Goal: Task Accomplishment & Management: Complete application form

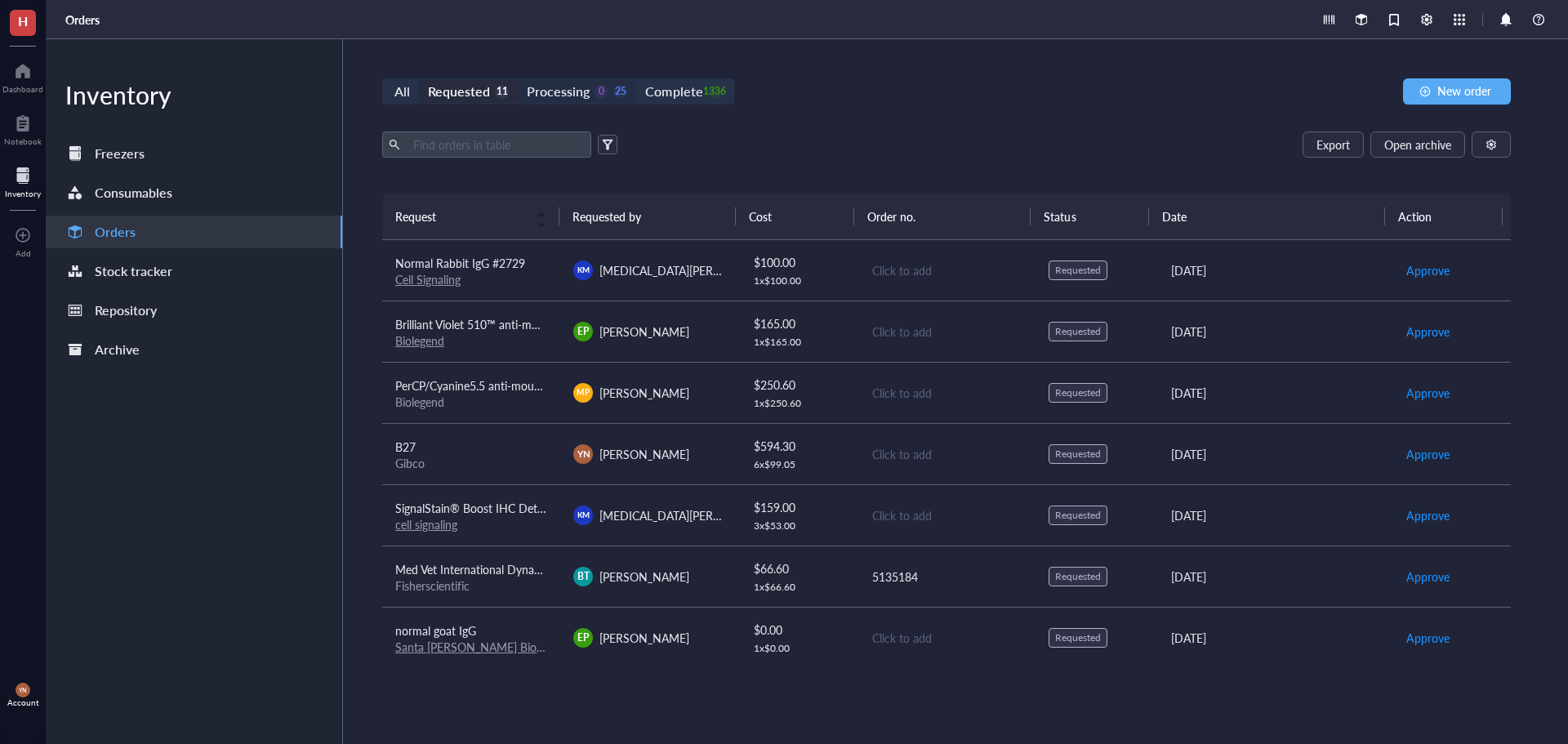
scroll to position [246, 0]
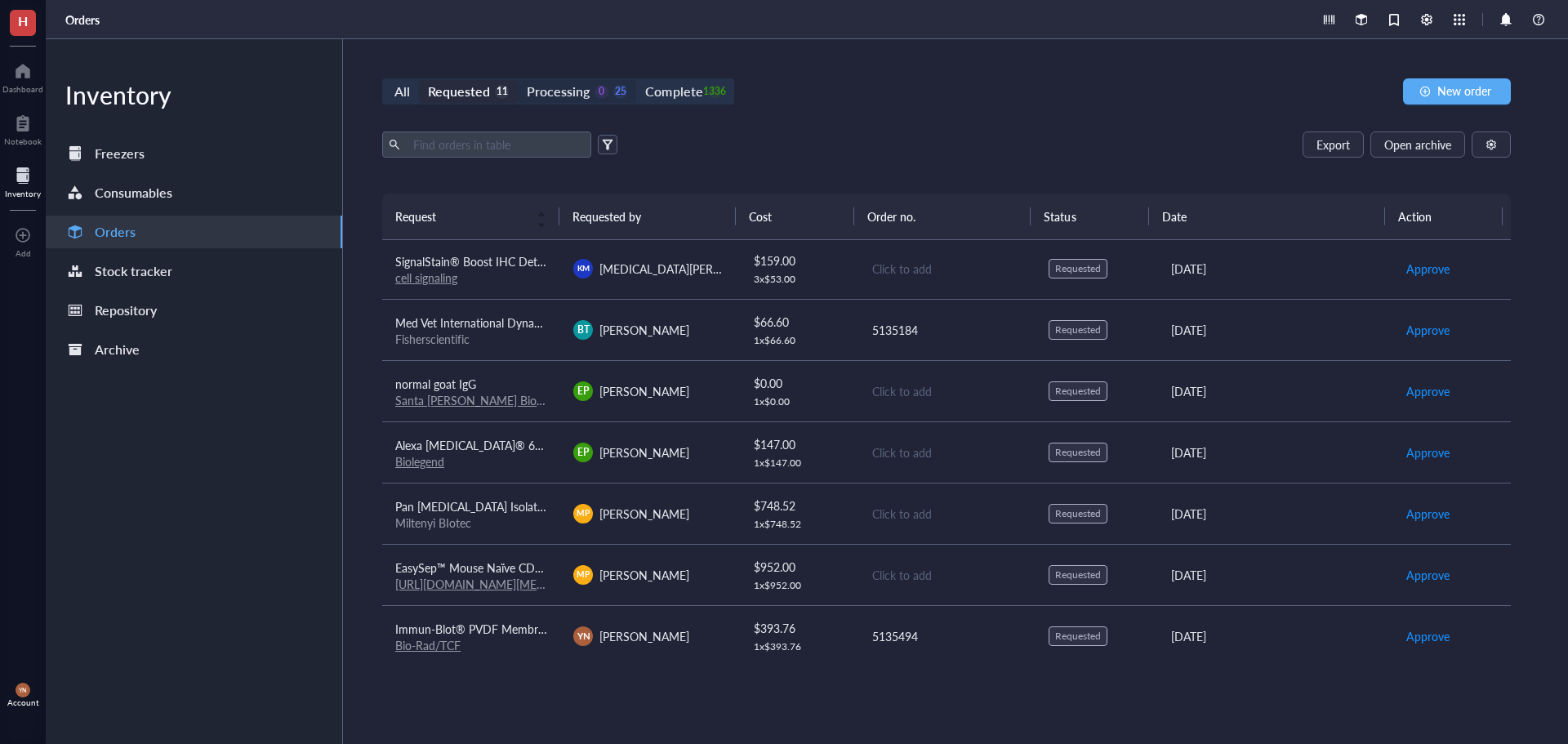
click at [596, 83] on div "Processing 0 25" at bounding box center [577, 91] width 101 height 23
click at [517, 80] on input "Processing 0 25" at bounding box center [517, 80] width 0 height 0
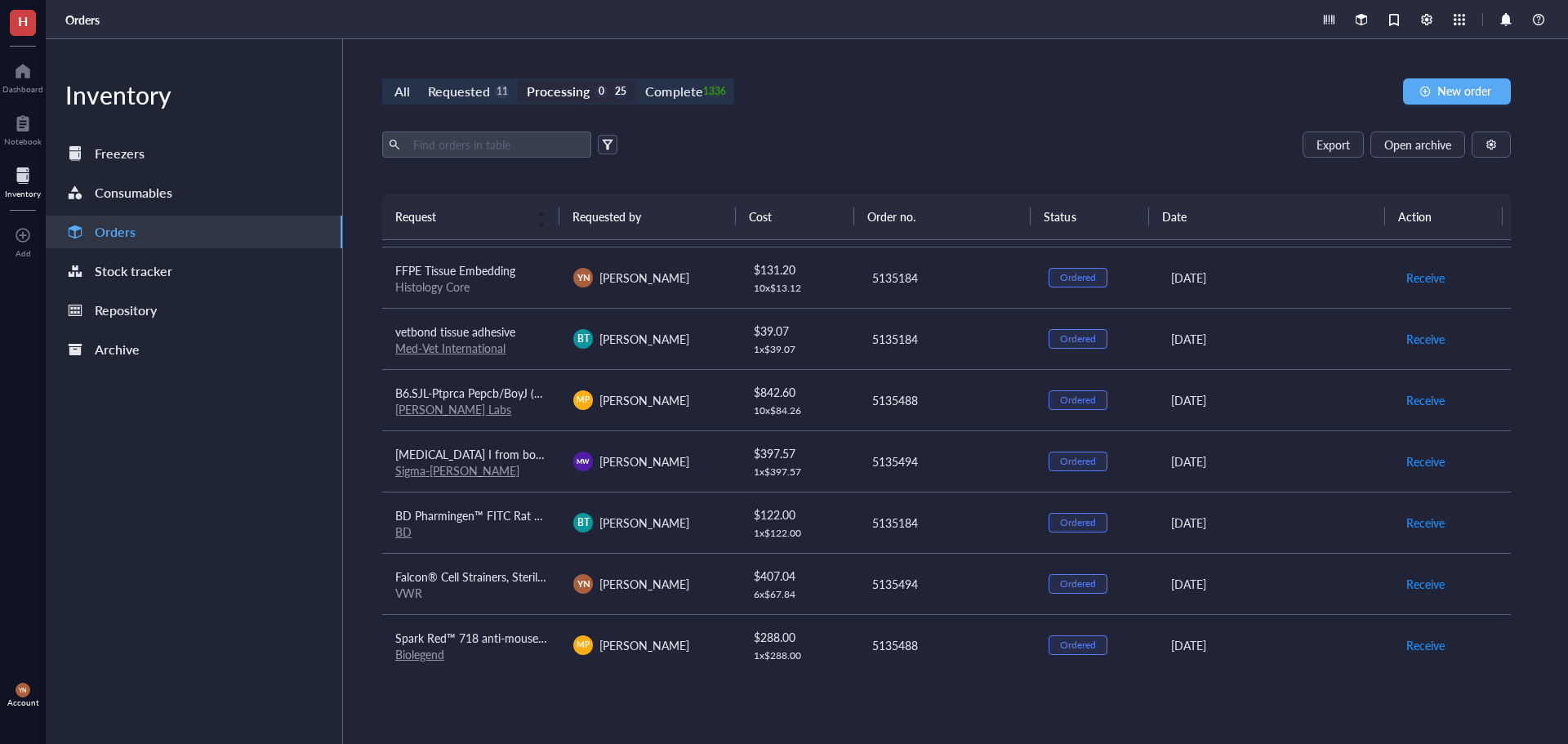
scroll to position [737, 0]
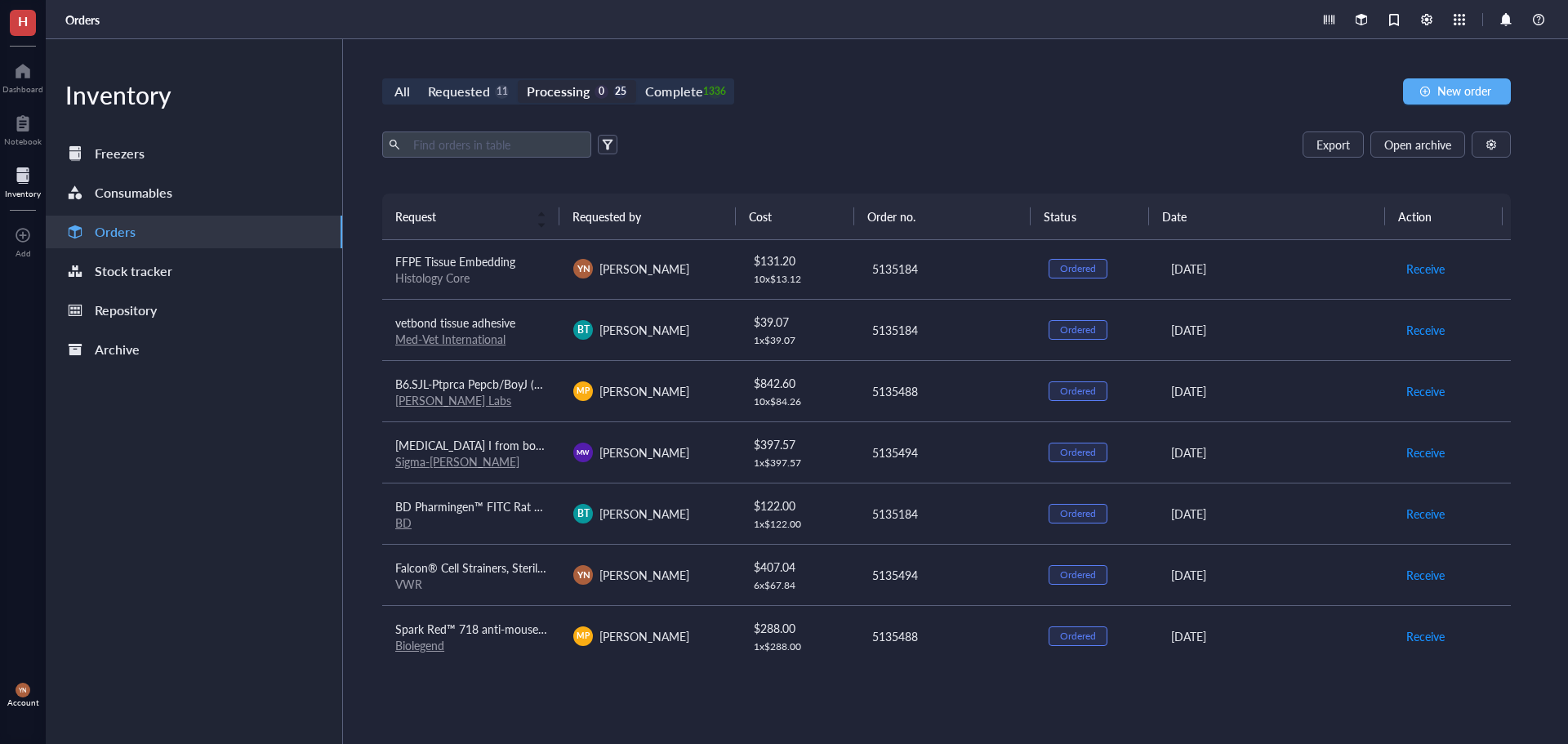
click at [817, 65] on div "All Requested 11 Processing 0 25 Complete 1336 New order Export Open archive Re…" at bounding box center [947, 391] width 1207 height 704
click at [464, 93] on div "Requested" at bounding box center [458, 91] width 62 height 23
click at [419, 80] on input "Requested 11" at bounding box center [419, 80] width 0 height 0
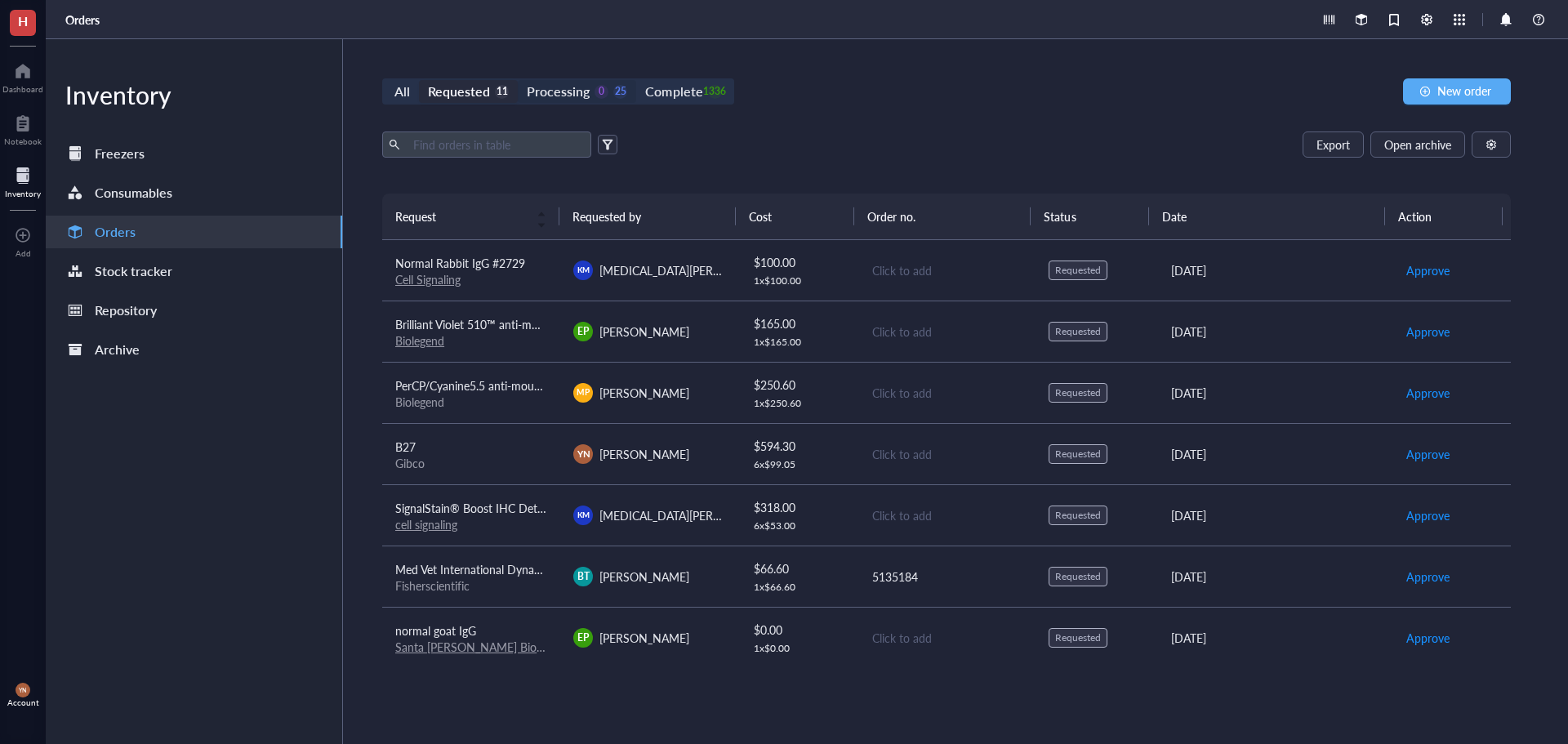
click at [545, 96] on div "Processing" at bounding box center [558, 91] width 63 height 23
click at [517, 80] on input "Processing 0 25" at bounding box center [517, 80] width 0 height 0
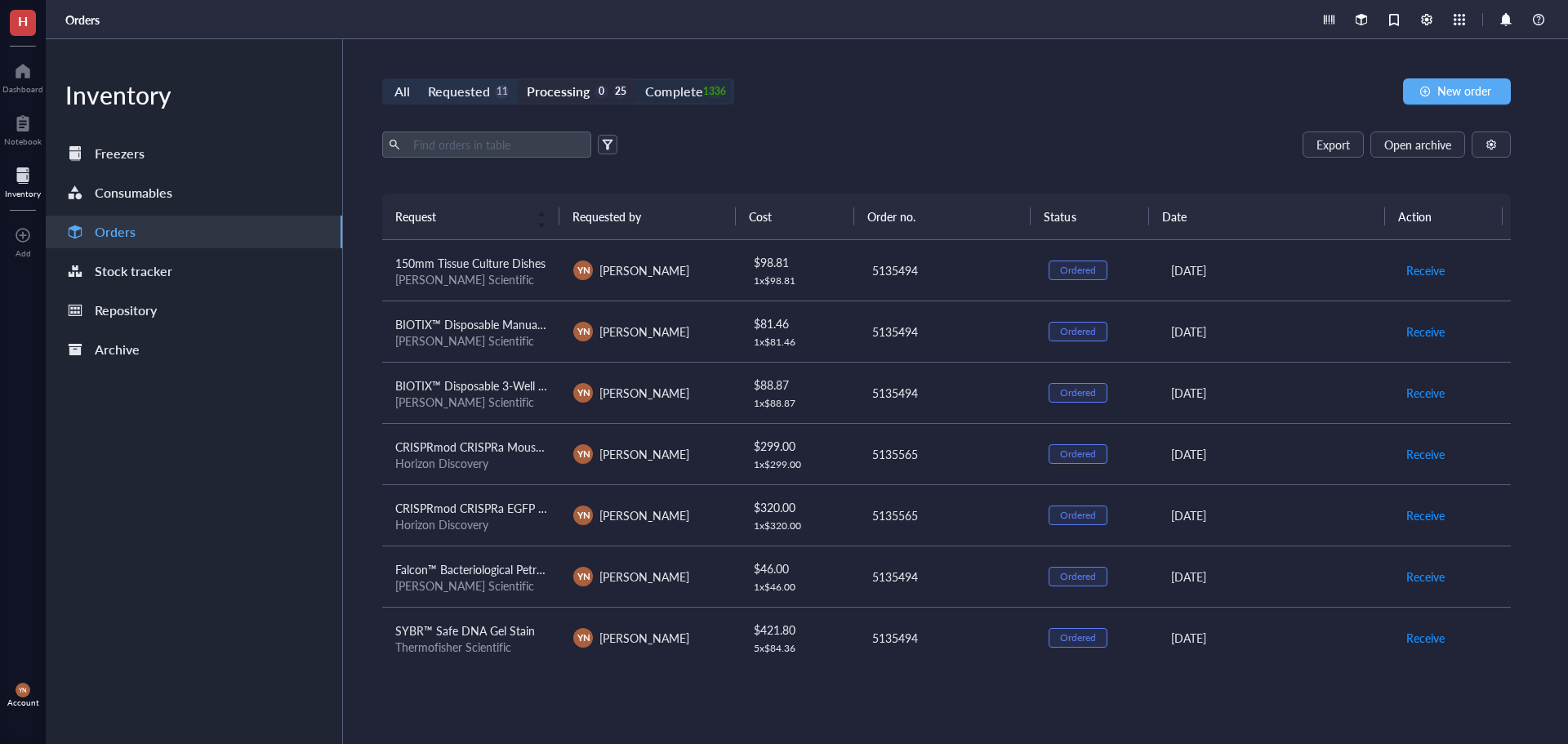
click at [687, 91] on div "Complete" at bounding box center [674, 91] width 57 height 23
click at [636, 80] on input "Complete 1336" at bounding box center [636, 80] width 0 height 0
click at [480, 143] on input "text" at bounding box center [495, 144] width 178 height 24
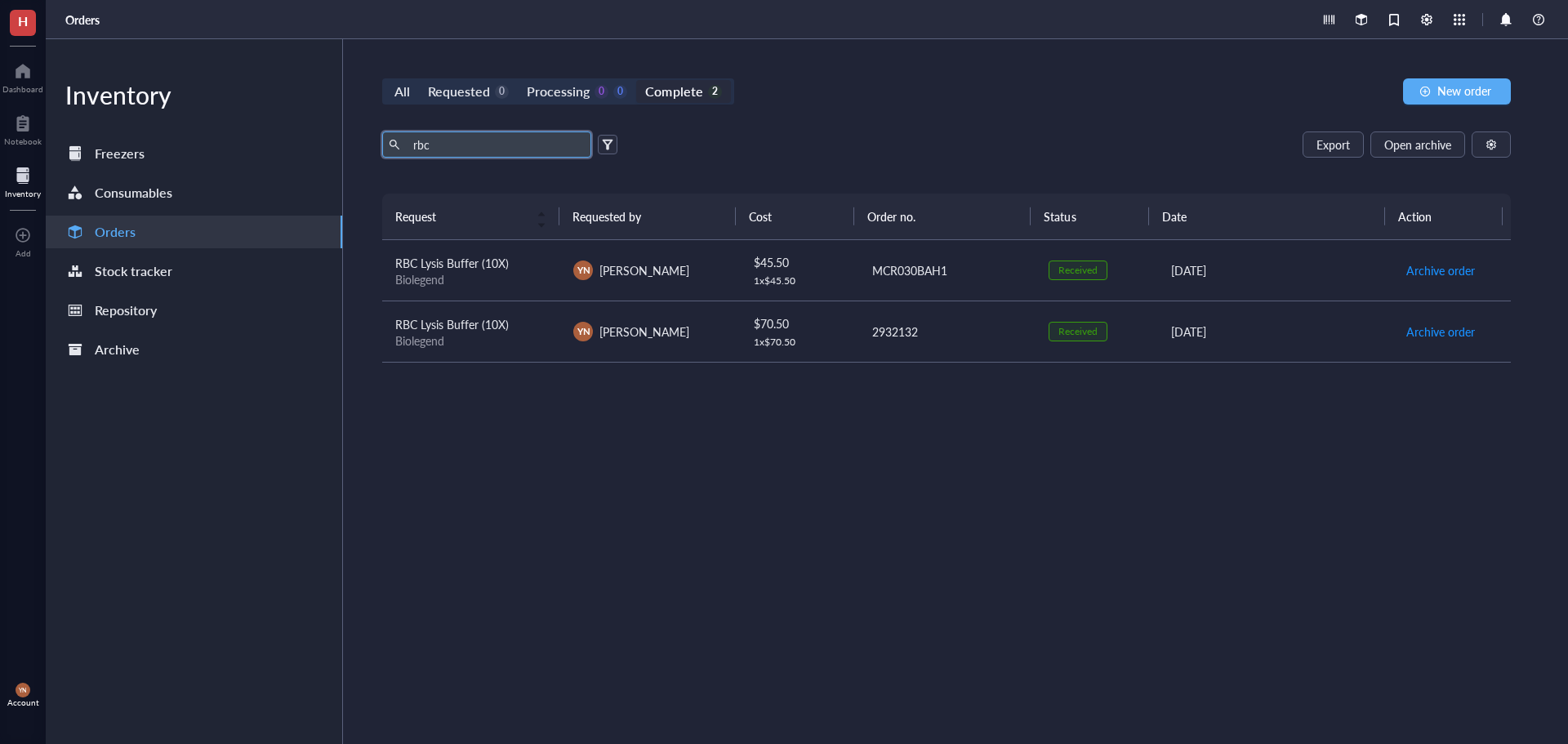
type input "rbc"
click at [532, 272] on div "Biolegend" at bounding box center [471, 279] width 152 height 15
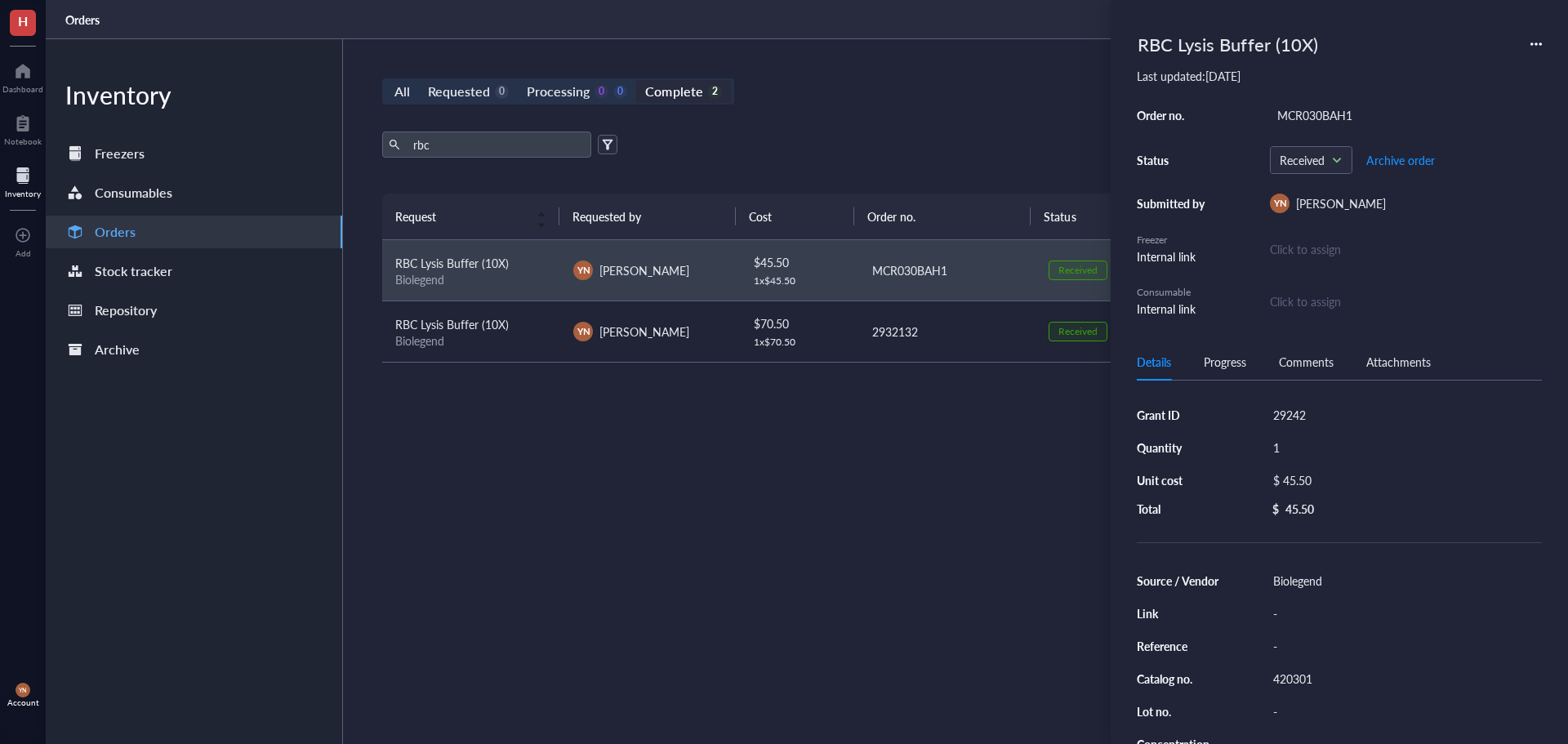
click at [1543, 44] on div "RBC Lysis Buffer (10X) Last updated: [DATE] Order no. MCR030BAH1 Status Receive…" at bounding box center [1339, 372] width 457 height 744
click at [1537, 44] on icon at bounding box center [1536, 43] width 11 height 11
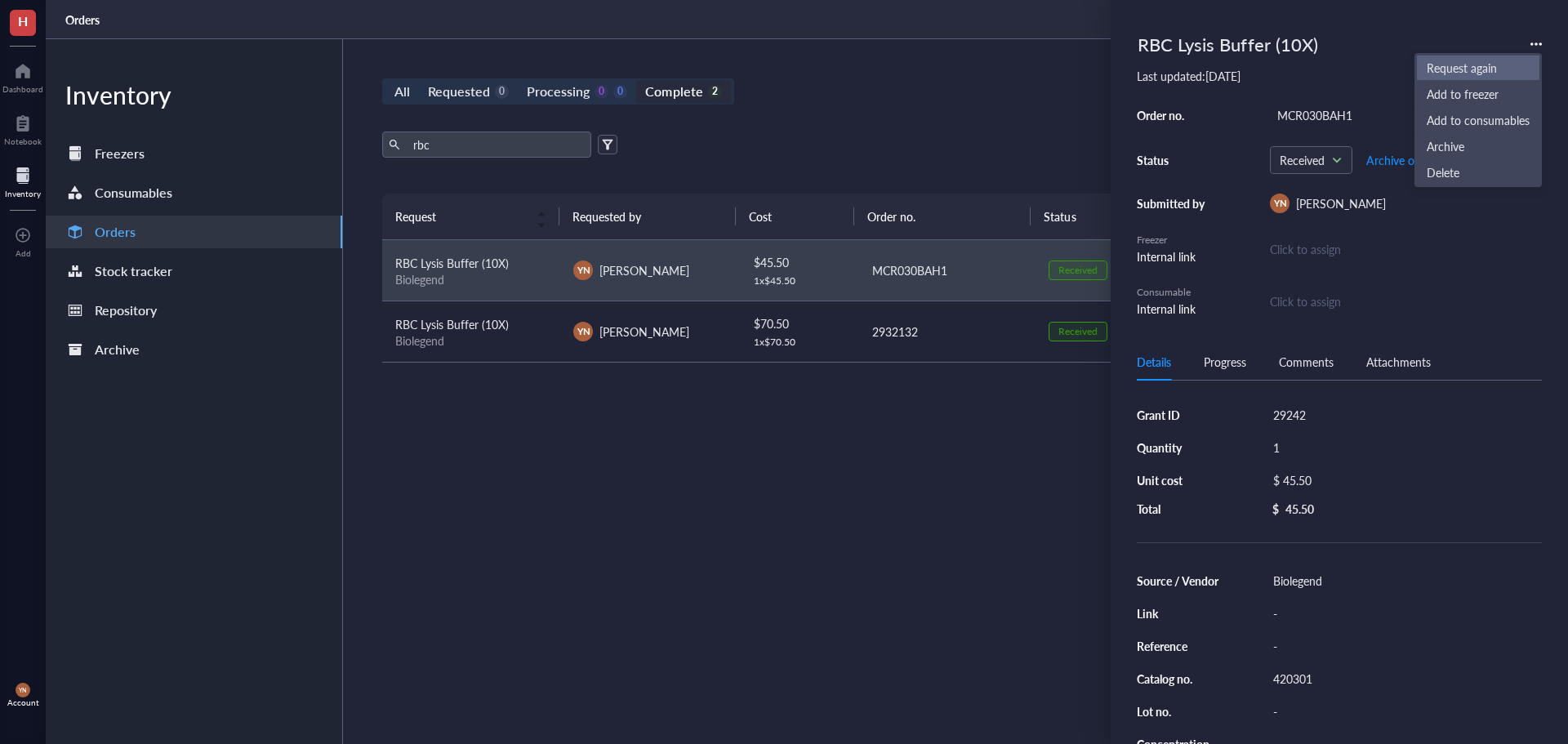
click at [1489, 65] on span "Request again" at bounding box center [1477, 68] width 103 height 18
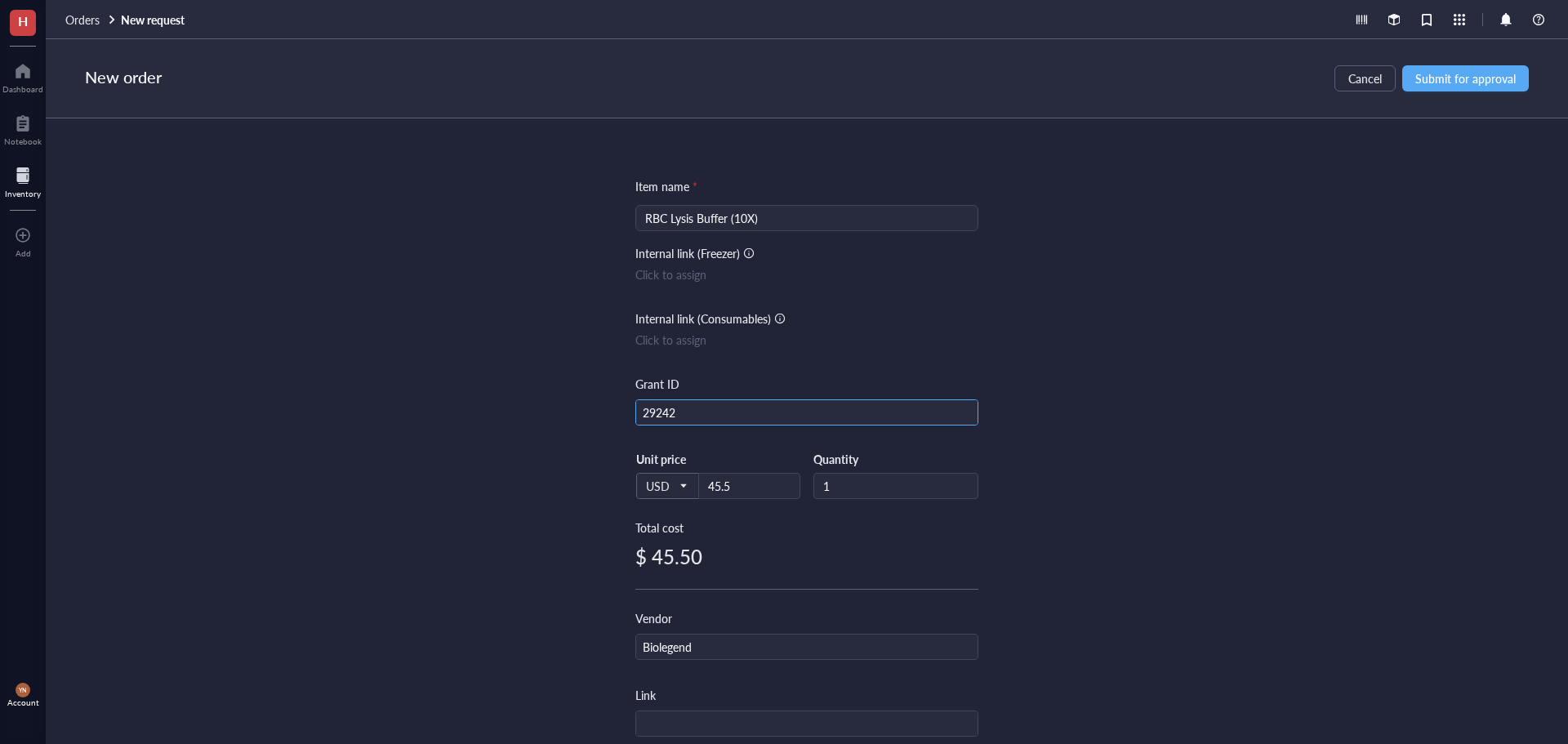
click at [684, 416] on input "29242" at bounding box center [806, 413] width 342 height 26
click at [684, 415] on input "29242" at bounding box center [806, 413] width 342 height 26
type input "R37"
click at [1342, 231] on div "Item name * RBC [PERSON_NAME] (10X) Internal link (Freezer) Click to assign Int…" at bounding box center [806, 431] width 1523 height 626
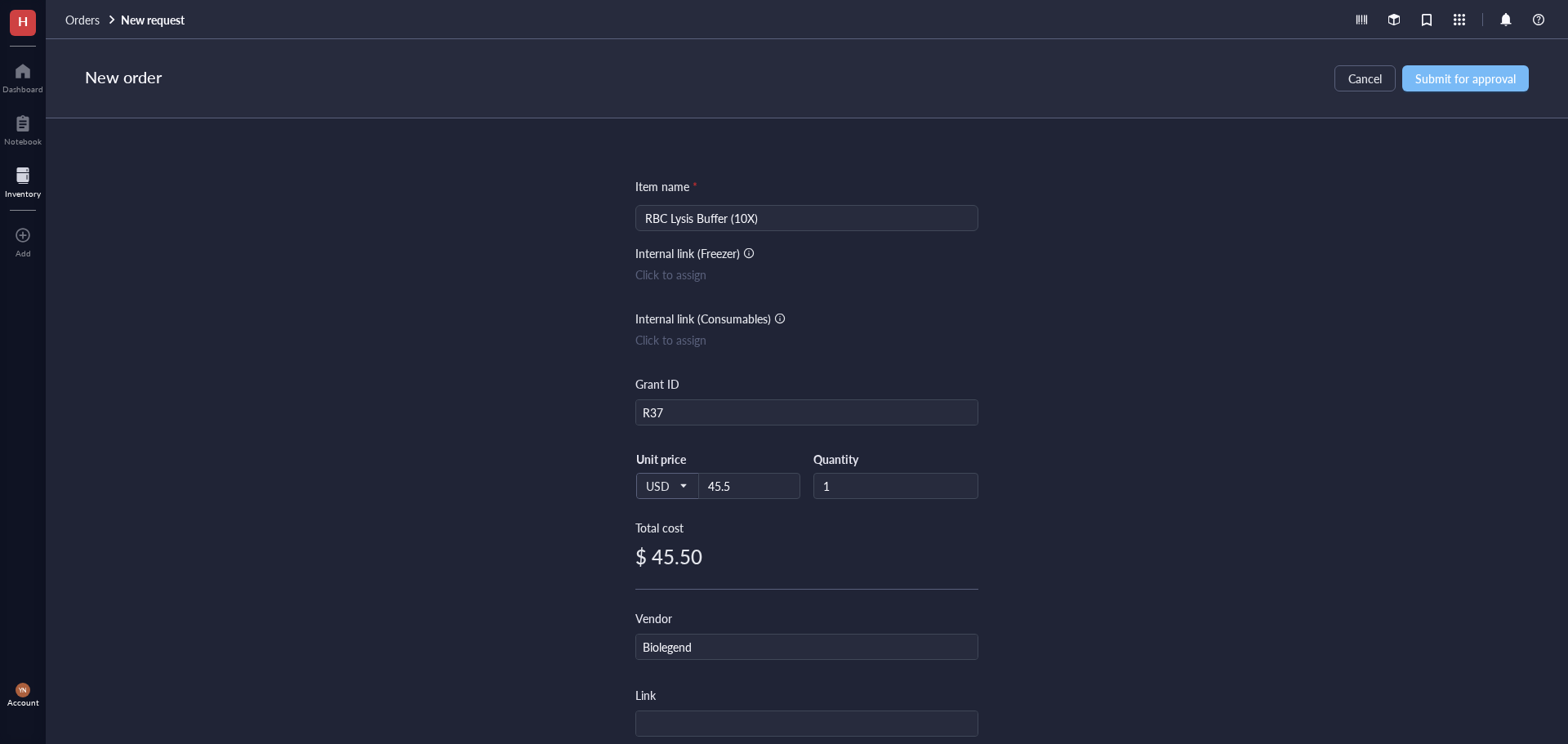
click at [1439, 87] on button "Submit for approval" at bounding box center [1465, 79] width 127 height 26
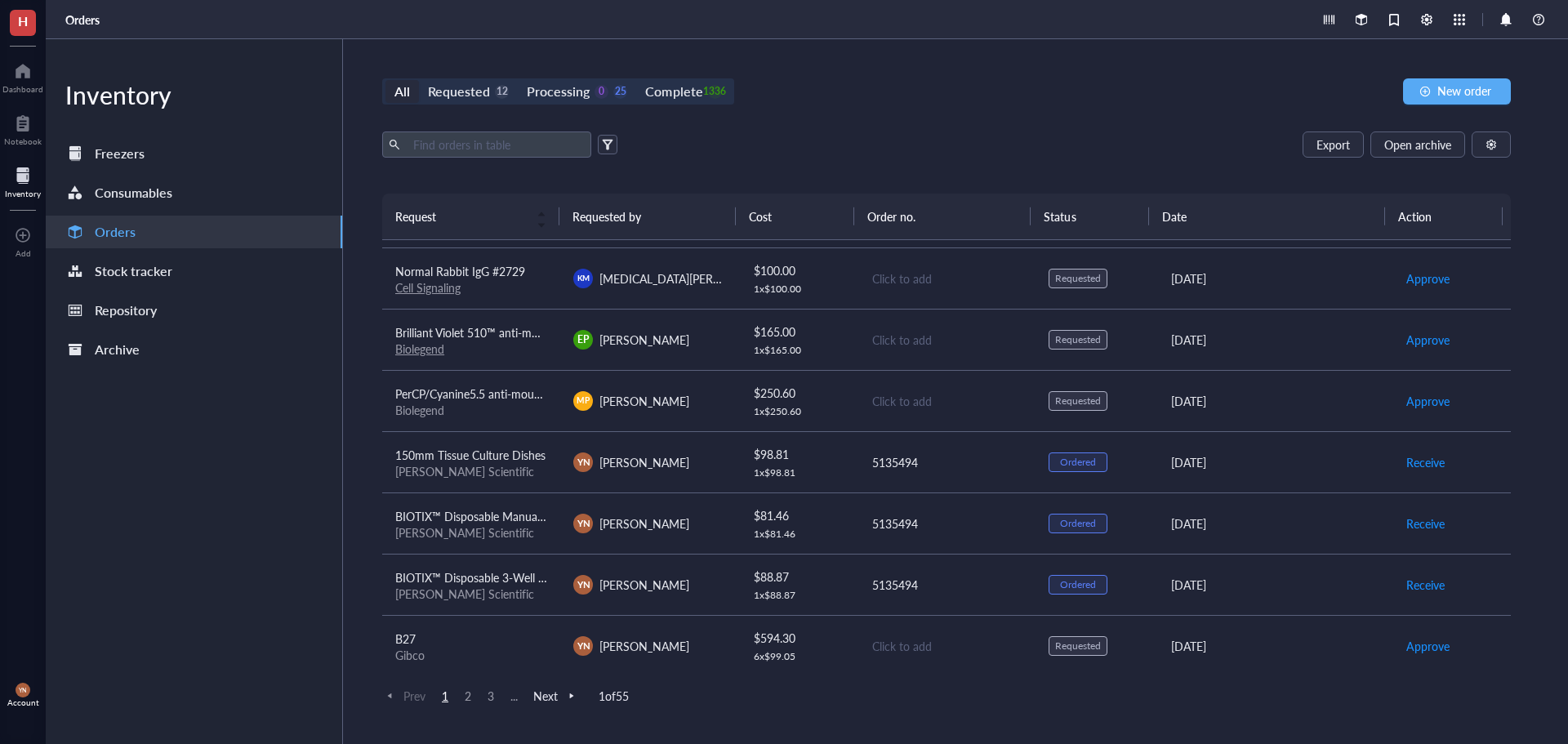
scroll to position [81, 0]
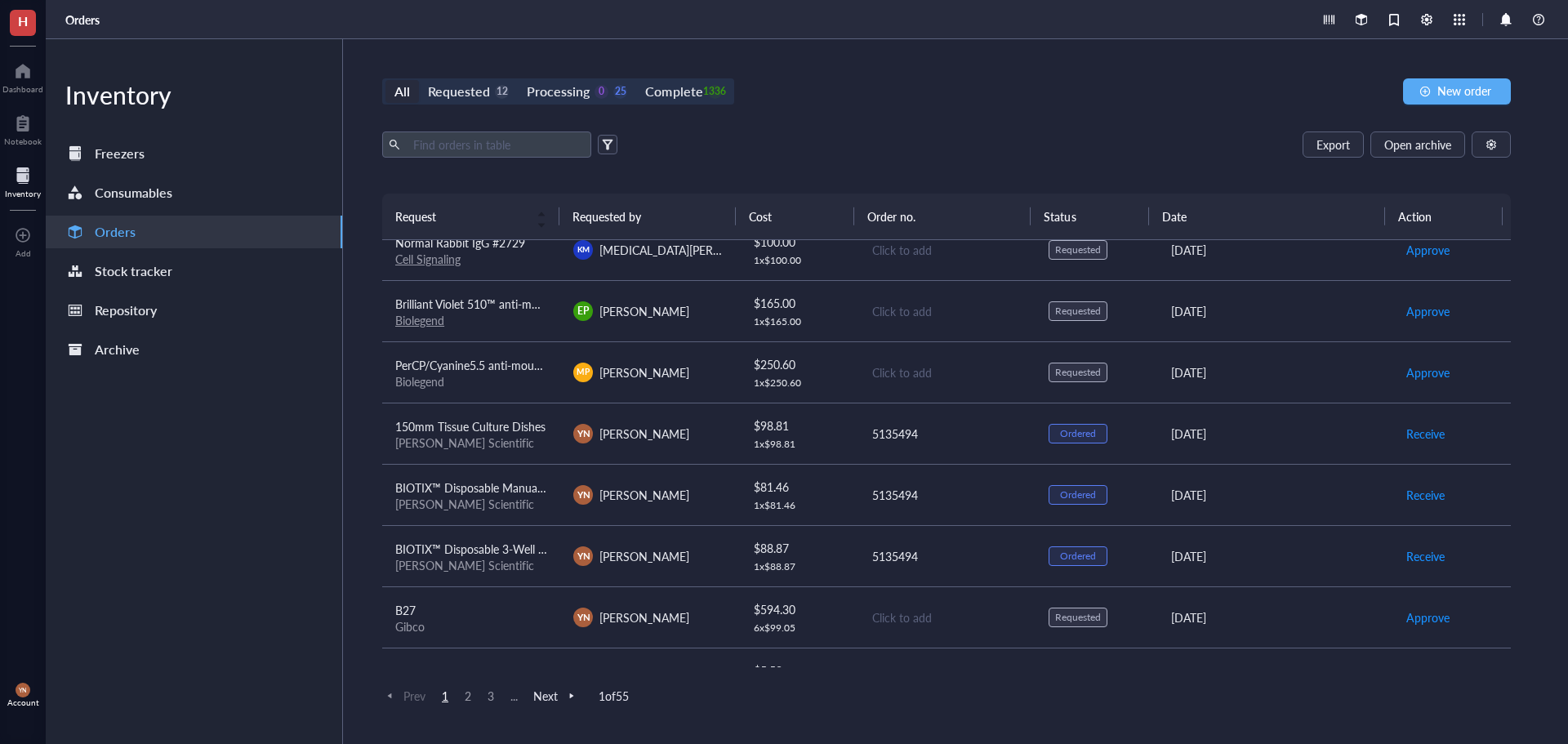
click at [828, 123] on div "All Requested 12 Processing 0 25 Complete 1336 New order Export Open archive Re…" at bounding box center [947, 391] width 1207 height 704
click at [461, 87] on div "Requested" at bounding box center [458, 91] width 62 height 23
click at [419, 80] on input "Requested 12" at bounding box center [419, 80] width 0 height 0
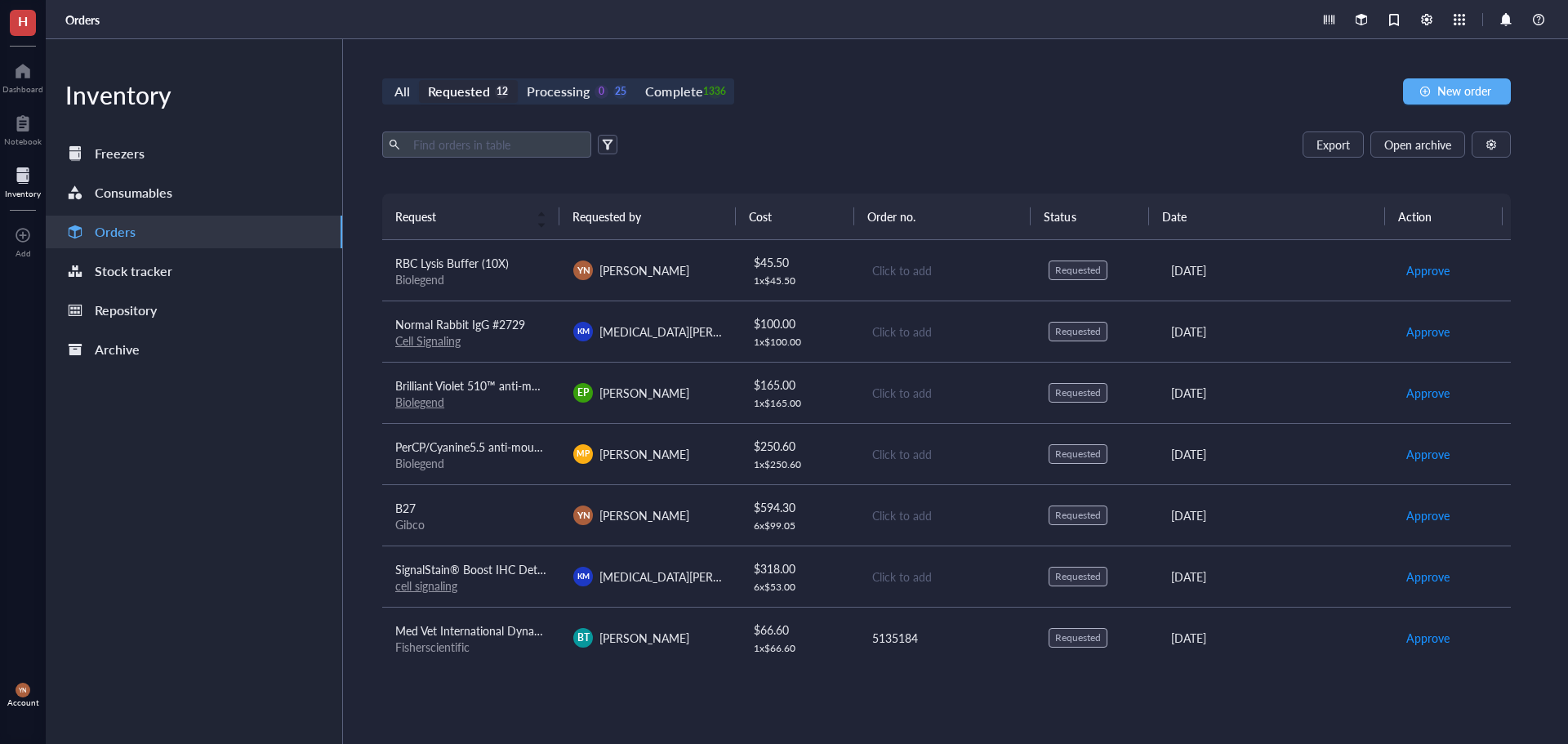
scroll to position [81, 0]
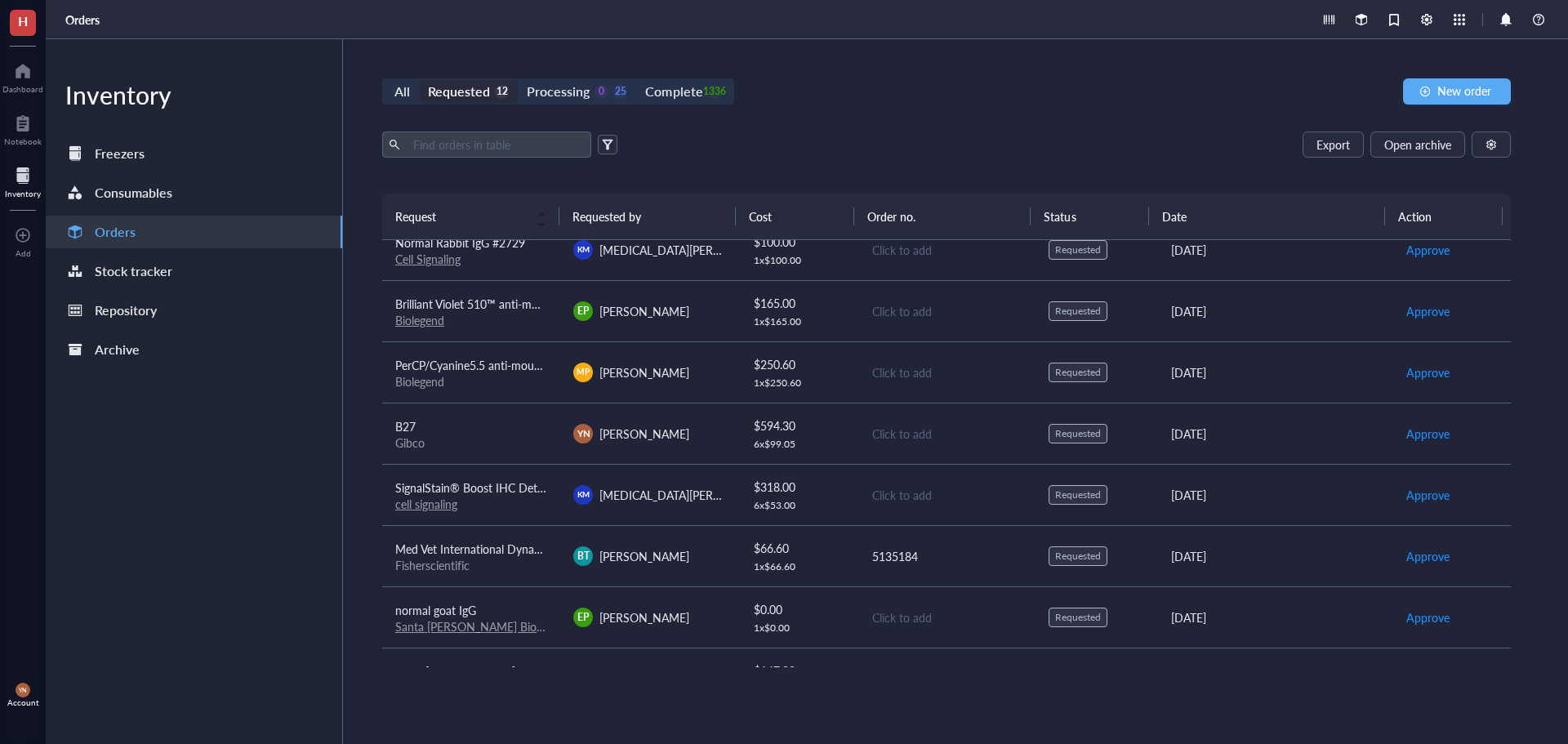
click at [525, 491] on span "SignalStain® Boost IHC Detection Reagent (HRP, Rabbit)" at bounding box center [539, 488] width 288 height 17
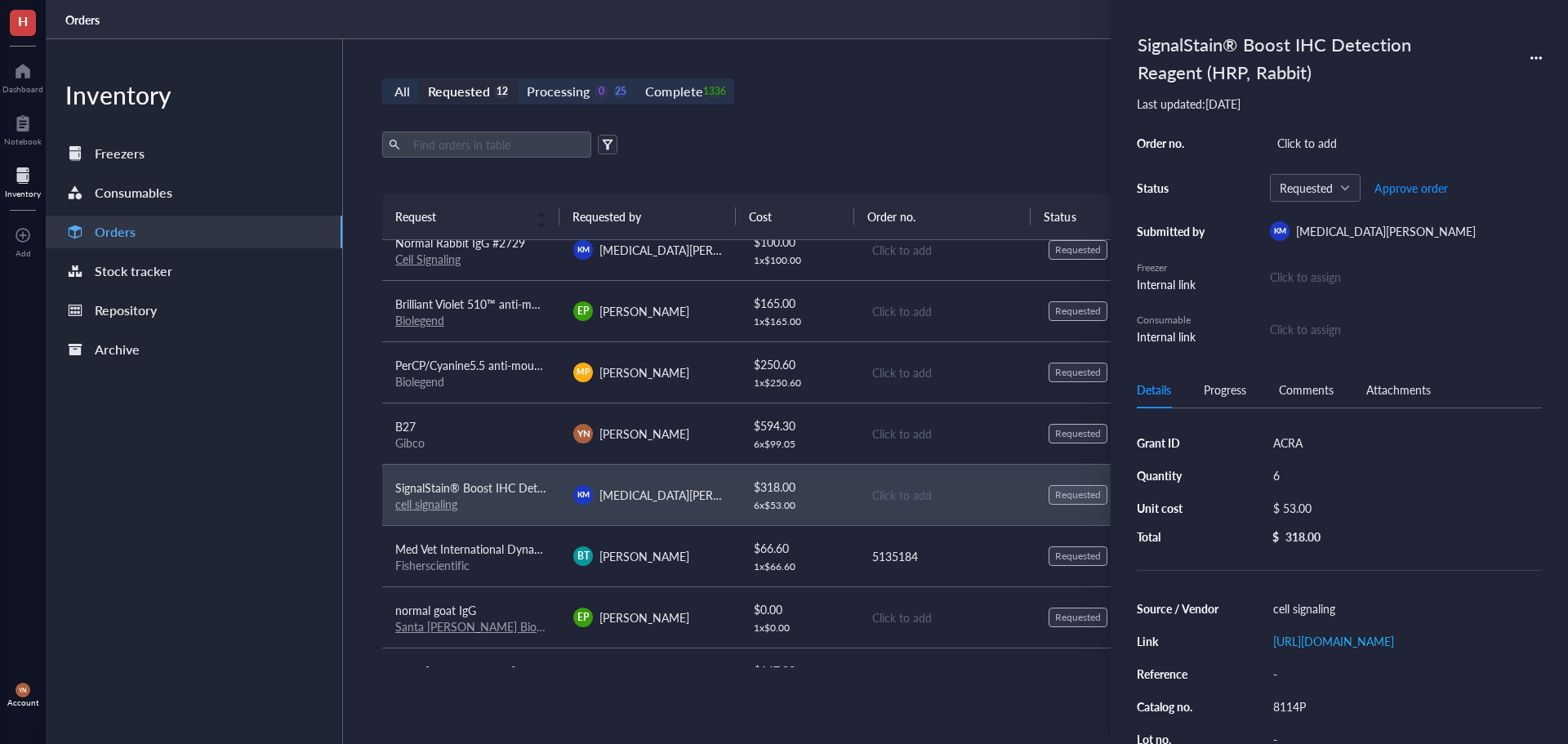
click at [933, 121] on div "All Requested 12 Processing 0 25 Complete 1336 New order Export Open archive Re…" at bounding box center [947, 391] width 1207 height 704
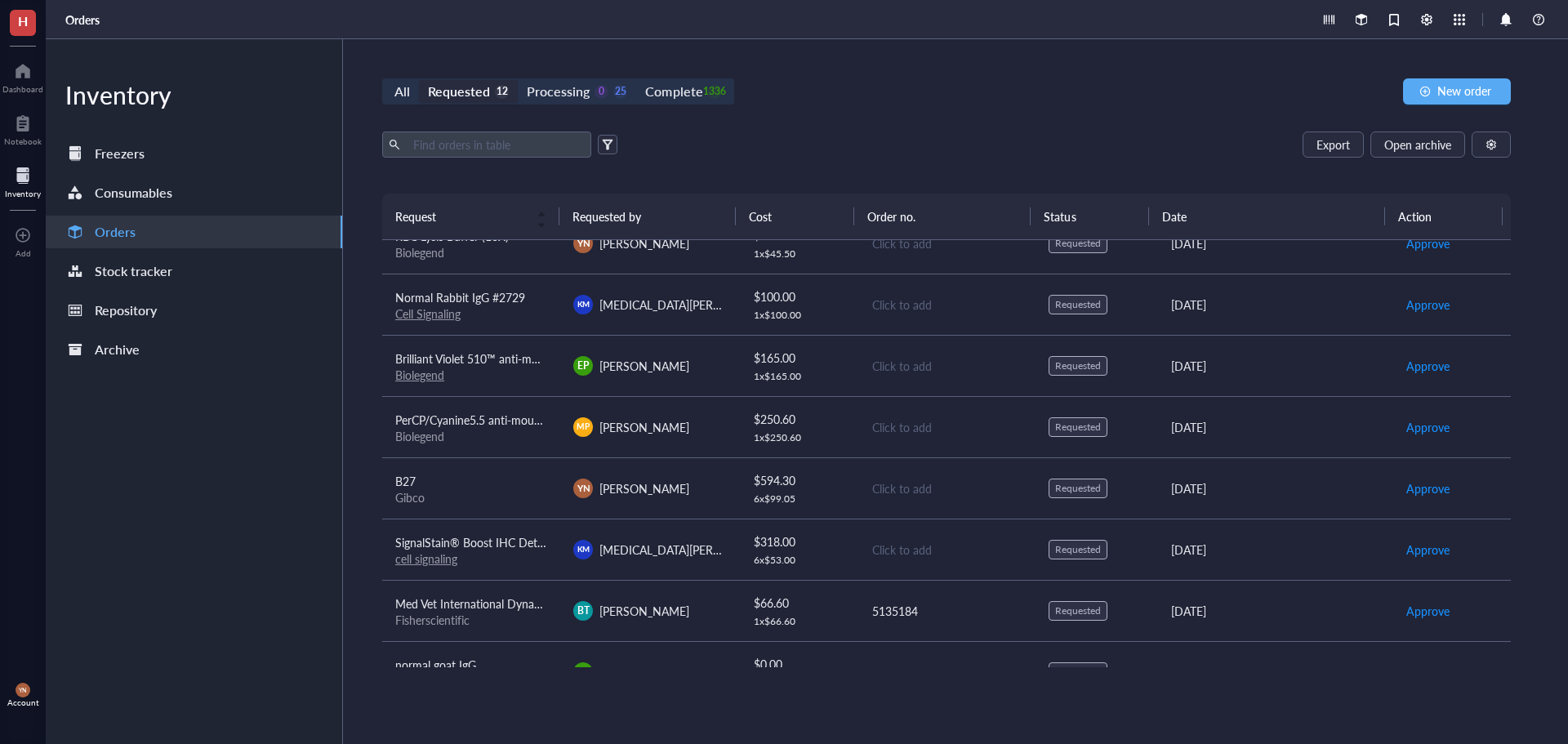
scroll to position [0, 0]
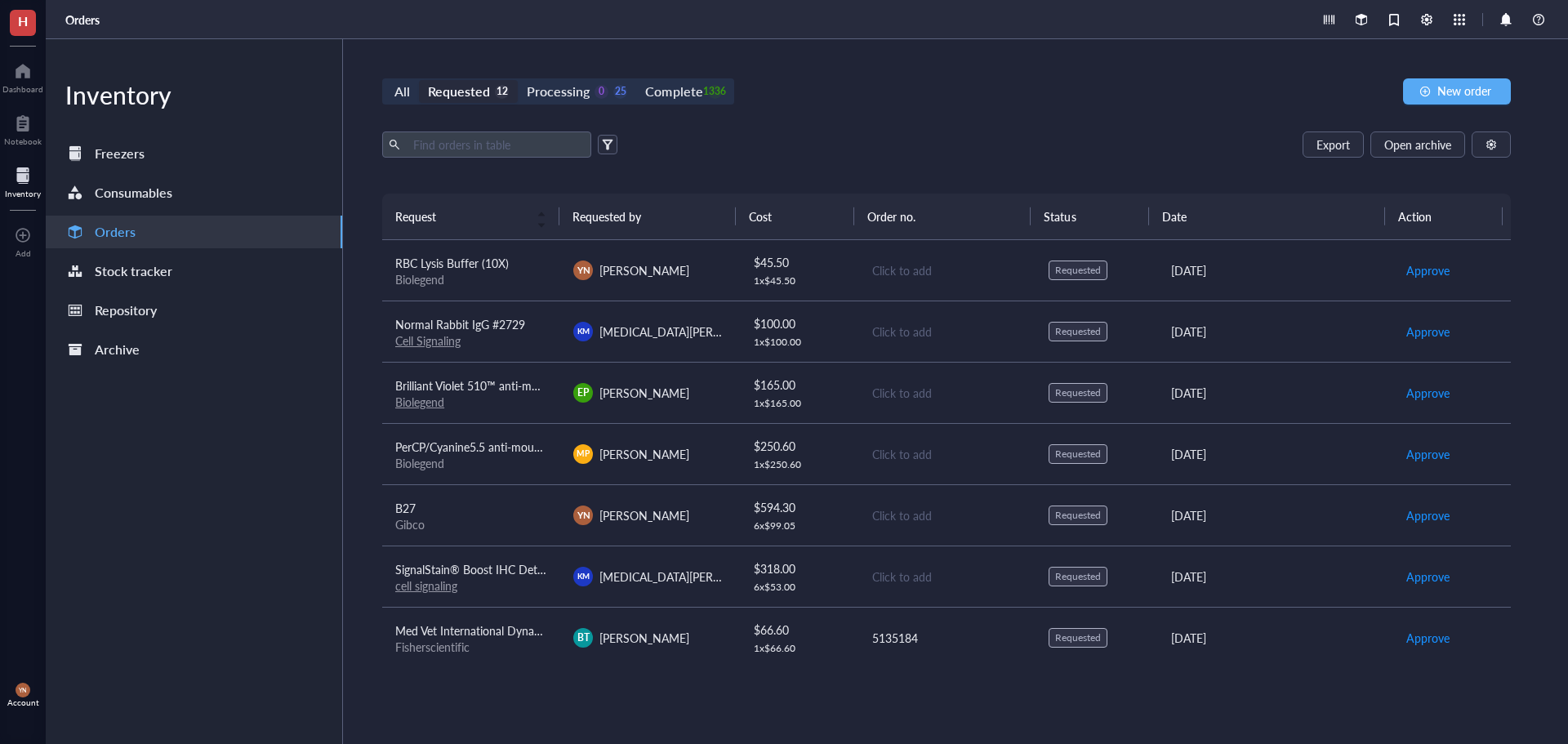
click at [876, 108] on div "All Requested 12 Processing 0 25 Complete 1336 New order Export Open archive Re…" at bounding box center [947, 391] width 1207 height 704
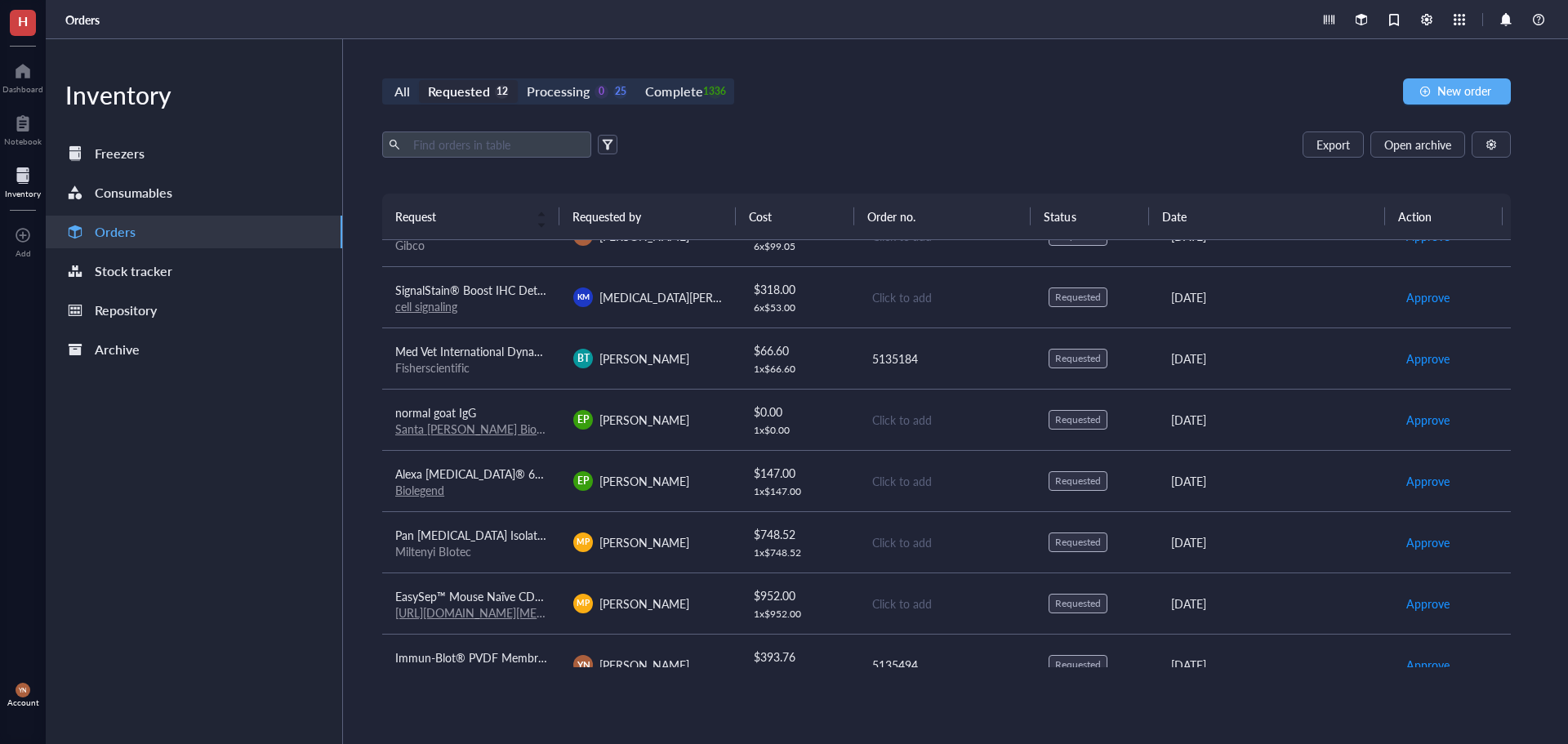
scroll to position [308, 0]
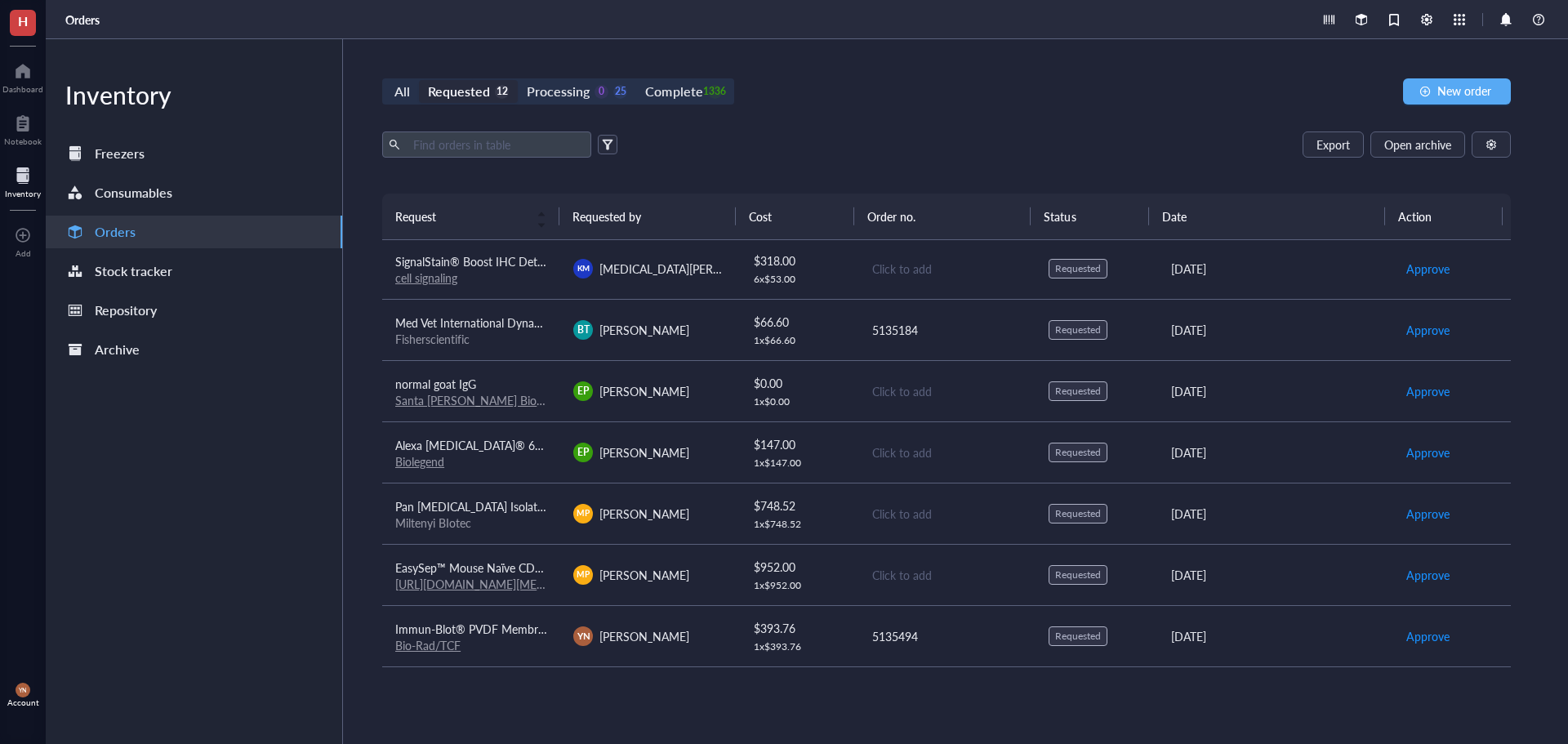
click at [520, 506] on span "Pan [MEDICAL_DATA] Isolation Kit" at bounding box center [482, 506] width 175 height 17
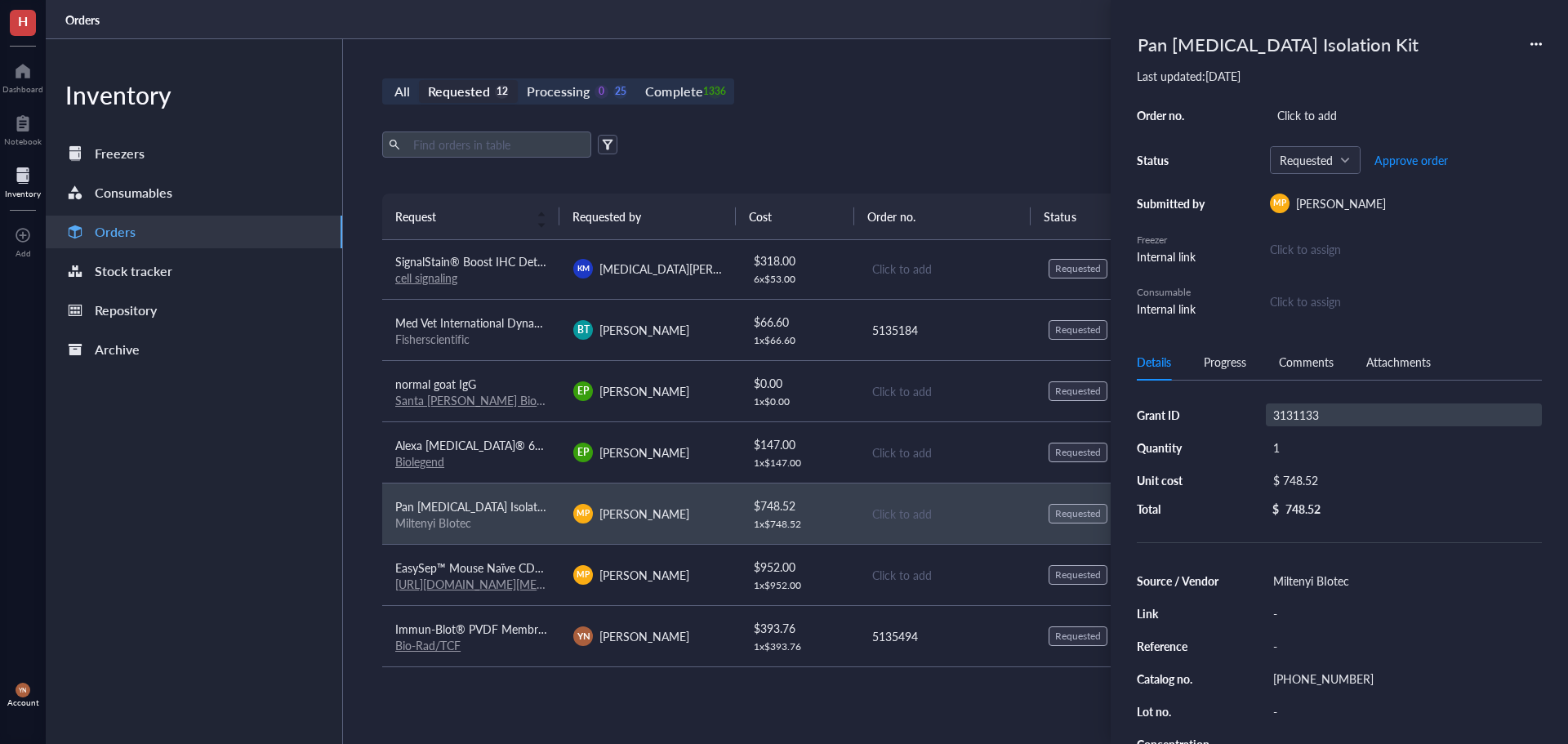
click at [1304, 407] on div "3131133" at bounding box center [1404, 415] width 276 height 23
type input "V Foundation"
click at [1314, 117] on div "Click to add" at bounding box center [1406, 115] width 272 height 23
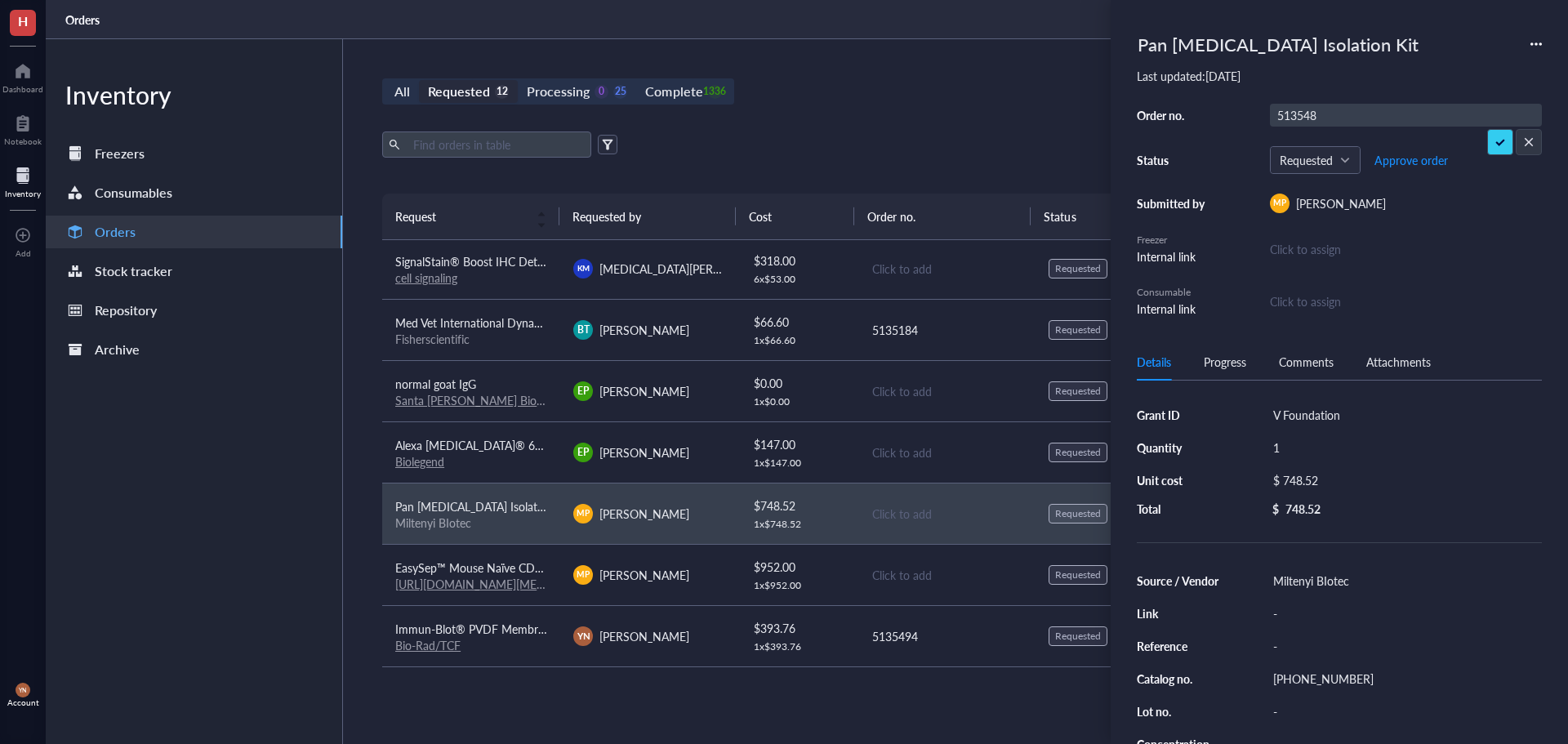
type input "5135488"
click at [516, 571] on span "EasySep™ Mouse Naïve CD8+ [MEDICAL_DATA] Isolation Kit" at bounding box center [550, 567] width 309 height 17
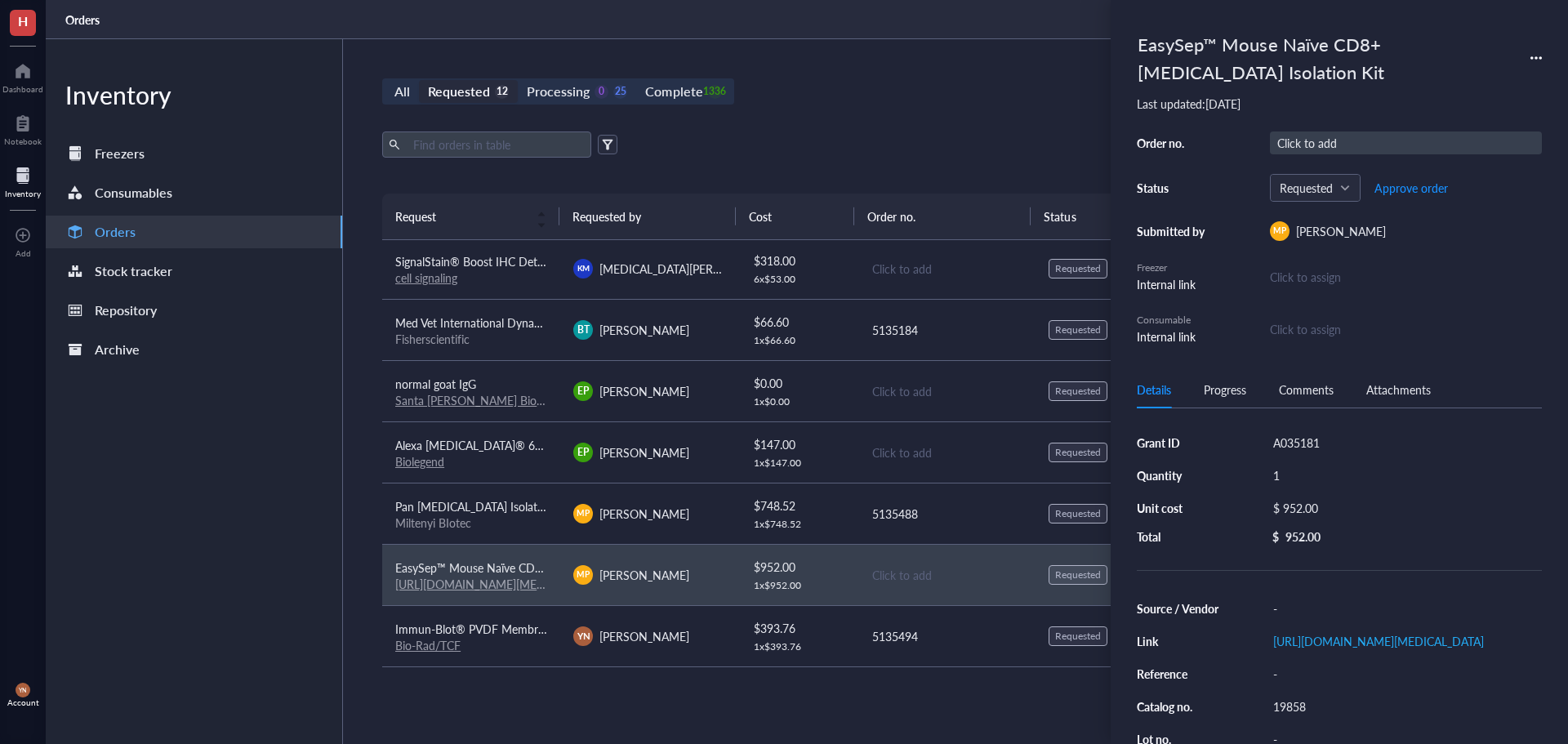
click at [1307, 143] on div "Click to add" at bounding box center [1406, 143] width 272 height 23
type input "V Foundation"
click at [1326, 142] on input "V Foundation" at bounding box center [1316, 143] width 92 height 21
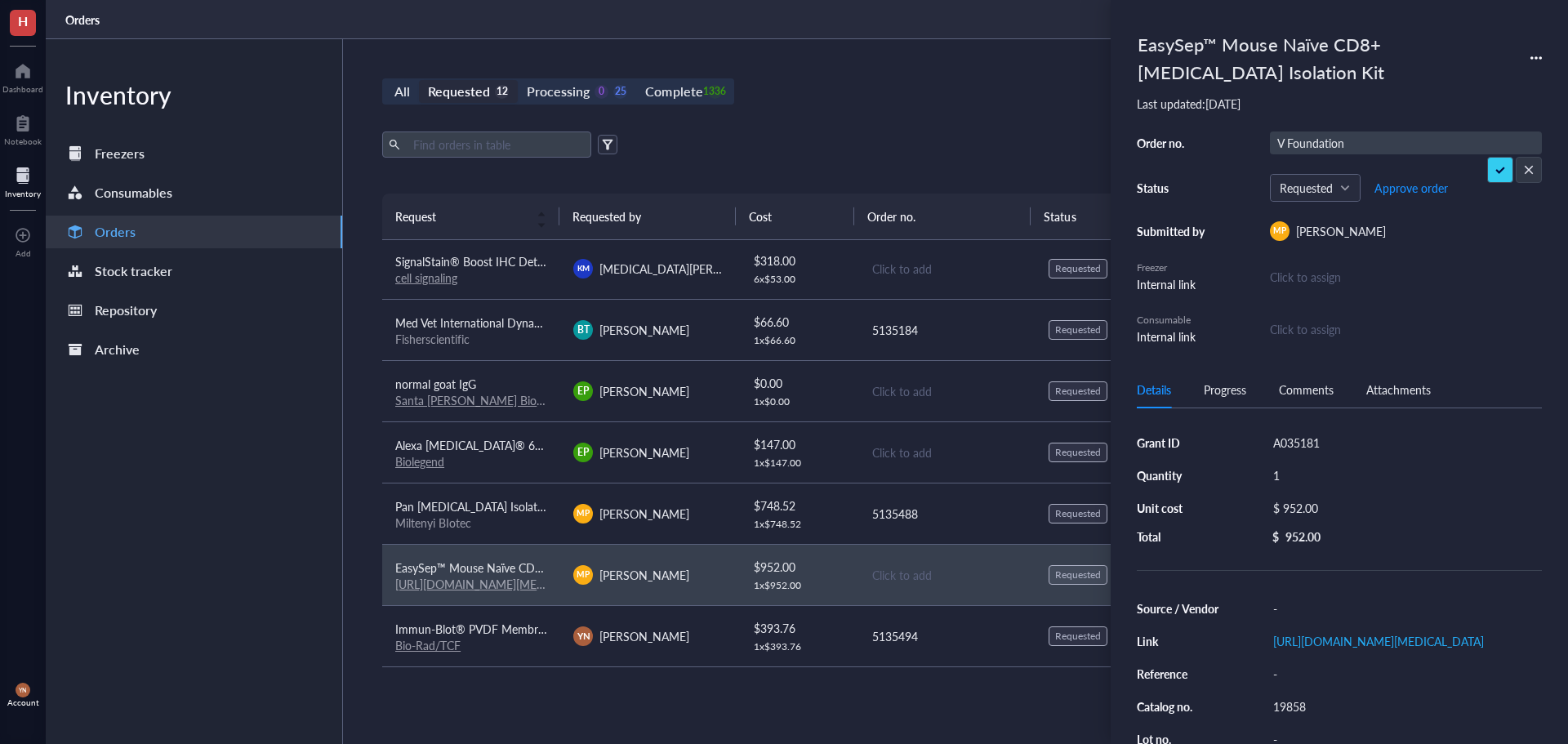
click at [1326, 142] on input "V Foundation" at bounding box center [1316, 143] width 92 height 21
click at [1322, 435] on div "Grant ID A035181 Quantity 1 Unit cost $ 952.00 Total $ 952.00 Source / Vendor -…" at bounding box center [1339, 638] width 405 height 420
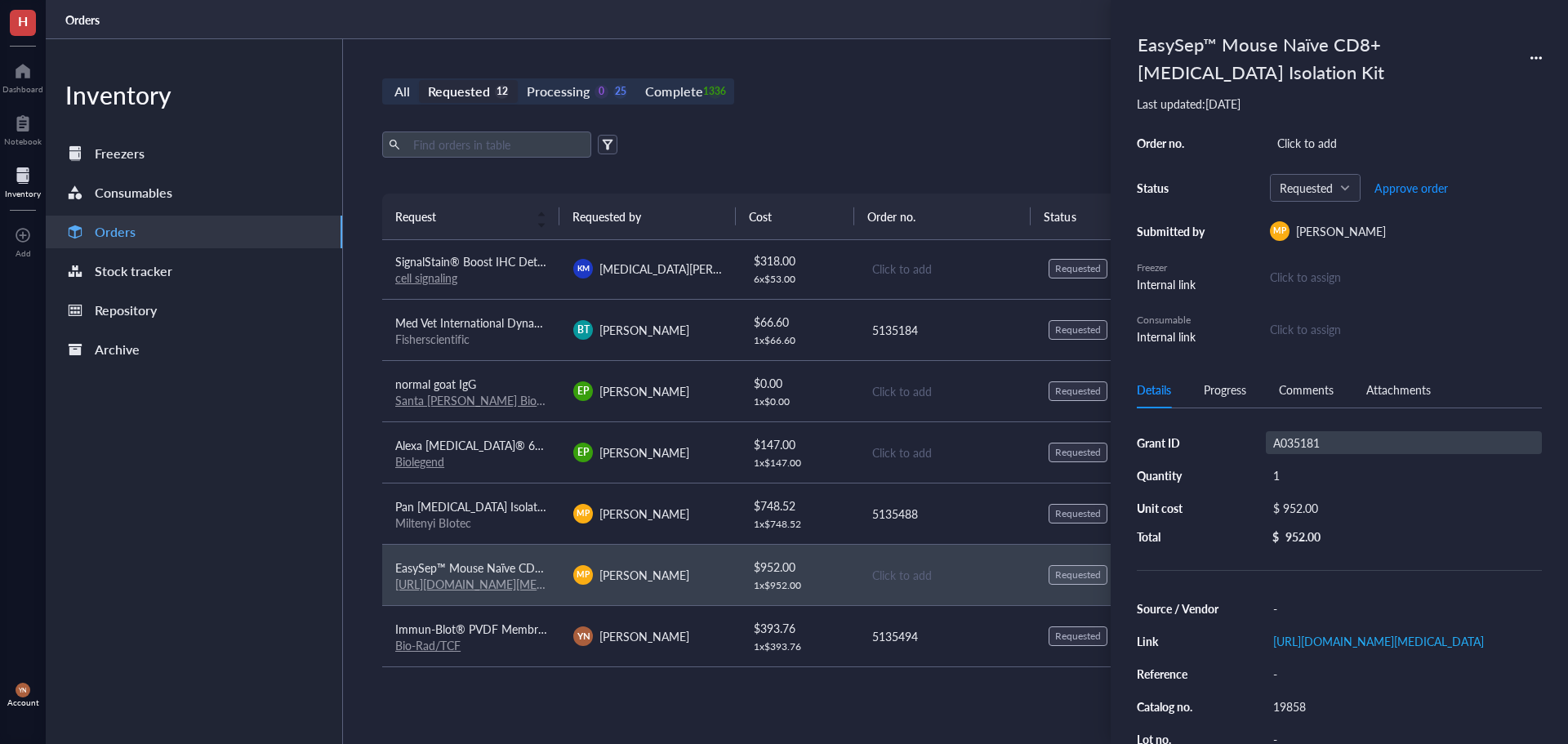
click at [1320, 436] on div "A035181" at bounding box center [1404, 442] width 276 height 23
click at [1320, 436] on input "A035181" at bounding box center [1296, 442] width 59 height 21
type input "V Foundation"
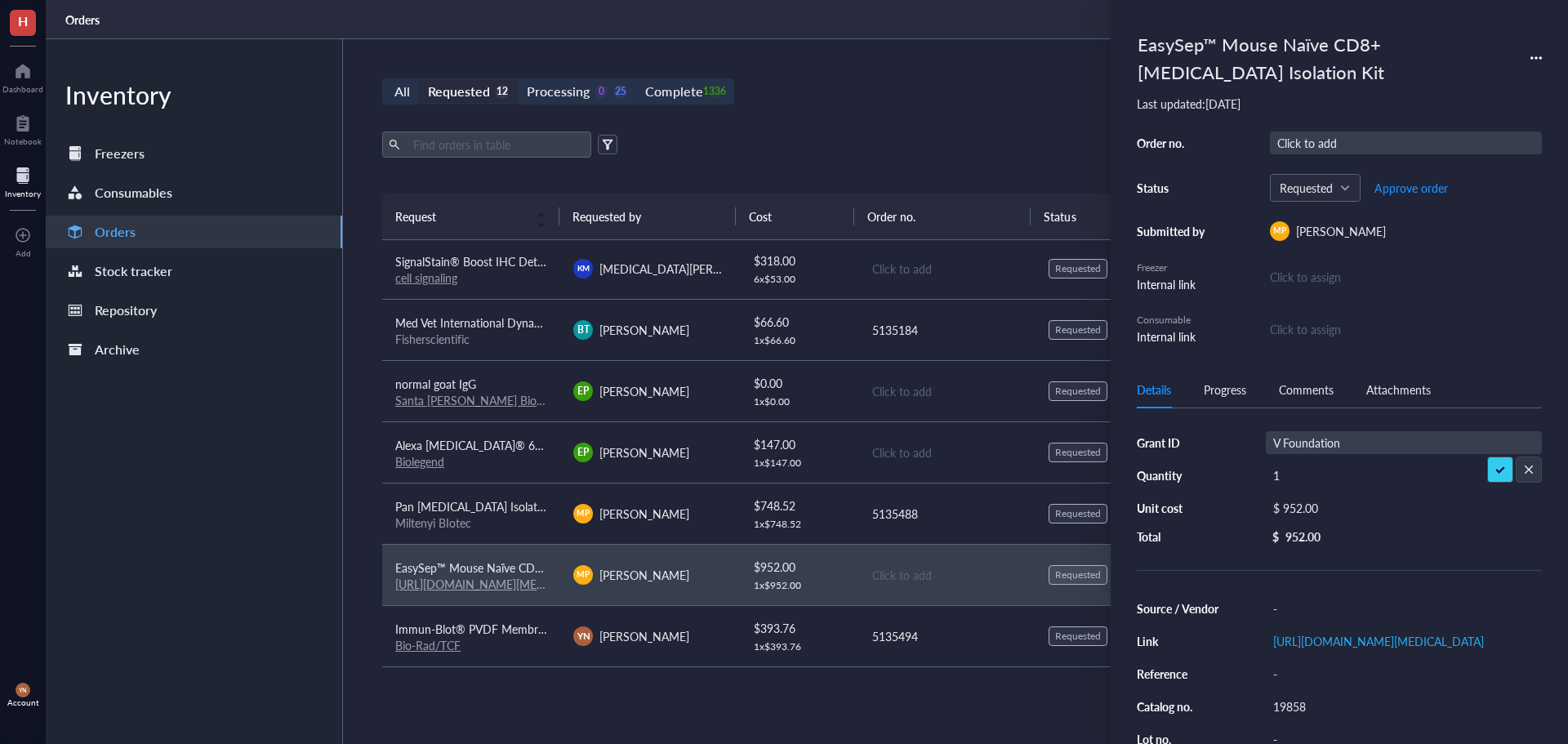
click at [1300, 150] on div "Click to add" at bounding box center [1406, 143] width 272 height 23
type input "5135488"
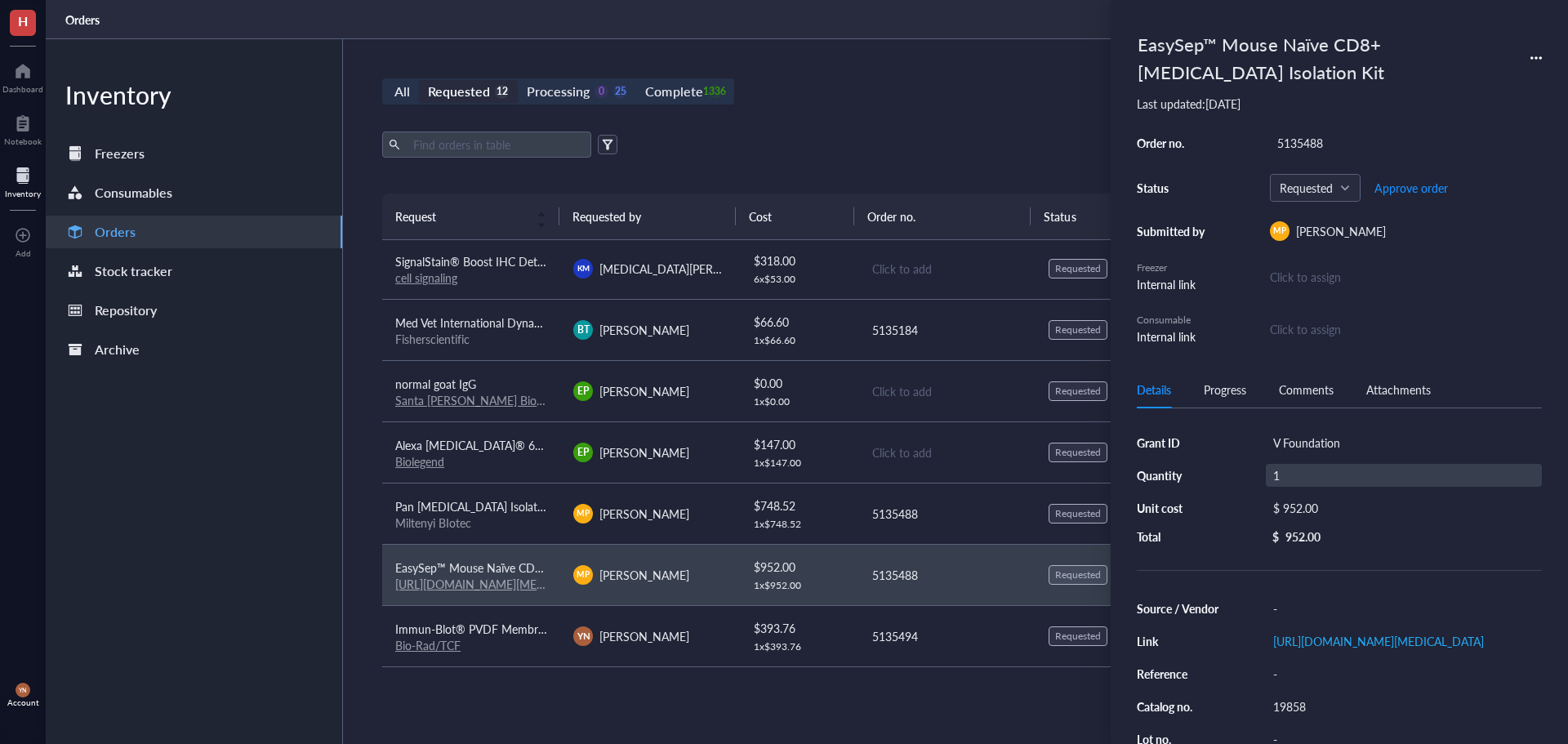
click at [1287, 480] on div "1" at bounding box center [1404, 475] width 276 height 23
type input "2"
click at [898, 142] on div "Export Open archive" at bounding box center [946, 144] width 1128 height 26
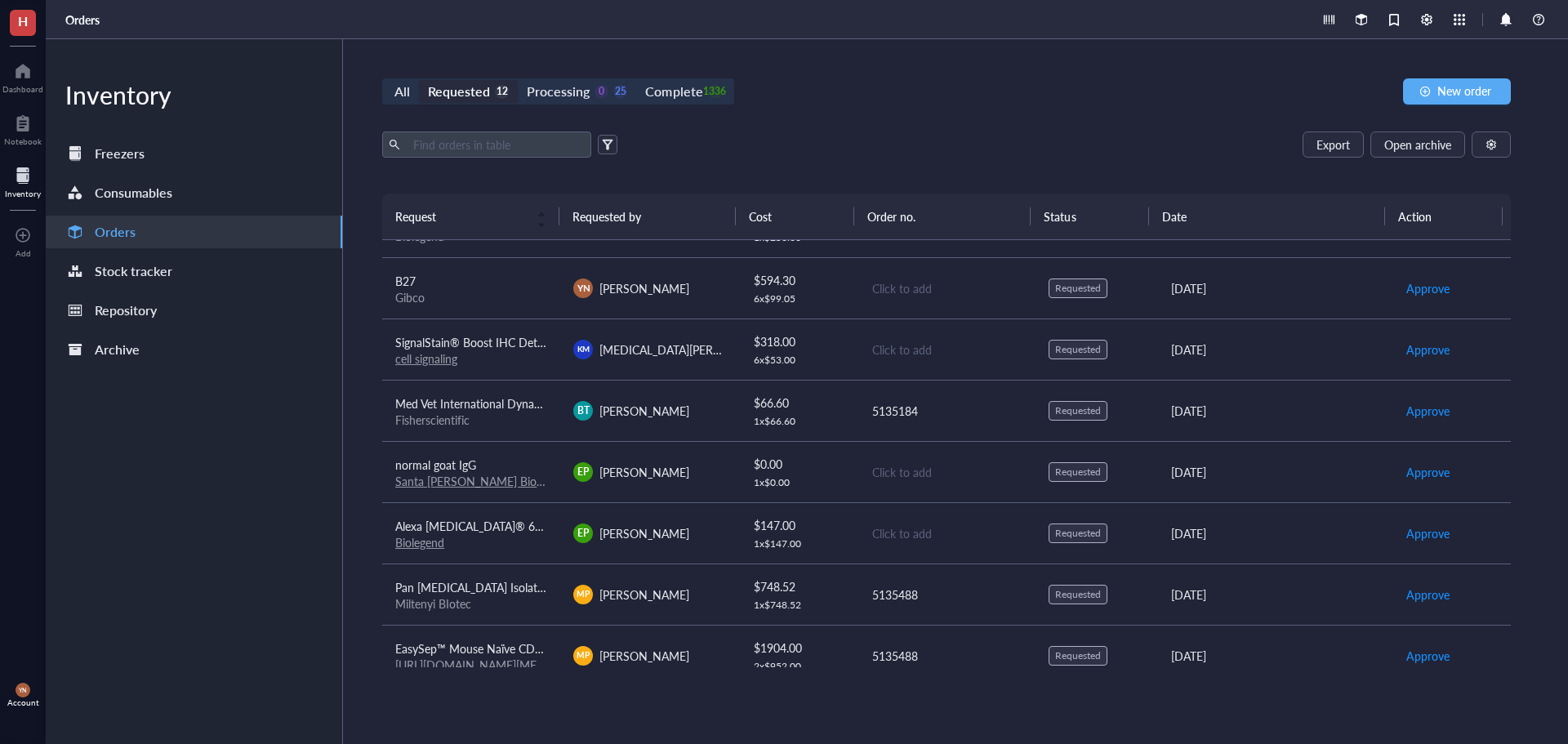
scroll to position [226, 0]
click at [485, 458] on div "normal goat IgG" at bounding box center [471, 465] width 152 height 18
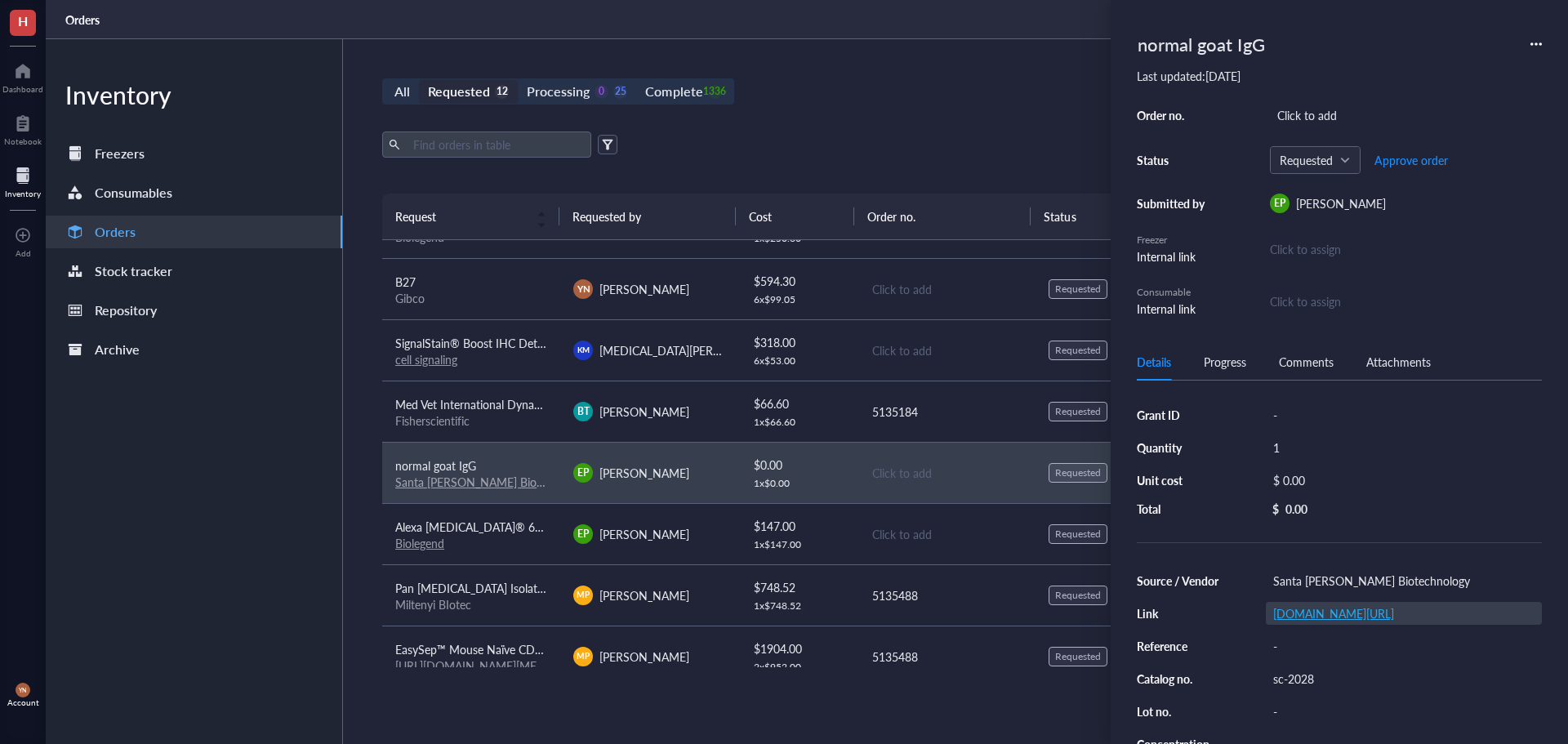
click at [1325, 614] on link "[DOMAIN_NAME][URL]" at bounding box center [1333, 614] width 121 height 17
click at [866, 153] on div "Export Open archive" at bounding box center [946, 144] width 1128 height 26
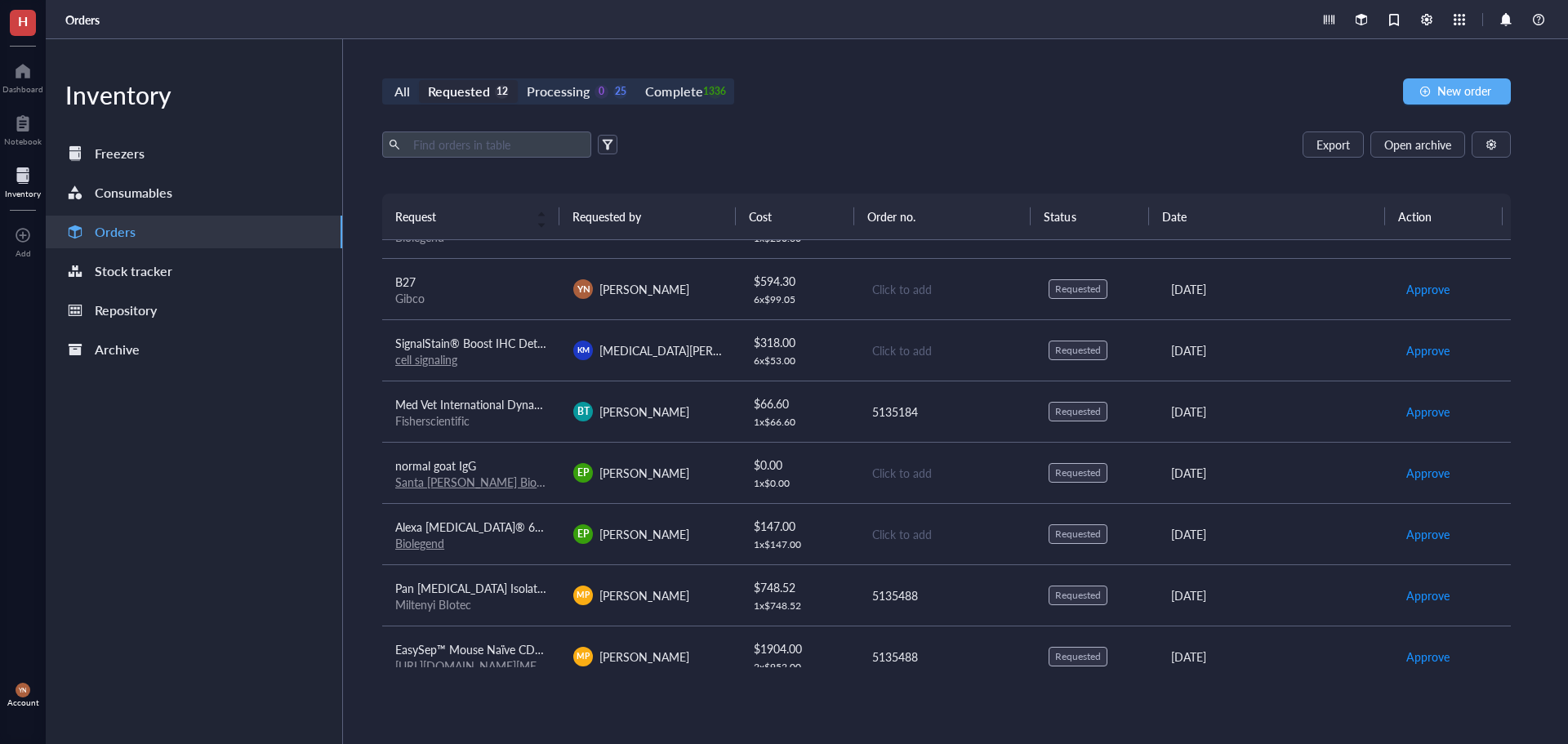
click at [516, 475] on link "Santa [PERSON_NAME] Biotechnology" at bounding box center [493, 482] width 197 height 17
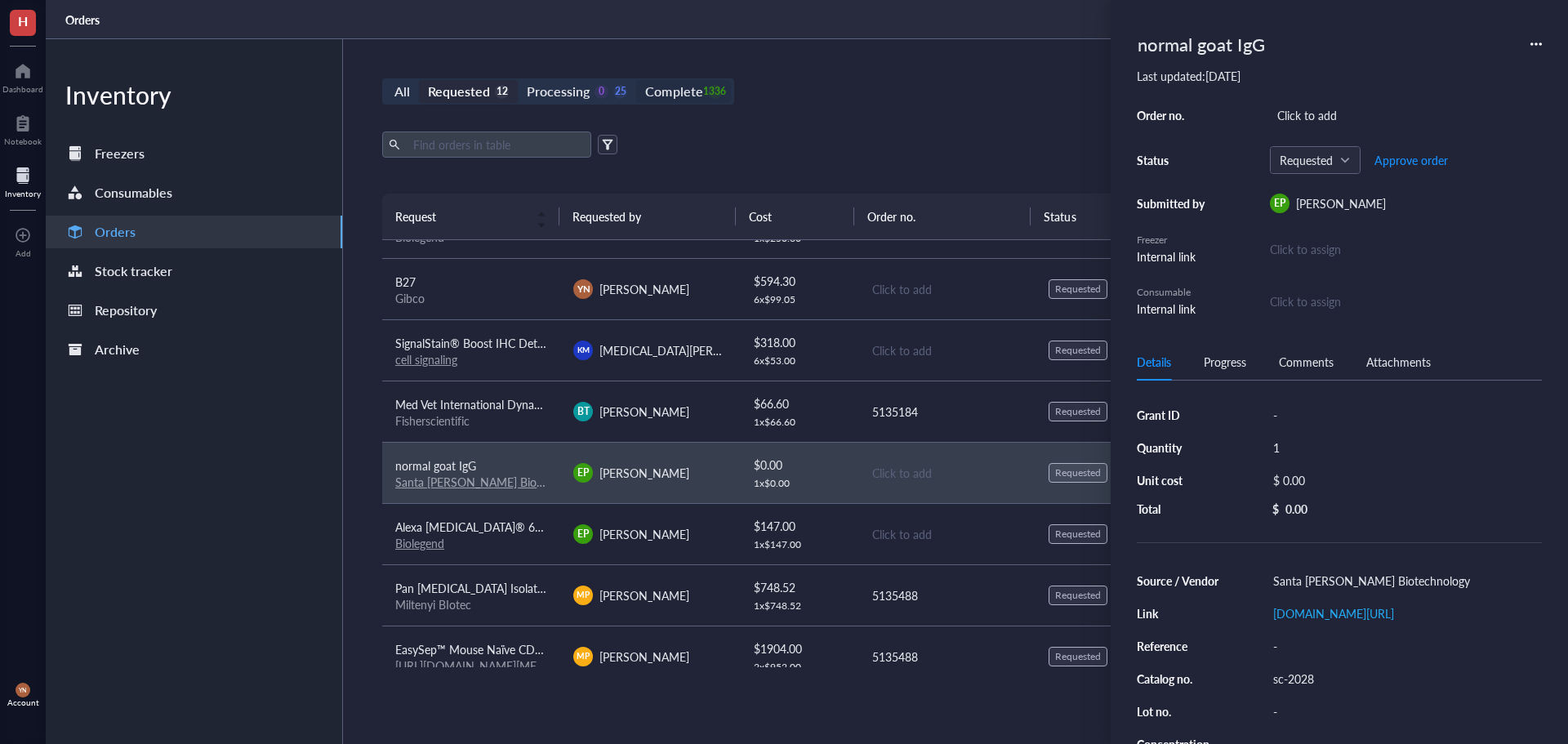
click at [711, 101] on div "Complete 1336" at bounding box center [683, 91] width 76 height 23
click at [636, 80] on input "Complete 1336" at bounding box center [636, 80] width 0 height 0
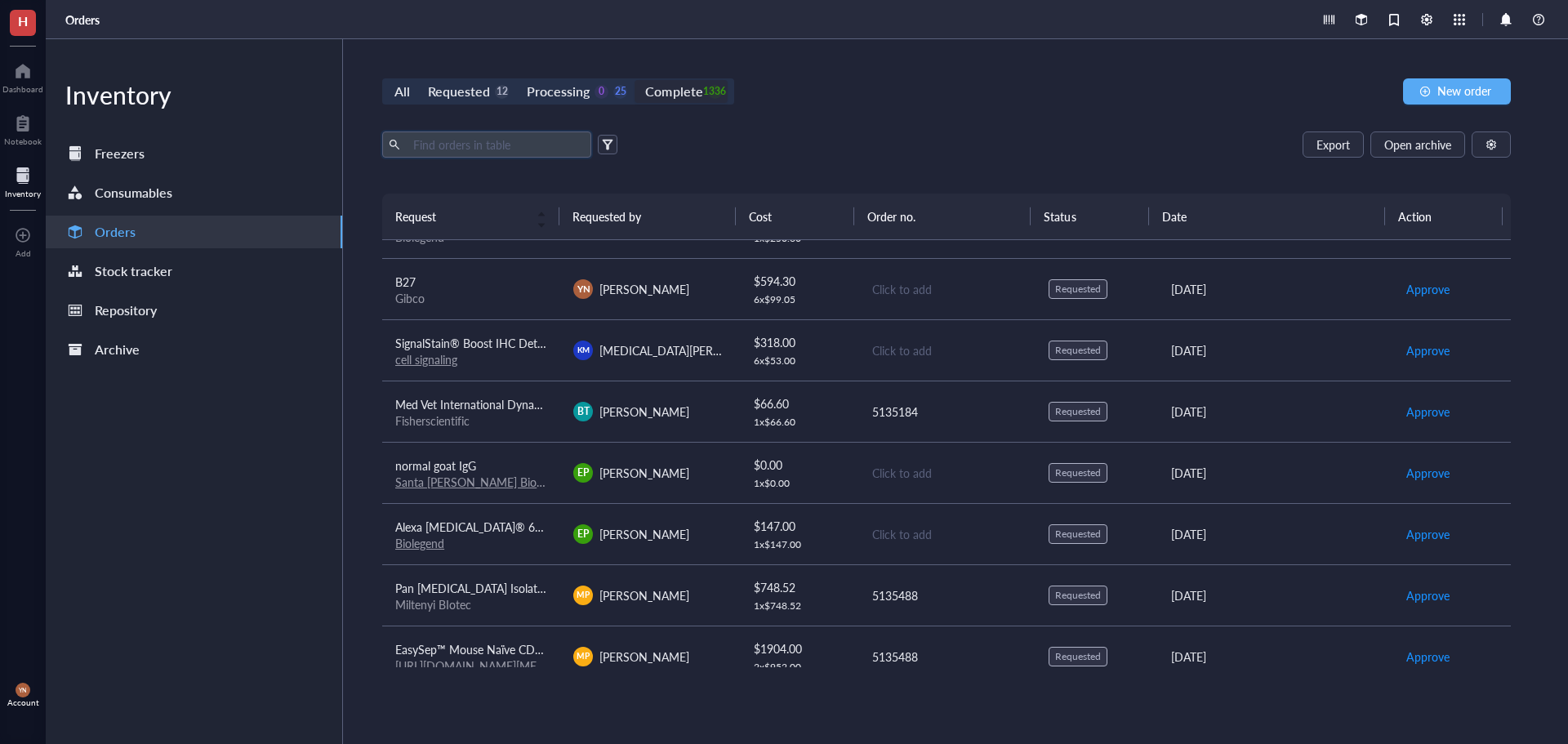
click at [482, 153] on input "text" at bounding box center [495, 144] width 178 height 24
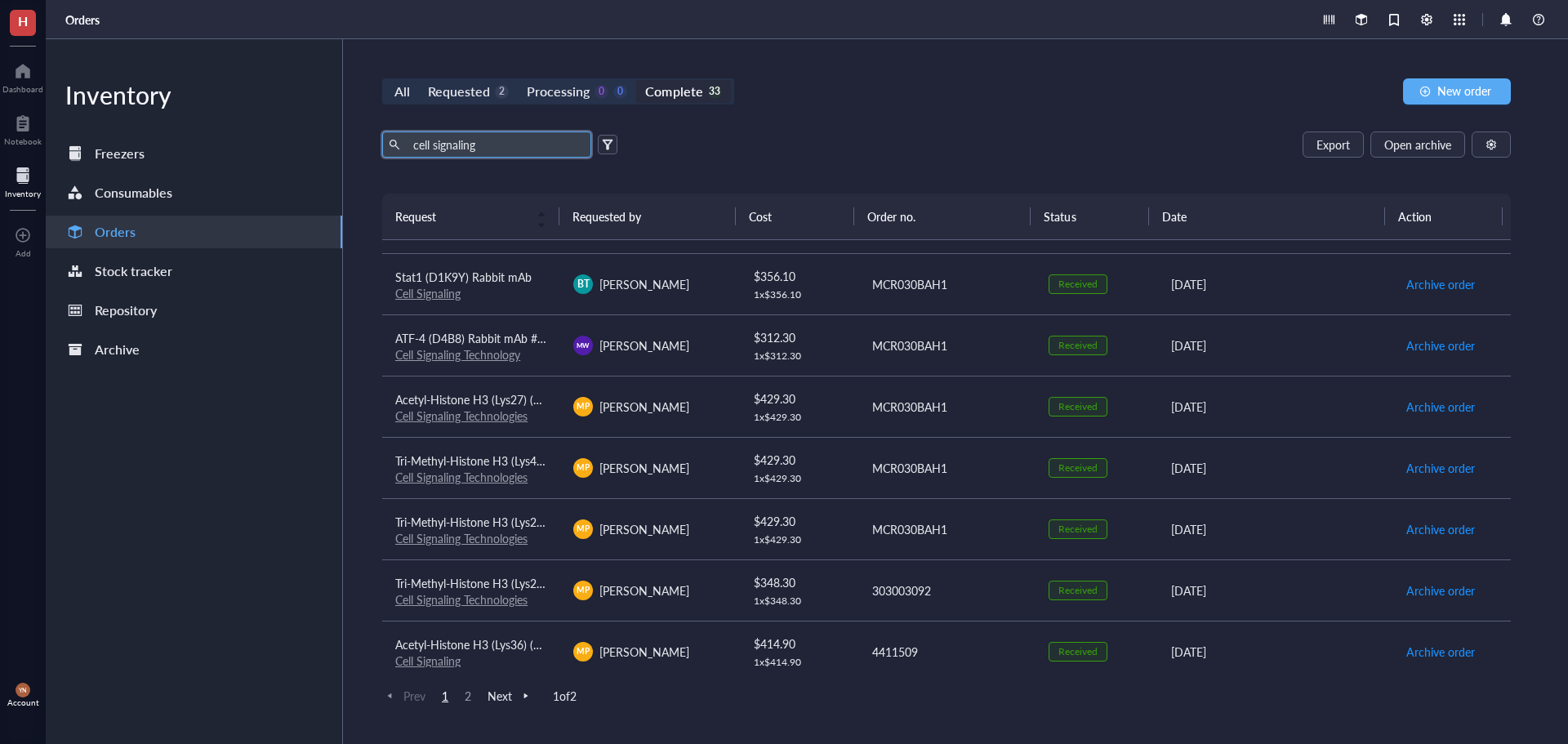
scroll to position [390, 0]
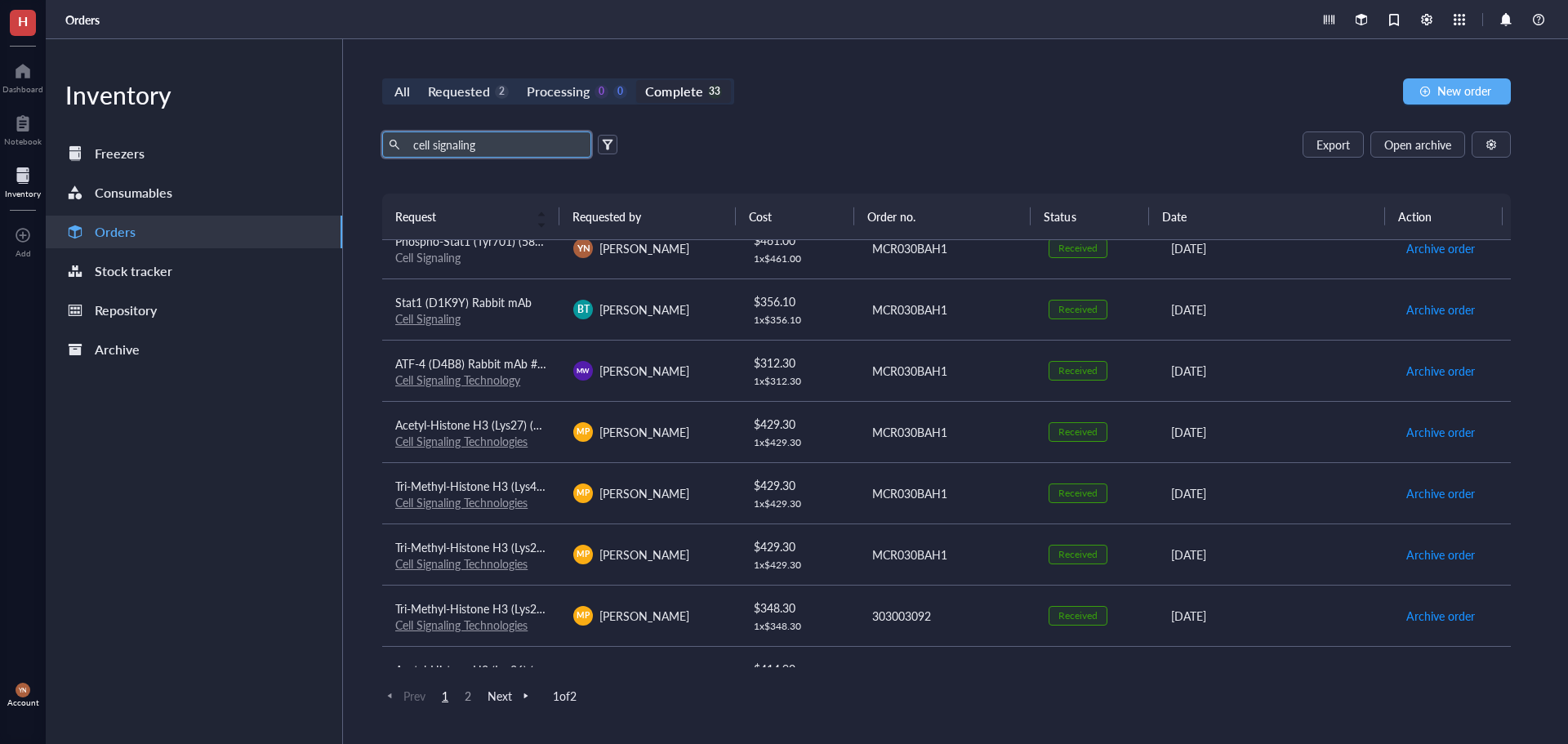
click at [492, 544] on span "Tri-Methyl-Histone H3 (Lys27) (C36B11) Rabbit mAb (Alexa [MEDICAL_DATA]® 750 Co…" at bounding box center [636, 547] width 482 height 17
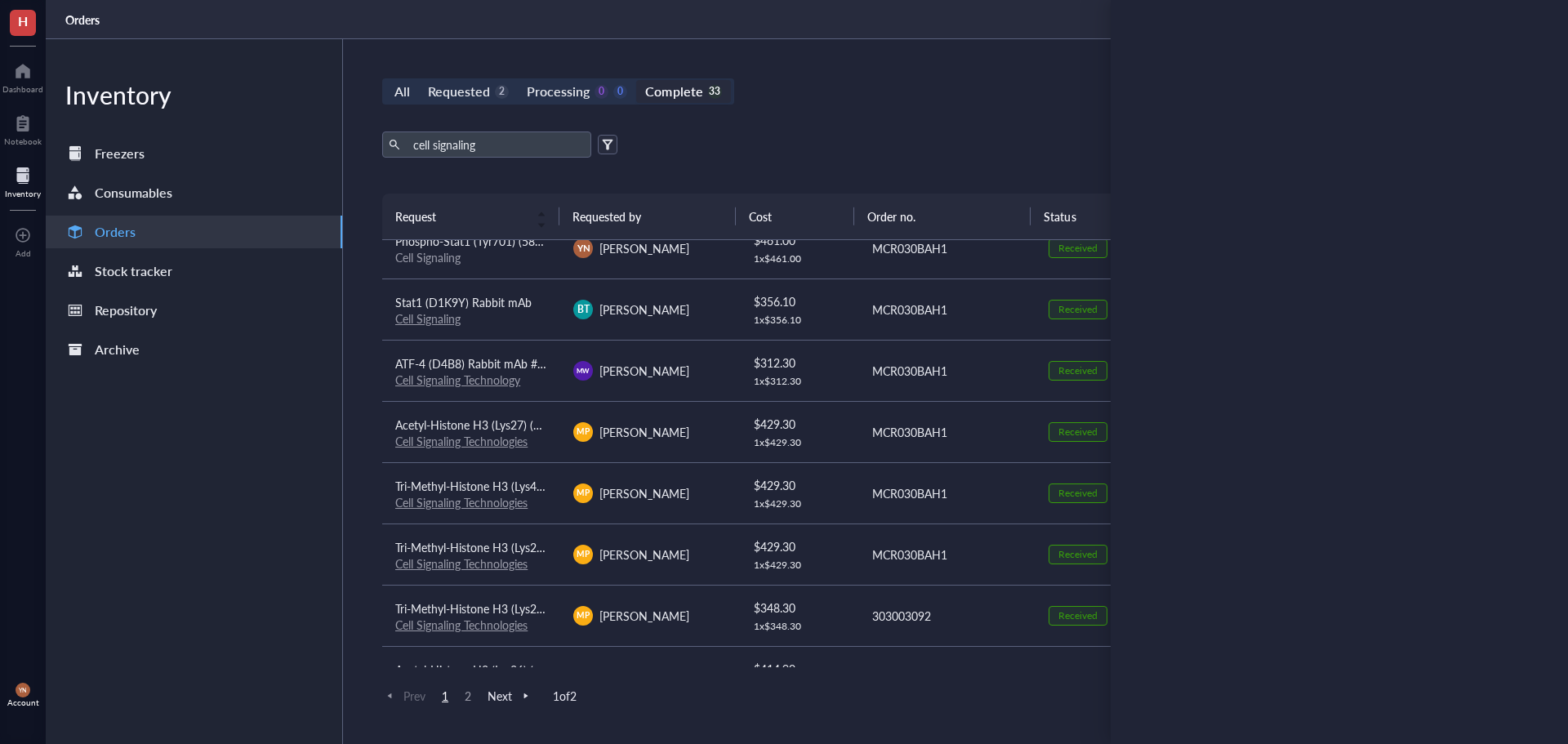
click at [529, 487] on span "Tri-Methyl-Histone H3 (Lys4) (C42D8) Rabbit mAb (Alexa [MEDICAL_DATA]® 555 Conj…" at bounding box center [630, 486] width 470 height 17
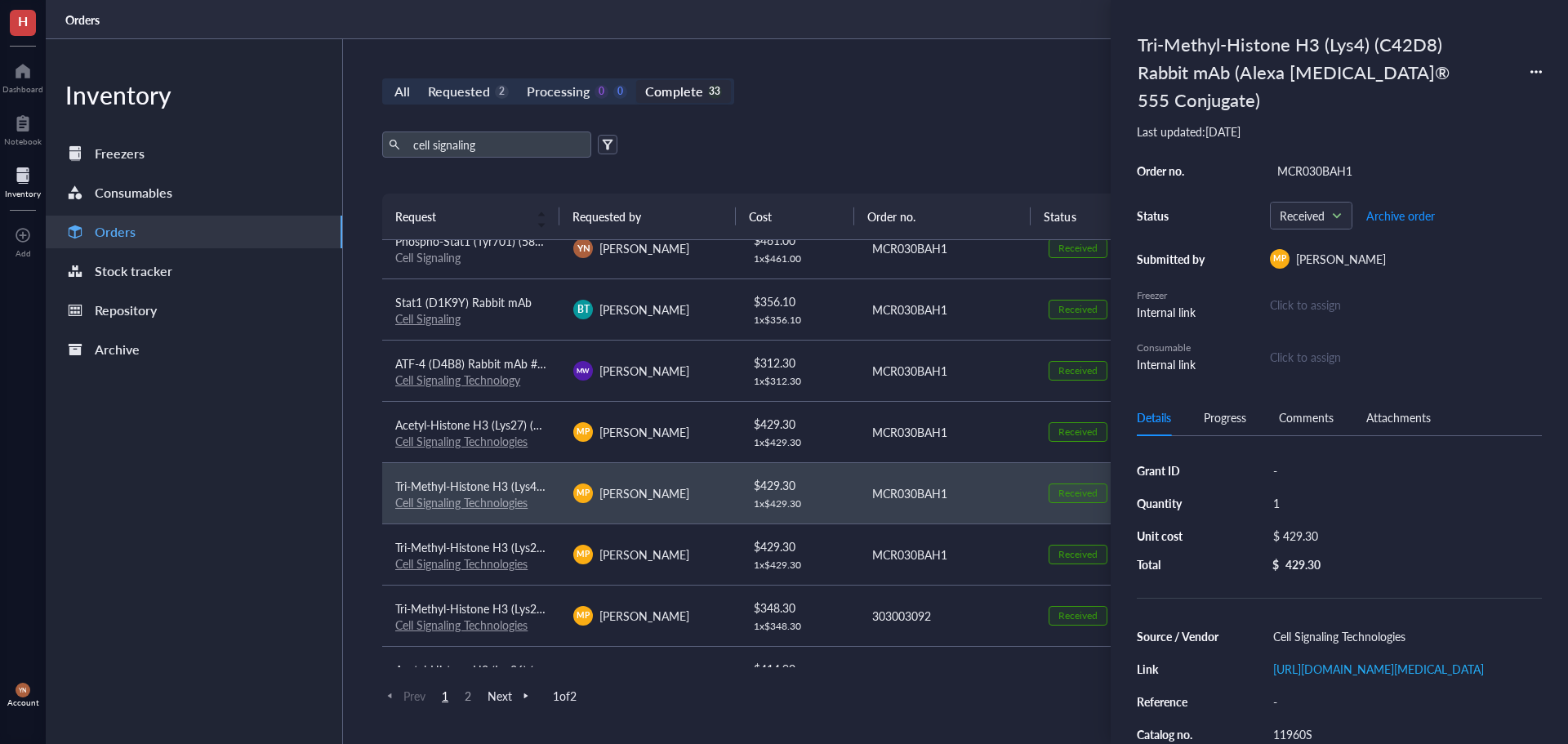
click at [496, 550] on span "Tri-Methyl-Histone H3 (Lys27) (C36B11) Rabbit mAb (Alexa [MEDICAL_DATA]® 750 Co…" at bounding box center [636, 547] width 482 height 17
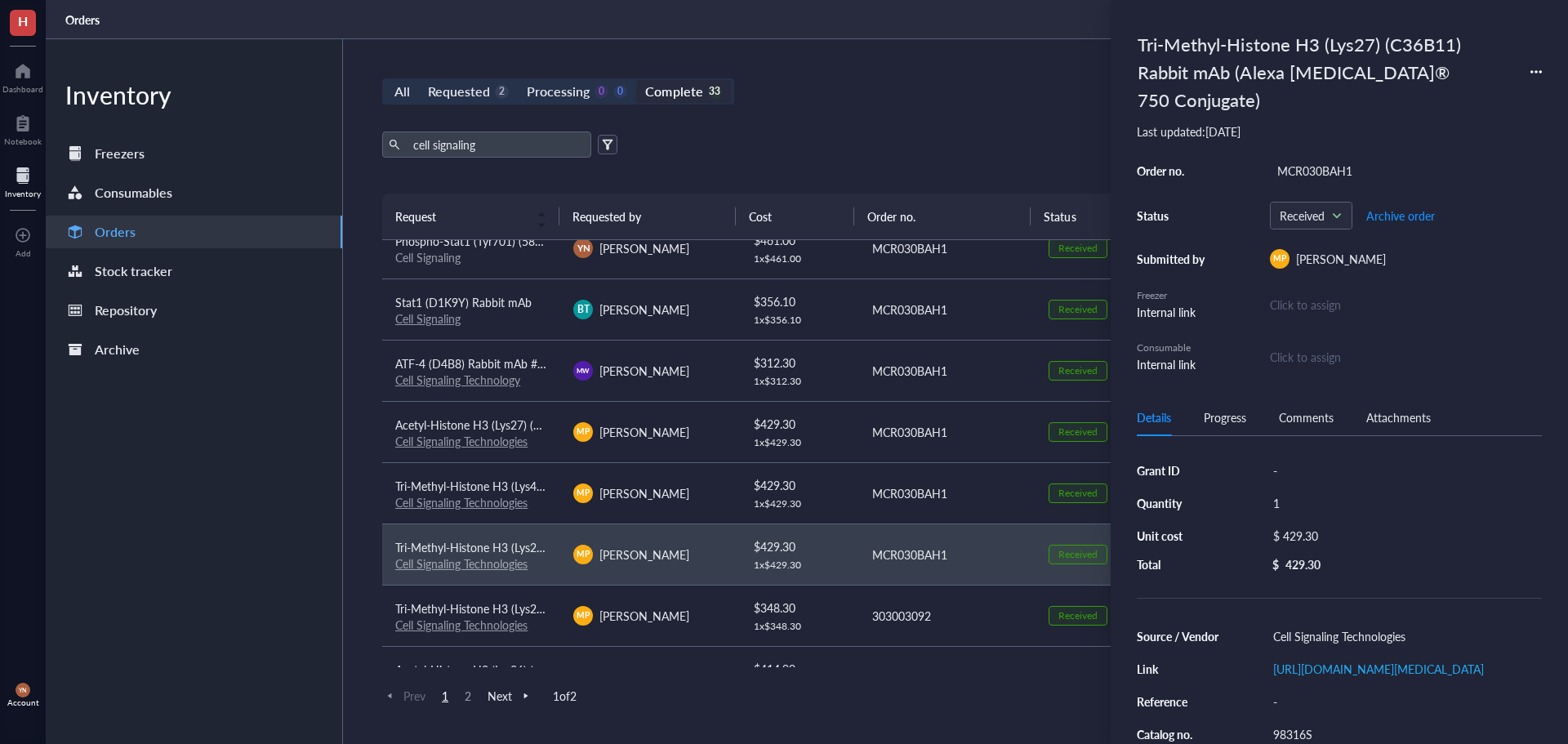
click at [856, 121] on div "All Requested 2 Processing 0 0 Complete 33 New order cell signaling Export Open…" at bounding box center [947, 391] width 1207 height 704
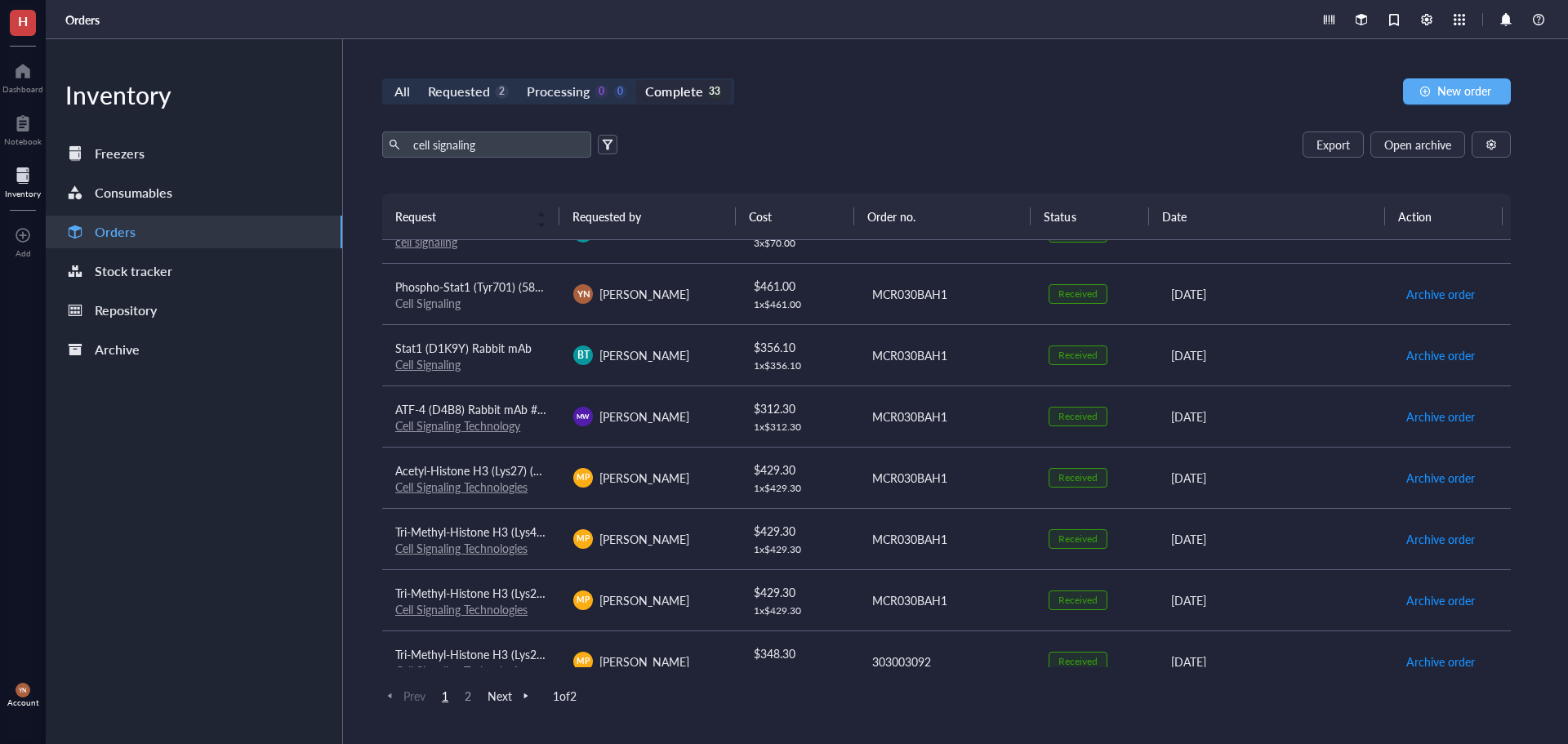
scroll to position [308, 0]
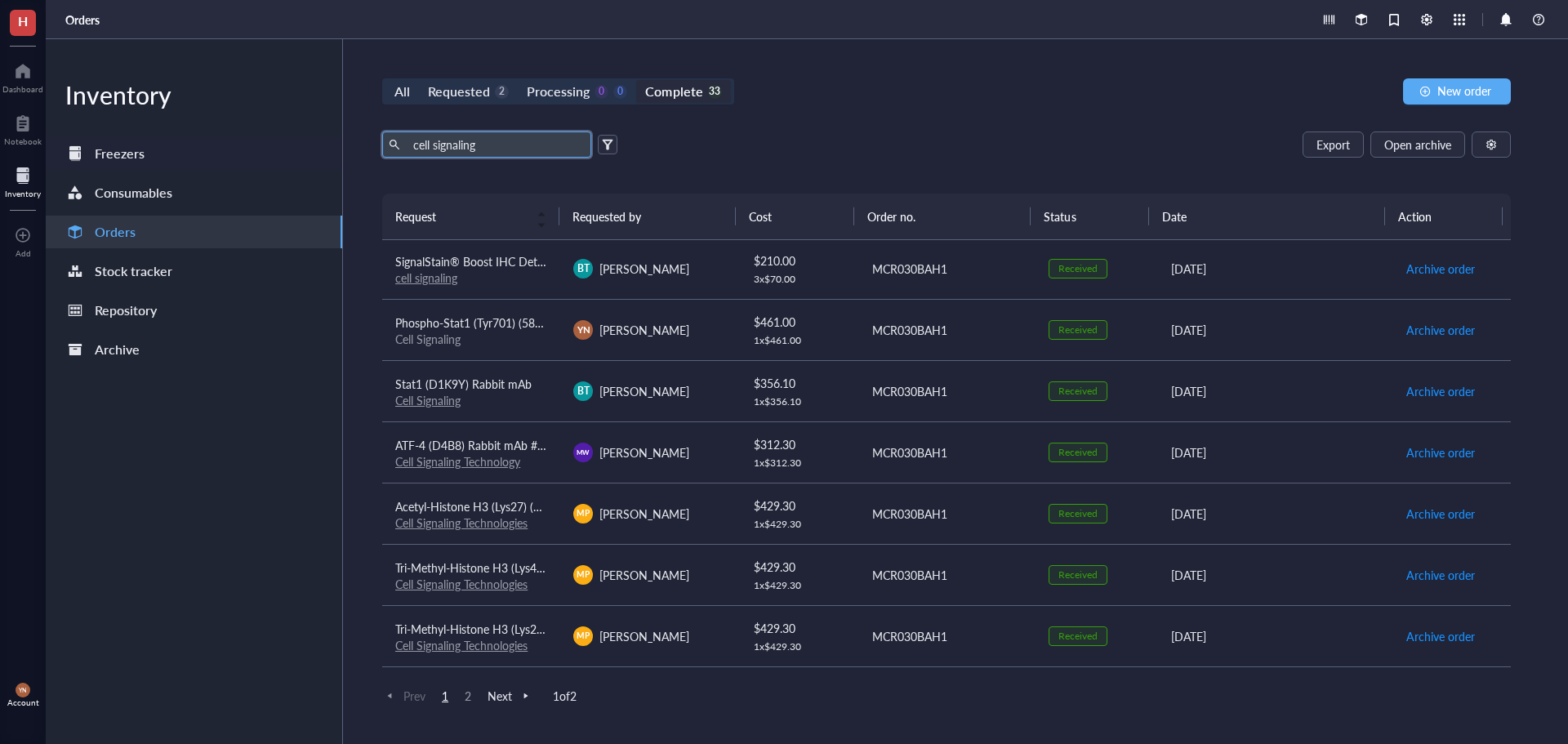
drag, startPoint x: 513, startPoint y: 142, endPoint x: 281, endPoint y: 148, distance: 232.1
click at [281, 148] on div "Inventory Freezers Consumables Orders Stock tracker Repository Archive All Requ…" at bounding box center [806, 391] width 1523 height 704
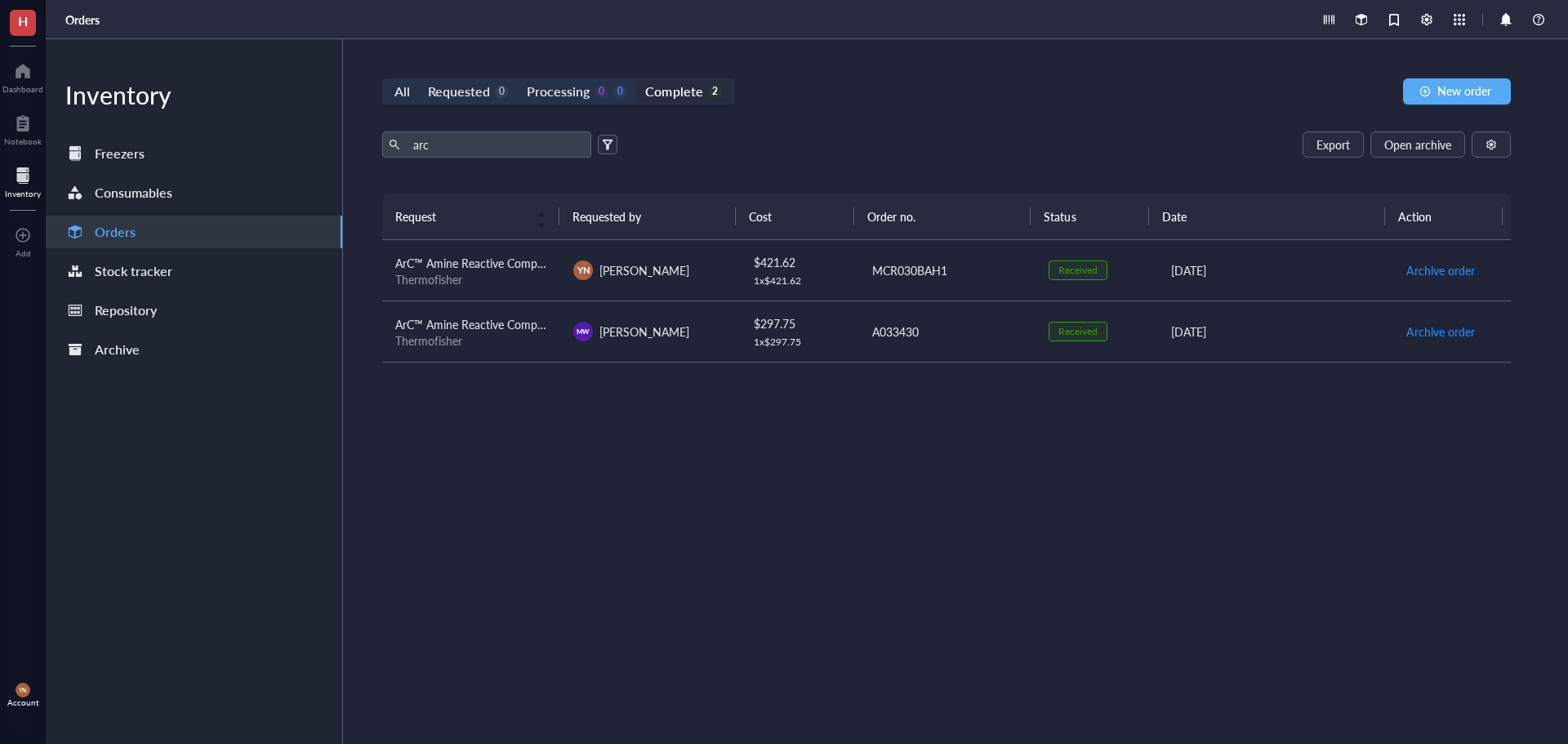
click at [501, 263] on span "ArC™ Amine Reactive Compensation Bead Kit (for use with LIVE/DEAD™ Fixable dead…" at bounding box center [648, 263] width 506 height 17
drag, startPoint x: 442, startPoint y: 143, endPoint x: 347, endPoint y: 143, distance: 95.0
click at [347, 143] on div "All Requested 0 Processing 0 0 Complete 2 New order arc Export Open archive Req…" at bounding box center [947, 391] width 1207 height 704
type input "beads"
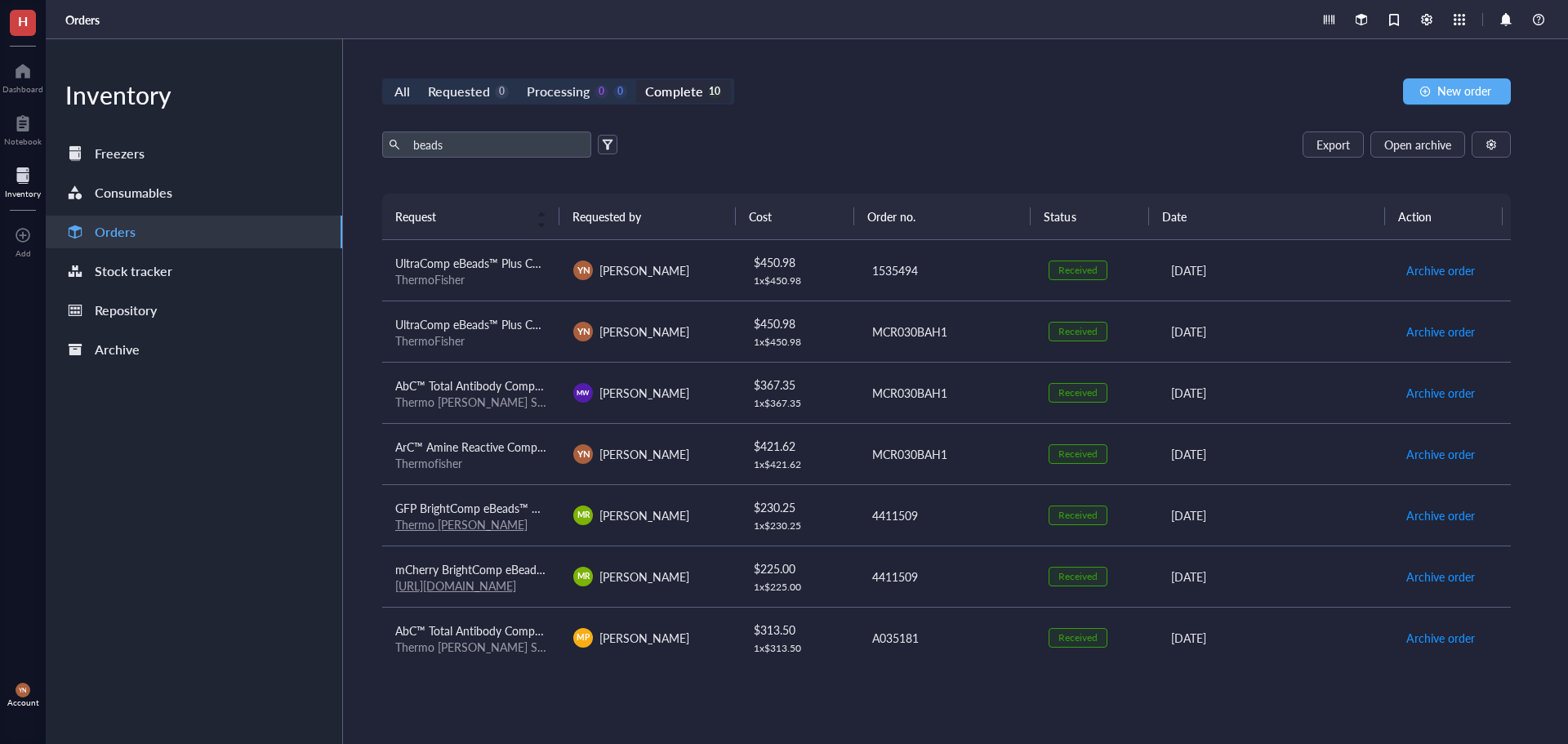
click at [524, 280] on div "ThermoFisher" at bounding box center [471, 279] width 152 height 15
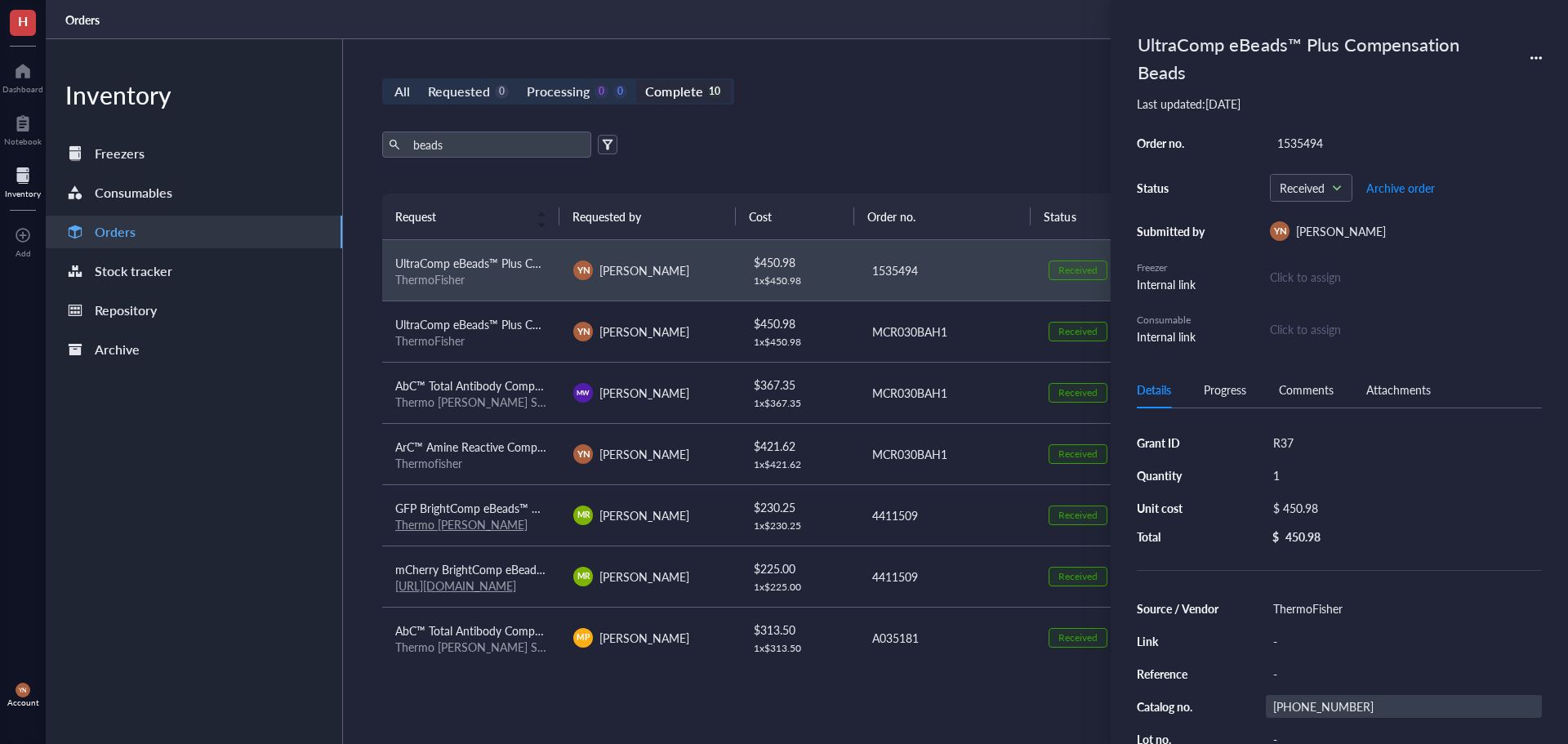
click at [1290, 704] on div "[PHONE_NUMBER]" at bounding box center [1404, 706] width 276 height 23
click at [1290, 704] on input "[PHONE_NUMBER]" at bounding box center [1305, 706] width 79 height 21
click at [952, 170] on div "beads Export Open archive Requester Requested on Source / Vendor Last updated" at bounding box center [946, 162] width 1128 height 62
click at [490, 382] on span "AbC™ Total Antibody Compensation Bead Kit" at bounding box center [509, 386] width 228 height 17
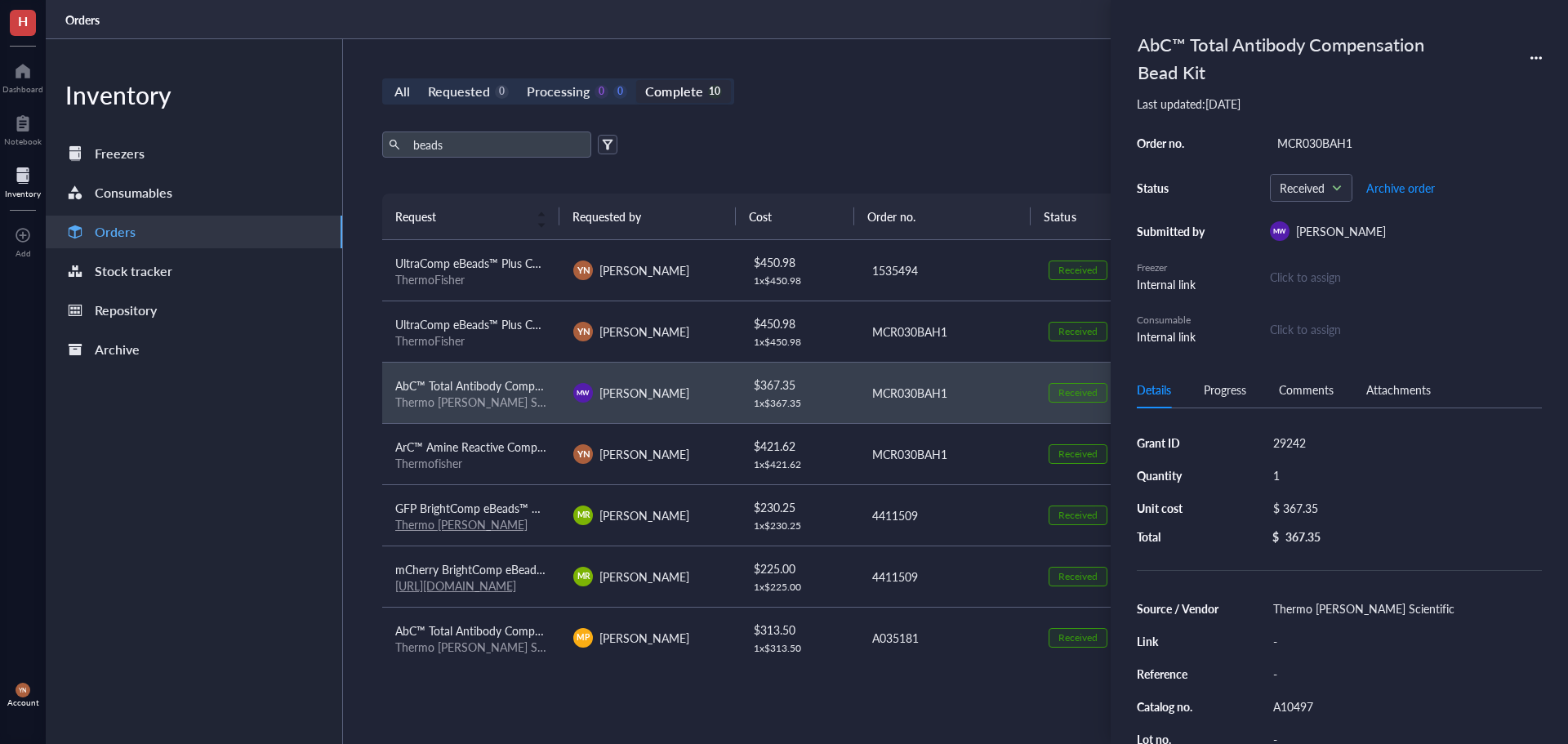
click at [504, 454] on div "ArC™ Amine Reactive Compensation Bead Kit (for use with LIVE/DEAD™ Fixable dead…" at bounding box center [471, 446] width 152 height 18
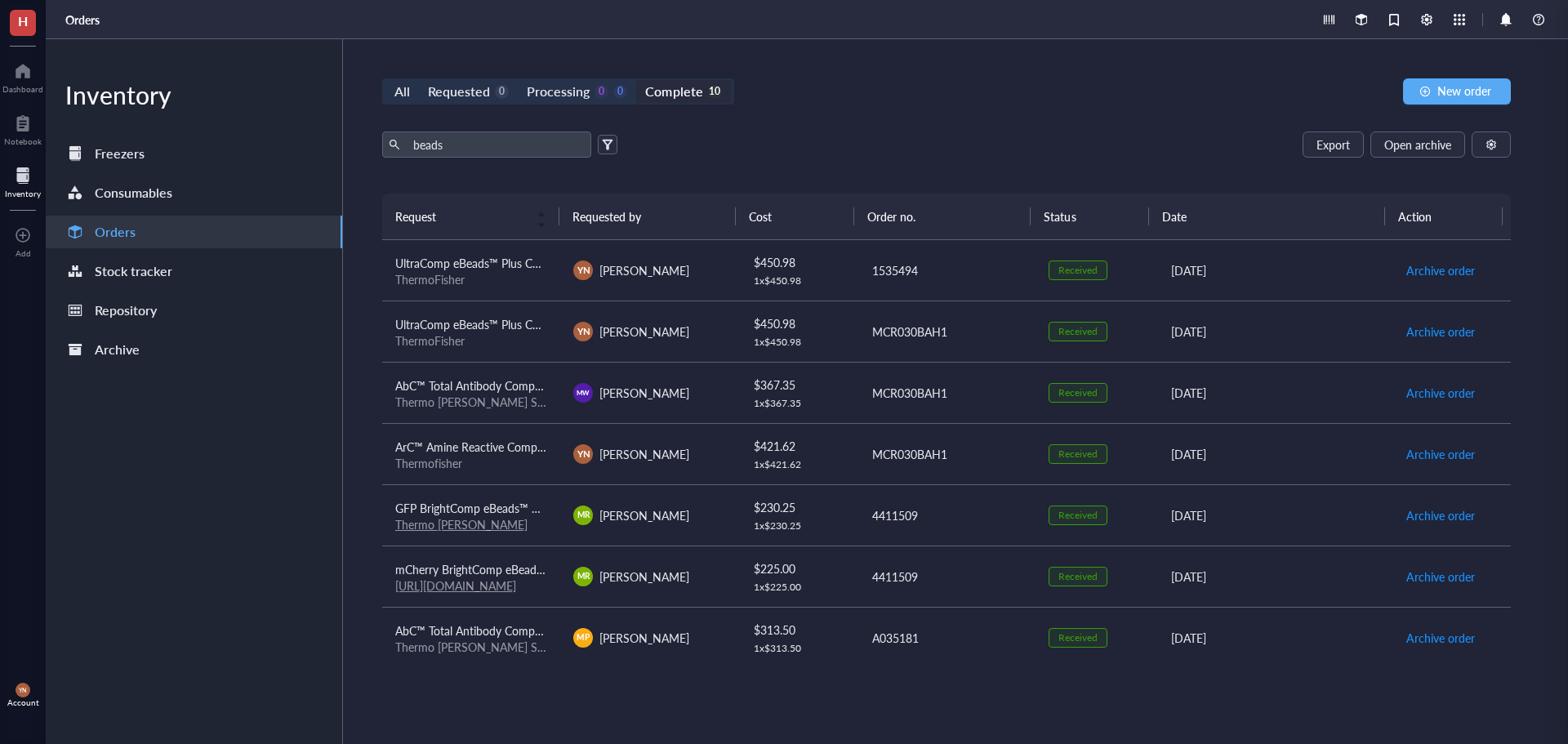
click at [504, 388] on span "AbC™ Total Antibody Compensation Bead Kit" at bounding box center [509, 386] width 228 height 17
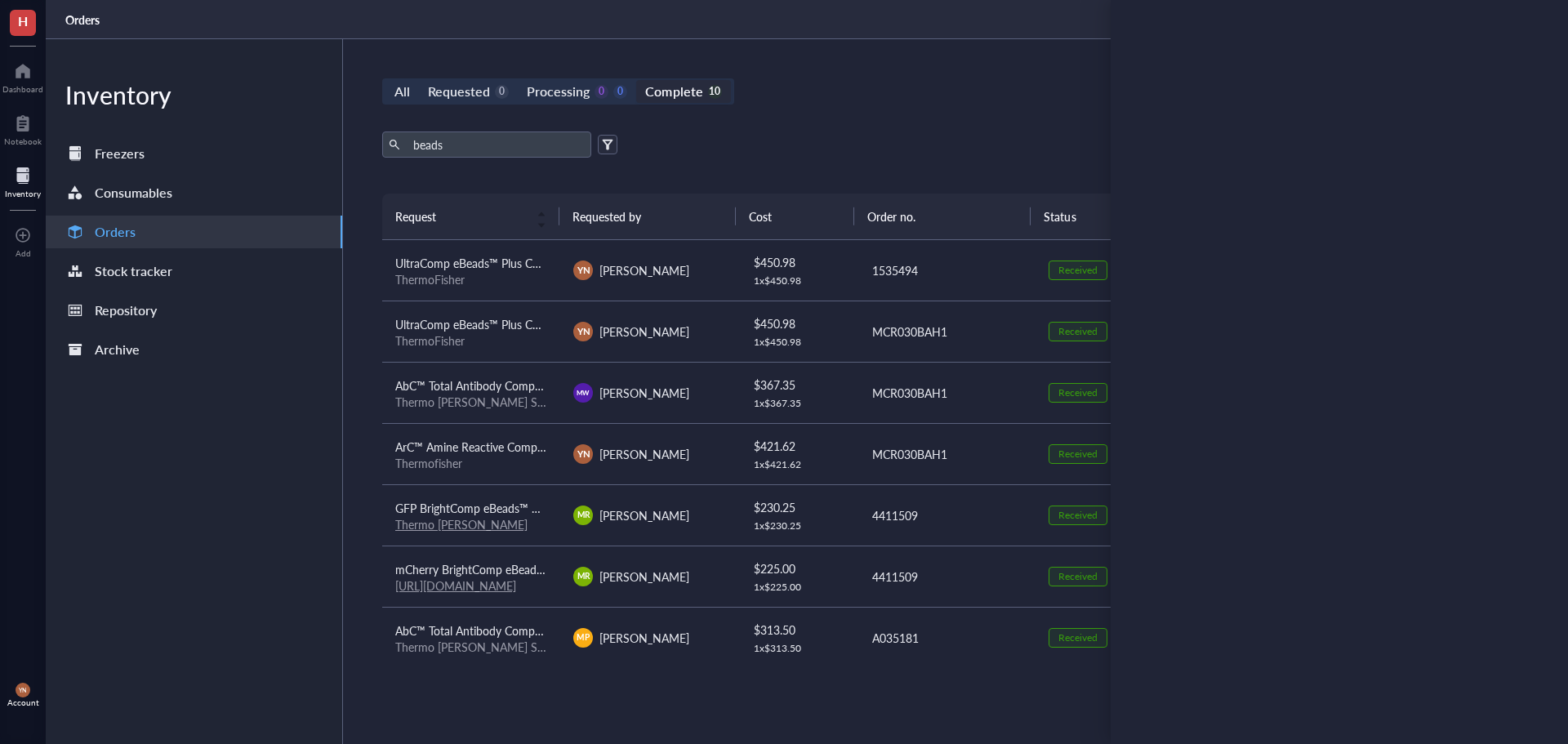
click at [489, 338] on div "ThermoFisher" at bounding box center [471, 341] width 152 height 15
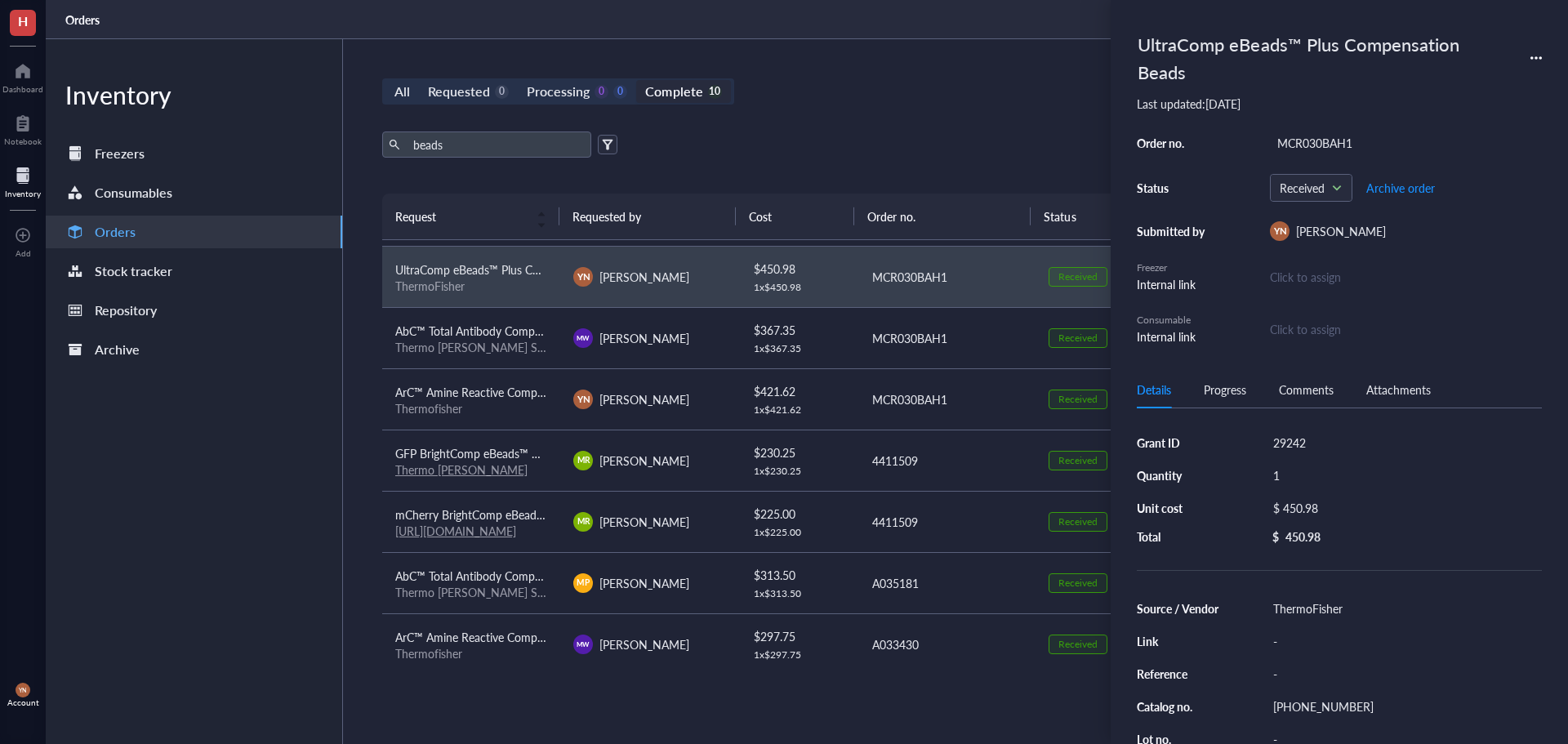
scroll to position [163, 0]
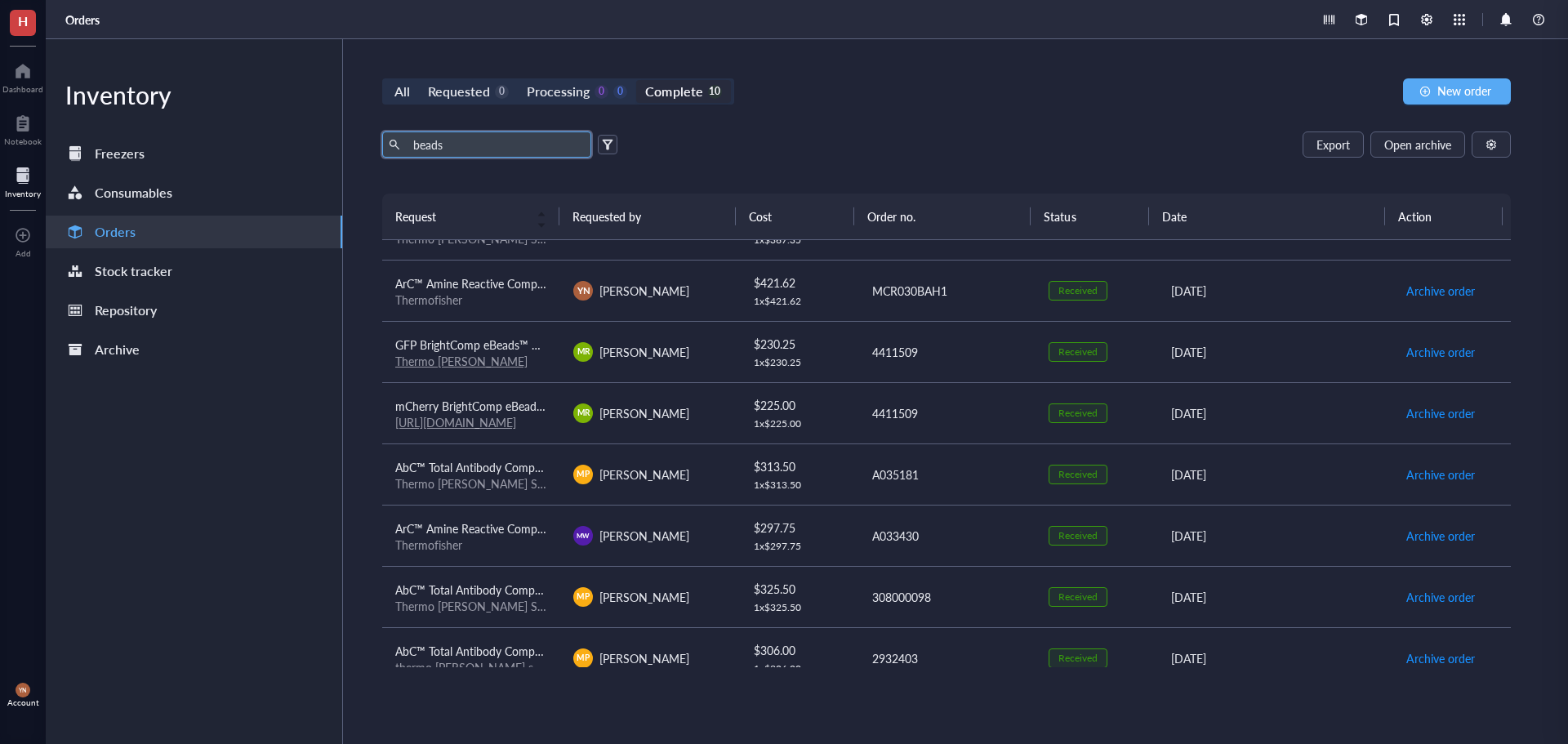
drag, startPoint x: 449, startPoint y: 141, endPoint x: 343, endPoint y: 135, distance: 106.2
click at [343, 135] on div "All Requested 0 Processing 0 0 Complete 10 New order beads Export Open archive …" at bounding box center [947, 391] width 1207 height 704
drag, startPoint x: 744, startPoint y: 137, endPoint x: 475, endPoint y: 92, distance: 272.7
click at [745, 138] on div "Export Open archive" at bounding box center [946, 144] width 1128 height 26
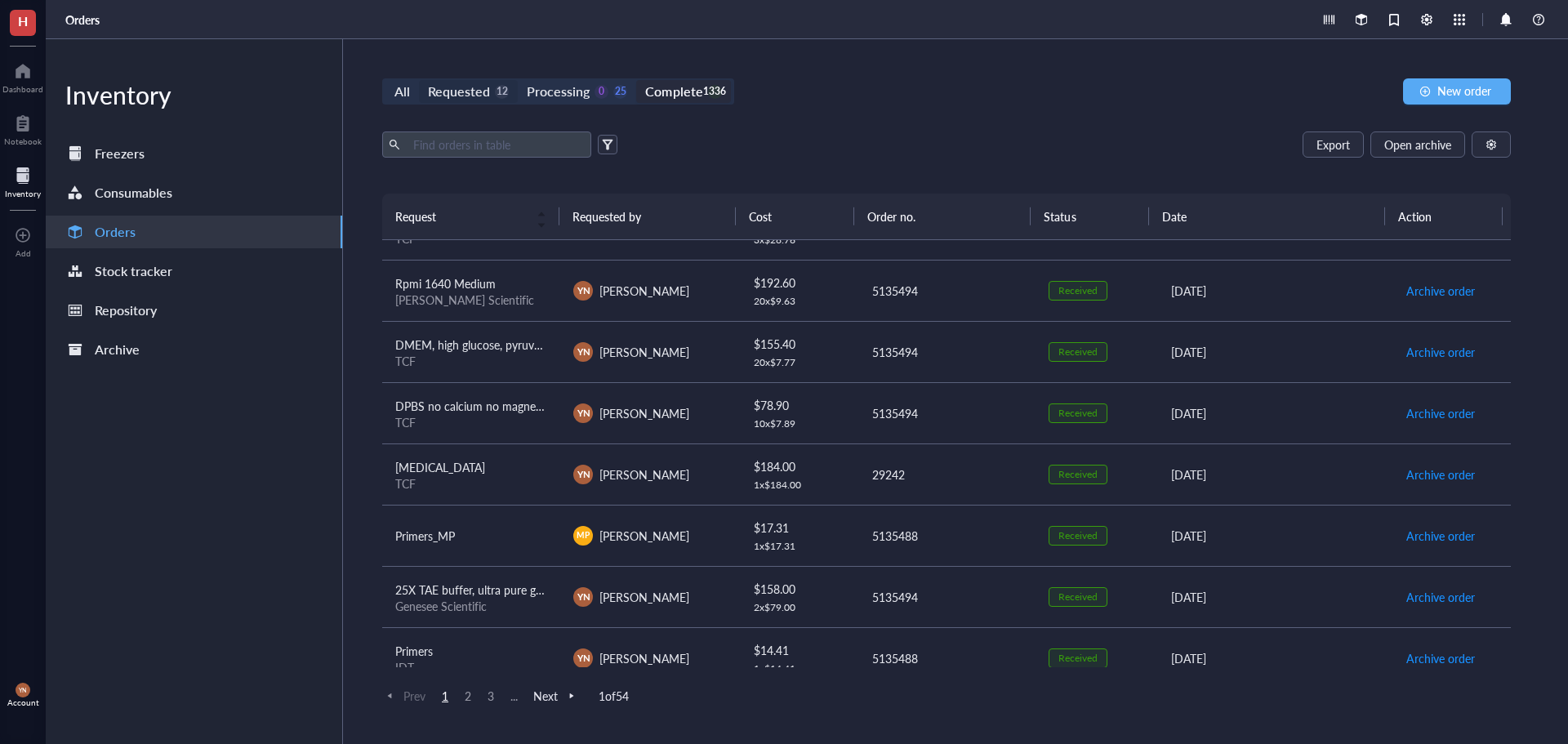
click at [459, 83] on div "Requested" at bounding box center [458, 91] width 62 height 23
click at [419, 80] on input "Requested 12" at bounding box center [419, 80] width 0 height 0
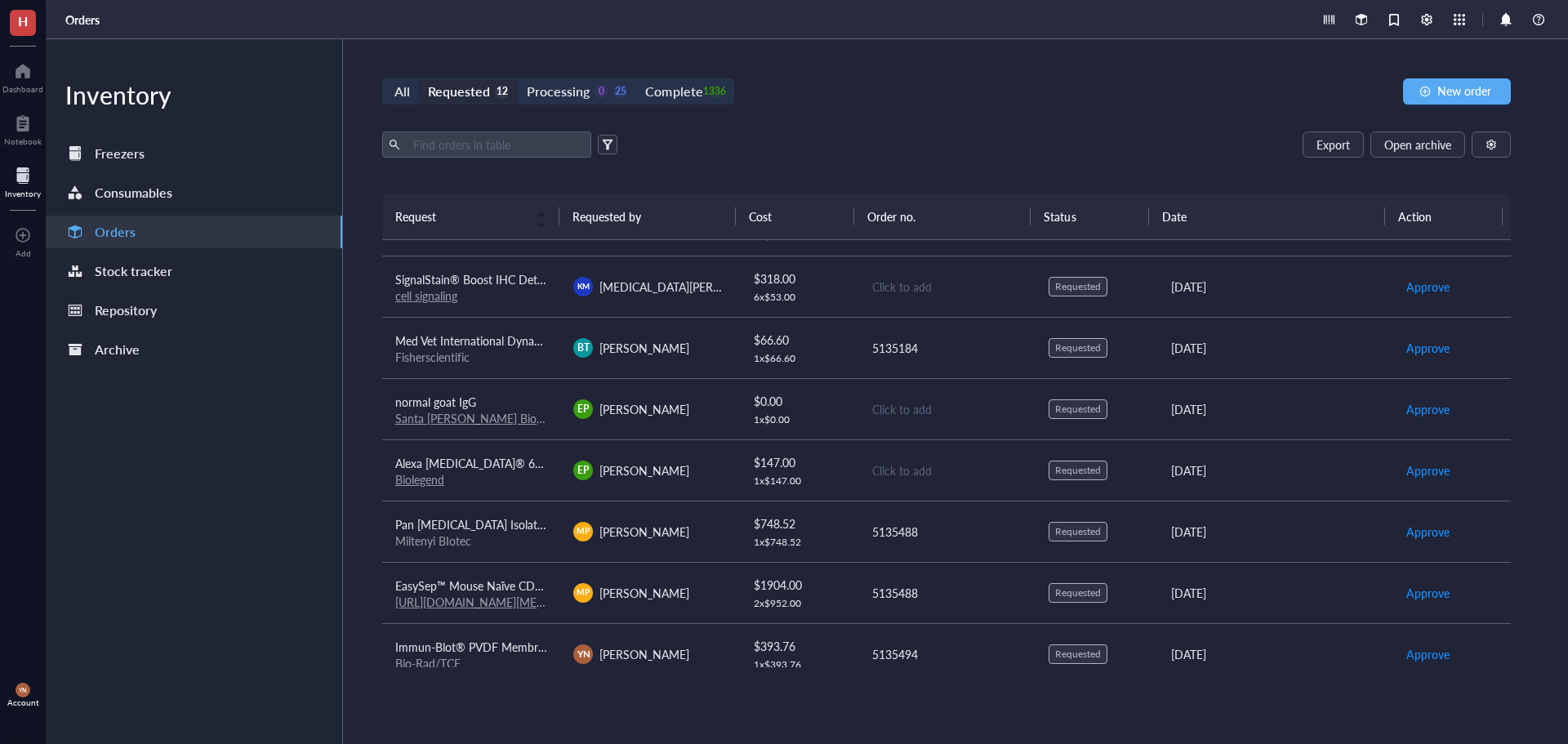
scroll to position [308, 0]
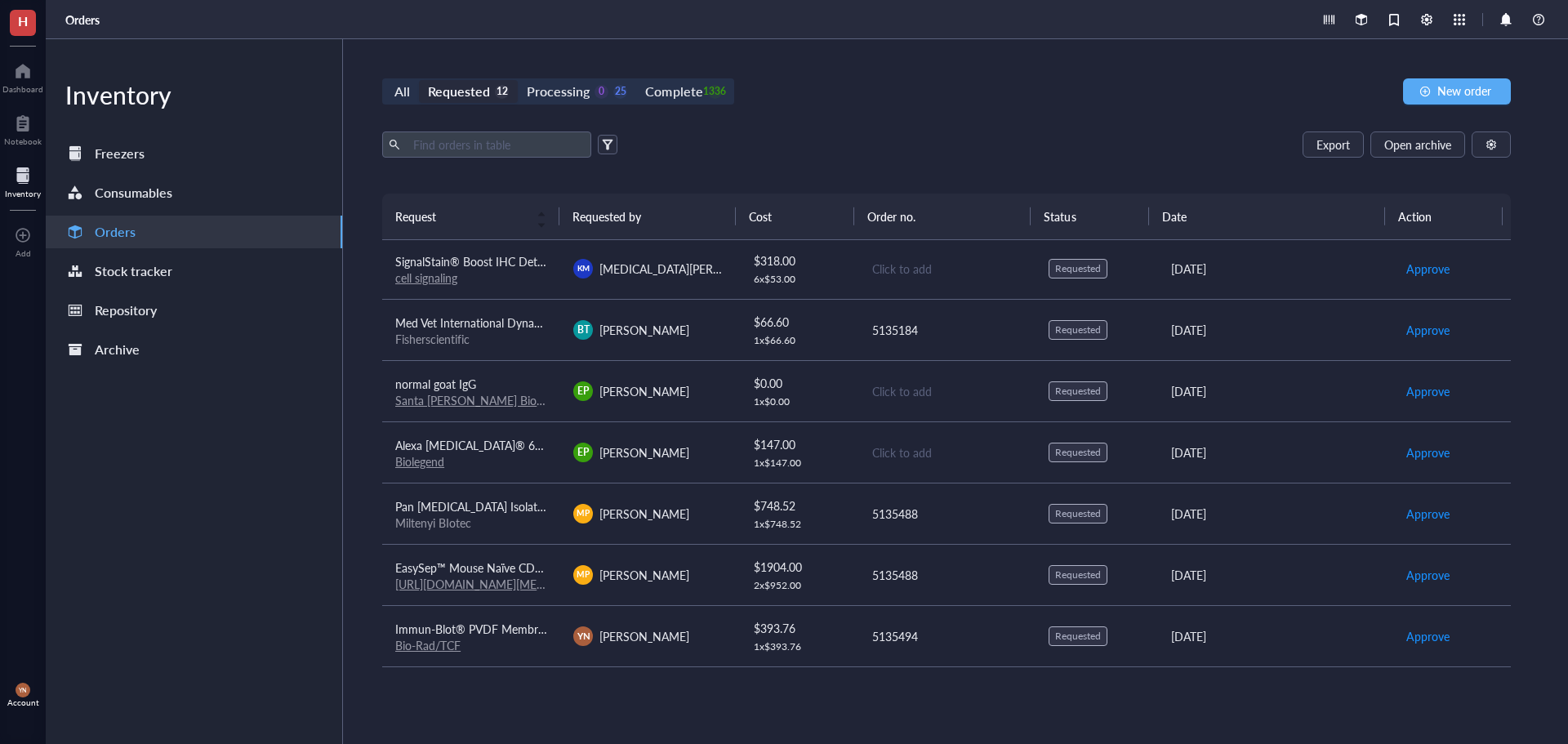
drag, startPoint x: 1116, startPoint y: 134, endPoint x: 850, endPoint y: 134, distance: 266.0
click at [1111, 134] on div "Export Open archive" at bounding box center [946, 144] width 1128 height 26
click at [685, 96] on div "Complete" at bounding box center [674, 91] width 57 height 23
click at [636, 80] on input "Complete 1336" at bounding box center [636, 80] width 0 height 0
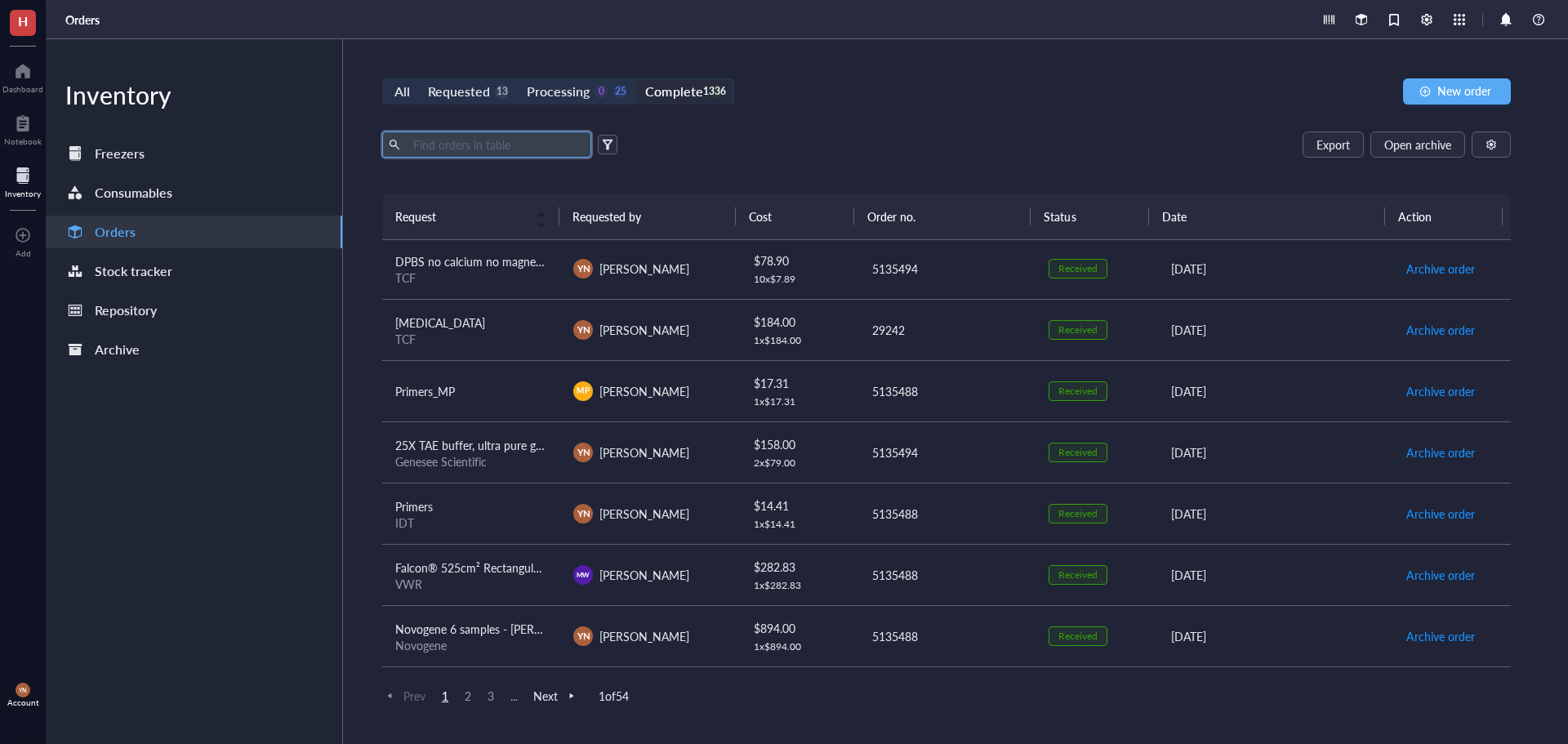
click at [527, 142] on input "text" at bounding box center [495, 144] width 178 height 24
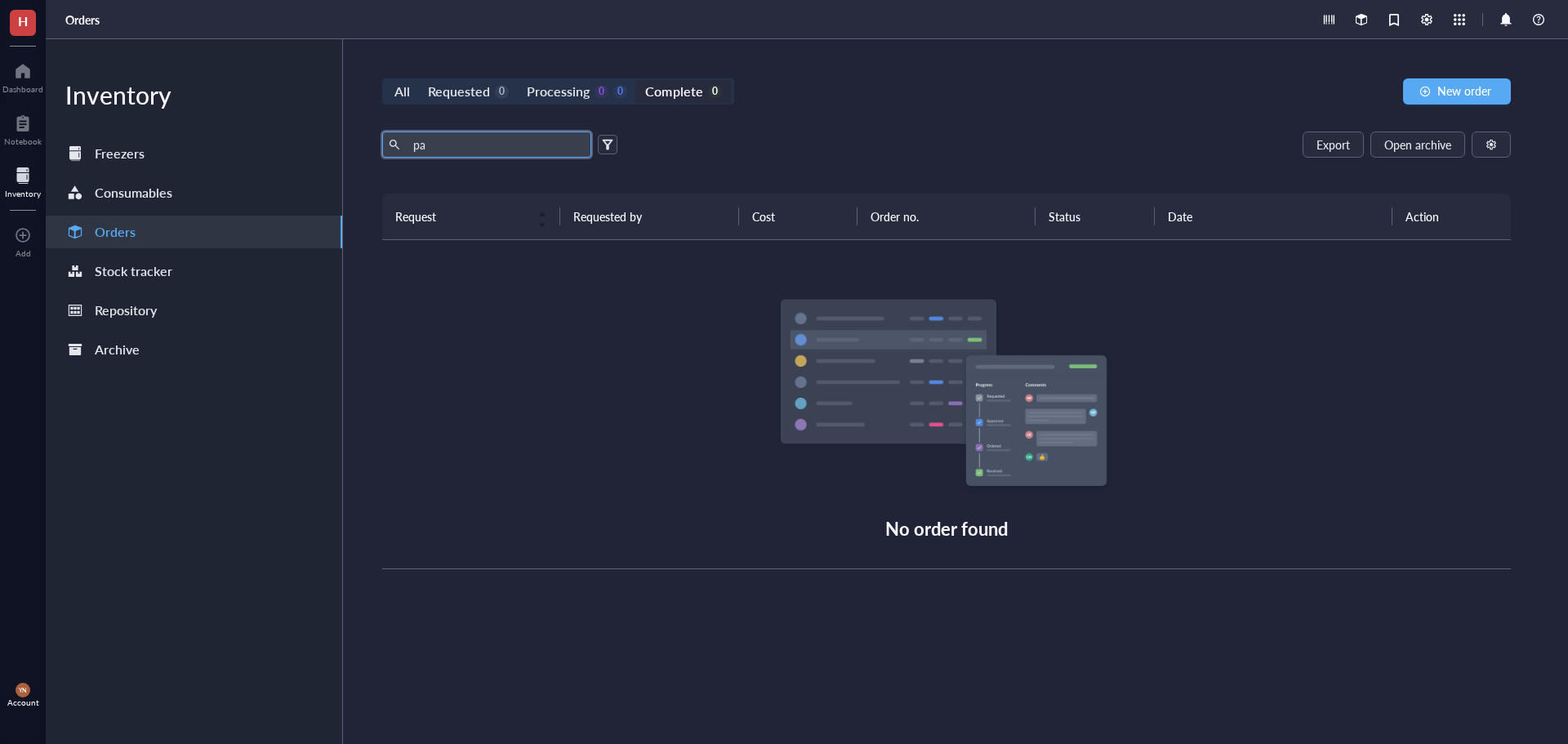
type input "p"
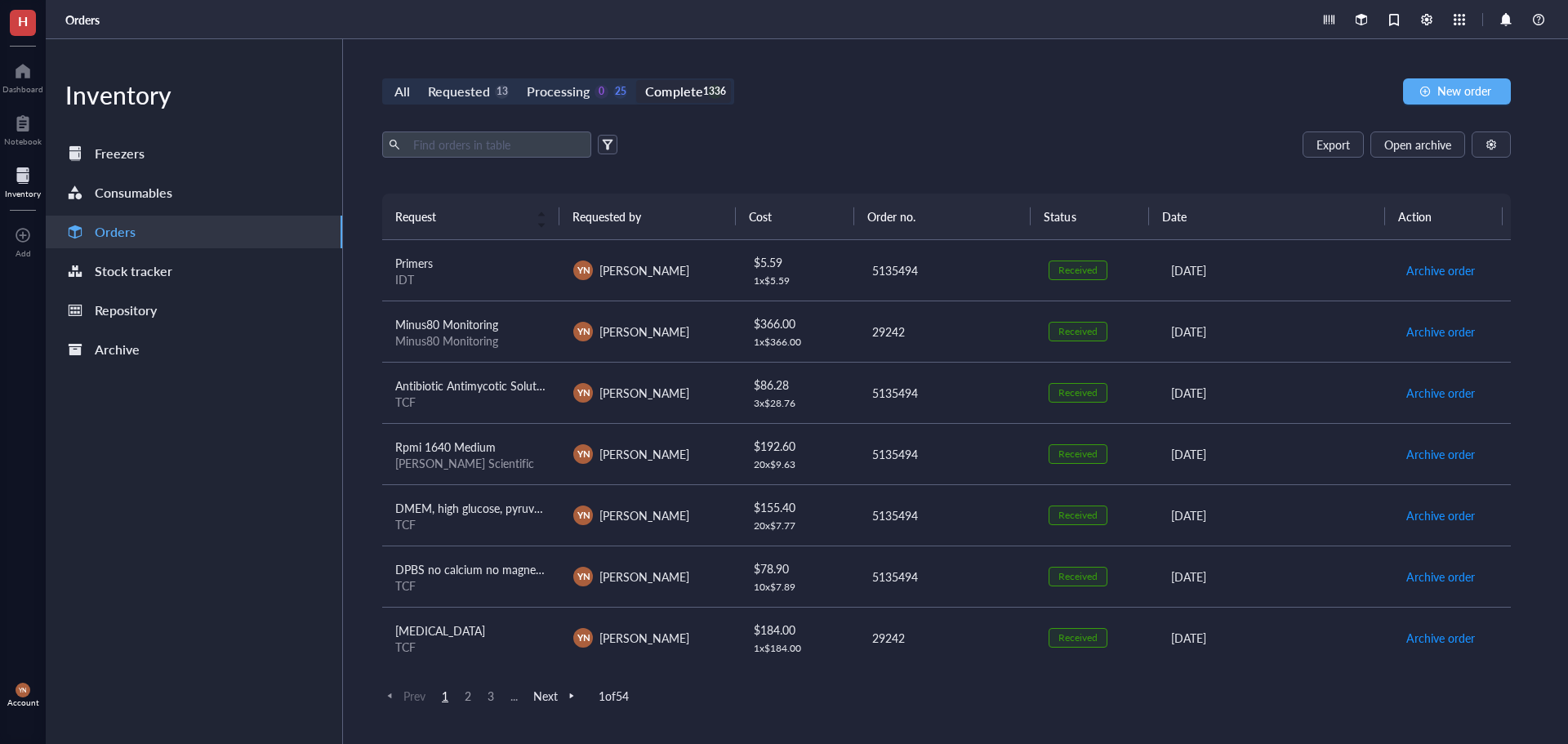
click at [746, 99] on div "All Requested 13 Processing 0 25 Complete 1336 New order" at bounding box center [946, 92] width 1128 height 26
click at [536, 143] on input "text" at bounding box center [495, 144] width 178 height 24
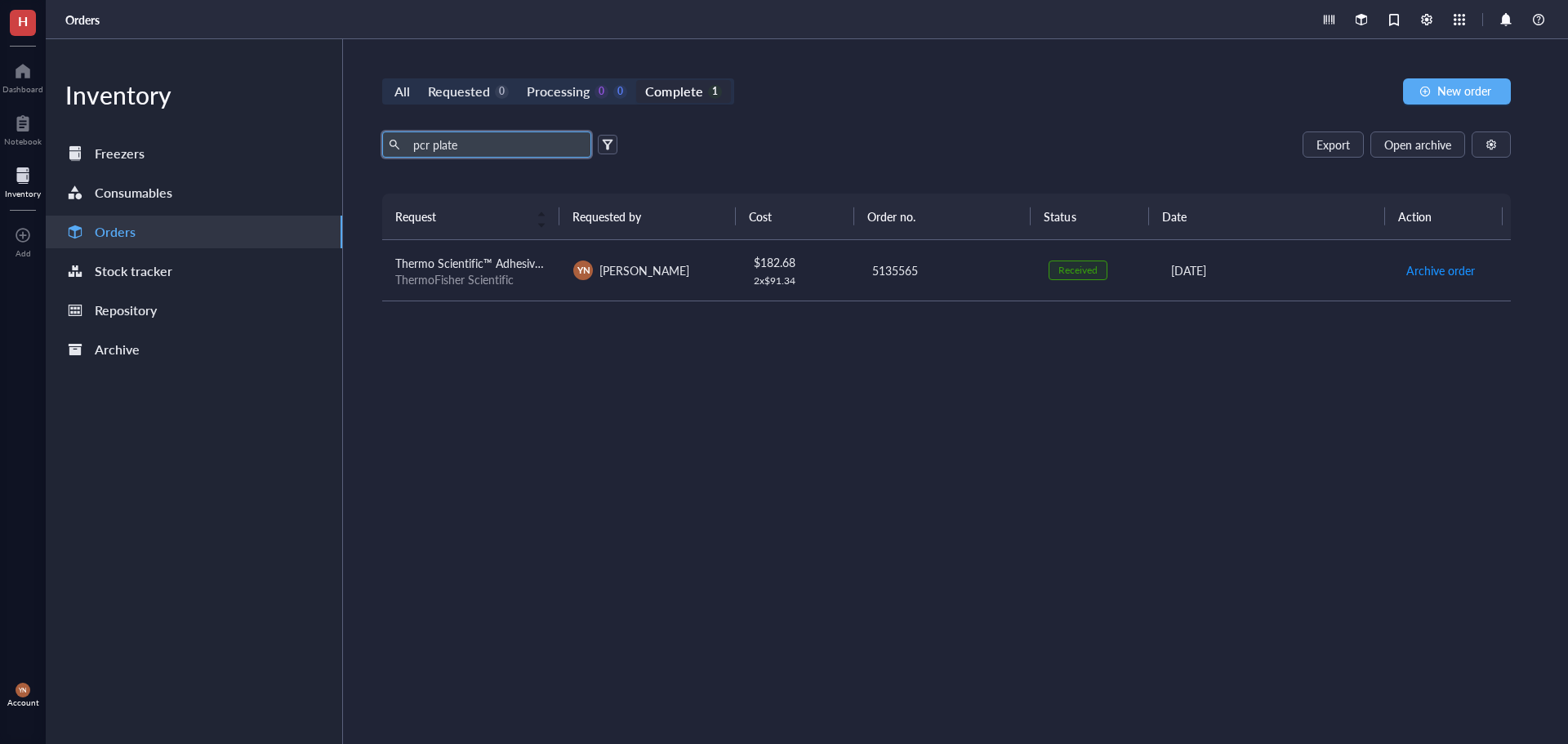
click at [534, 273] on div "ThermoFisher Scientific" at bounding box center [471, 279] width 152 height 15
drag, startPoint x: 468, startPoint y: 141, endPoint x: 433, endPoint y: 142, distance: 35.0
click at [433, 142] on input "pcr plate" at bounding box center [495, 144] width 178 height 24
type input "p"
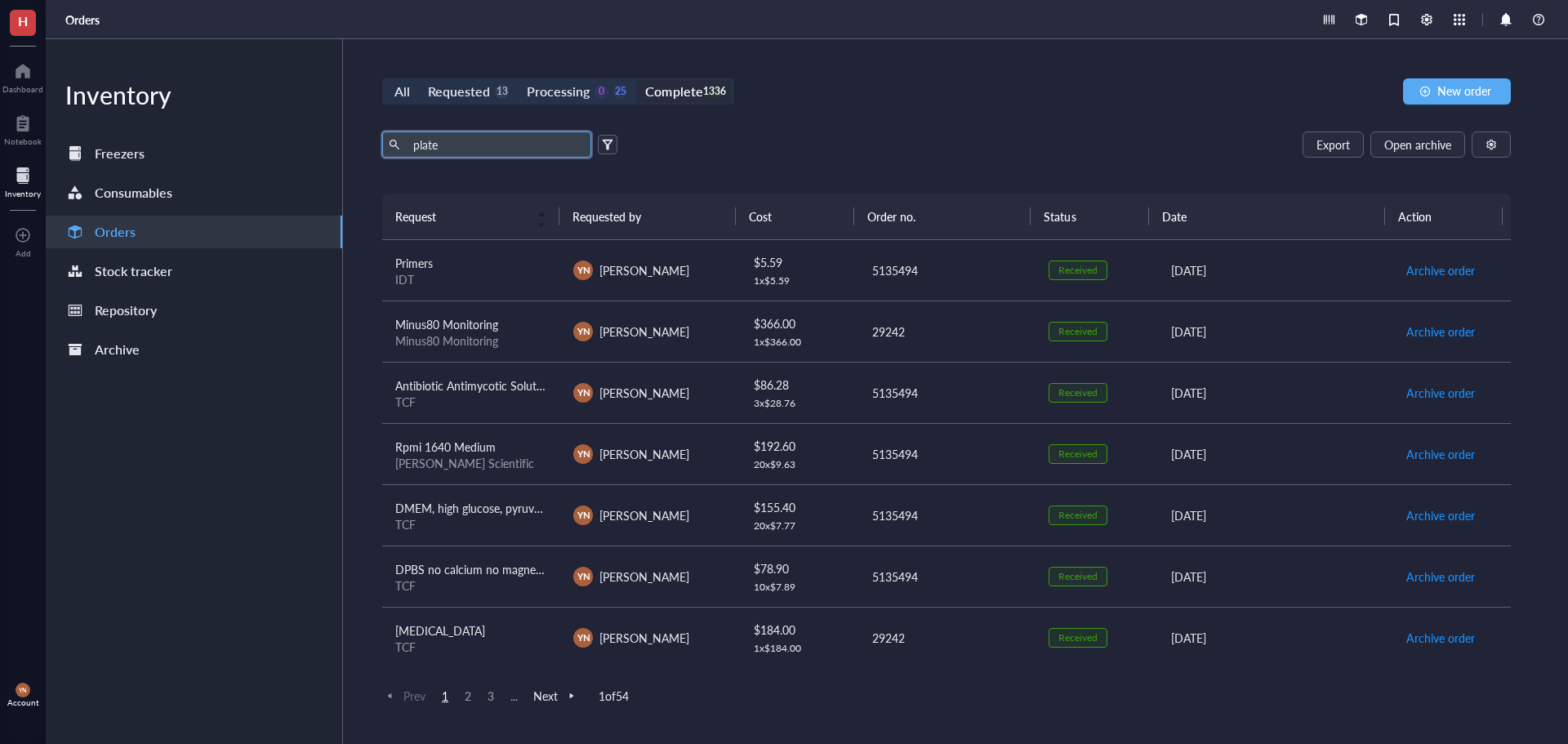
type input "plate"
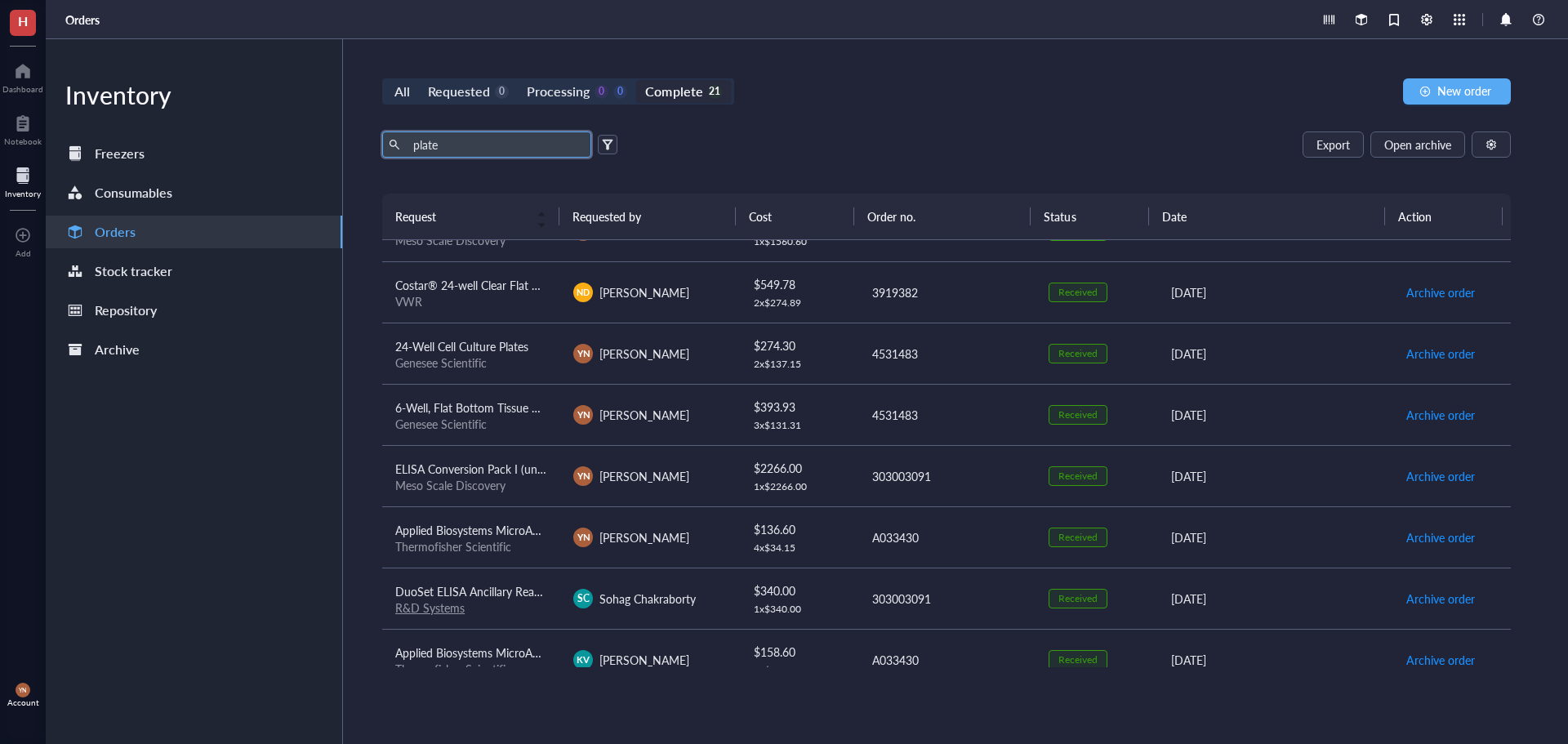
scroll to position [490, 0]
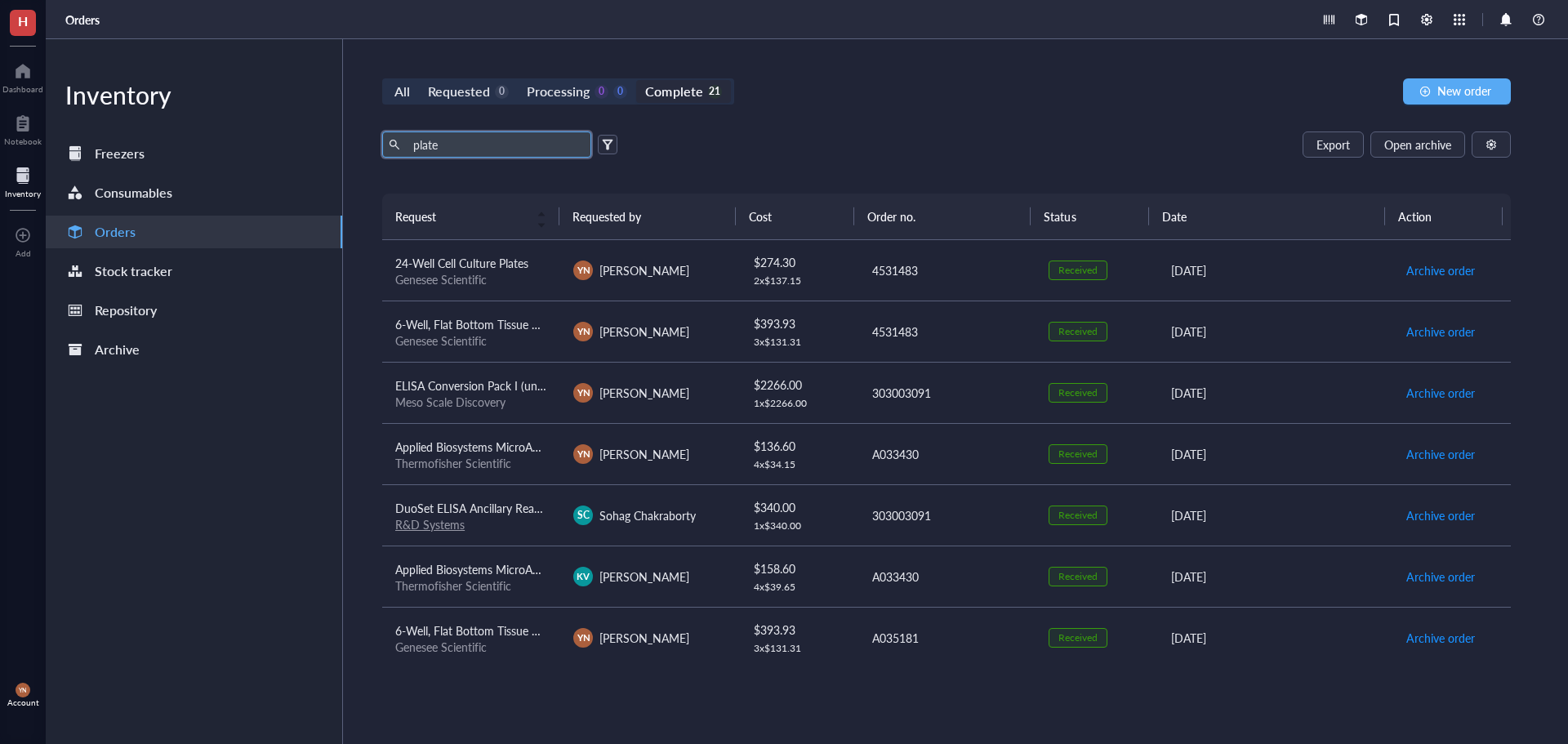
click at [515, 452] on span "Applied Biosystems MicroAmp Optical 96 Well Reaction Plate" at bounding box center [550, 447] width 310 height 17
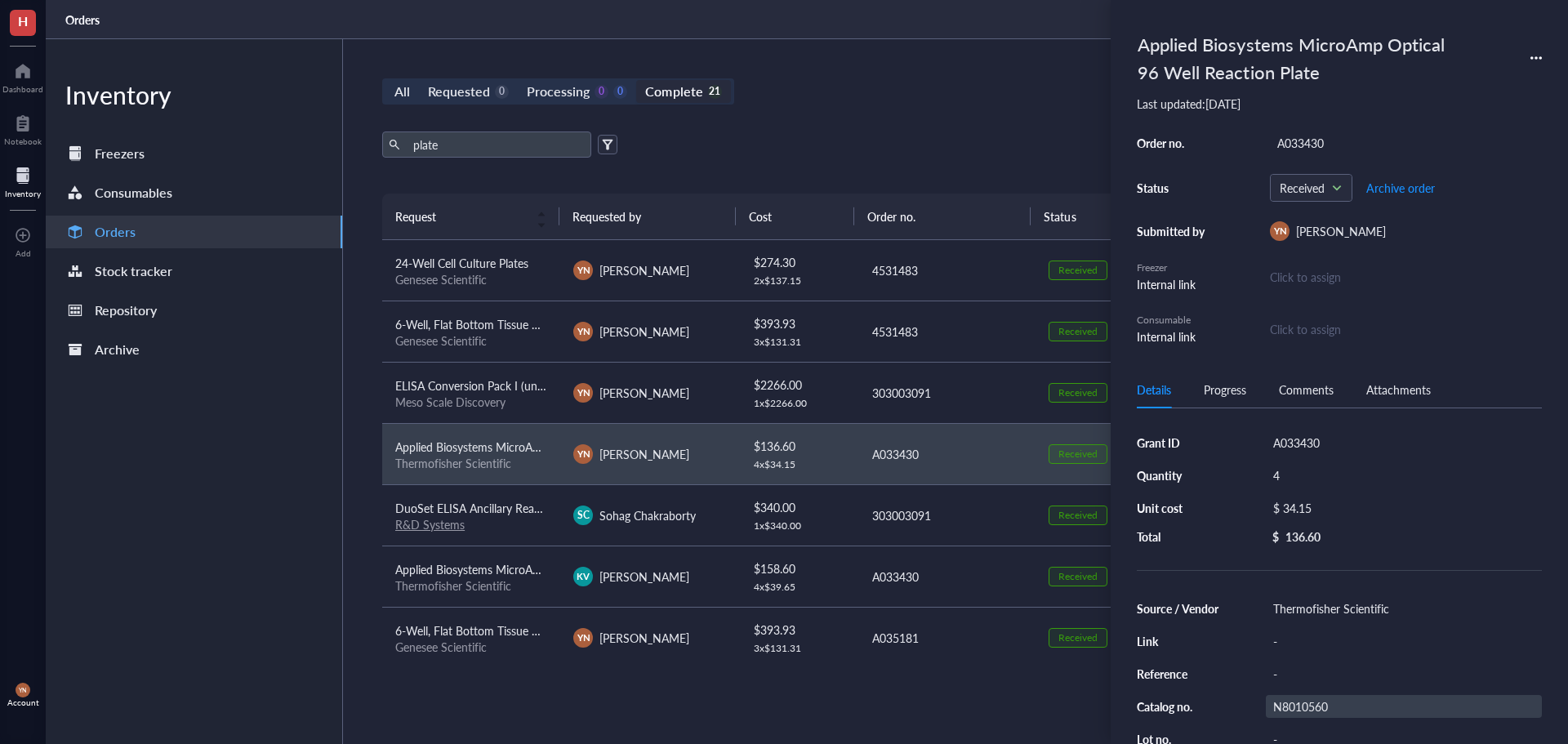
click at [1316, 701] on div "N8010560" at bounding box center [1404, 706] width 276 height 23
click at [1316, 701] on input "N8010560" at bounding box center [1299, 706] width 66 height 21
click at [927, 119] on div "All Requested 0 Processing 0 0 Complete 21 New order plate Export Open archive …" at bounding box center [947, 391] width 1207 height 704
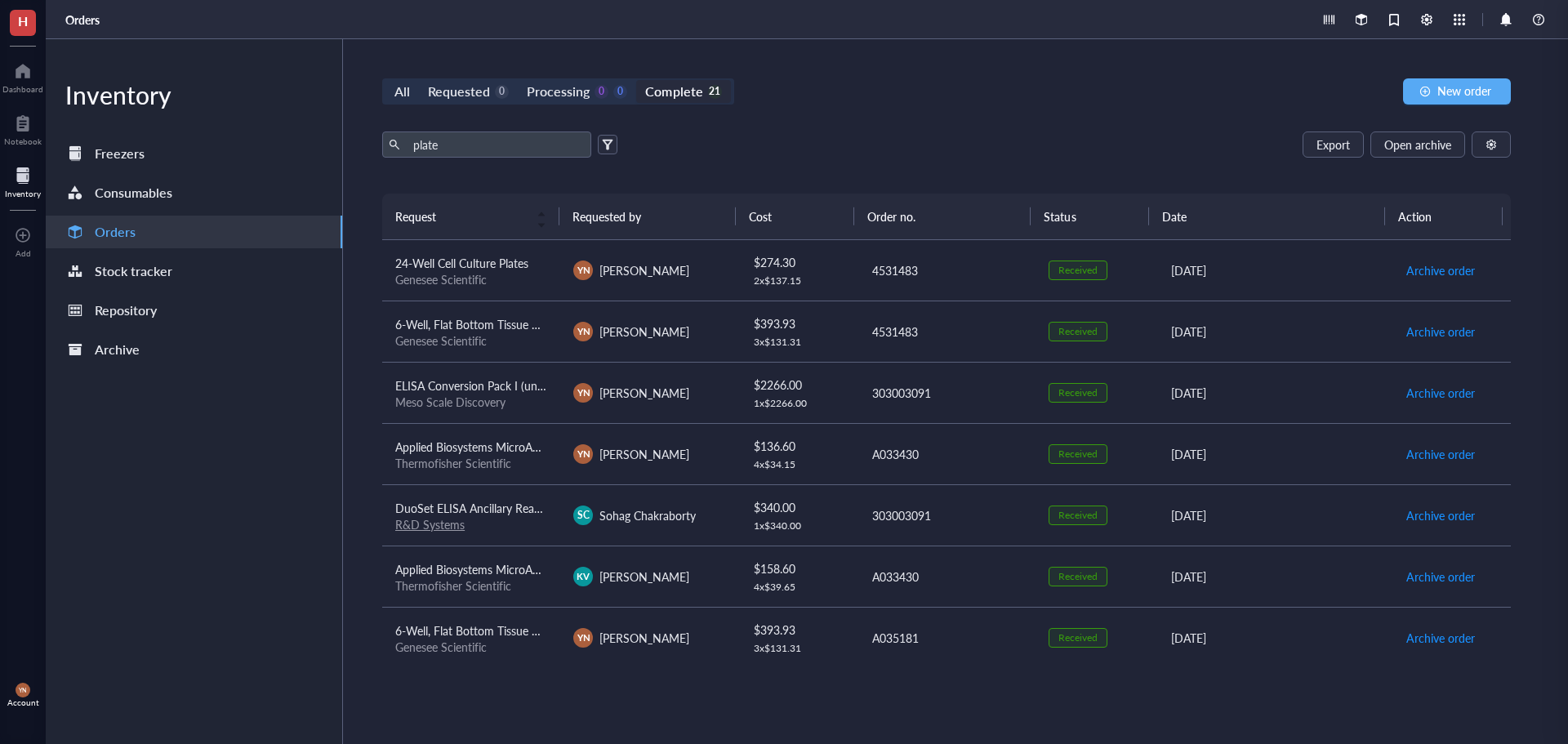
drag, startPoint x: 489, startPoint y: 157, endPoint x: 364, endPoint y: 152, distance: 125.1
click at [364, 152] on div "All Requested 0 Processing 0 0 Complete 21 New order plate Export Open archive …" at bounding box center [947, 391] width 1207 height 704
click at [956, 153] on div "plate Export Open archive" at bounding box center [946, 144] width 1128 height 26
drag, startPoint x: 467, startPoint y: 146, endPoint x: 398, endPoint y: 143, distance: 69.1
click at [398, 144] on span "plate" at bounding box center [487, 144] width 209 height 26
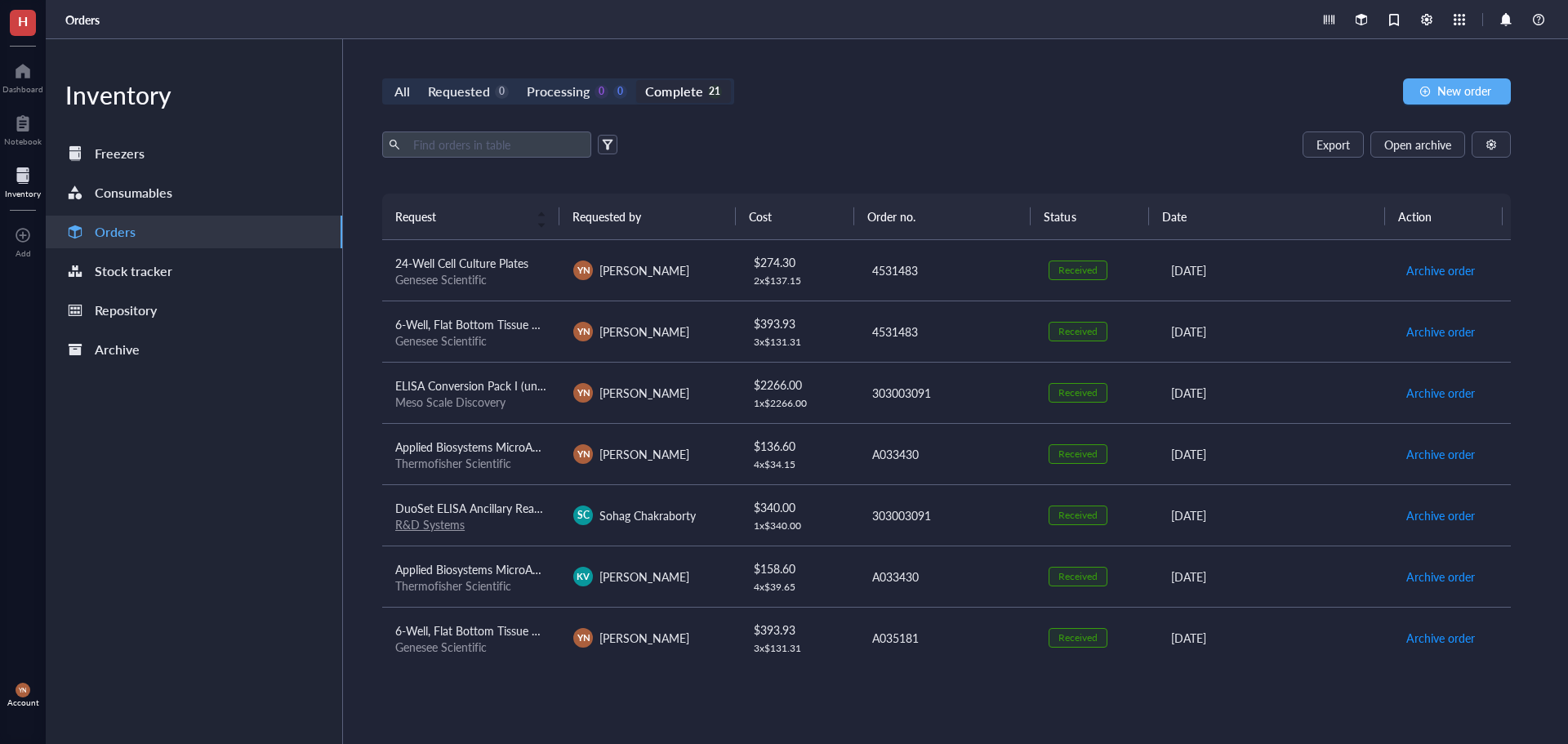
drag, startPoint x: 846, startPoint y: 143, endPoint x: 1069, endPoint y: 132, distance: 223.3
click at [854, 143] on div "Export Open archive" at bounding box center [946, 144] width 1128 height 26
click at [1486, 91] on span "New order" at bounding box center [1464, 91] width 54 height 13
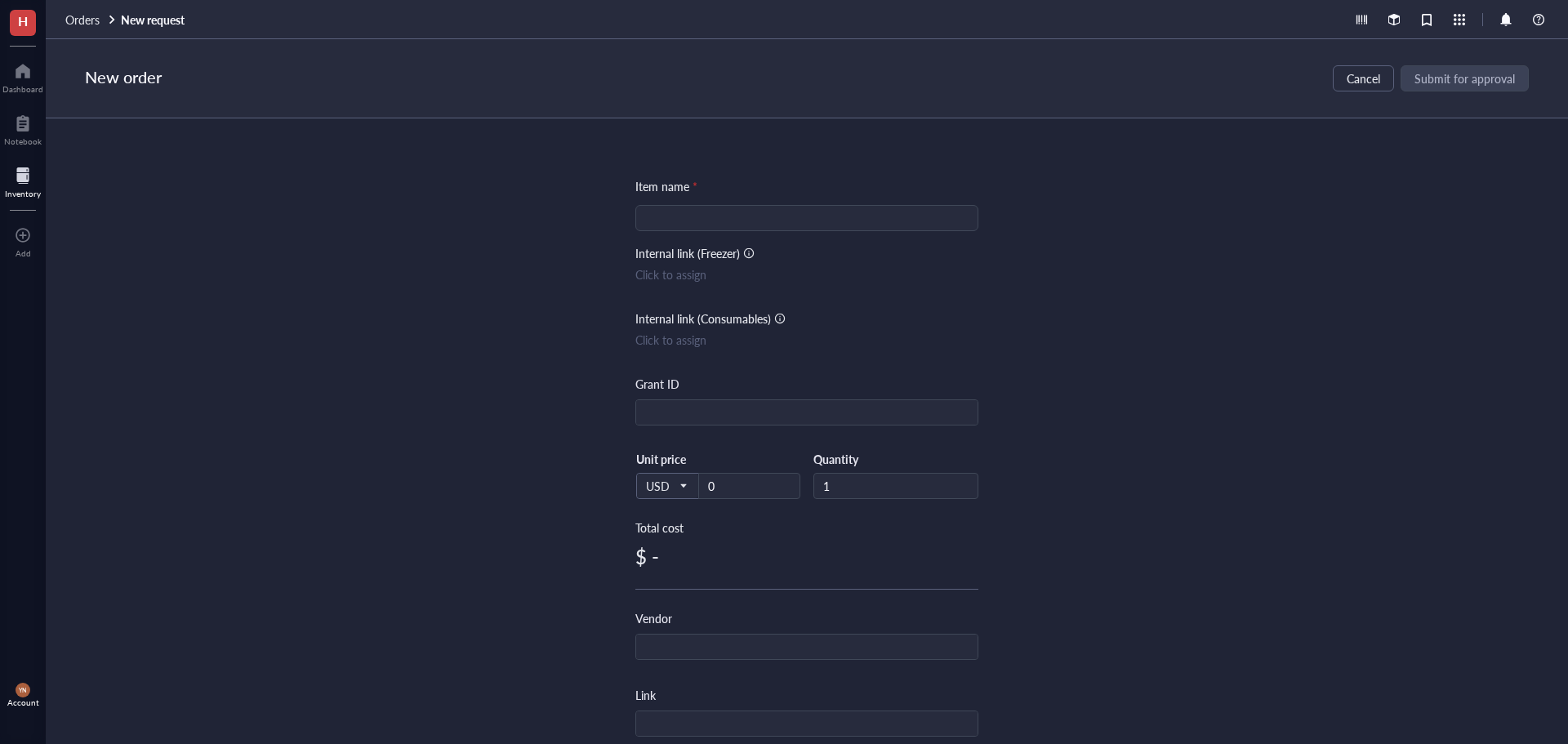
click at [748, 209] on input "search" at bounding box center [806, 217] width 323 height 24
paste input "Microseal® 96-Well PCR Plates, low profile, skirted, clear #MSP9601"
type input "Microseal® 96-Well PCR Plates, low profile, skirted, clear #MSP9601"
click at [663, 419] on input "text" at bounding box center [806, 413] width 342 height 26
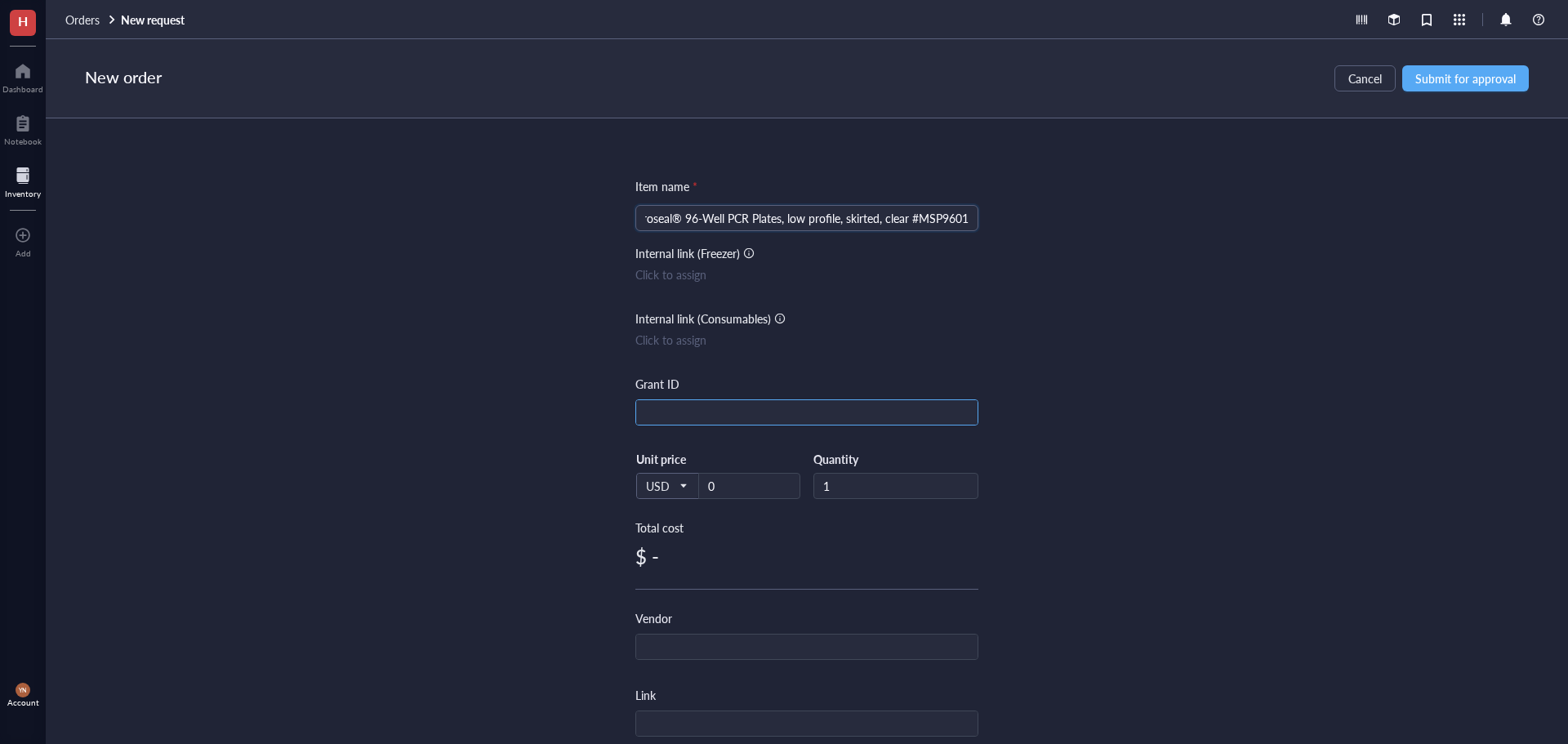
scroll to position [0, 0]
type input "R37"
click at [454, 447] on div "Item name * Microseal® 96-Well PCR Plates, low profile, skirted, clear #MSP9601…" at bounding box center [806, 431] width 1523 height 626
click at [725, 655] on input "text" at bounding box center [806, 648] width 342 height 26
type input "Bio-Rad"
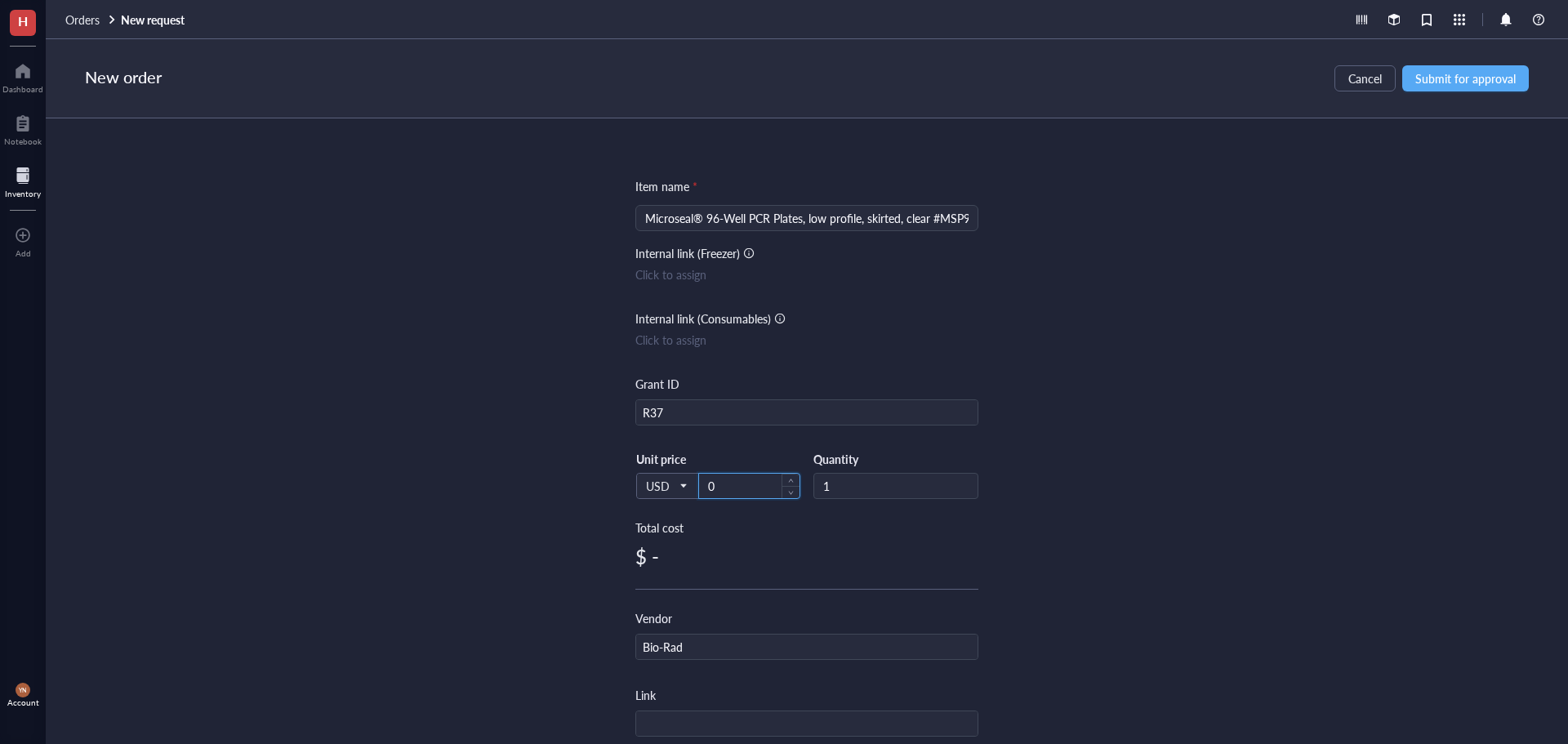
click at [753, 496] on input "0" at bounding box center [749, 486] width 101 height 24
type input "354"
click at [1236, 455] on div "Item name * Microseal® 96-Well PCR Plates, low profile, skirted, clear #MSP9601…" at bounding box center [806, 431] width 1523 height 626
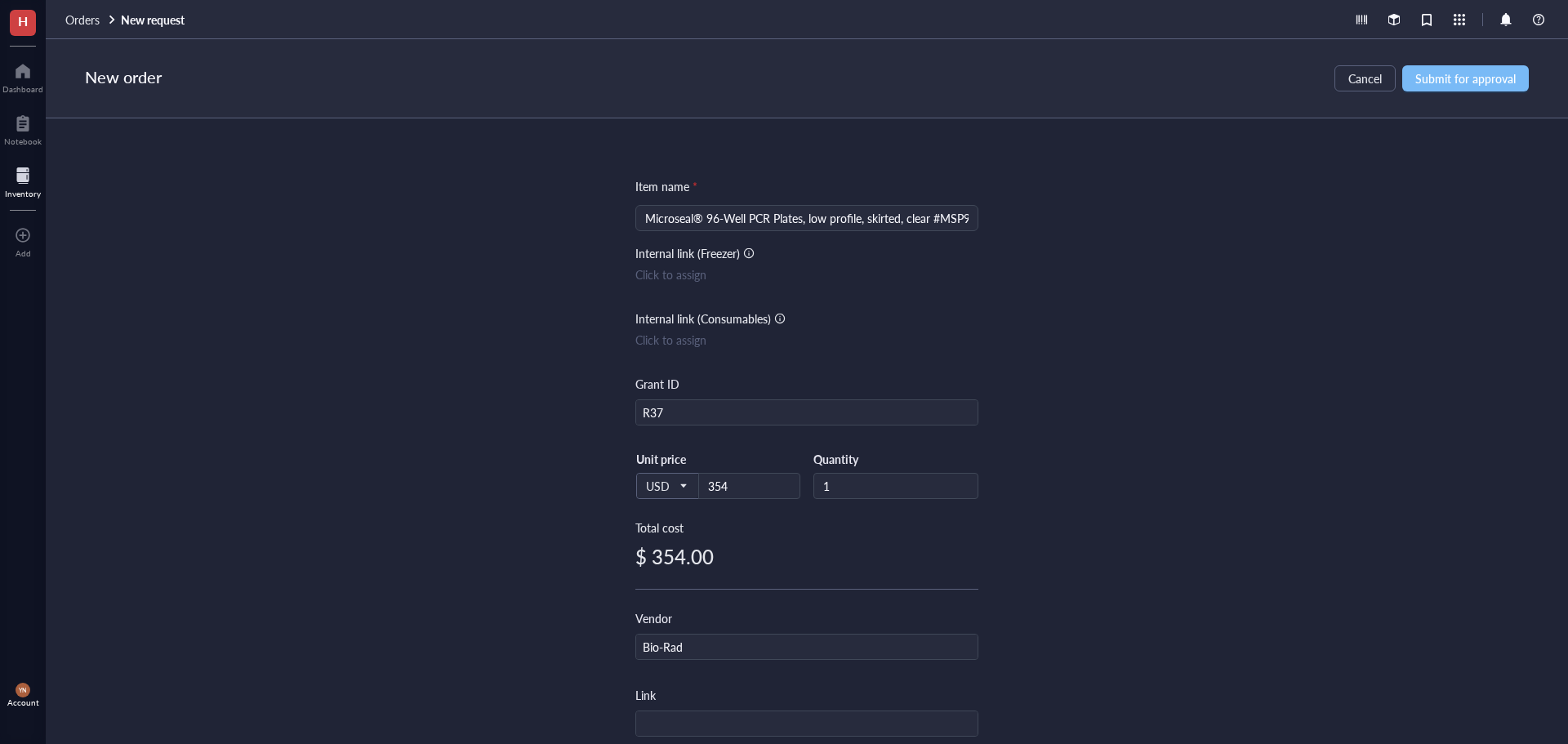
click at [1446, 85] on span "Submit for approval" at bounding box center [1465, 79] width 101 height 13
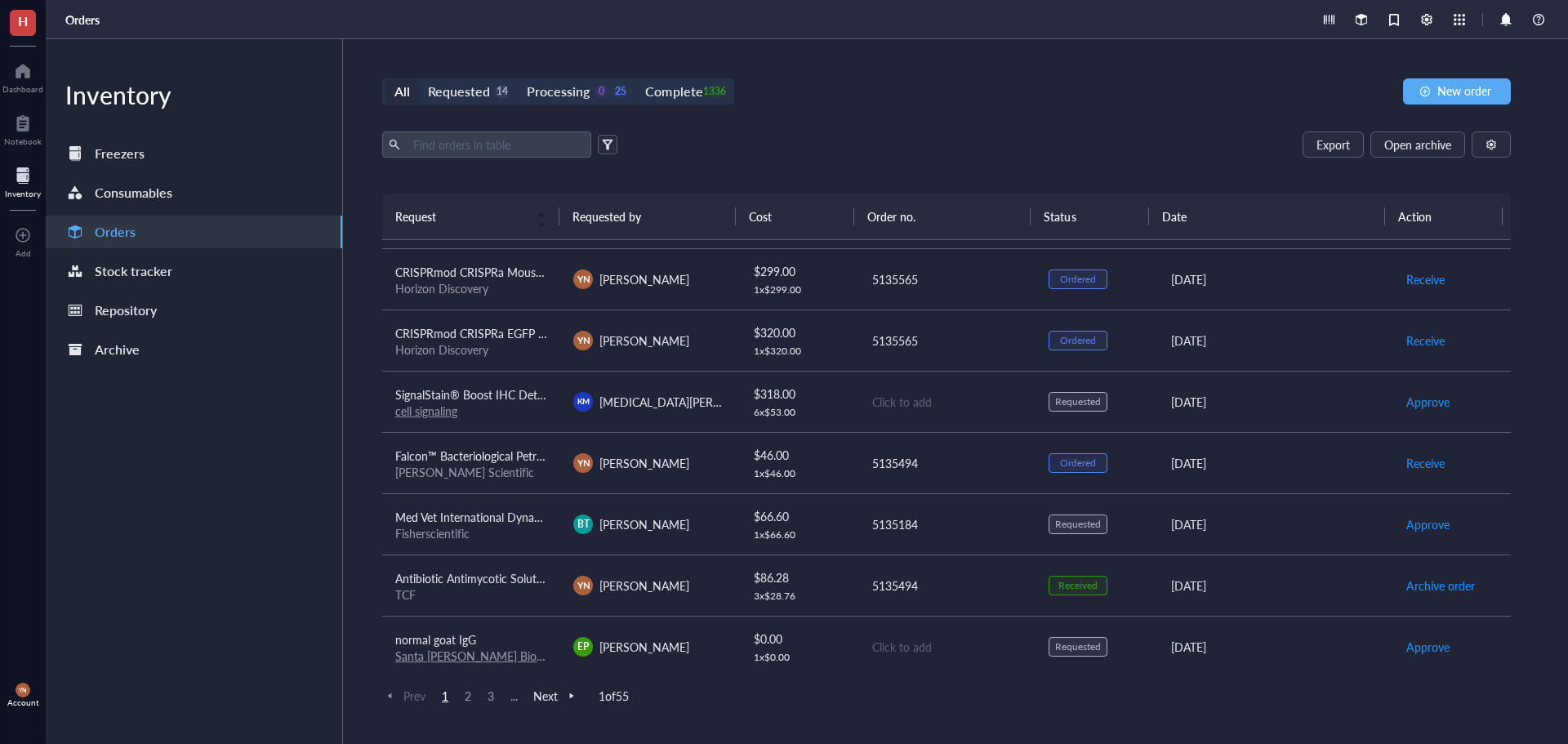
scroll to position [1104, 0]
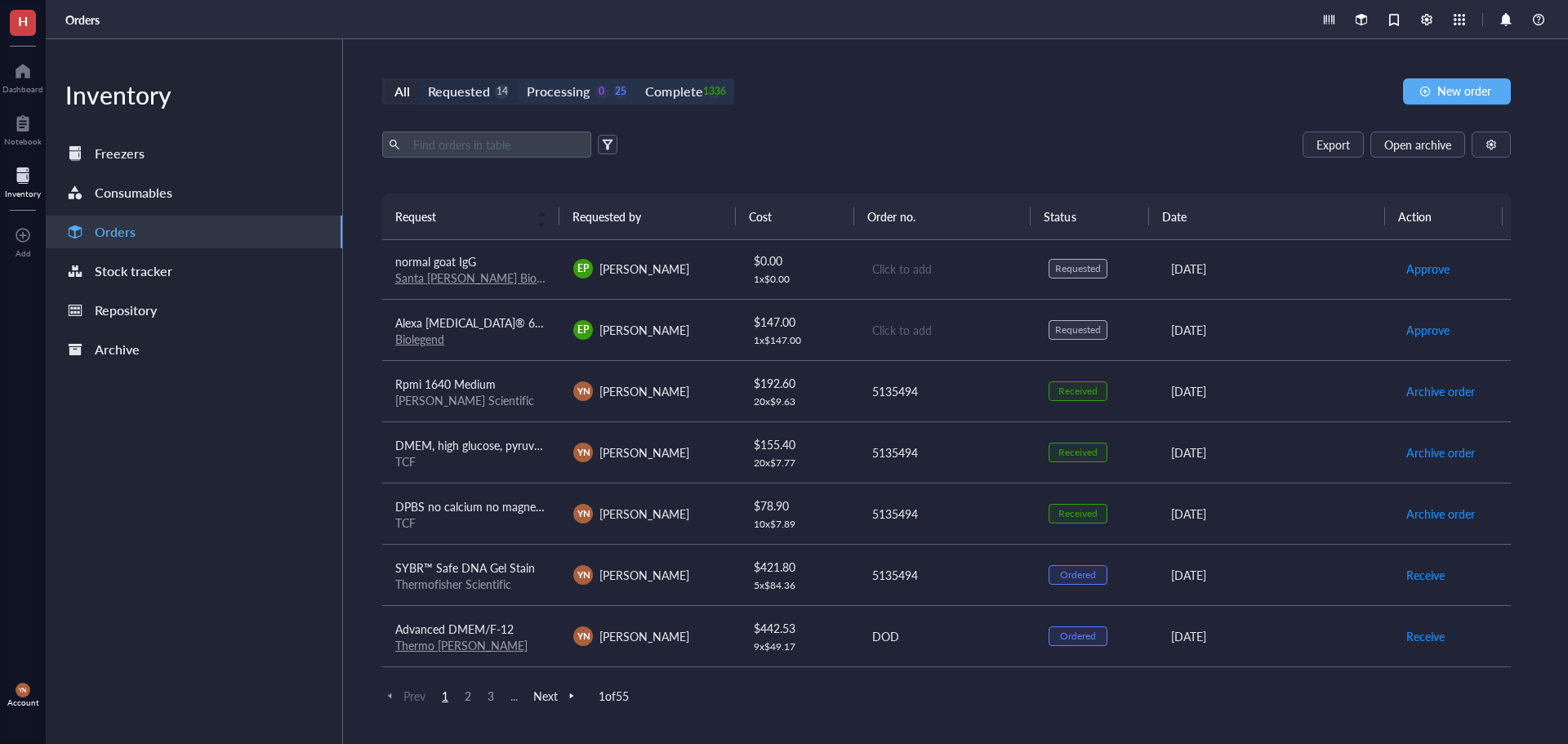
click at [460, 88] on div "Requested" at bounding box center [458, 91] width 62 height 23
click at [419, 80] on input "Requested 14" at bounding box center [419, 80] width 0 height 0
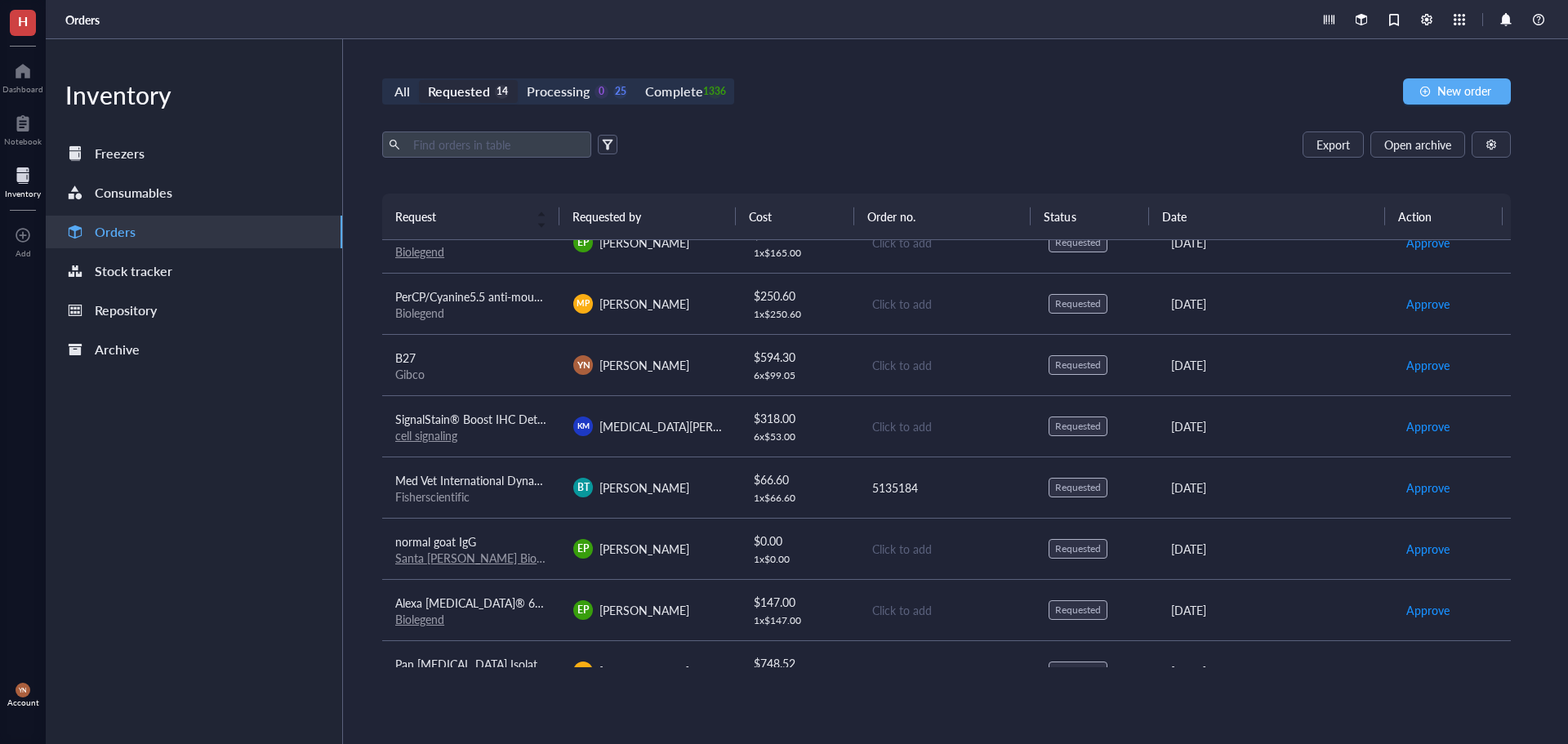
scroll to position [267, 0]
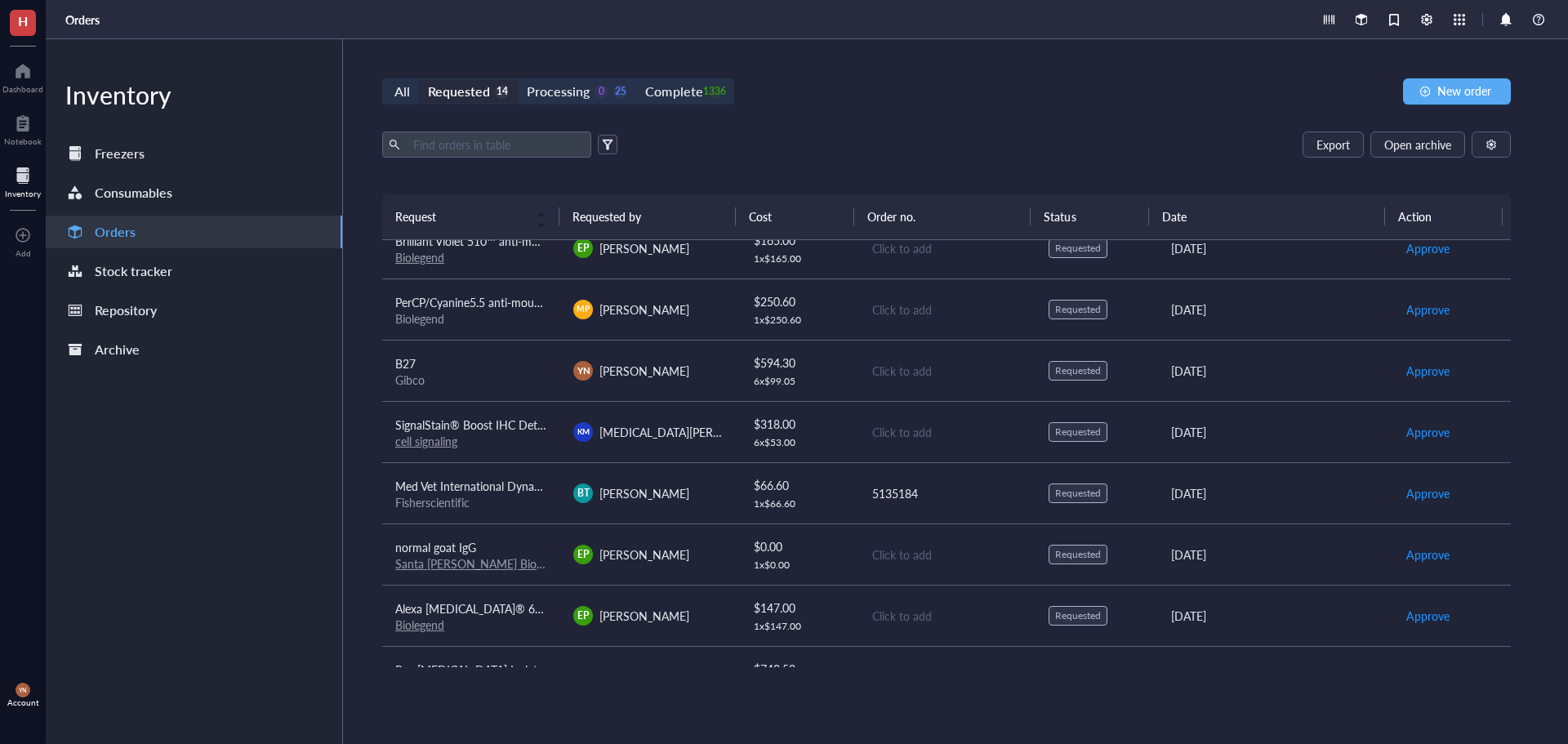
click at [514, 490] on span "Med Vet International Dynarex Braided (Pga) Sutures, Absorbable, Synthetic, Vio…" at bounding box center [676, 486] width 561 height 17
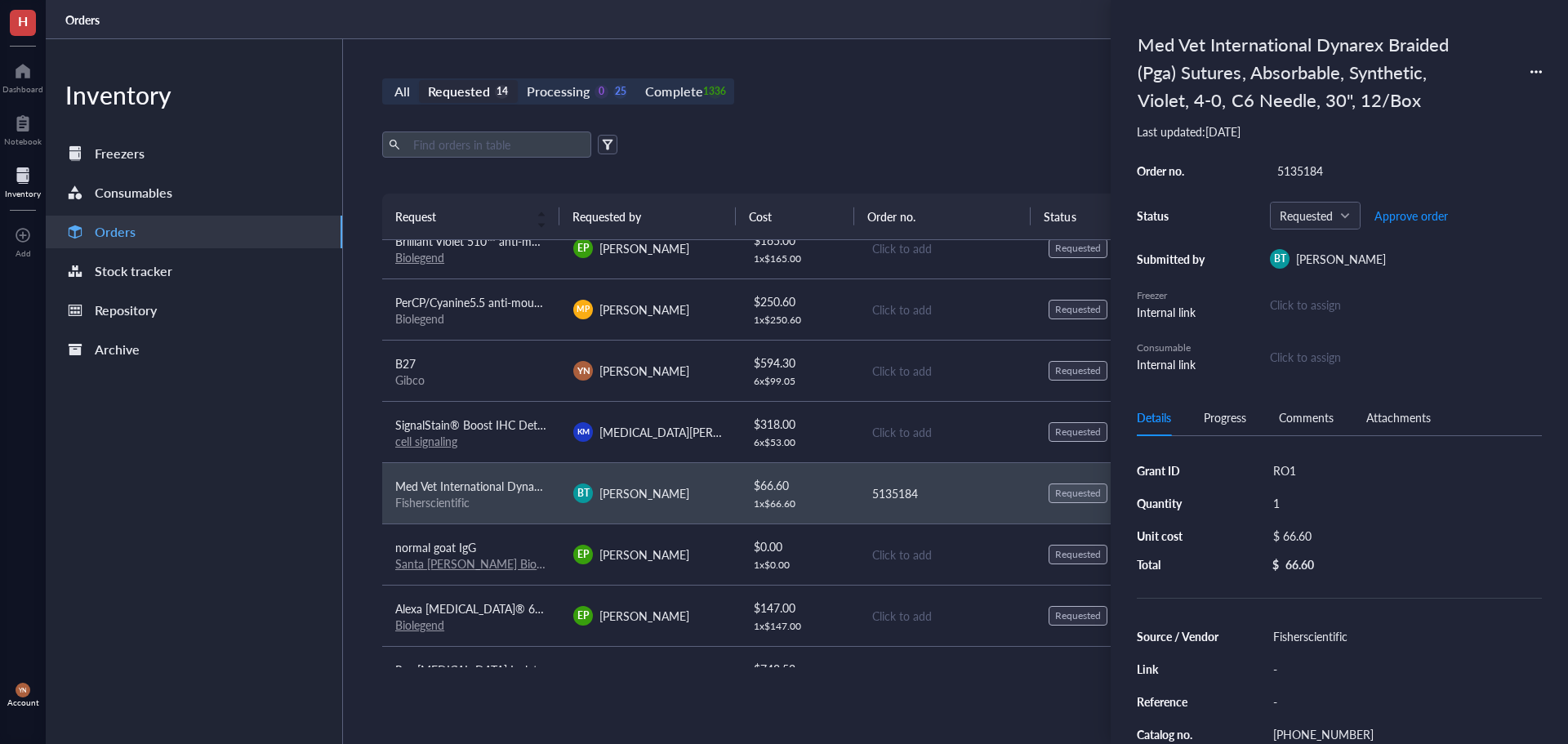
scroll to position [0, 0]
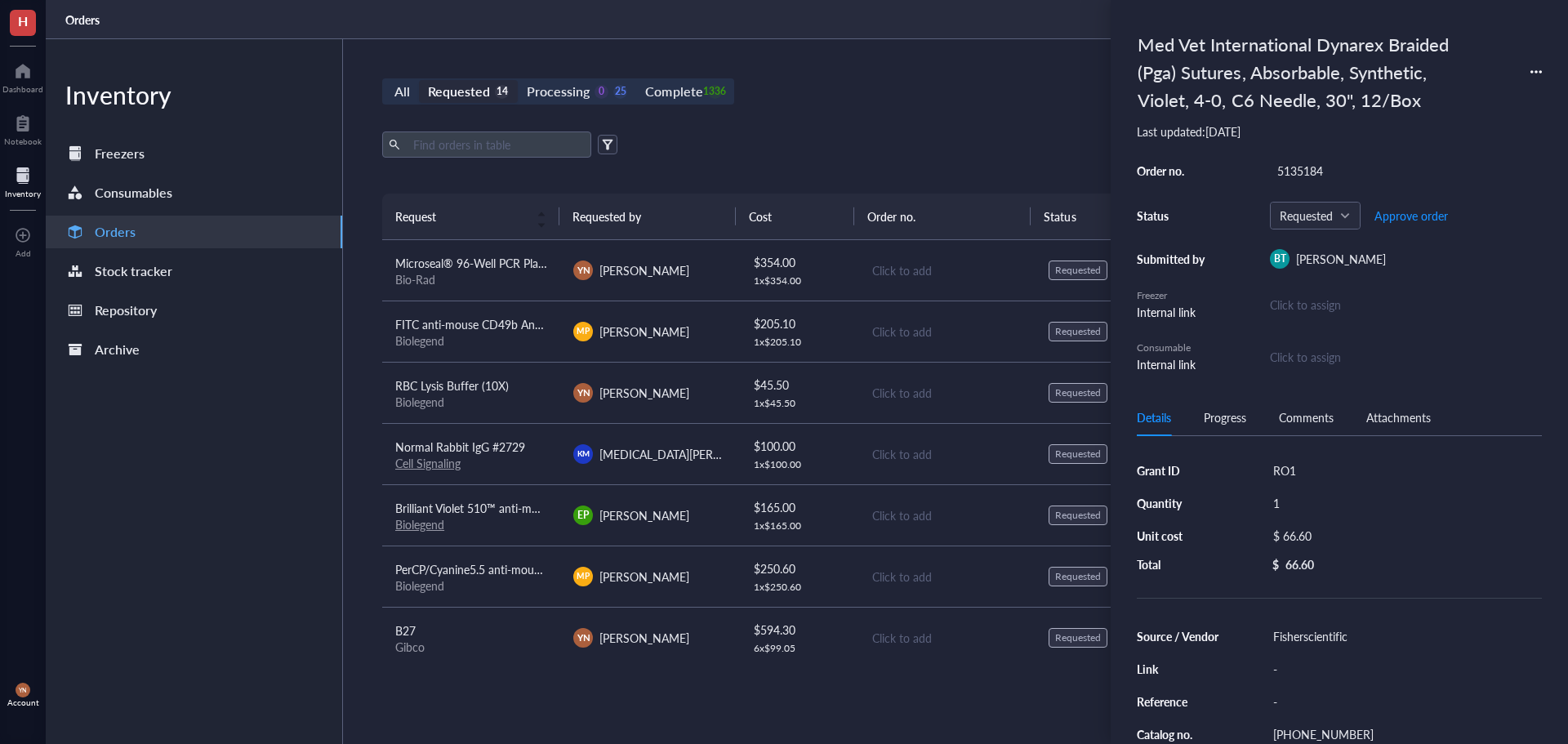
click at [510, 255] on span "Microseal® 96-Well PCR Plates, low profile, skirted, clear #MSP9601" at bounding box center [567, 263] width 345 height 17
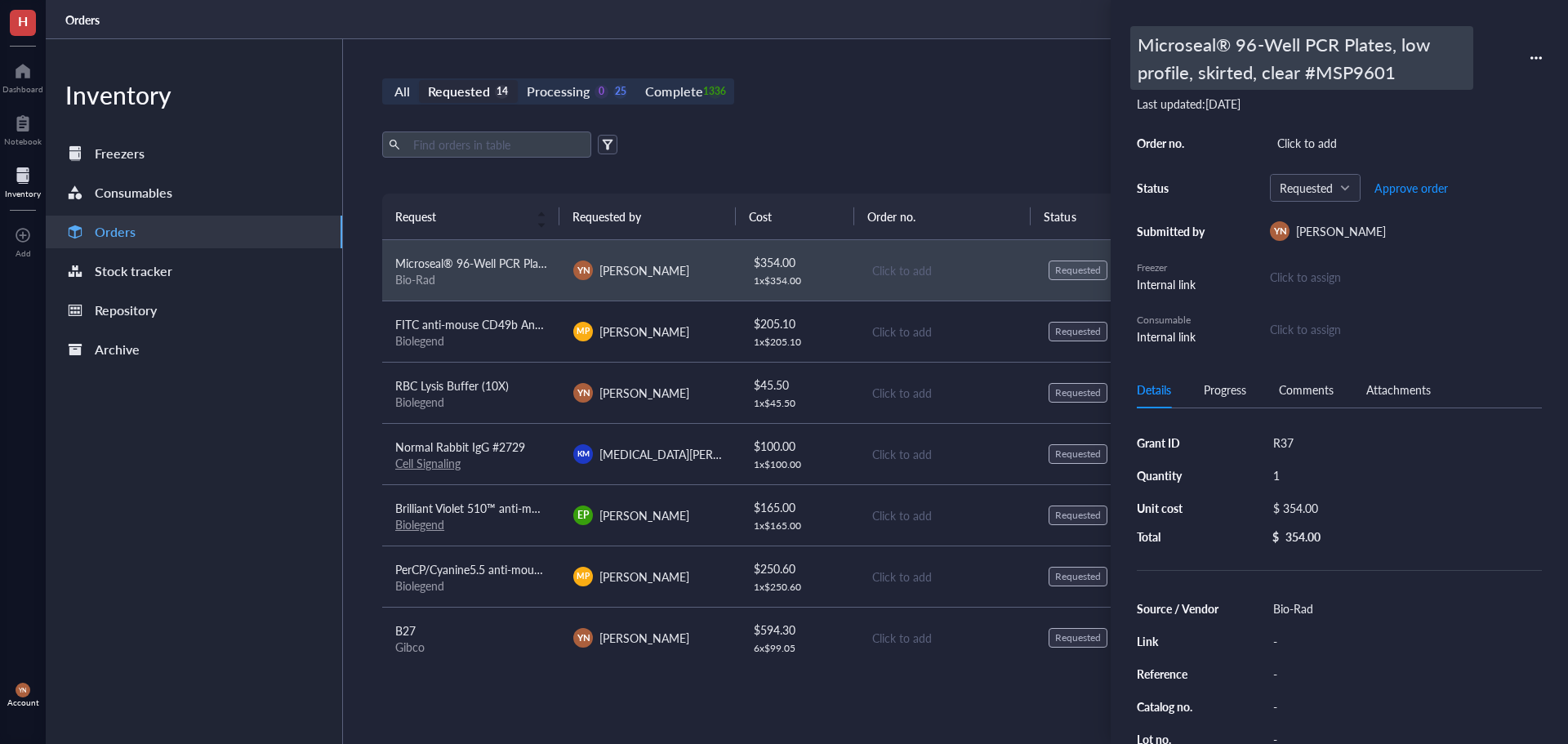
click at [1344, 77] on div "Microseal® 96-Well PCR Plates, low profile, skirted, clear #MSP9601" at bounding box center [1301, 57] width 343 height 64
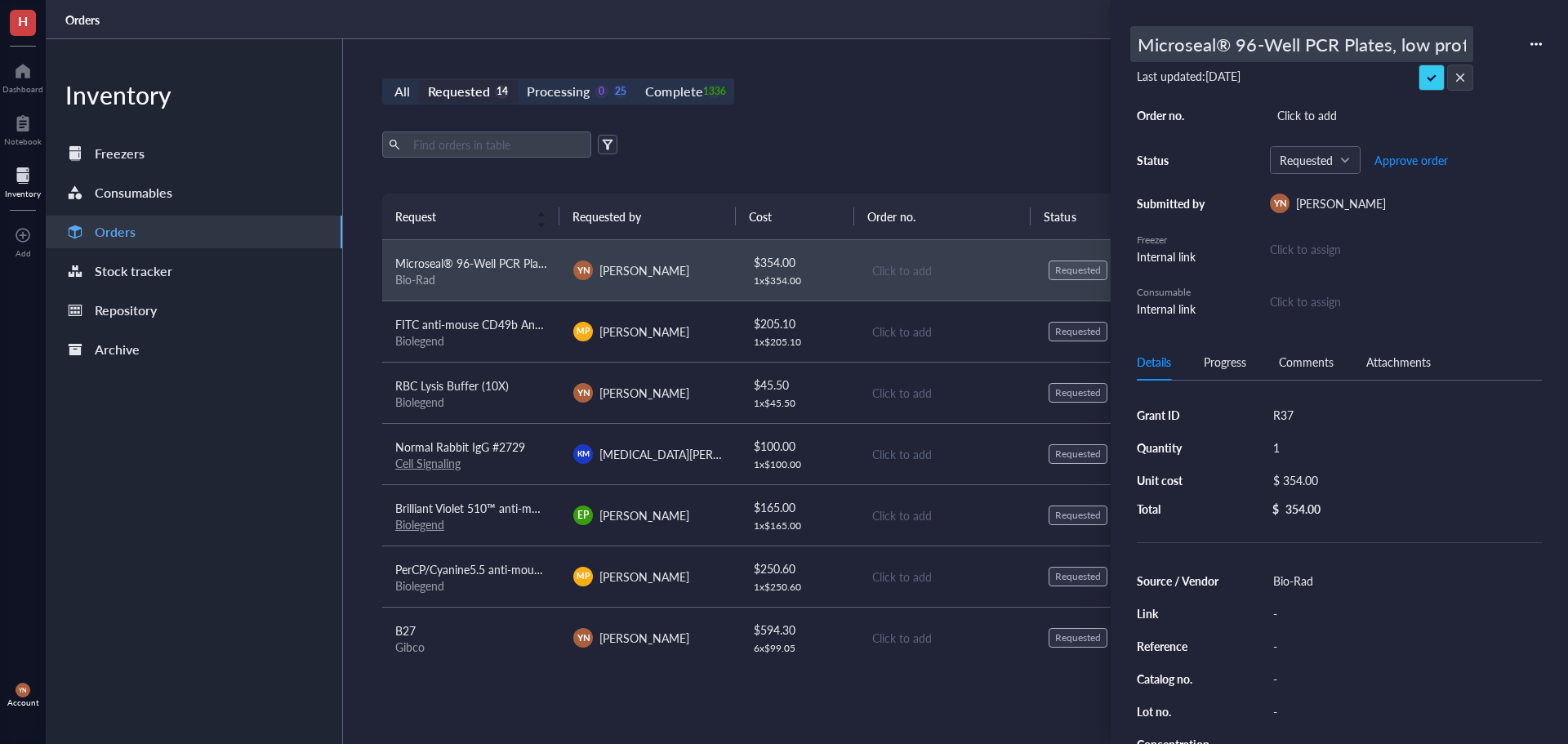
click at [1344, 77] on div "Microseal® 96-Well PCR Plates, low profile, skirted, clear #MSP9601 Last update…" at bounding box center [1339, 171] width 405 height 291
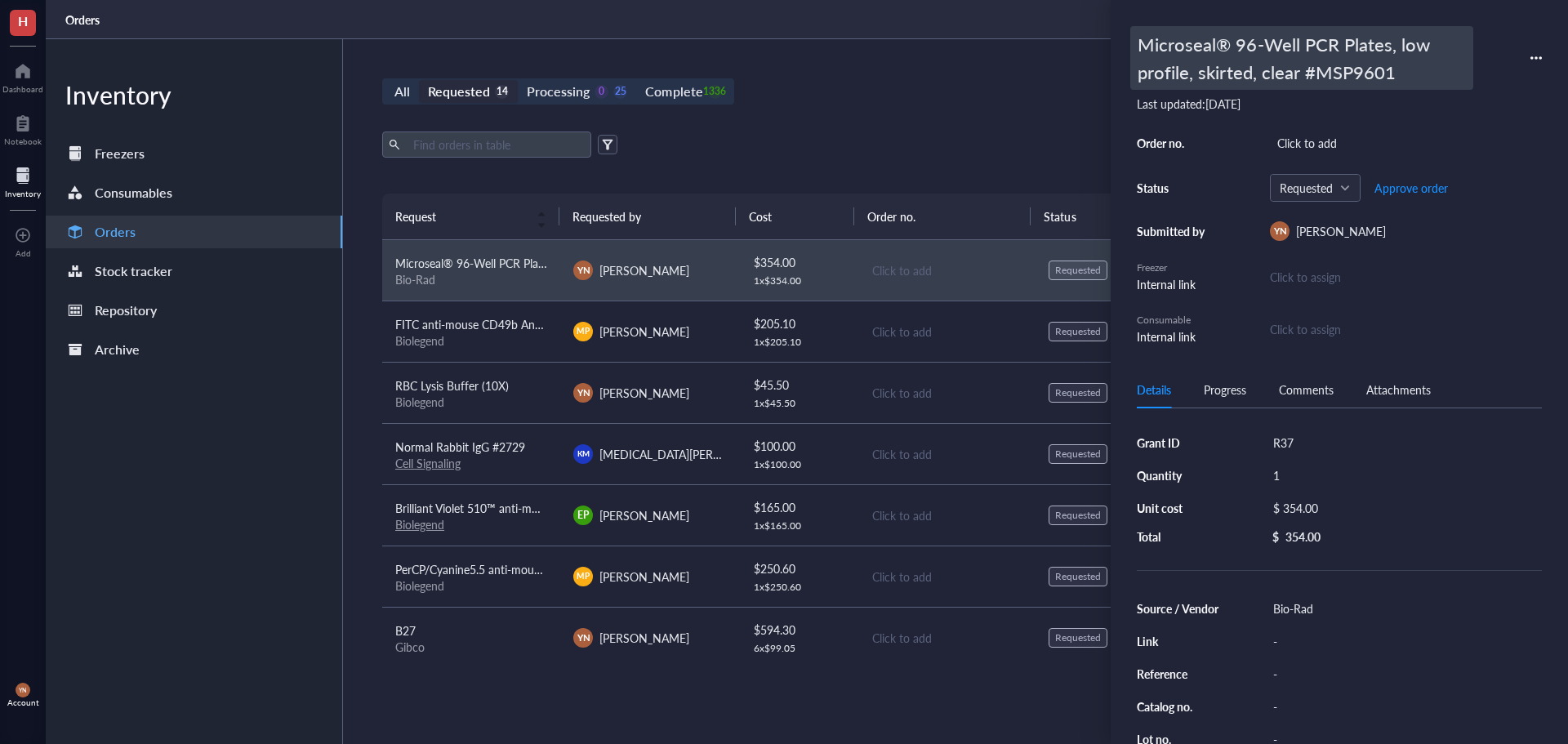
click at [1358, 69] on div "Microseal® 96-Well PCR Plates, low profile, skirted, clear #MSP9601" at bounding box center [1301, 57] width 343 height 64
click at [1358, 69] on div "Microseal® 96-Well PCR Plates, low profile, skirted, clear #MSP9601 Last update…" at bounding box center [1339, 185] width 405 height 319
click at [1370, 65] on div "Microseal® 96-Well PCR Plates, low profile, skirted, clear #MSP9601" at bounding box center [1301, 57] width 343 height 64
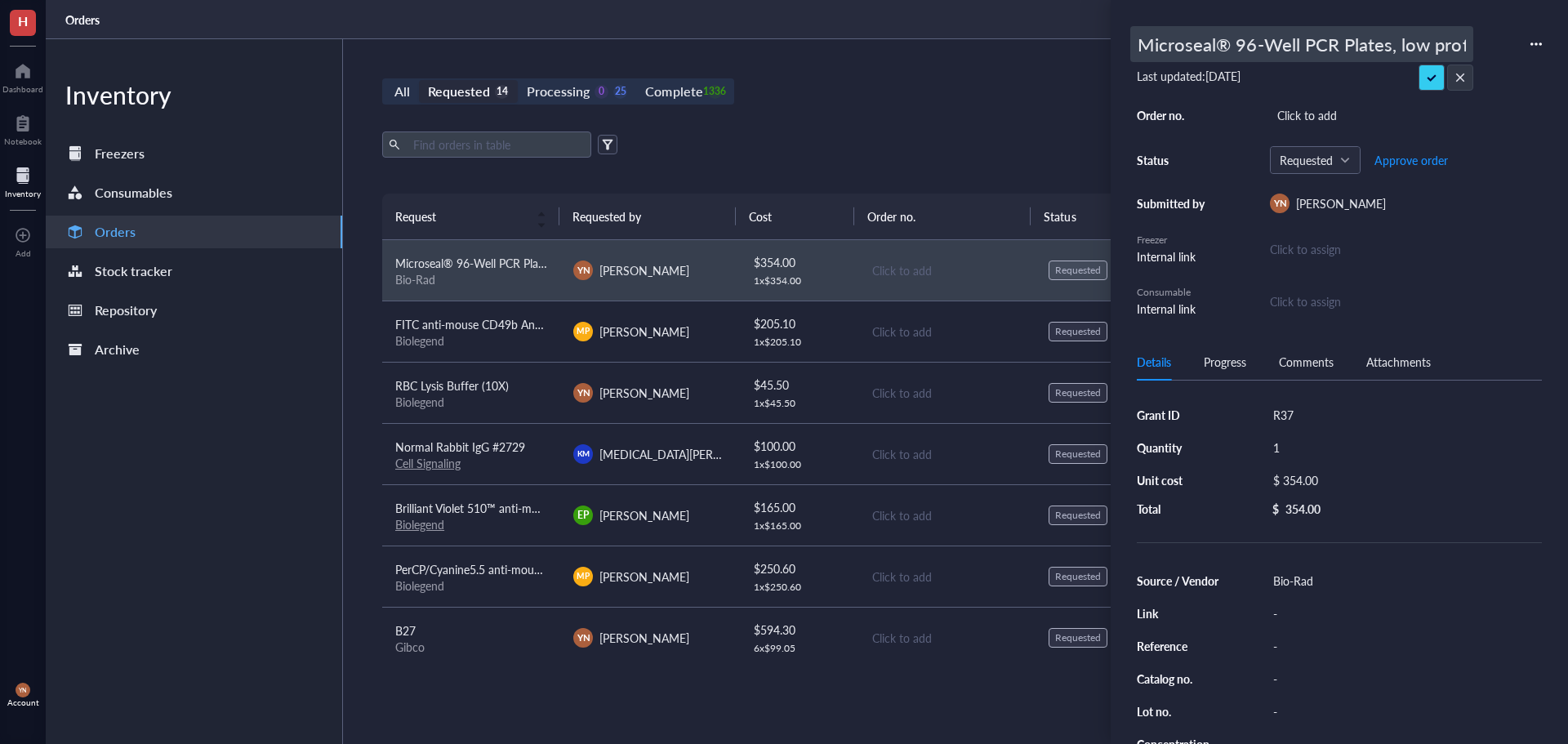
scroll to position [0, 218]
drag, startPoint x: 1395, startPoint y: 47, endPoint x: 1478, endPoint y: 47, distance: 83.0
click at [1478, 47] on div "Microseal® 96-Well PCR Plates, low profile, skirted, clear #MSP9601" at bounding box center [1339, 43] width 405 height 36
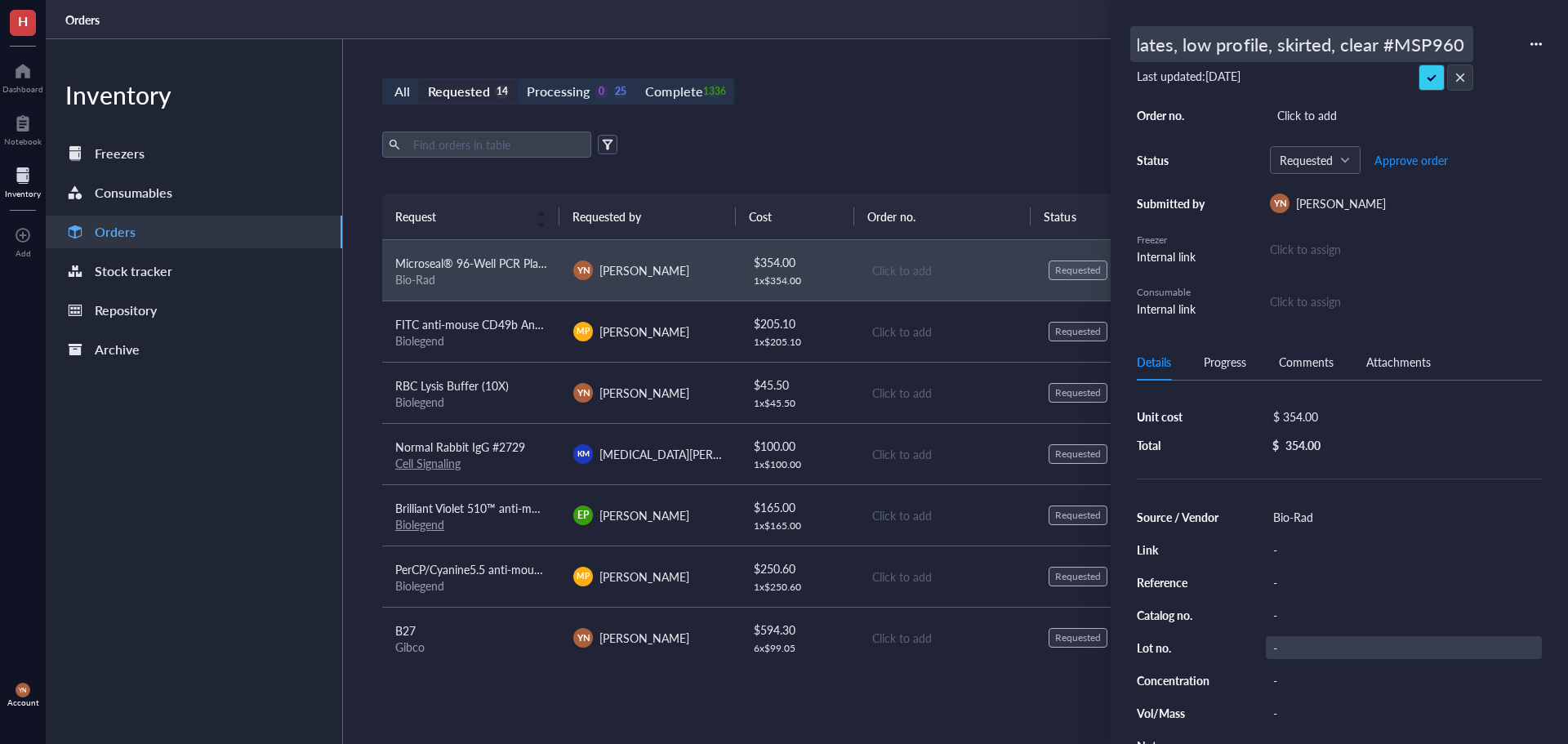
scroll to position [81, 0]
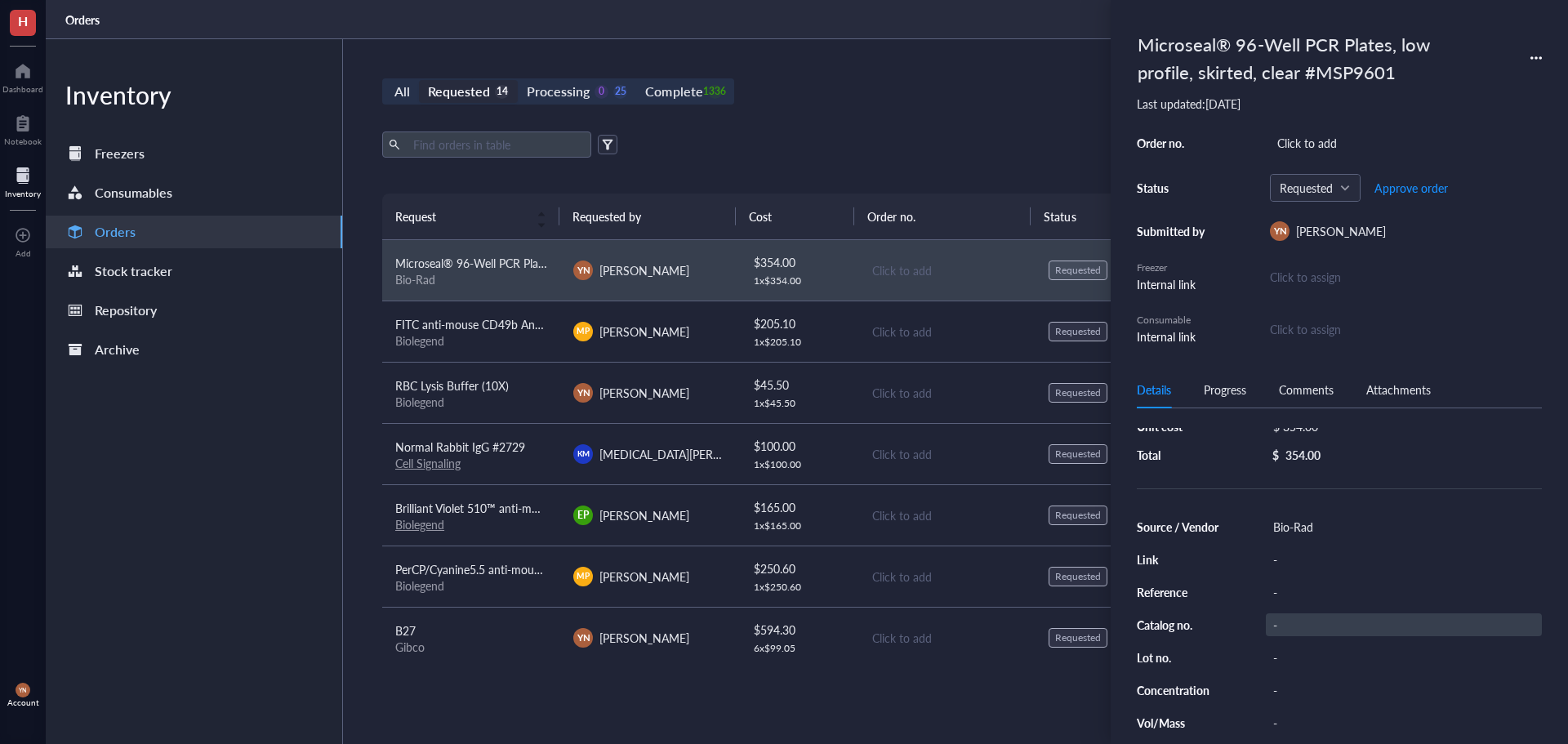
click at [1299, 599] on div "Source / Vendor Bio-Rad Link - Reference - Catalog no. - Lot no. - Concentratio…" at bounding box center [1339, 641] width 405 height 252
click at [1275, 619] on div "-" at bounding box center [1404, 625] width 276 height 23
click at [1323, 620] on input "MSP9601" at bounding box center [1296, 624] width 59 height 21
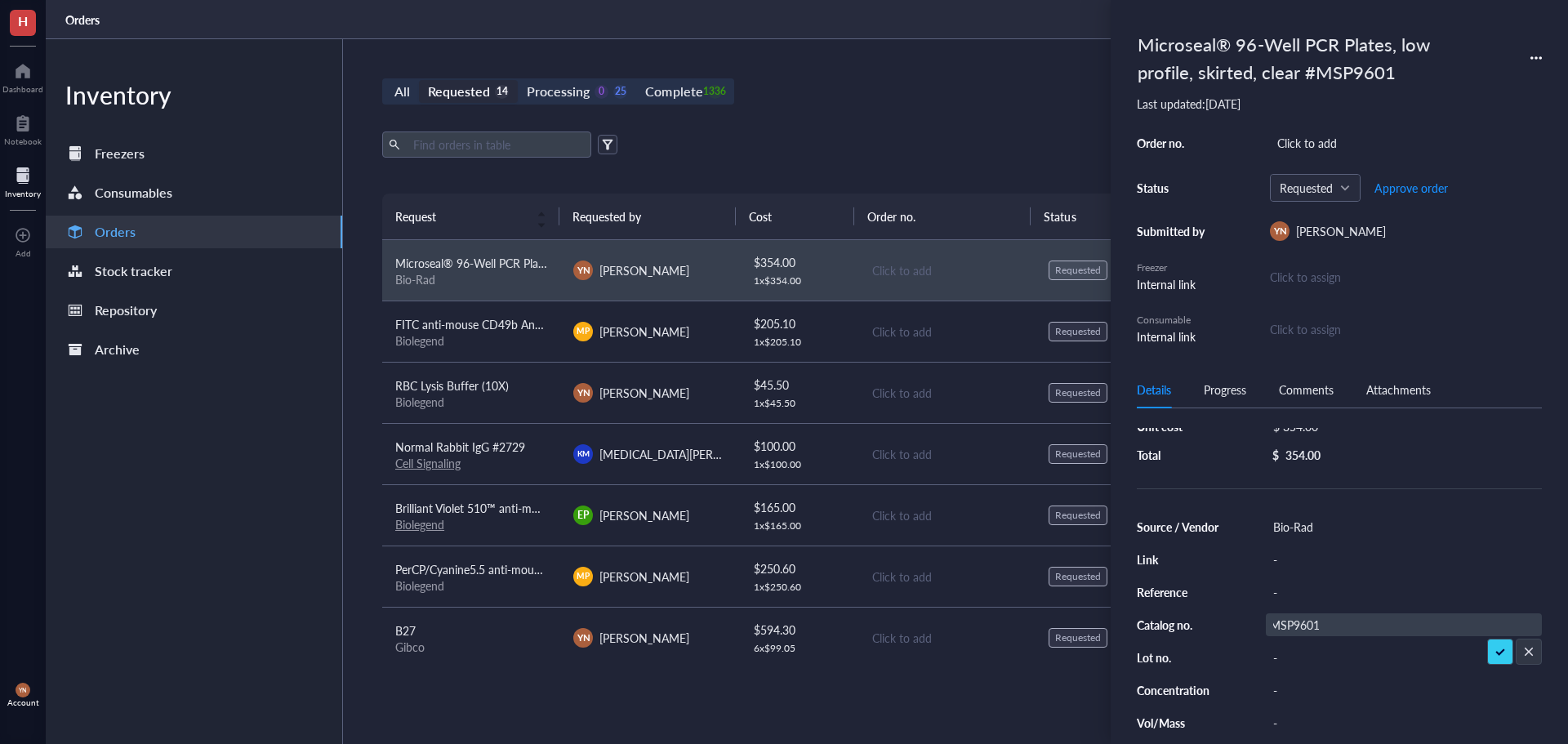
click at [1323, 620] on input "MSP9601" at bounding box center [1296, 624] width 59 height 21
type input "MSP9601"
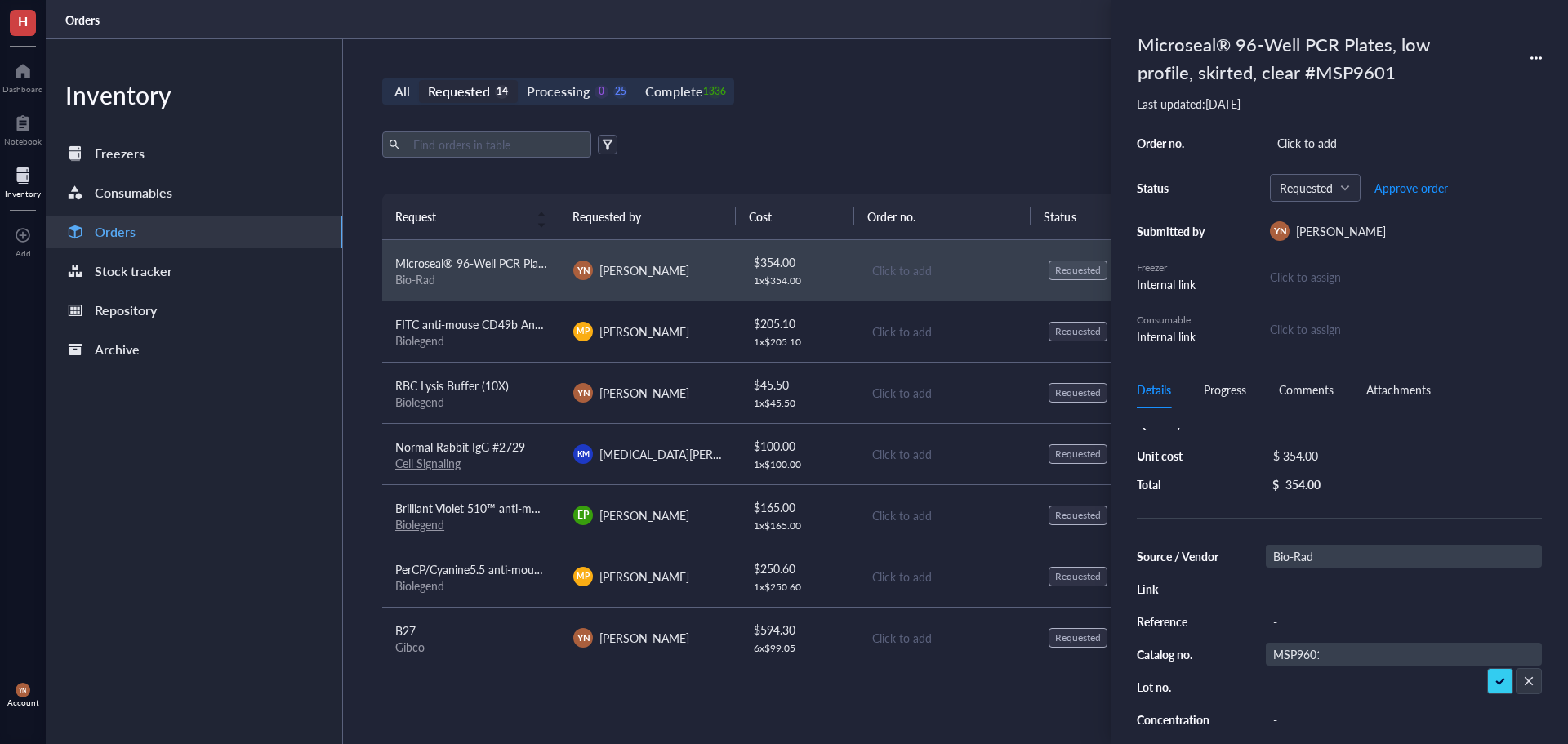
scroll to position [0, 0]
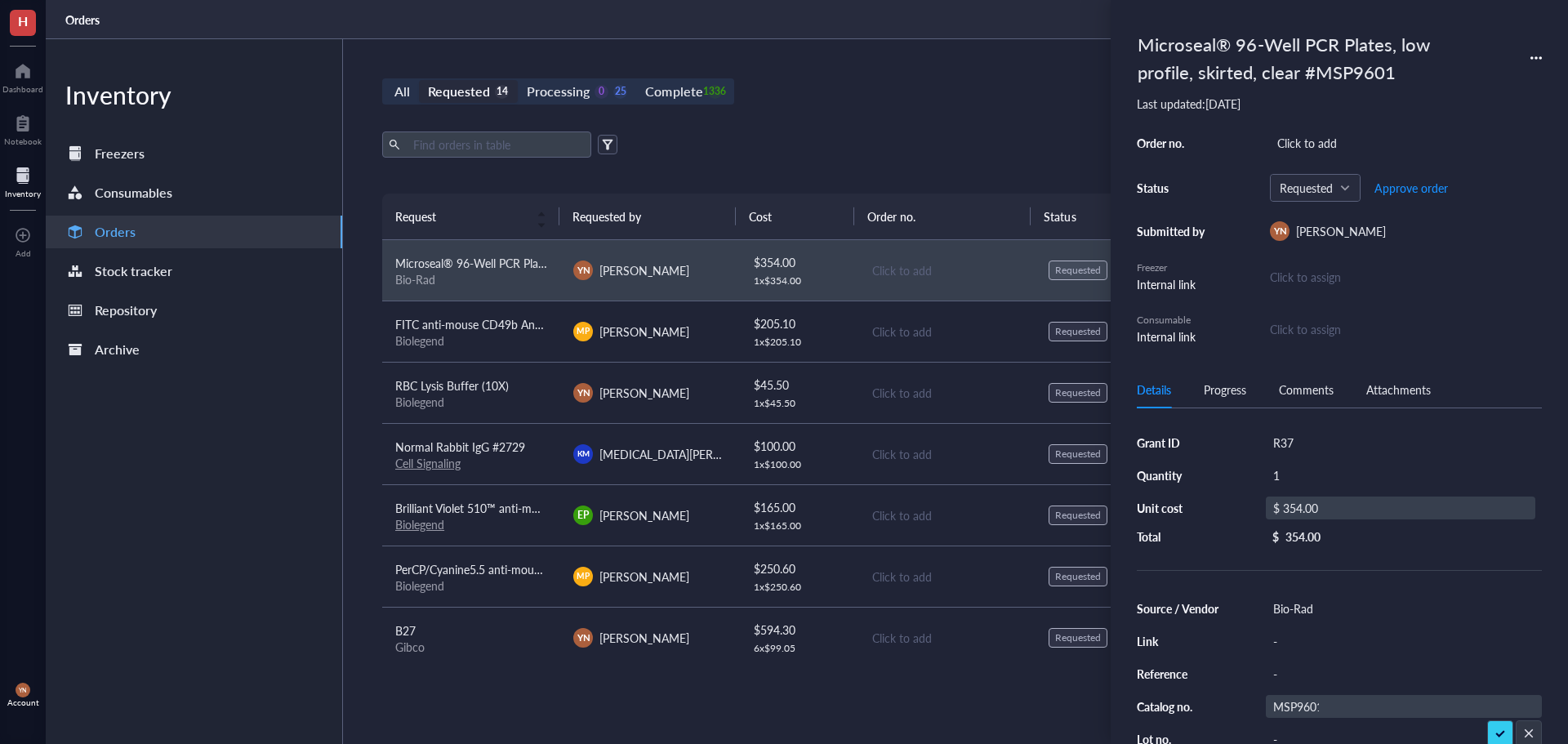
click at [1302, 507] on div "$ 354.00" at bounding box center [1400, 507] width 269 height 23
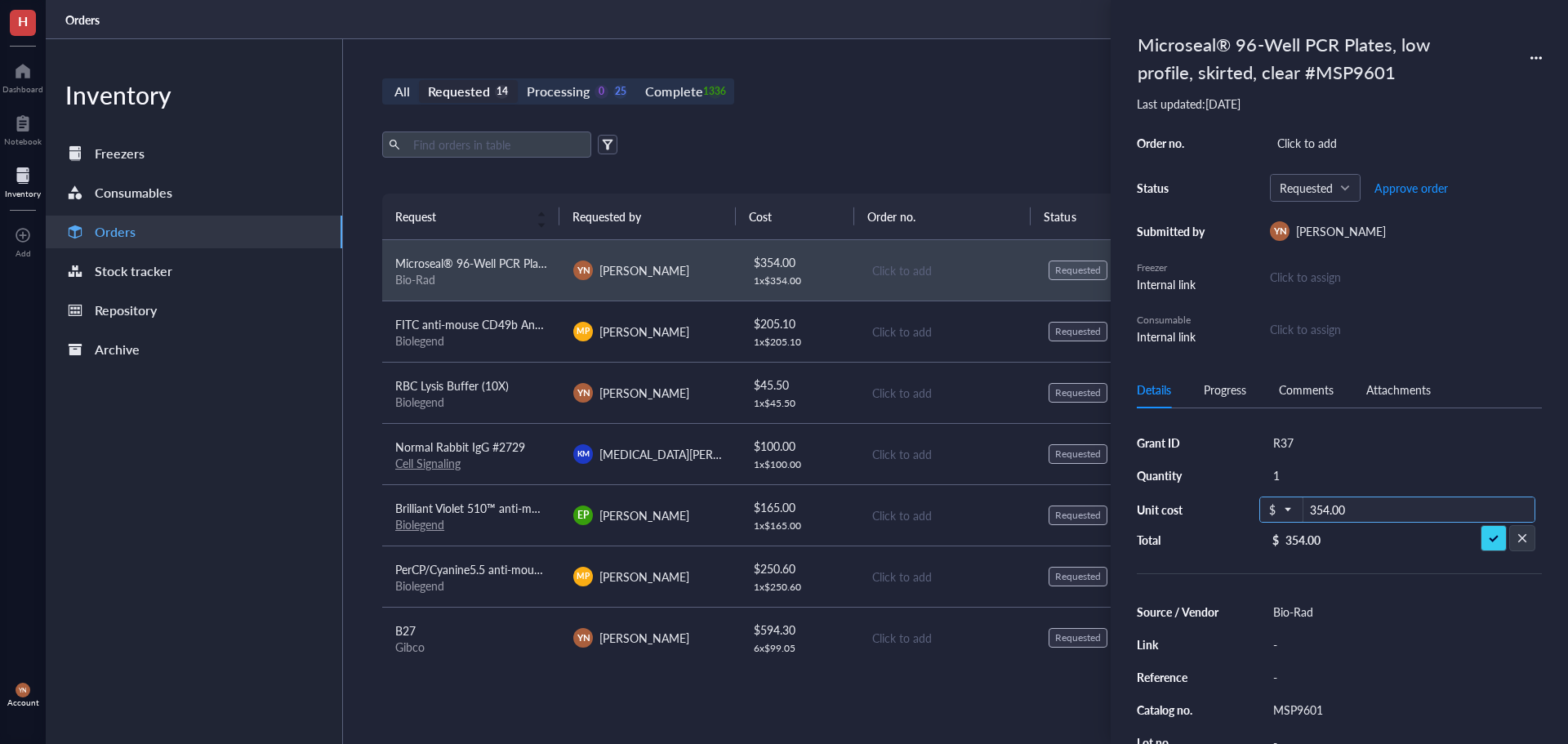
click at [1361, 508] on input "354.00" at bounding box center [1419, 510] width 231 height 26
type input "227"
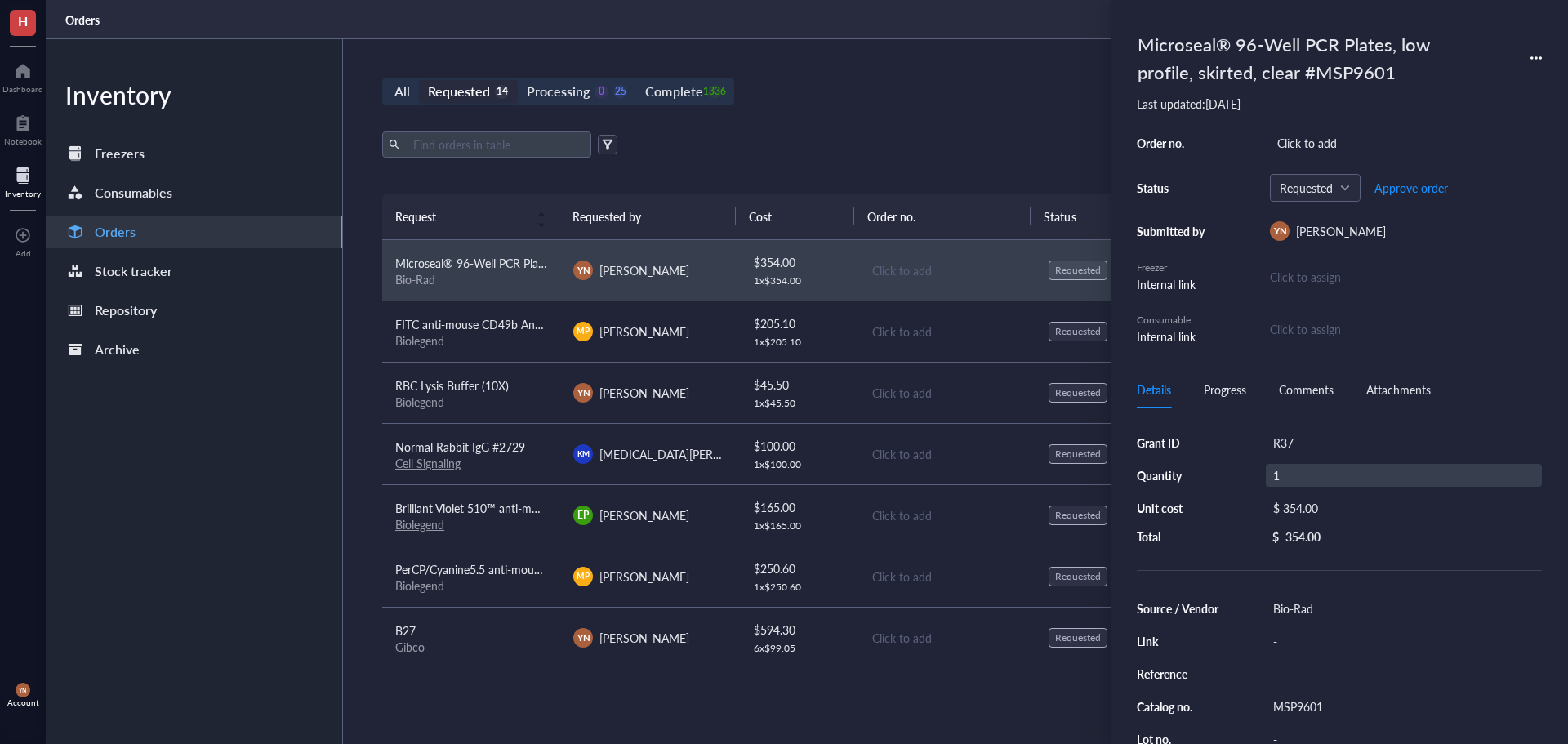
click at [1282, 477] on div "1" at bounding box center [1404, 475] width 276 height 23
type input "2"
click at [888, 166] on div "Export Open archive Requester Requested on Source / Vendor Last updated" at bounding box center [946, 162] width 1128 height 62
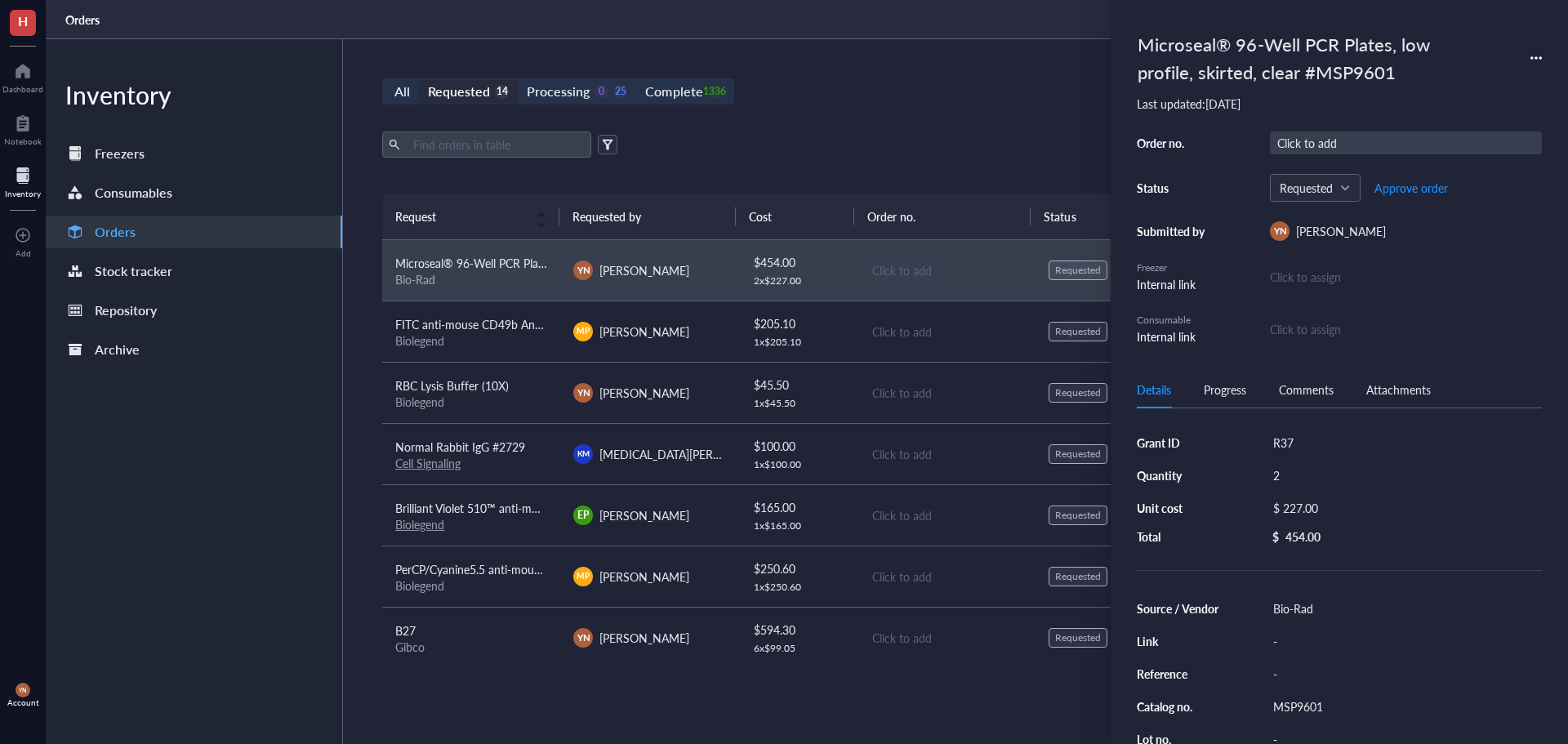
click at [1319, 142] on div "Click to add" at bounding box center [1406, 143] width 272 height 23
type input "5135494"
click at [911, 104] on div "All Requested 14 Processing 0 25 Complete 1336 New order" at bounding box center [946, 92] width 1128 height 26
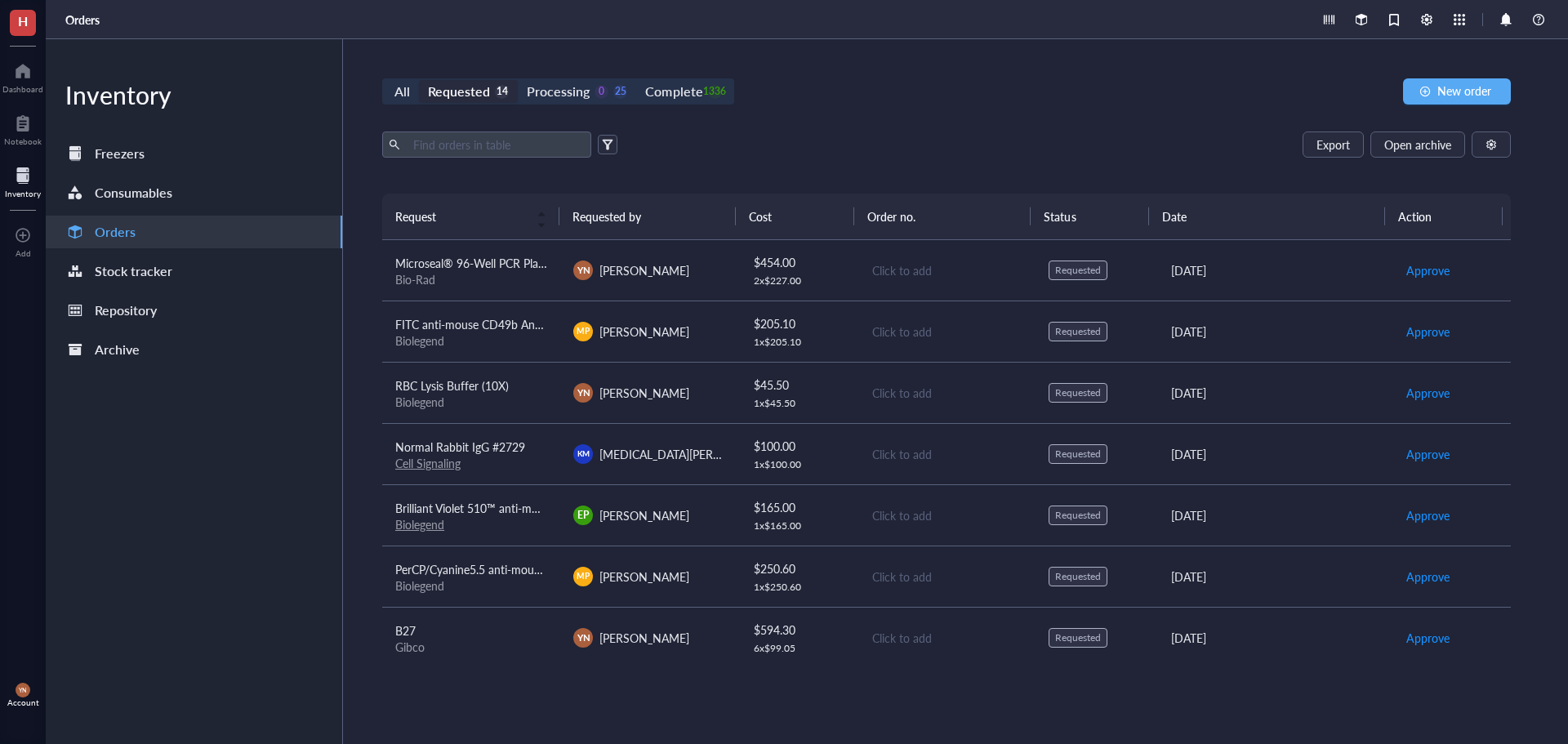
click at [463, 273] on div "Bio-Rad" at bounding box center [471, 279] width 152 height 15
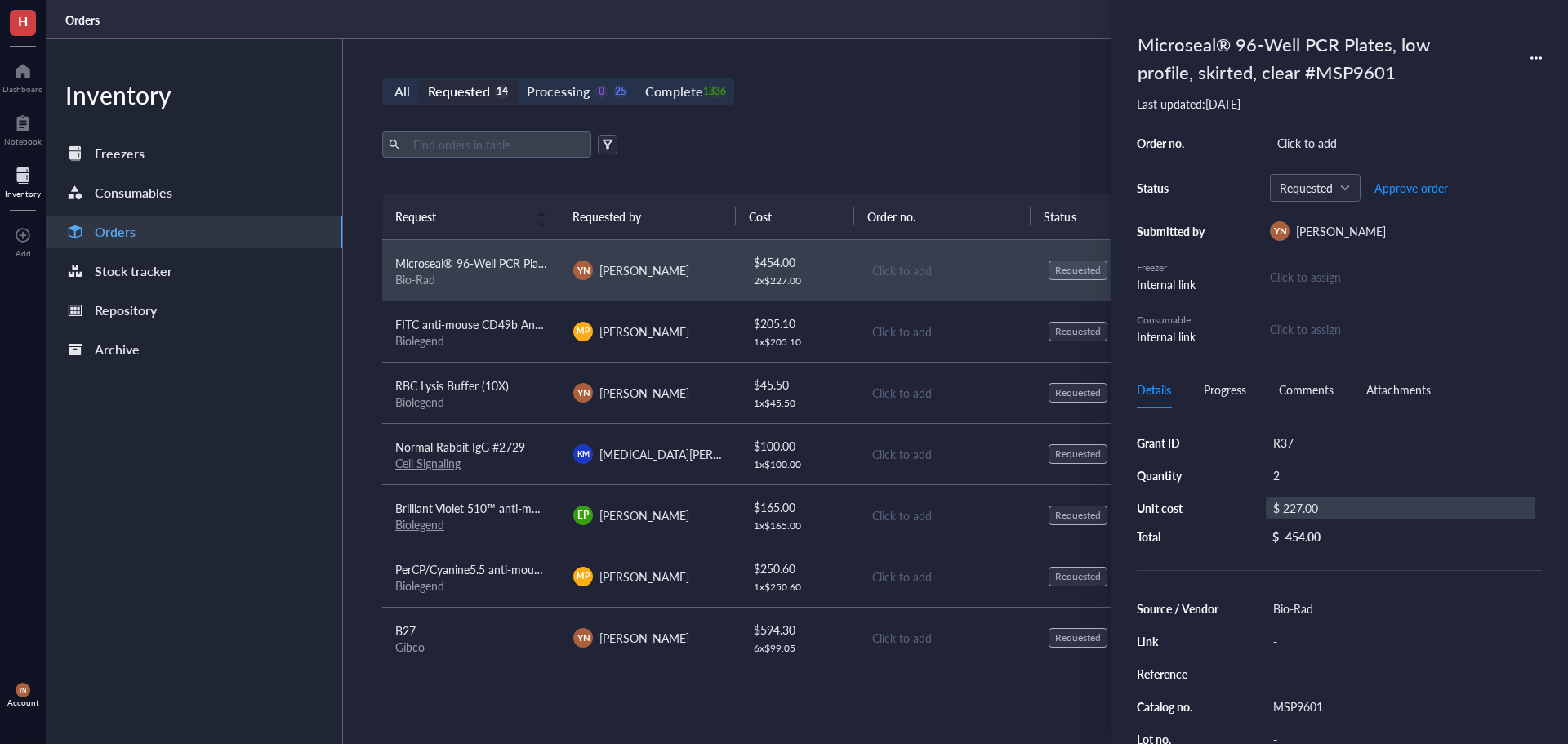
click at [1325, 499] on div "$ 227.00" at bounding box center [1400, 507] width 269 height 23
click at [1356, 510] on input "227.00" at bounding box center [1419, 510] width 231 height 26
type input "230.10"
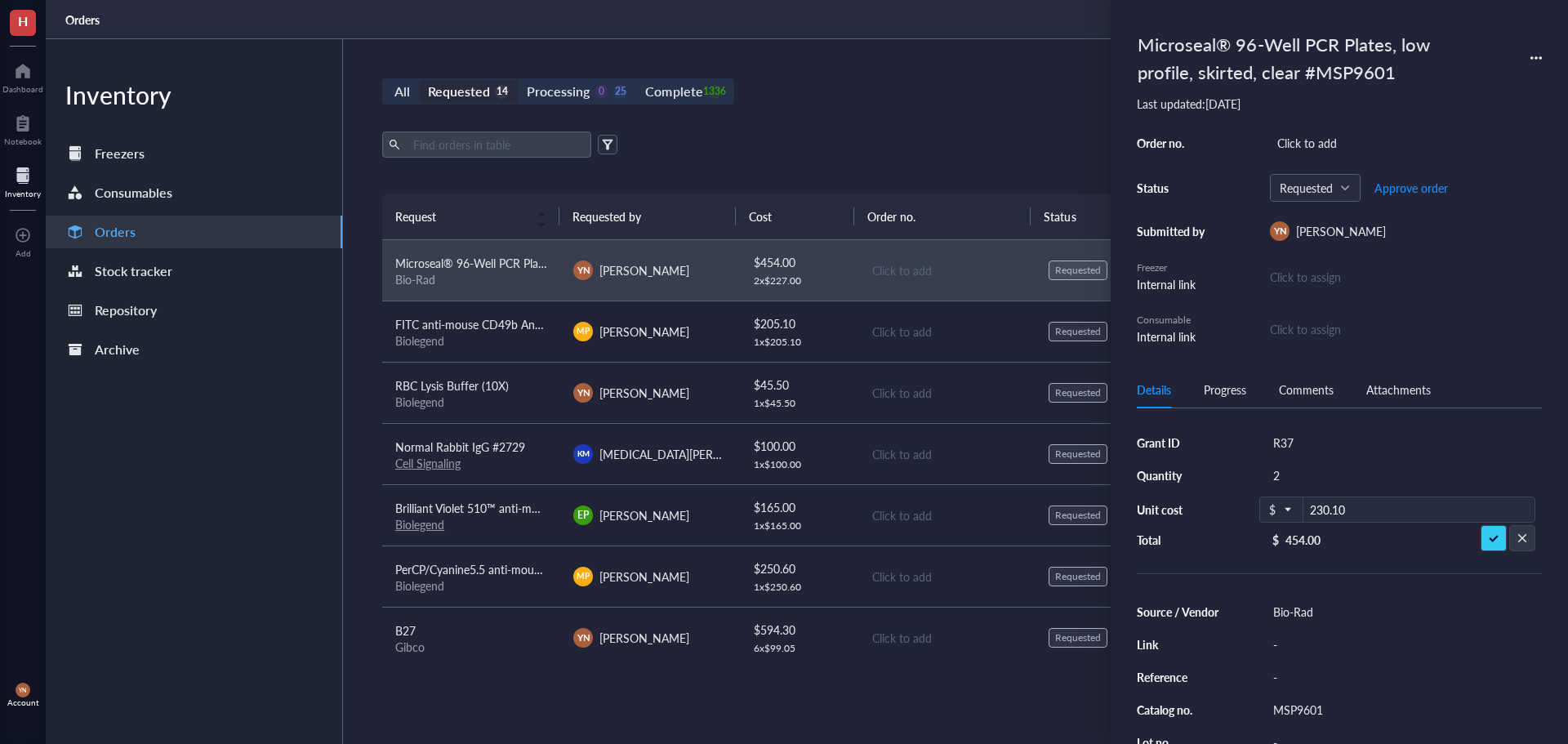
click at [952, 87] on div "All Requested 14 Processing 0 25 Complete 1336 New order" at bounding box center [946, 92] width 1128 height 26
click at [831, 107] on div "All Requested 14 Processing 0 25 Complete 1336 New order Export Open archive Re…" at bounding box center [947, 391] width 1207 height 704
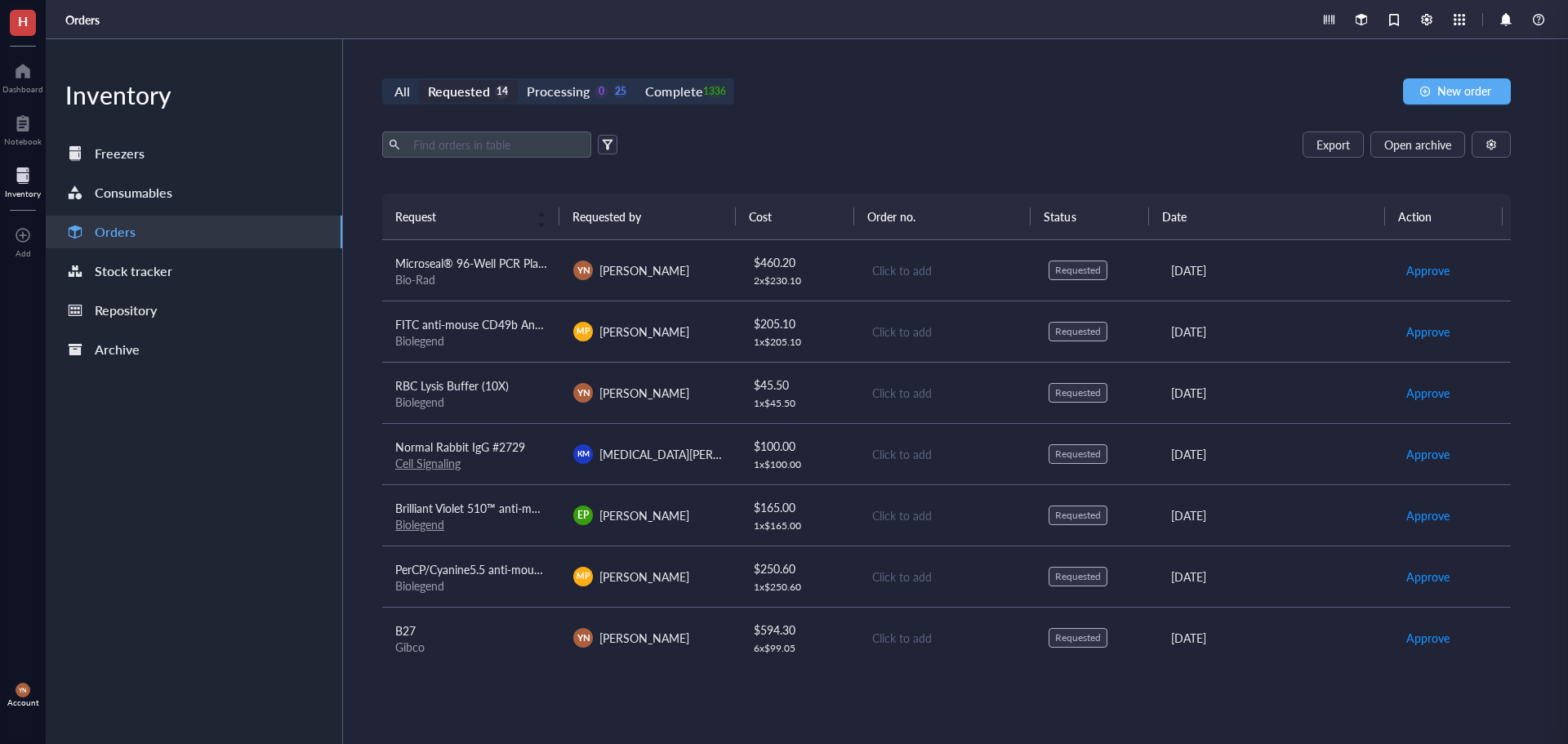
click at [699, 80] on div "All Requested 14 Processing 0 25 Complete 1336" at bounding box center [558, 92] width 352 height 26
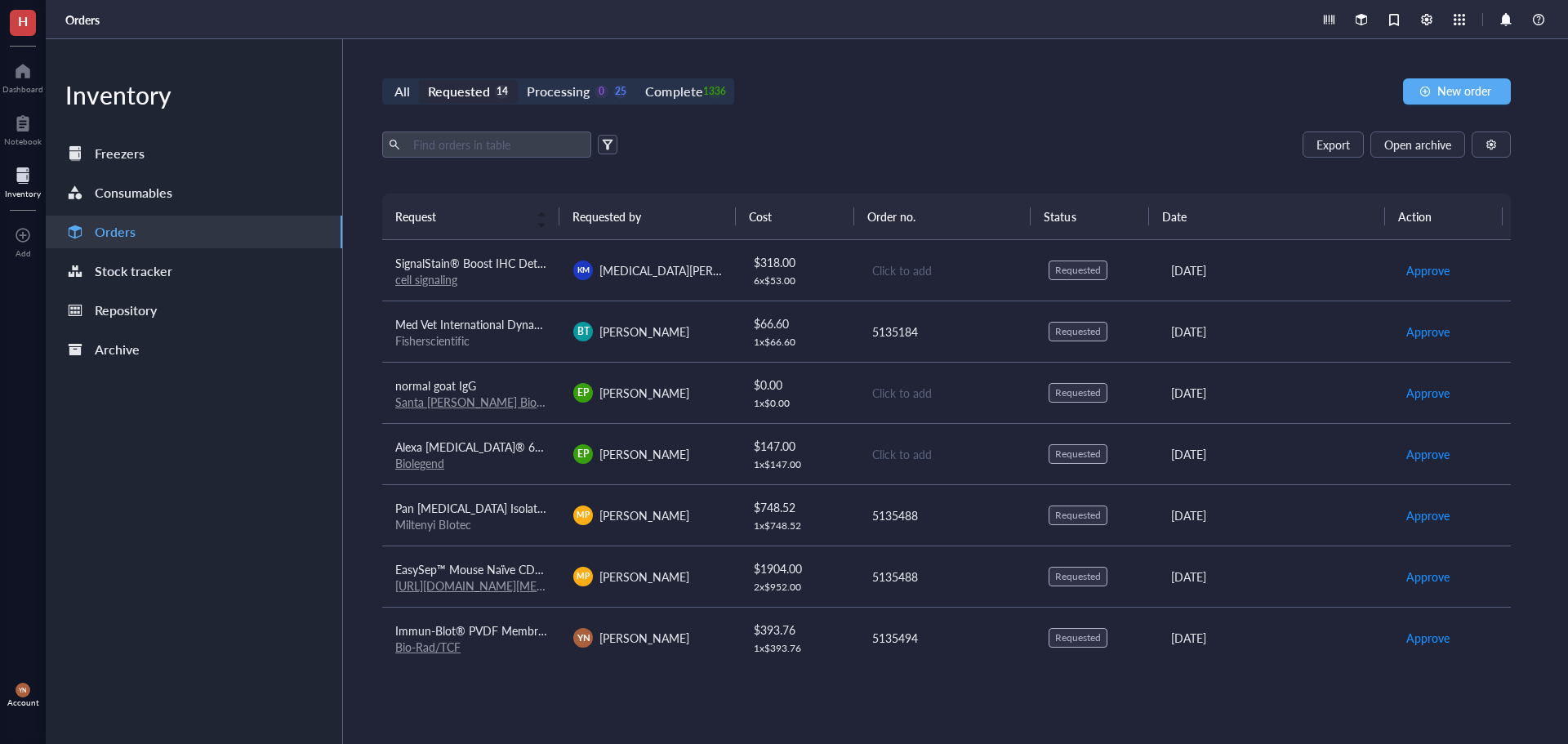
scroll to position [430, 0]
click at [1037, 126] on div "All Requested 14 Processing 0 25 Complete 1336 New order Export Open archive Re…" at bounding box center [947, 391] width 1207 height 704
click at [1502, 99] on button "New order" at bounding box center [1457, 92] width 107 height 26
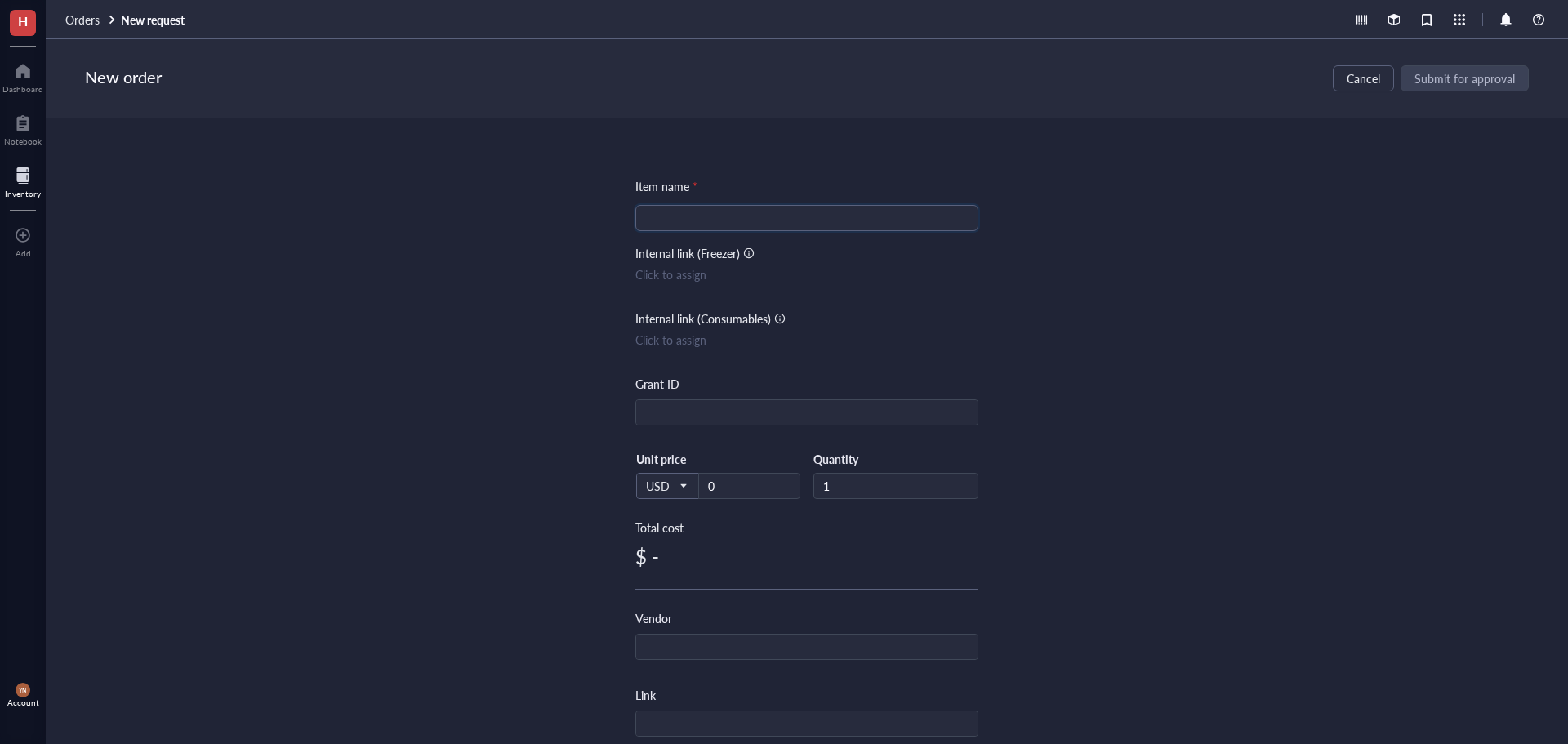
click at [659, 208] on input "search" at bounding box center [806, 217] width 323 height 24
type input "Staples Order"
type input "R"
type input "R37"
type input "174.21"
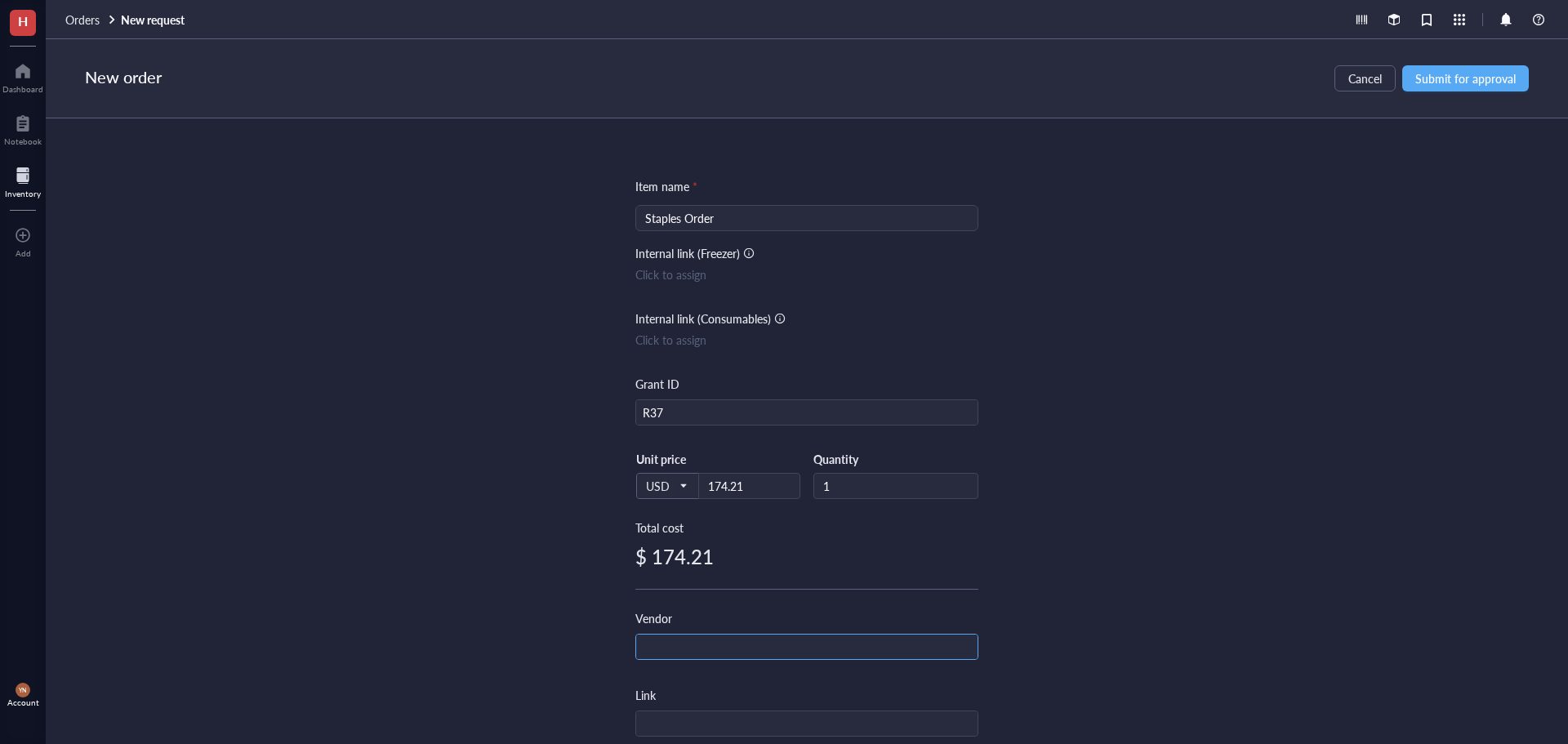
click at [753, 654] on input "text" at bounding box center [806, 648] width 342 height 26
type input "Staples"
click at [1147, 555] on div "Item name * Staples Order Internal link (Freezer) Click to assign Internal link…" at bounding box center [806, 431] width 1523 height 626
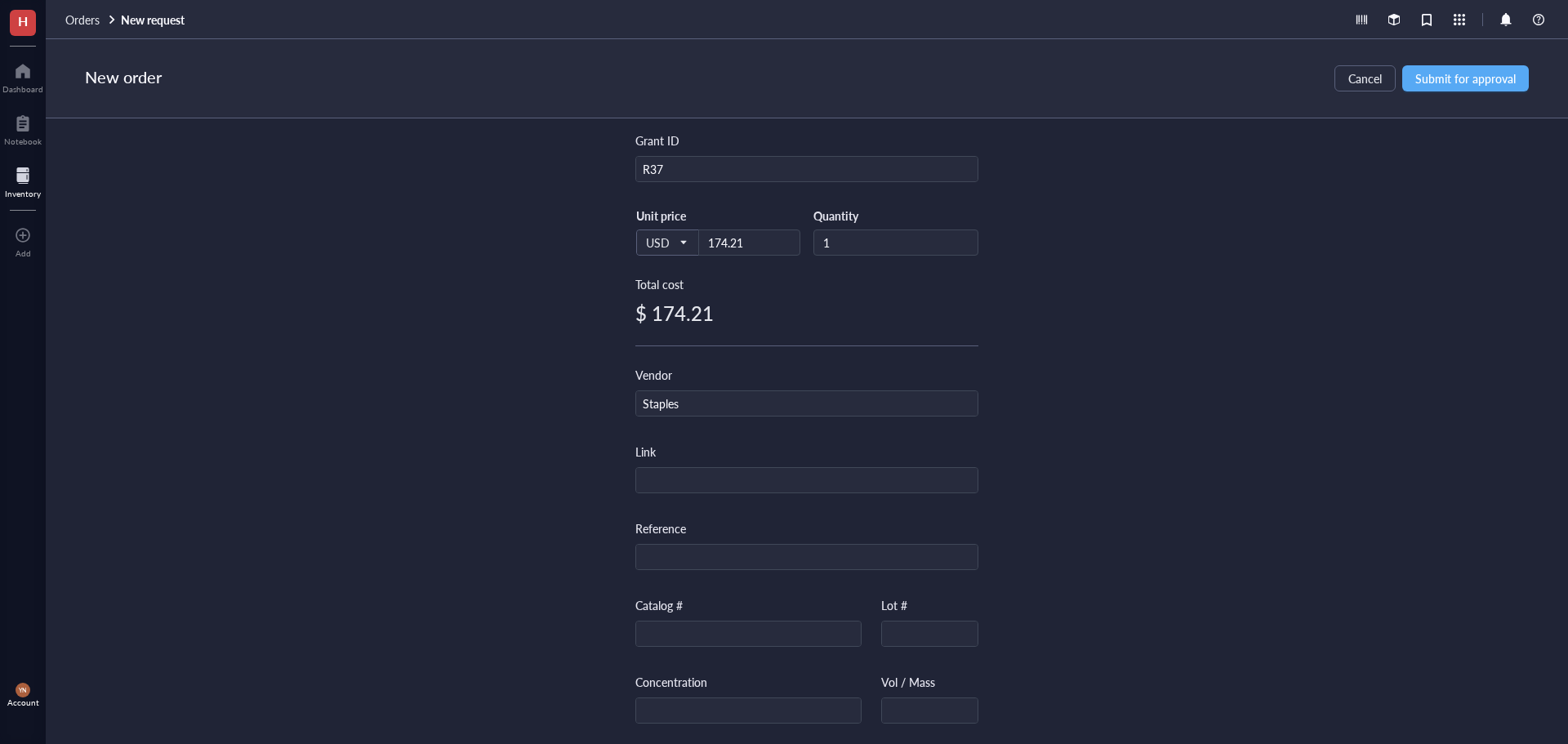
scroll to position [245, 0]
click at [1455, 83] on span "Submit for approval" at bounding box center [1465, 79] width 101 height 13
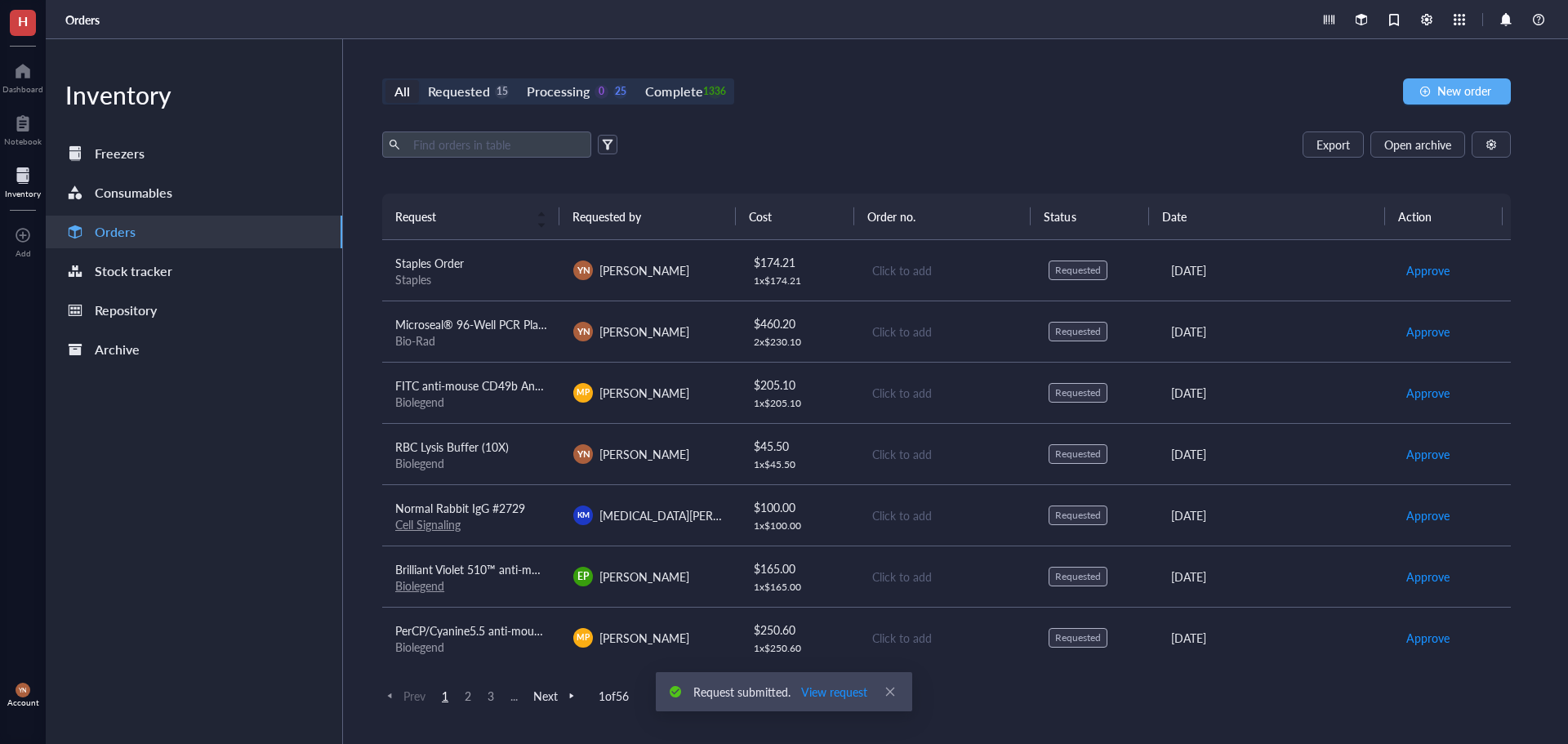
click at [476, 267] on div "Staples Order" at bounding box center [471, 262] width 152 height 18
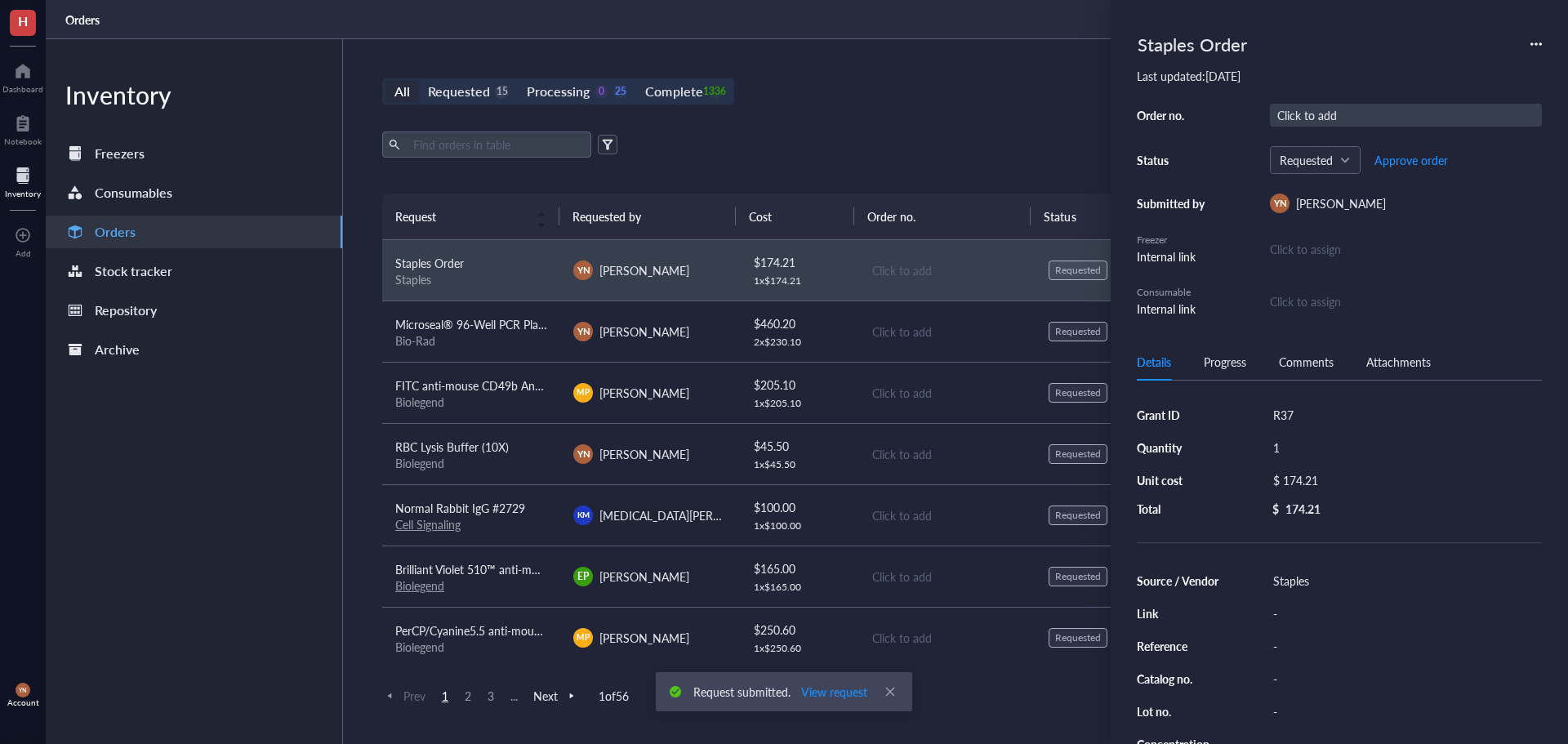
click at [1333, 118] on div "Click to add" at bounding box center [1406, 115] width 272 height 23
type input "5135494"
click at [846, 142] on div "Export Open archive" at bounding box center [946, 144] width 1128 height 26
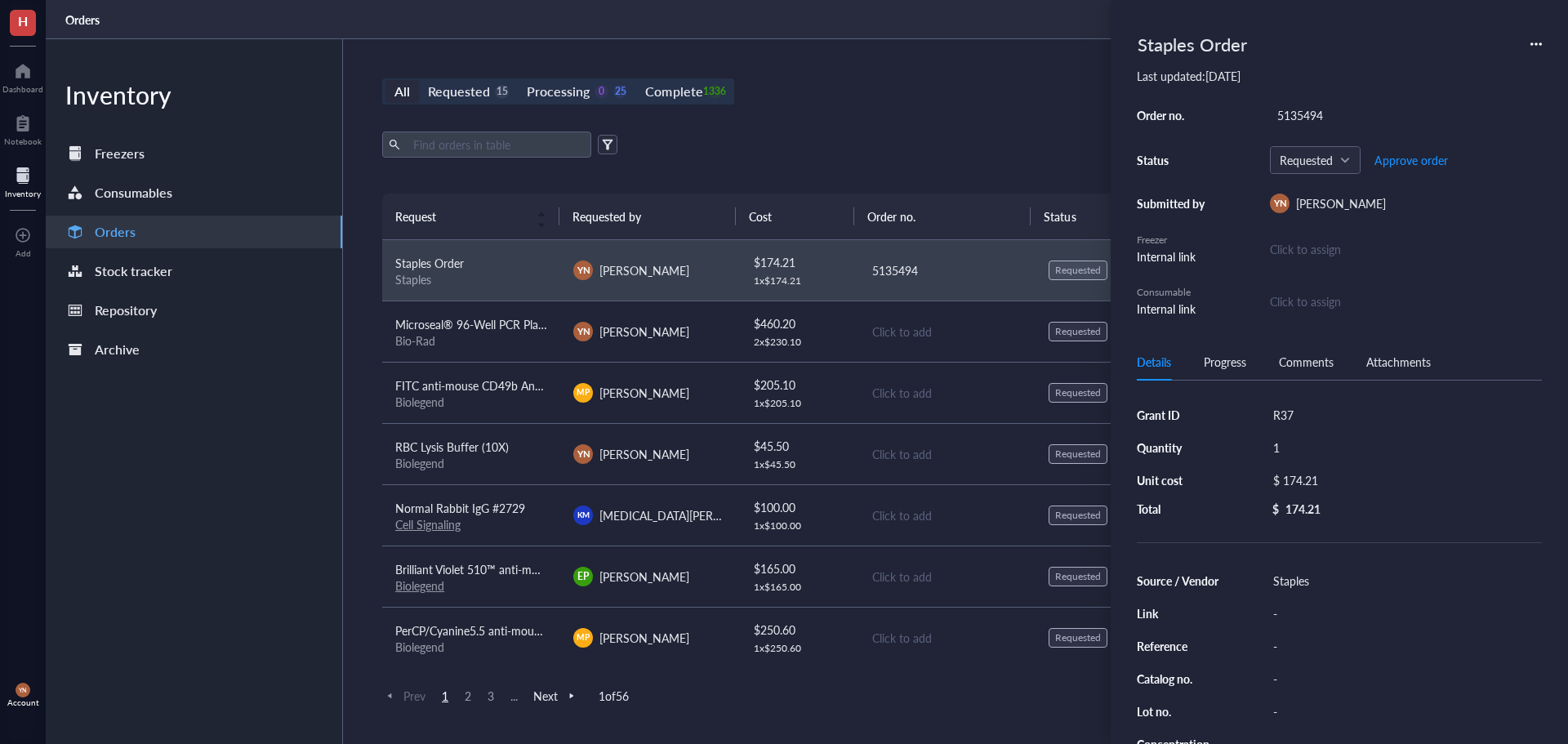
click at [836, 138] on div "Export Open archive" at bounding box center [946, 144] width 1128 height 26
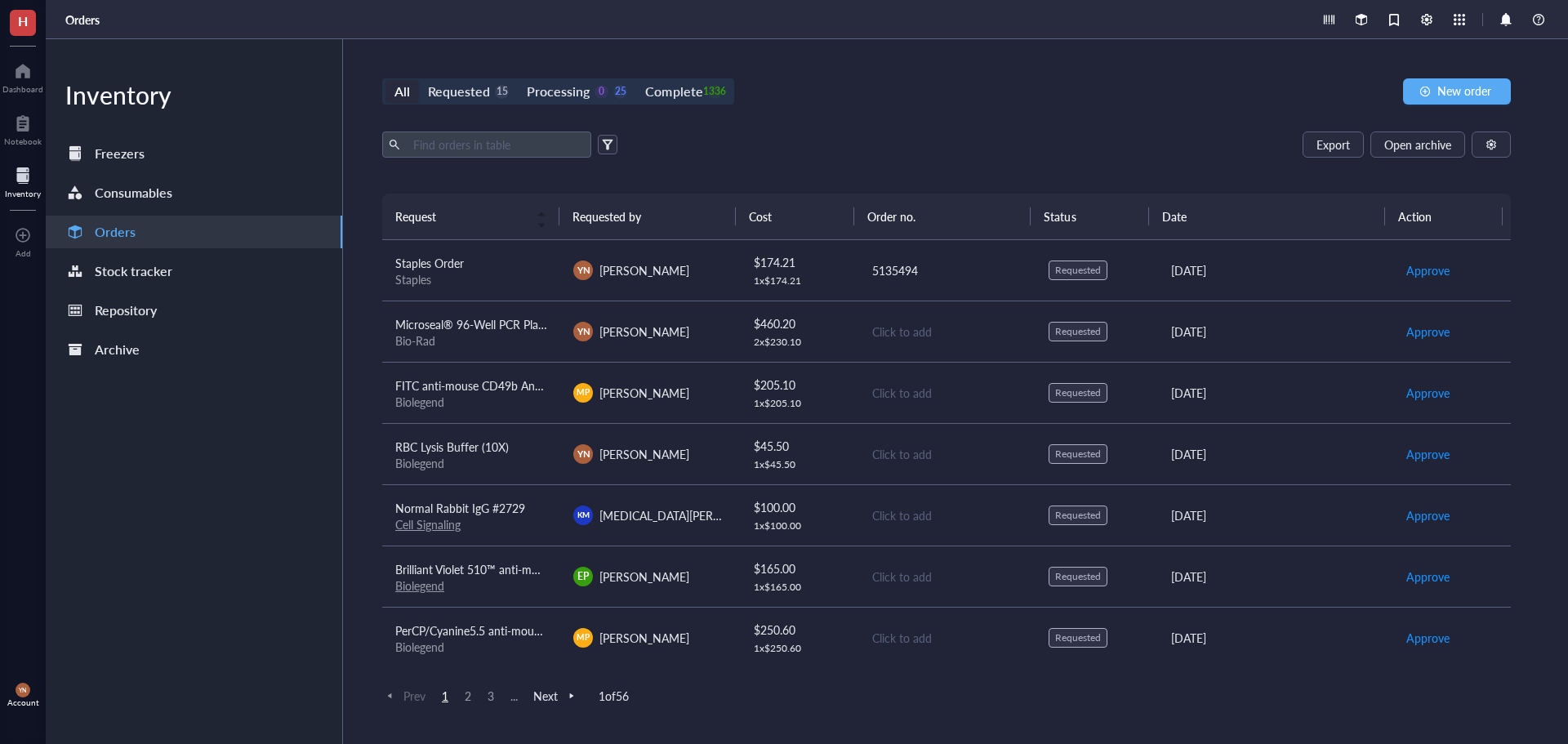
click at [516, 337] on div "Bio-Rad" at bounding box center [471, 341] width 152 height 15
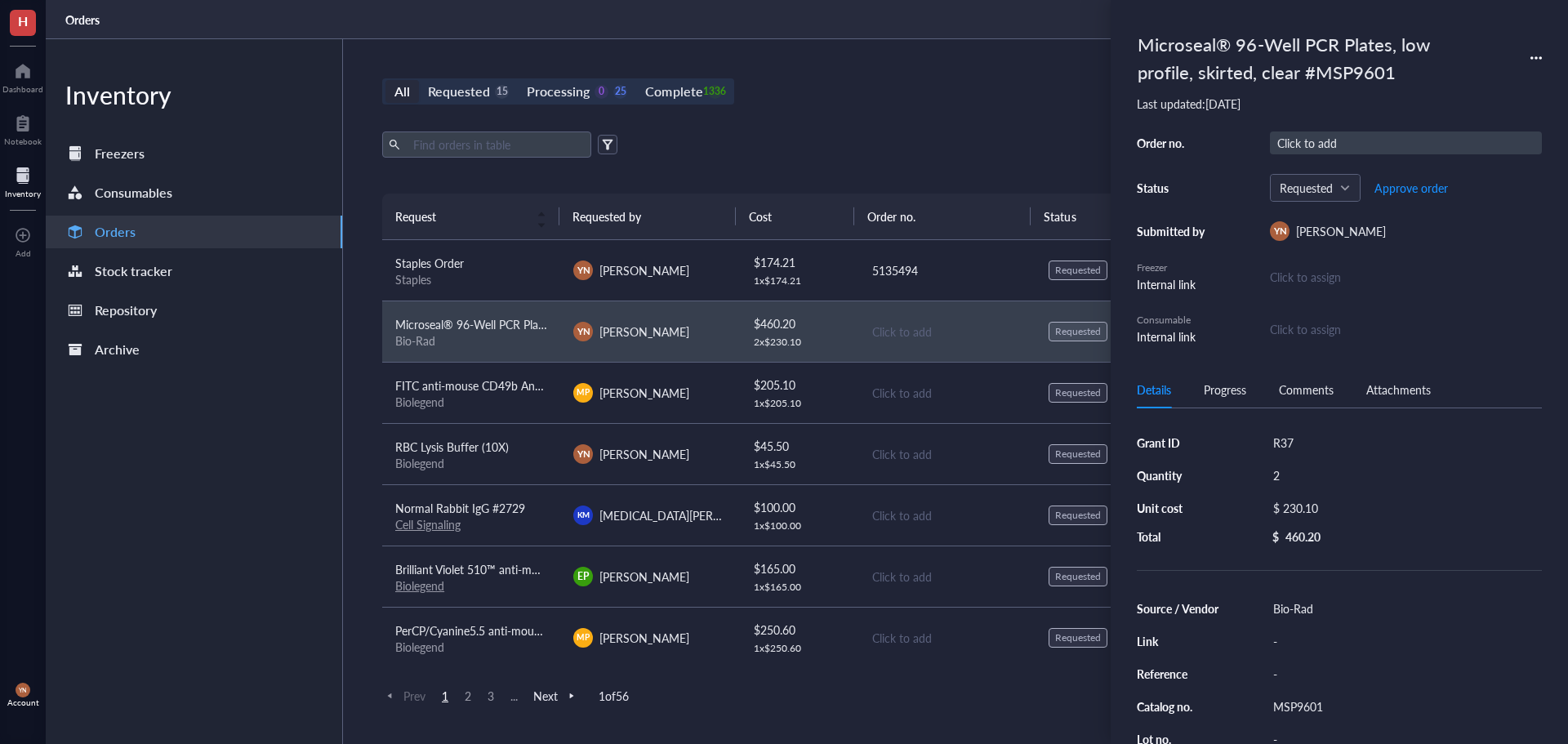
click at [1336, 143] on div "Click to add" at bounding box center [1406, 143] width 272 height 23
type input "5135494"
click at [1027, 98] on div "All Requested 15 Processing 0 25 Complete 1336 New order" at bounding box center [946, 92] width 1128 height 26
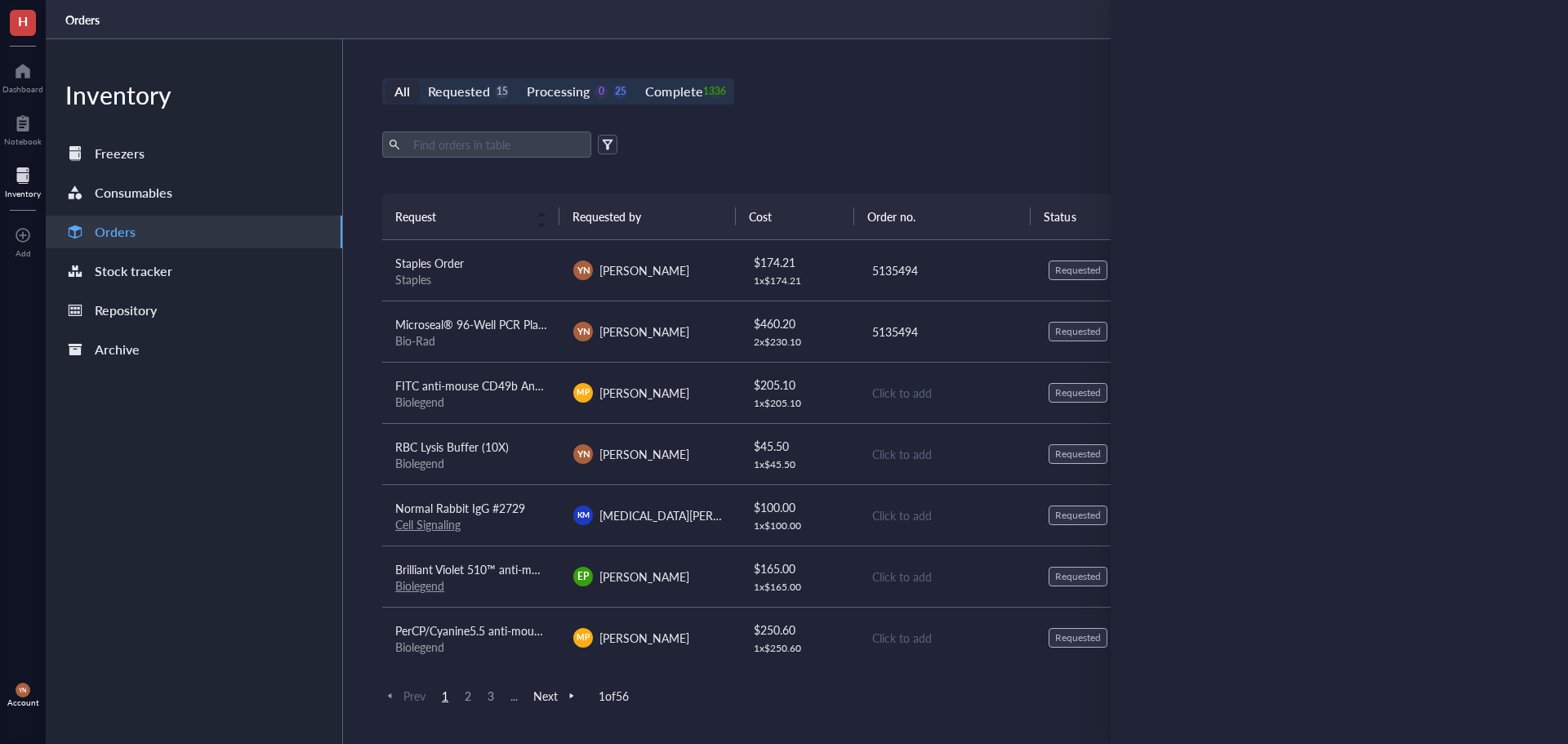
click at [920, 116] on div "All Requested 15 Processing 0 25 Complete 1336 New order Export Open archive Re…" at bounding box center [947, 391] width 1207 height 704
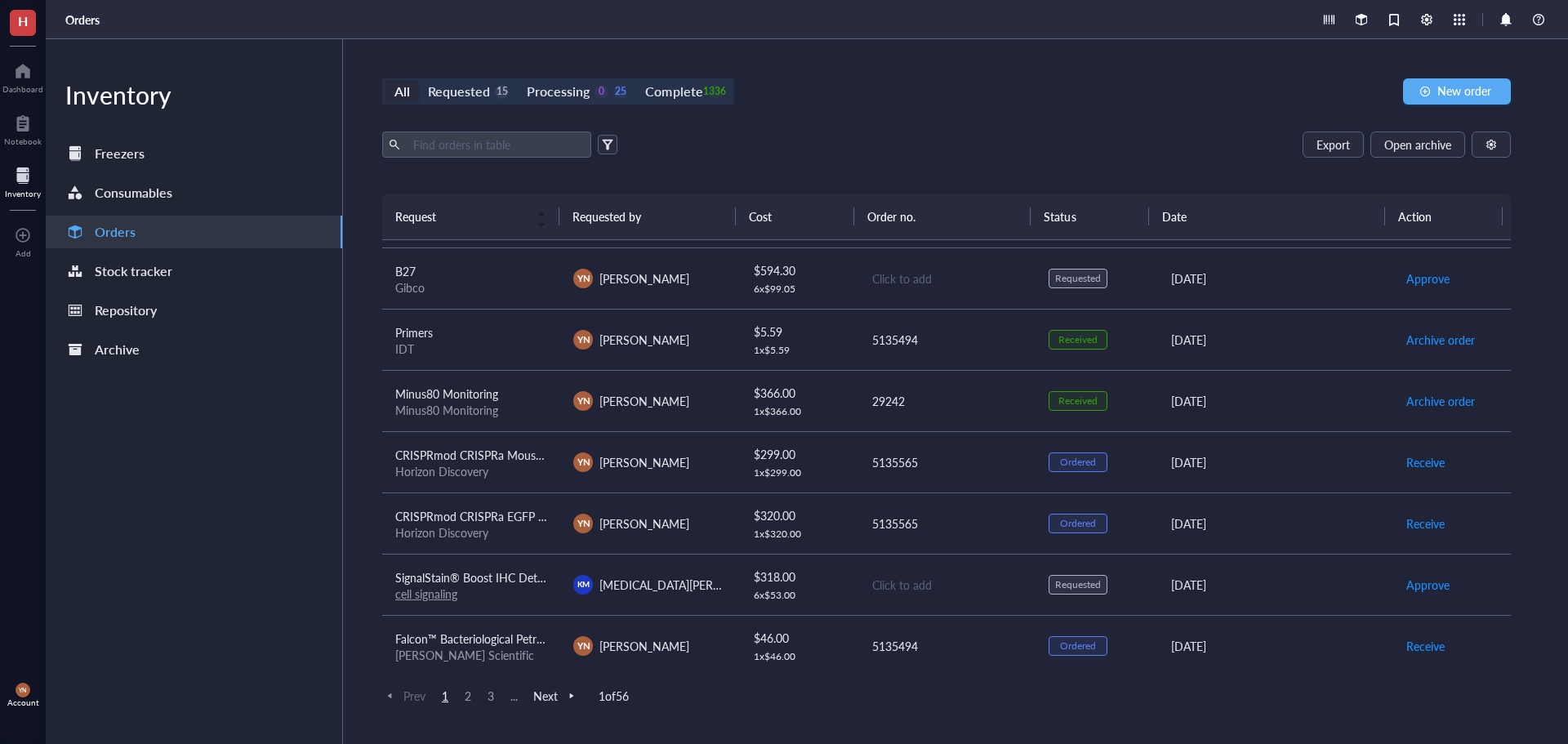
scroll to position [653, 0]
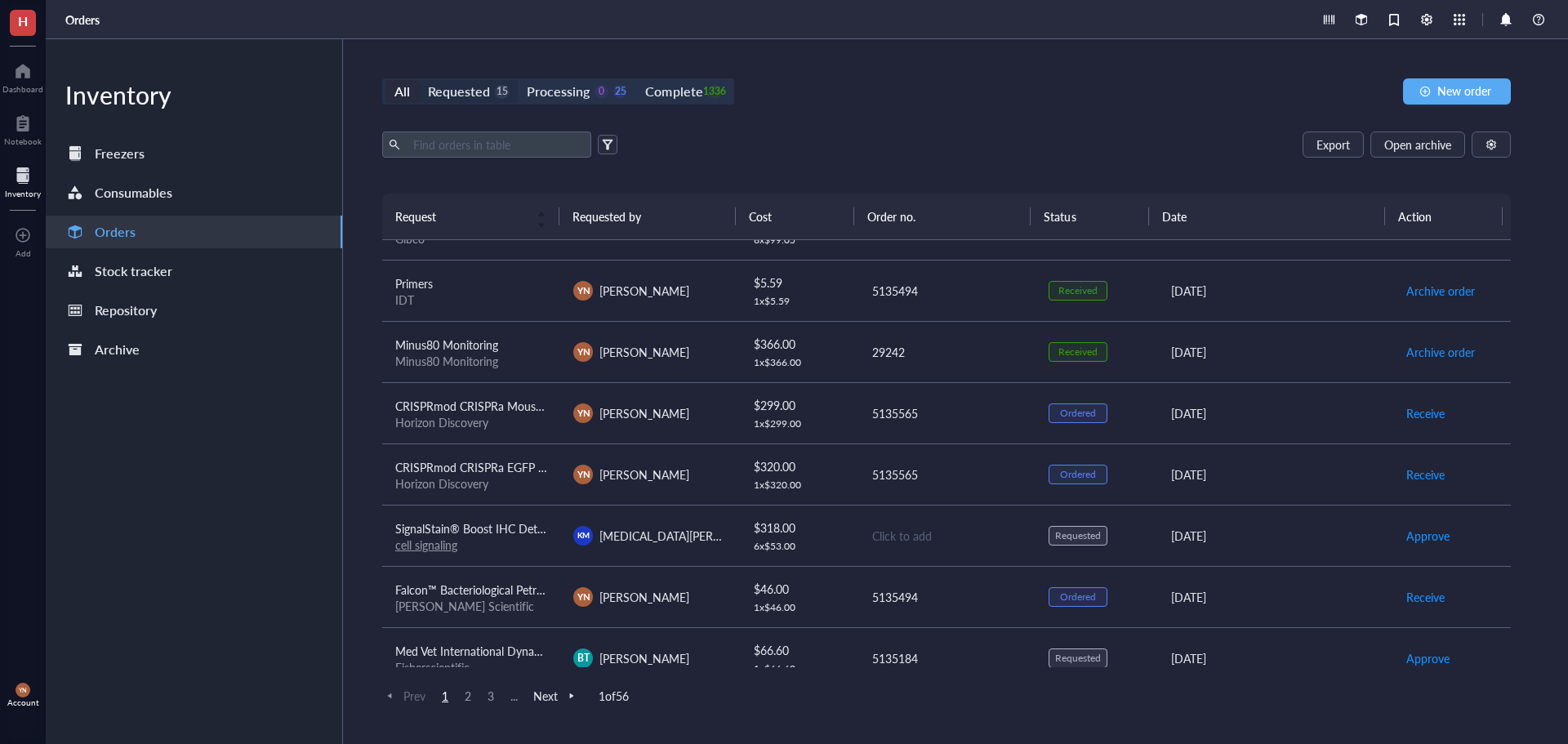
click at [449, 96] on div "Requested" at bounding box center [458, 91] width 62 height 23
click at [419, 80] on input "Requested 15" at bounding box center [419, 80] width 0 height 0
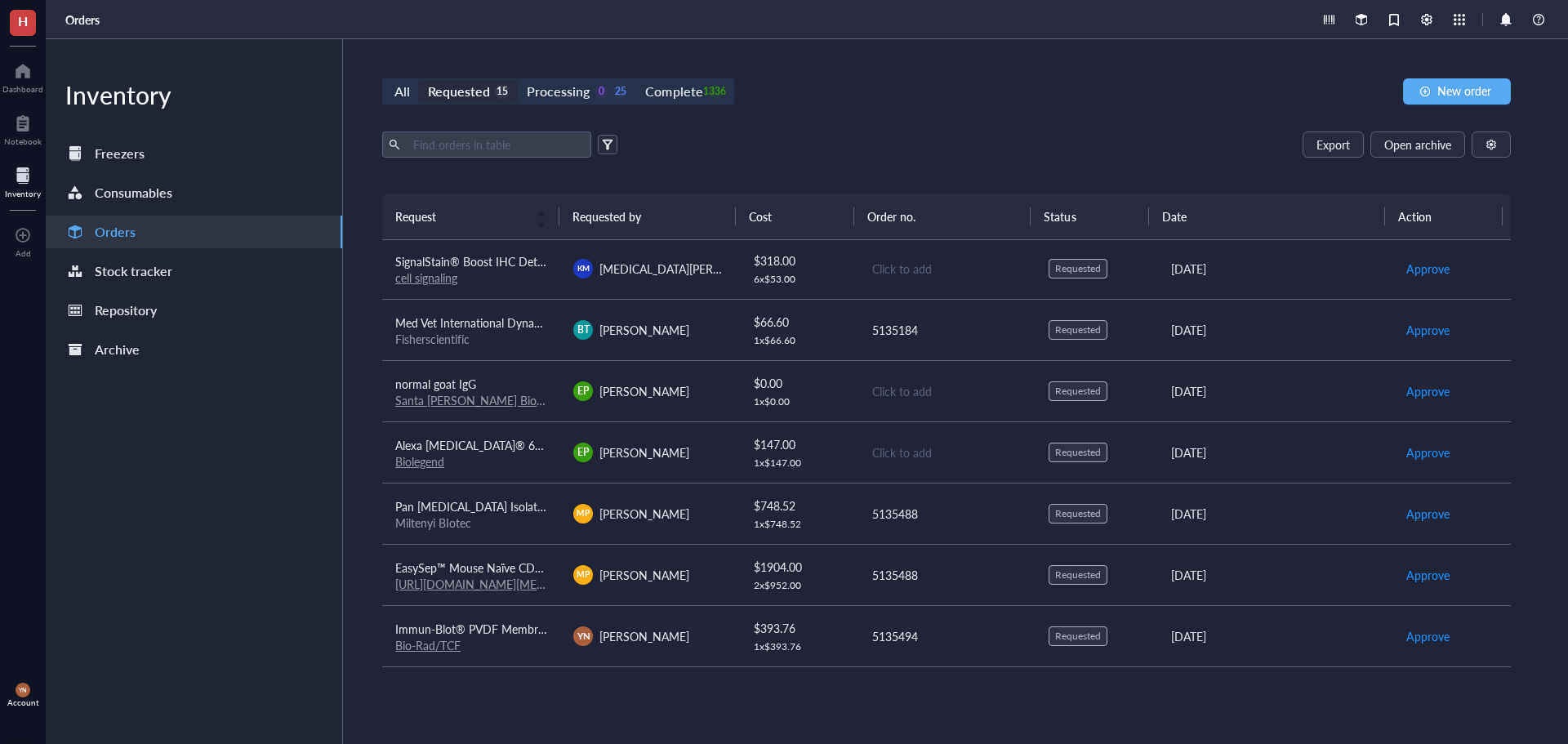
click at [493, 429] on td "Alexa [MEDICAL_DATA]® 647 anti-mouse CD182 (CXCR2) Antibody Biolegend" at bounding box center [471, 452] width 178 height 61
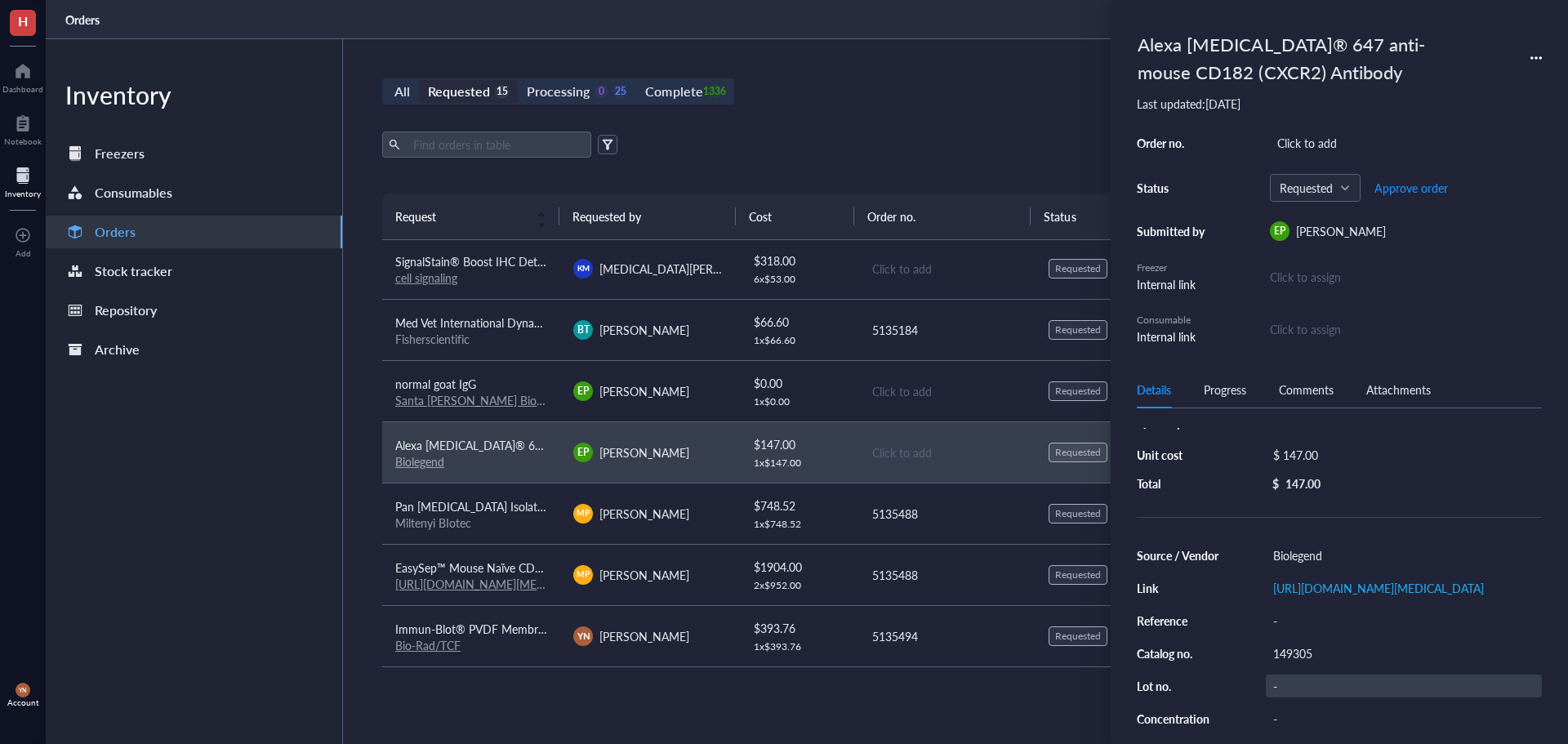
scroll to position [81, 0]
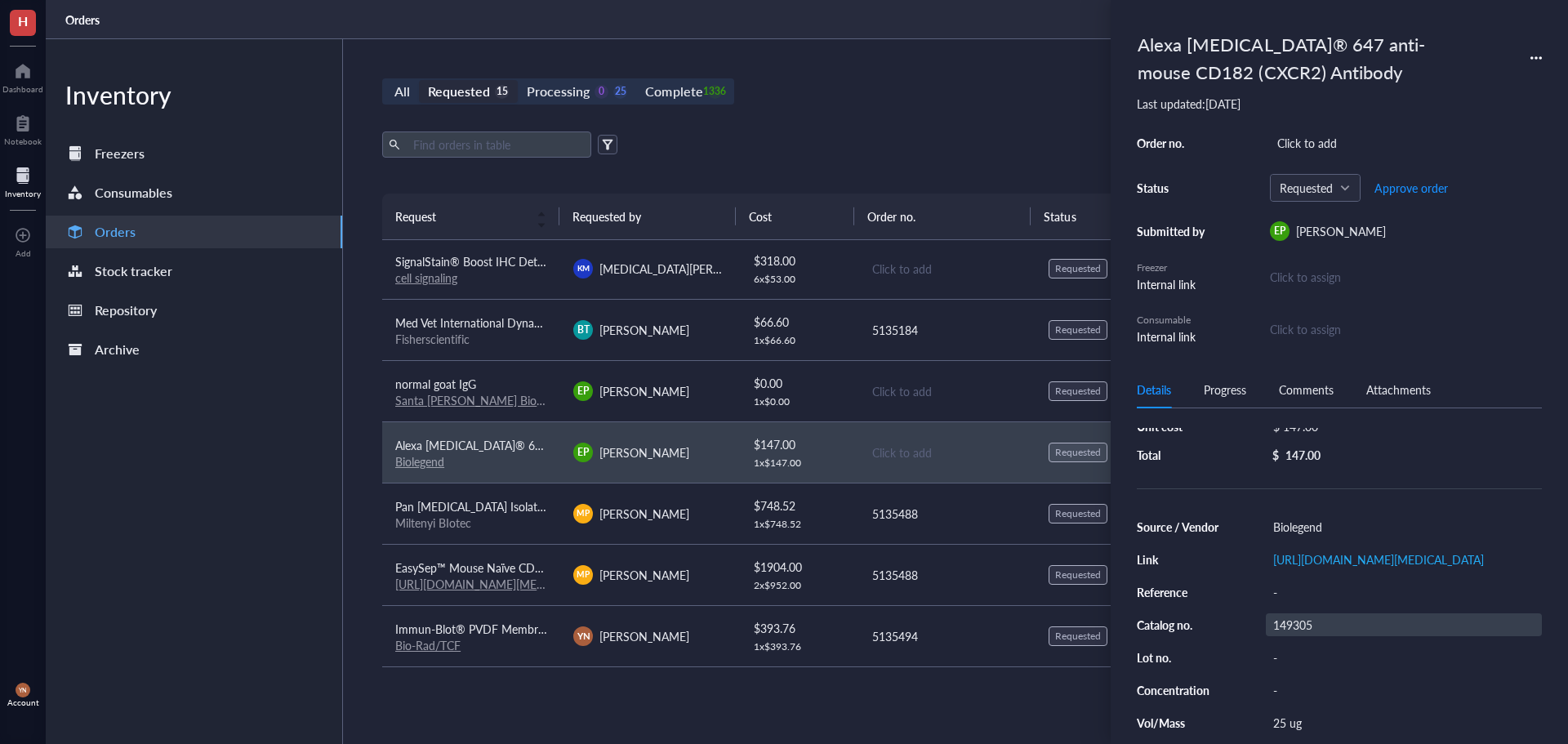
click at [1317, 636] on div "149305" at bounding box center [1404, 625] width 276 height 23
click at [1317, 635] on input "149305" at bounding box center [1292, 624] width 52 height 21
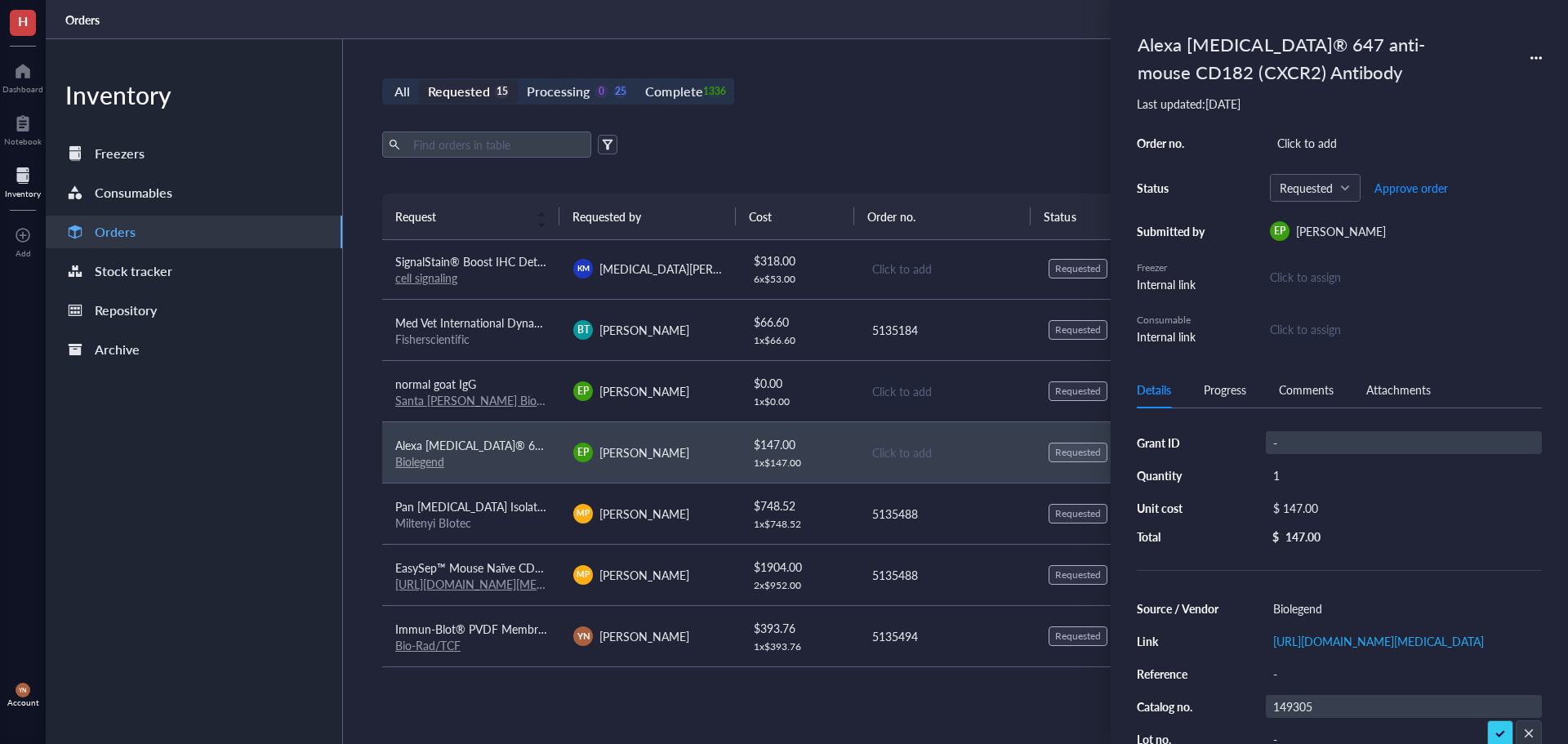
click at [1300, 453] on div "-" at bounding box center [1404, 442] width 276 height 23
type input "Start-Up/DOD"
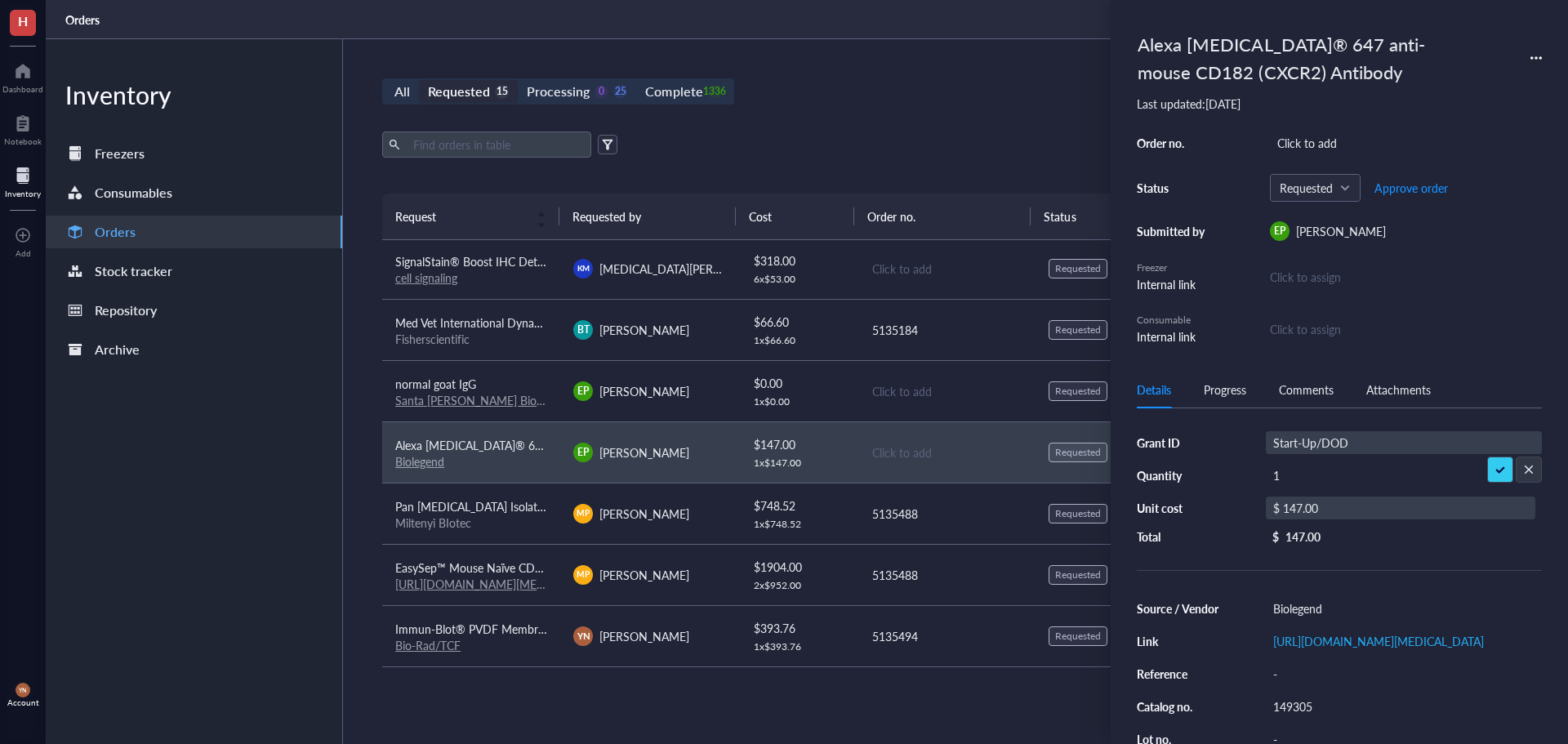
click at [1317, 512] on div "$ 147.00" at bounding box center [1400, 507] width 269 height 23
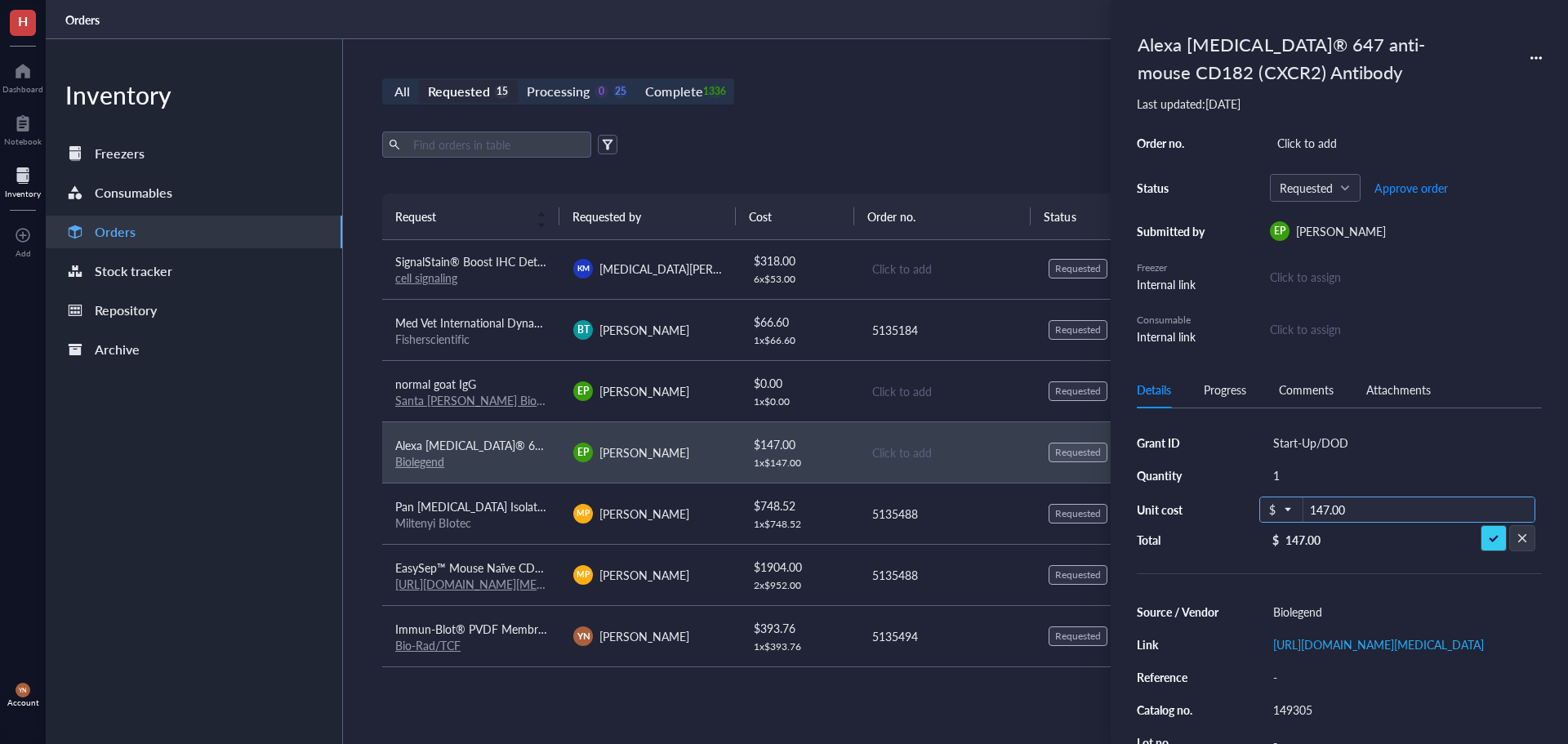
click at [1338, 507] on input "147.00" at bounding box center [1419, 510] width 231 height 26
type input "267"
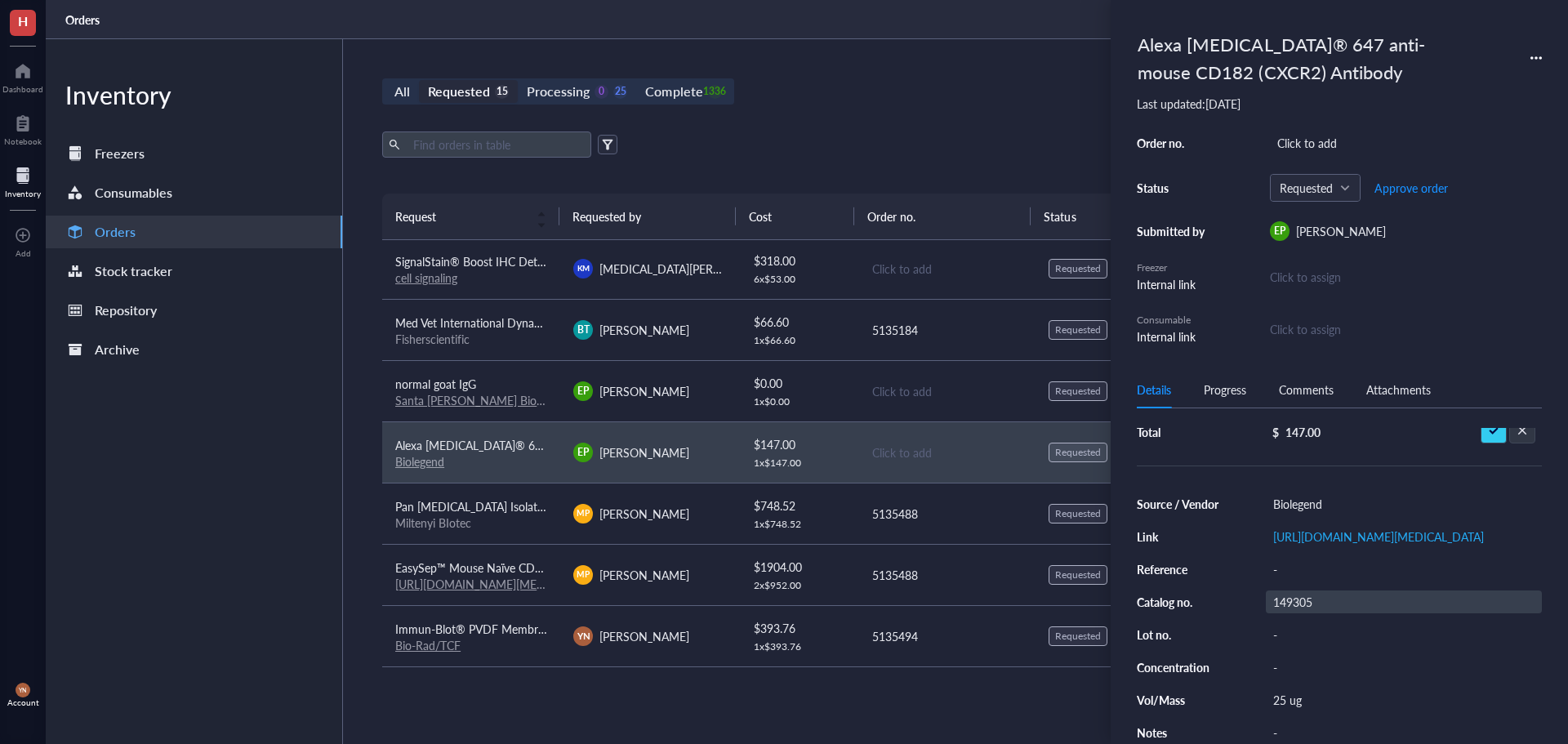
click at [1326, 594] on div "149305" at bounding box center [1404, 601] width 276 height 23
click at [1324, 594] on div "149305" at bounding box center [1404, 601] width 276 height 23
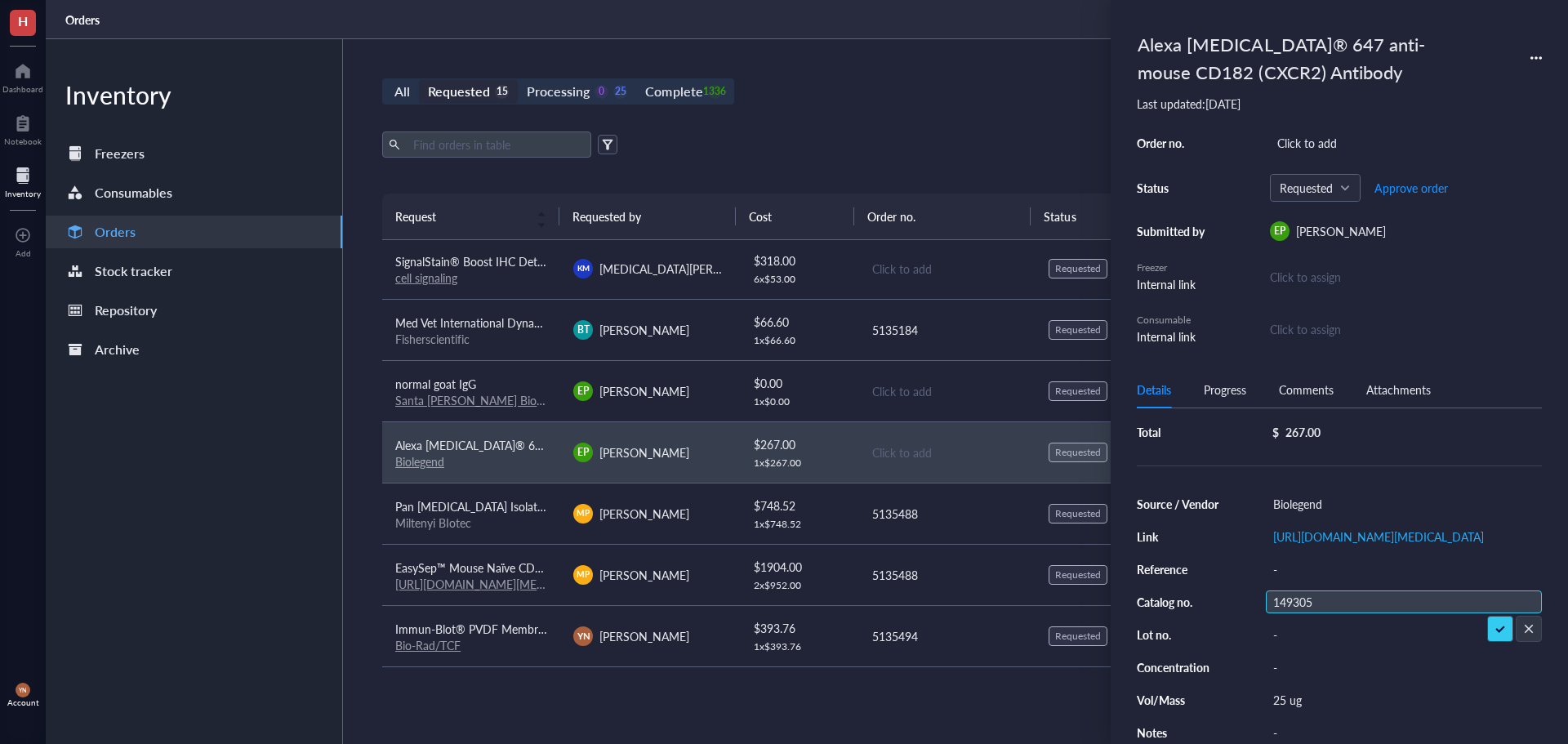
click at [1318, 594] on input "149305" at bounding box center [1292, 601] width 52 height 21
type input "149306"
click at [1291, 688] on div "25 ug" at bounding box center [1404, 700] width 276 height 23
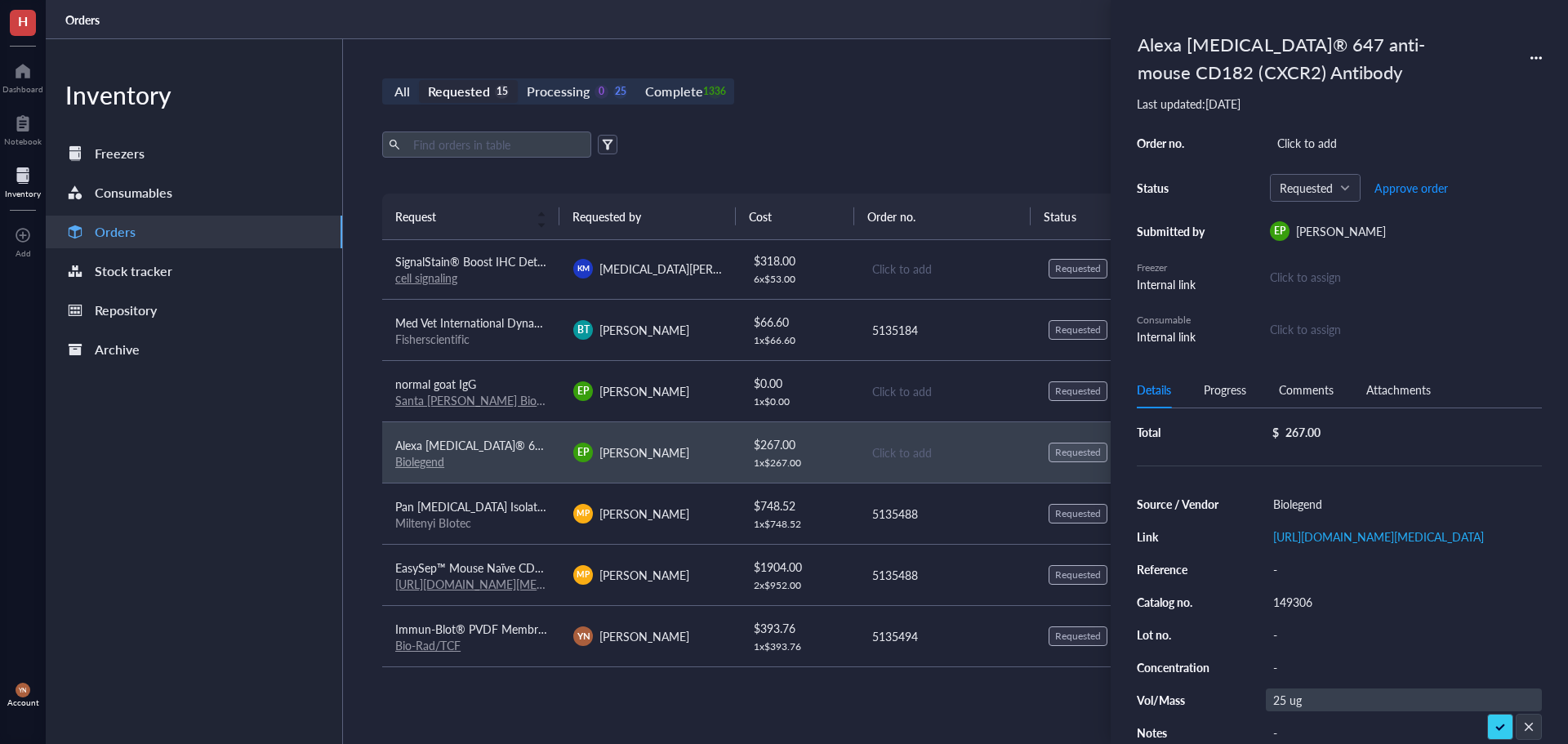
click at [1291, 689] on input "25 ug" at bounding box center [1290, 700] width 49 height 21
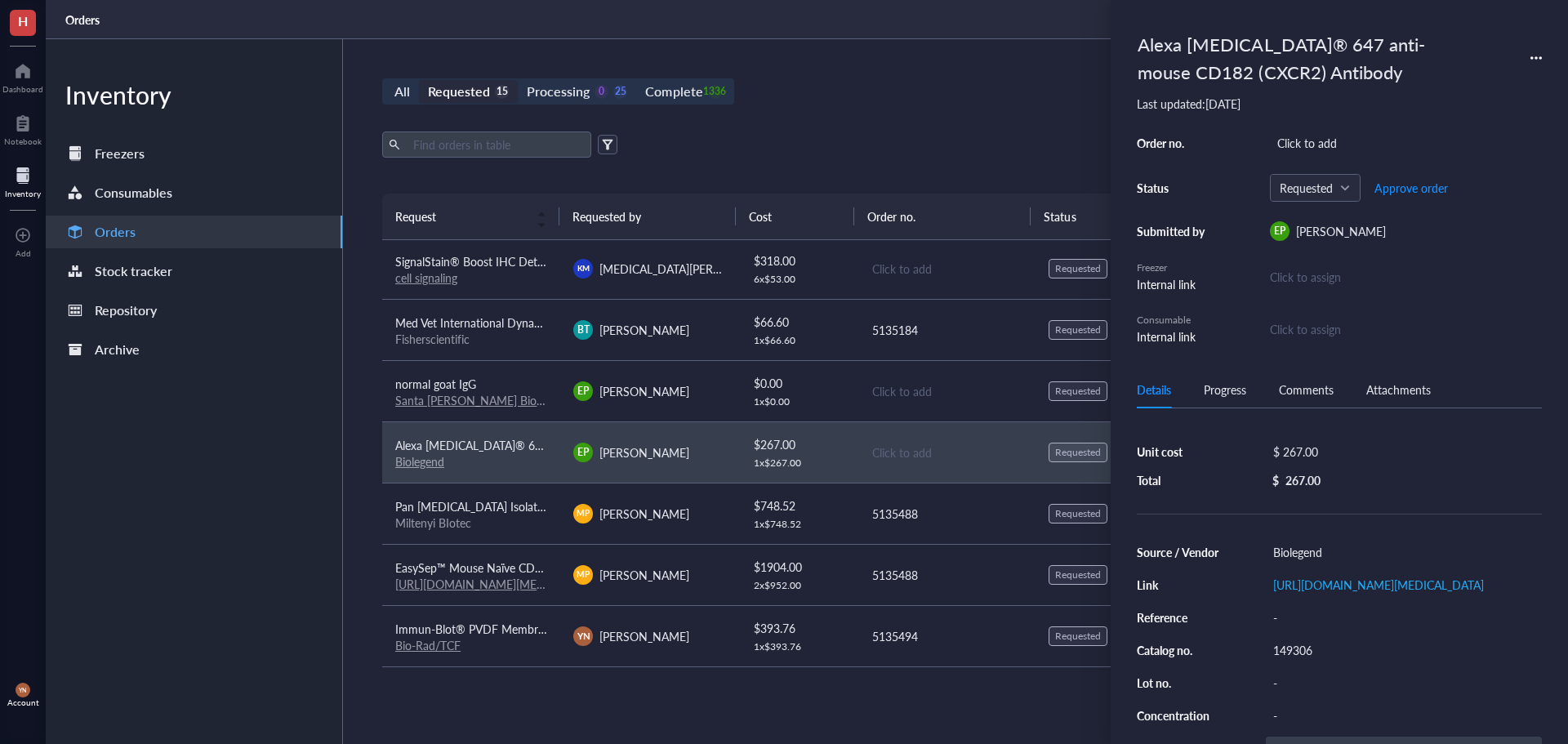
scroll to position [0, 0]
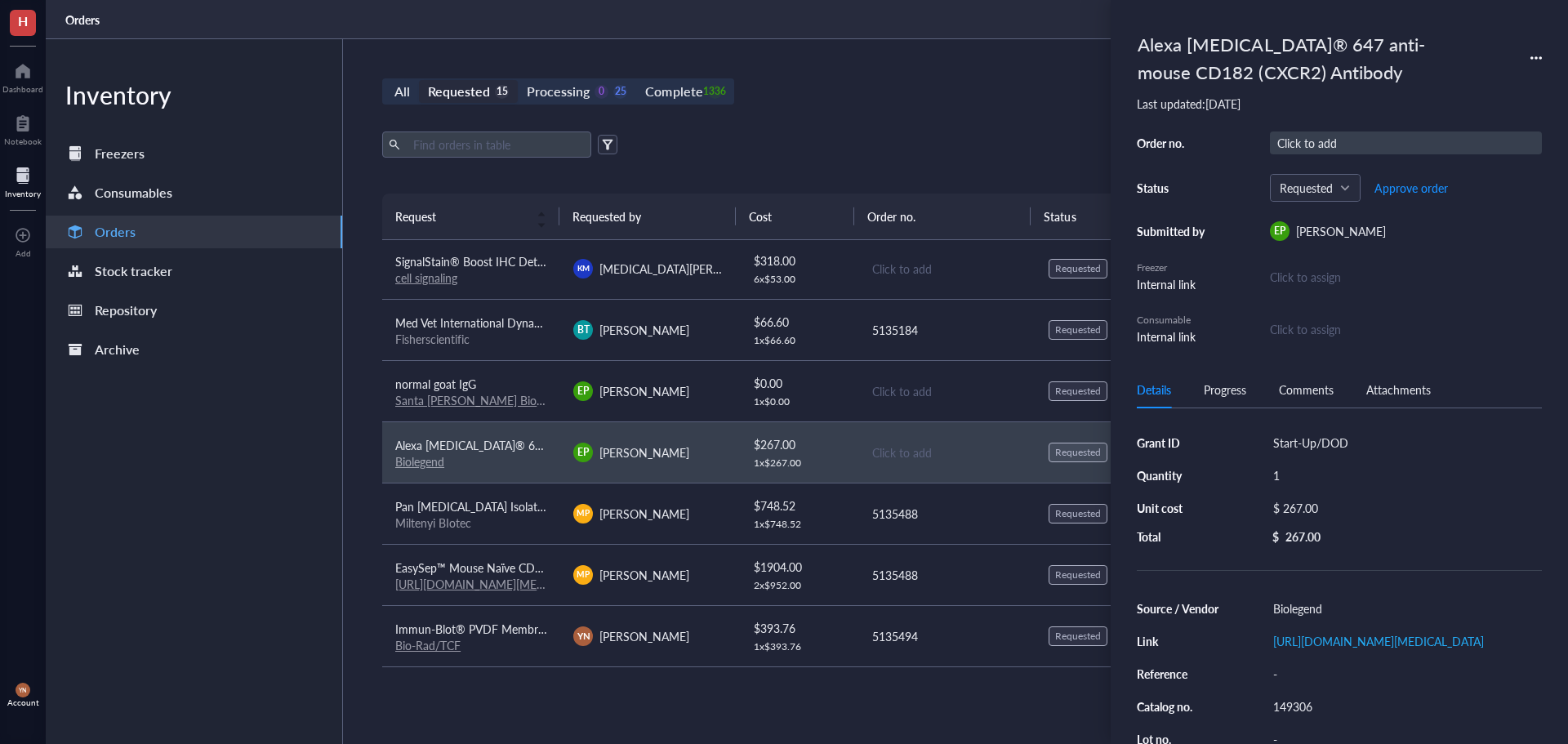
click at [1325, 138] on div "Click to add" at bounding box center [1406, 143] width 272 height 23
type input "29242"
click at [958, 151] on div "Export Open archive" at bounding box center [946, 144] width 1128 height 26
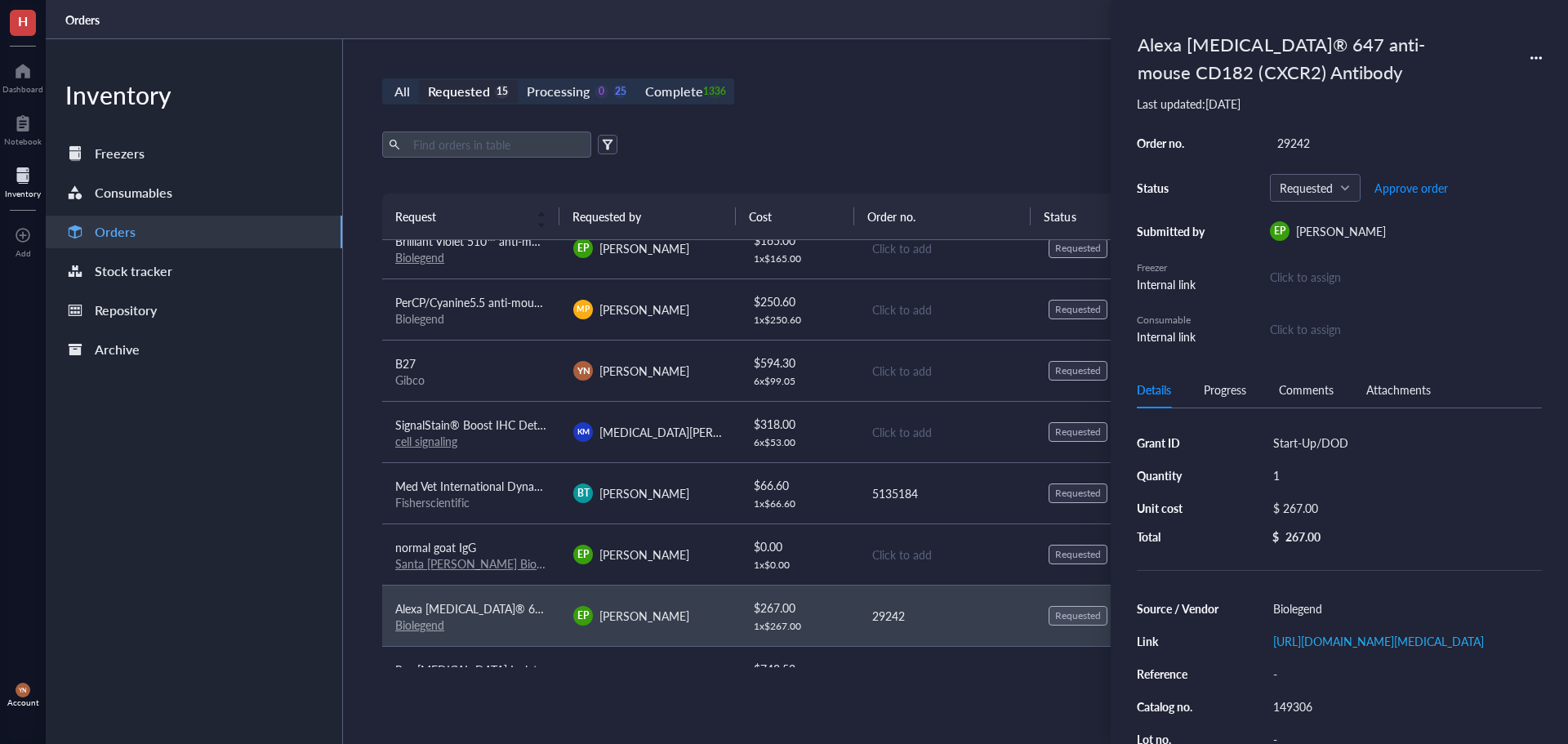
scroll to position [246, 0]
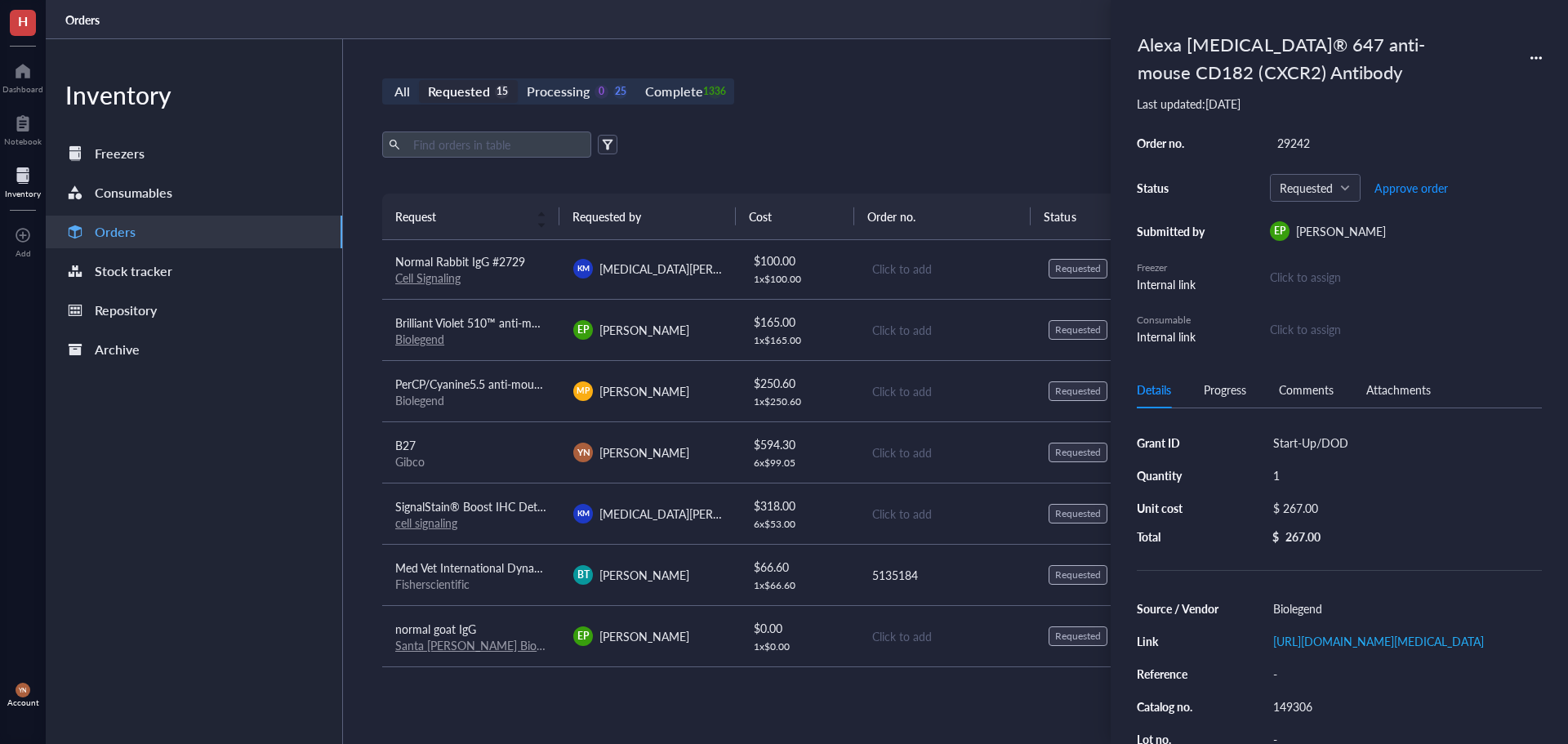
click at [509, 379] on span "PerCP/Cyanine5.5 anti-mouse CD172a (SIRPα) Antibody" at bounding box center [537, 384] width 284 height 17
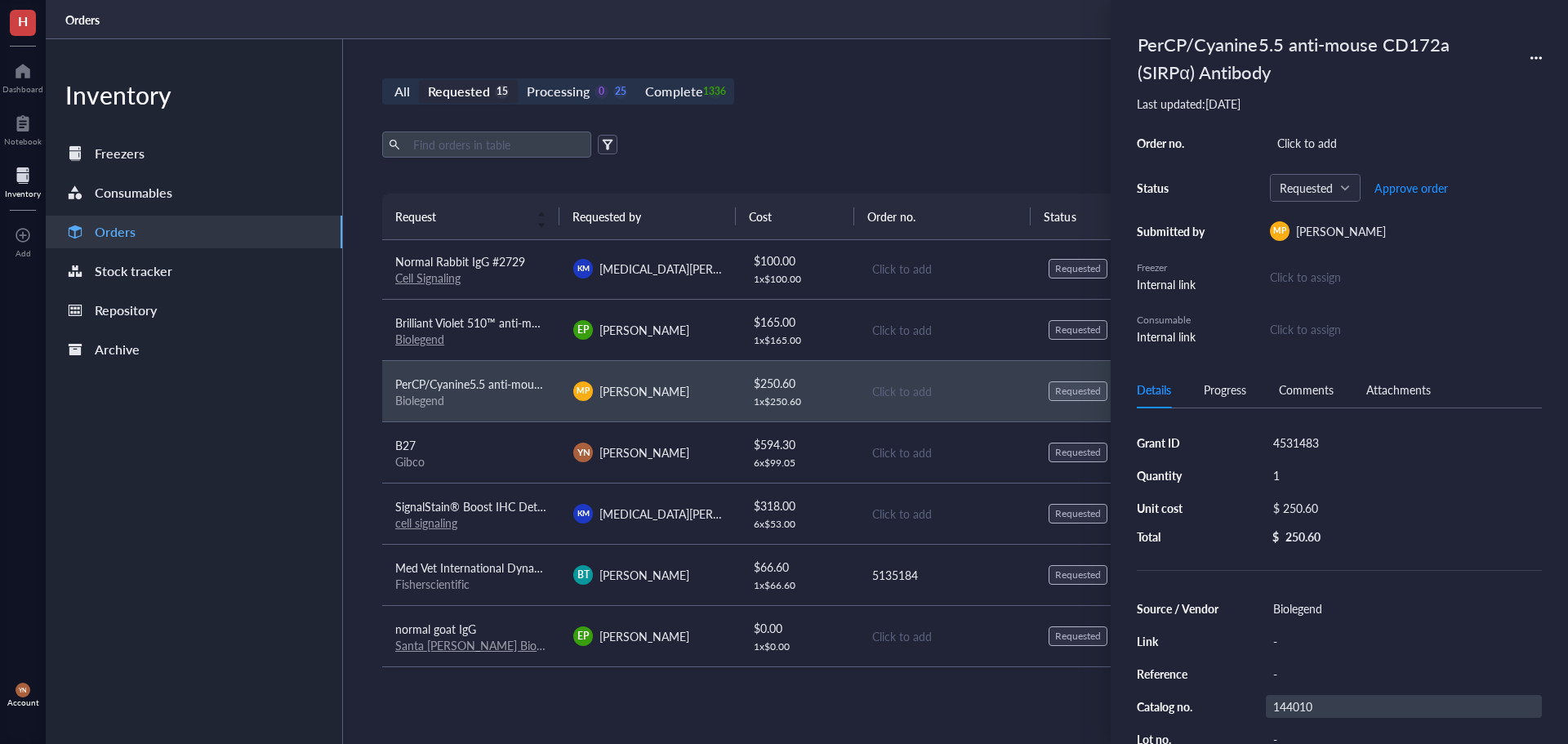
click at [1288, 705] on div "144010" at bounding box center [1404, 706] width 276 height 23
click at [1288, 705] on input "144010" at bounding box center [1292, 706] width 52 height 21
click at [1295, 451] on div "4531483" at bounding box center [1404, 442] width 276 height 23
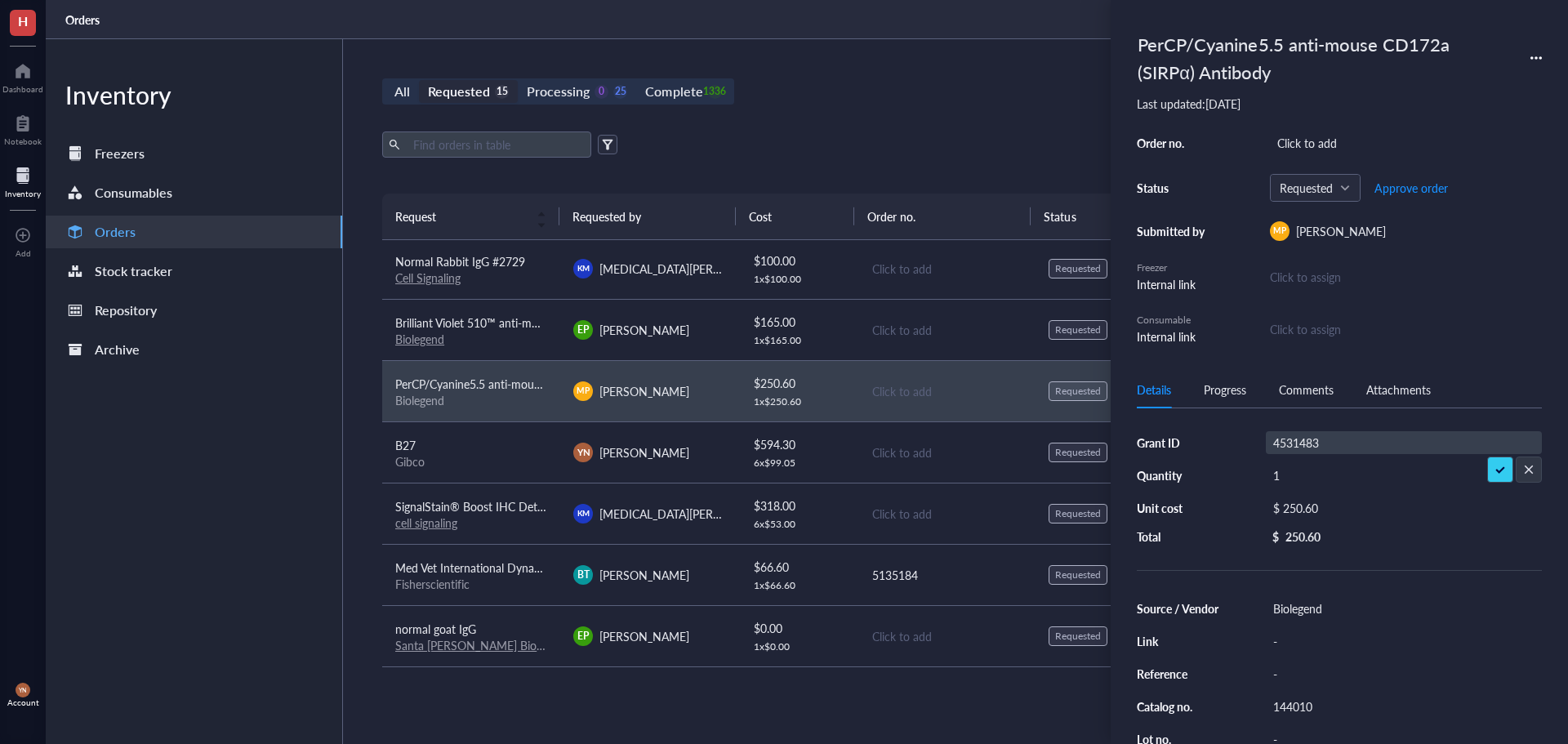
click at [1295, 451] on input "4531483" at bounding box center [1296, 442] width 59 height 21
type input "V Foundation"
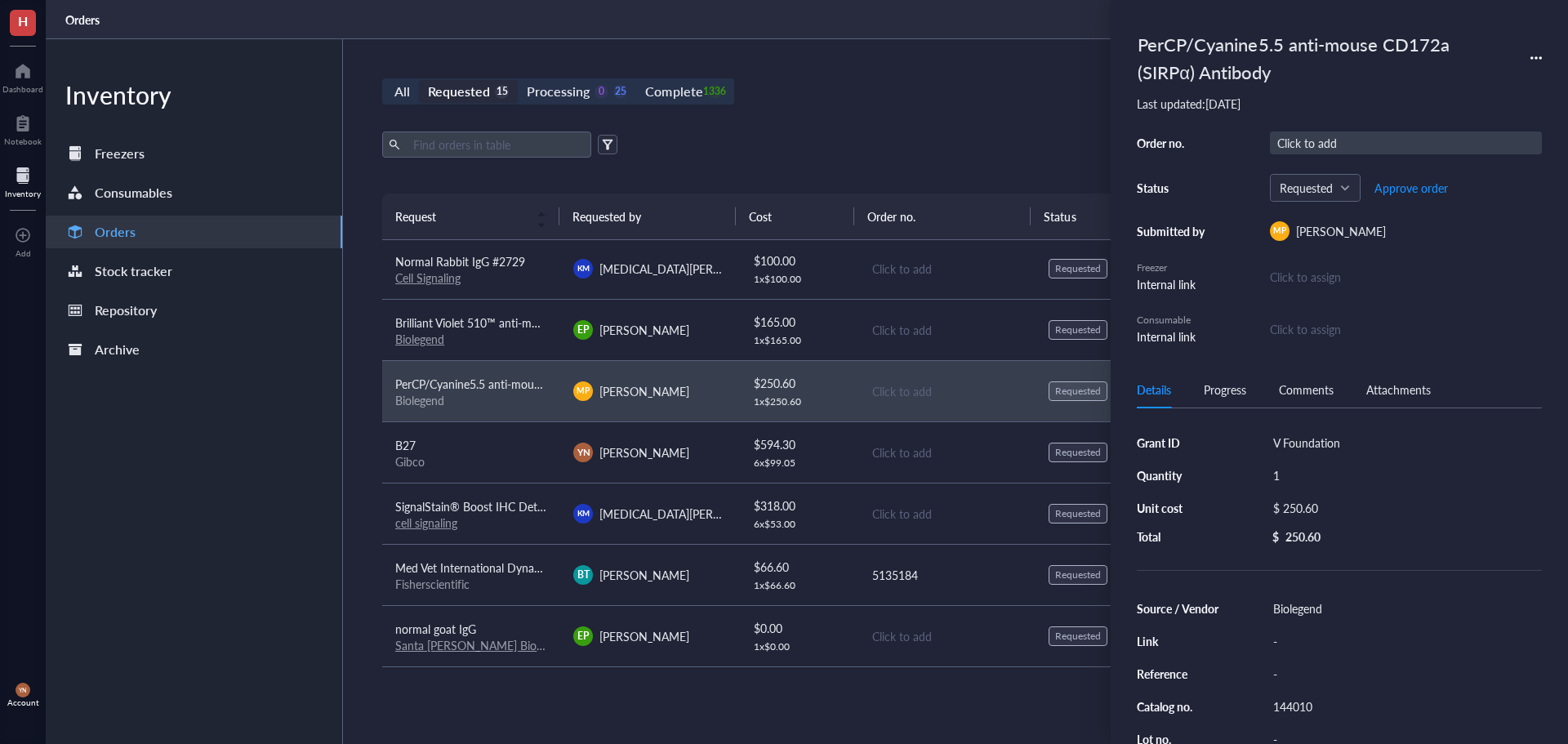
click at [1301, 146] on div "Click to add" at bounding box center [1406, 143] width 272 height 23
type input "5135488"
click at [795, 119] on div "All Requested 15 Processing 0 25 Complete 1336 New order Export Open archive Re…" at bounding box center [947, 391] width 1207 height 704
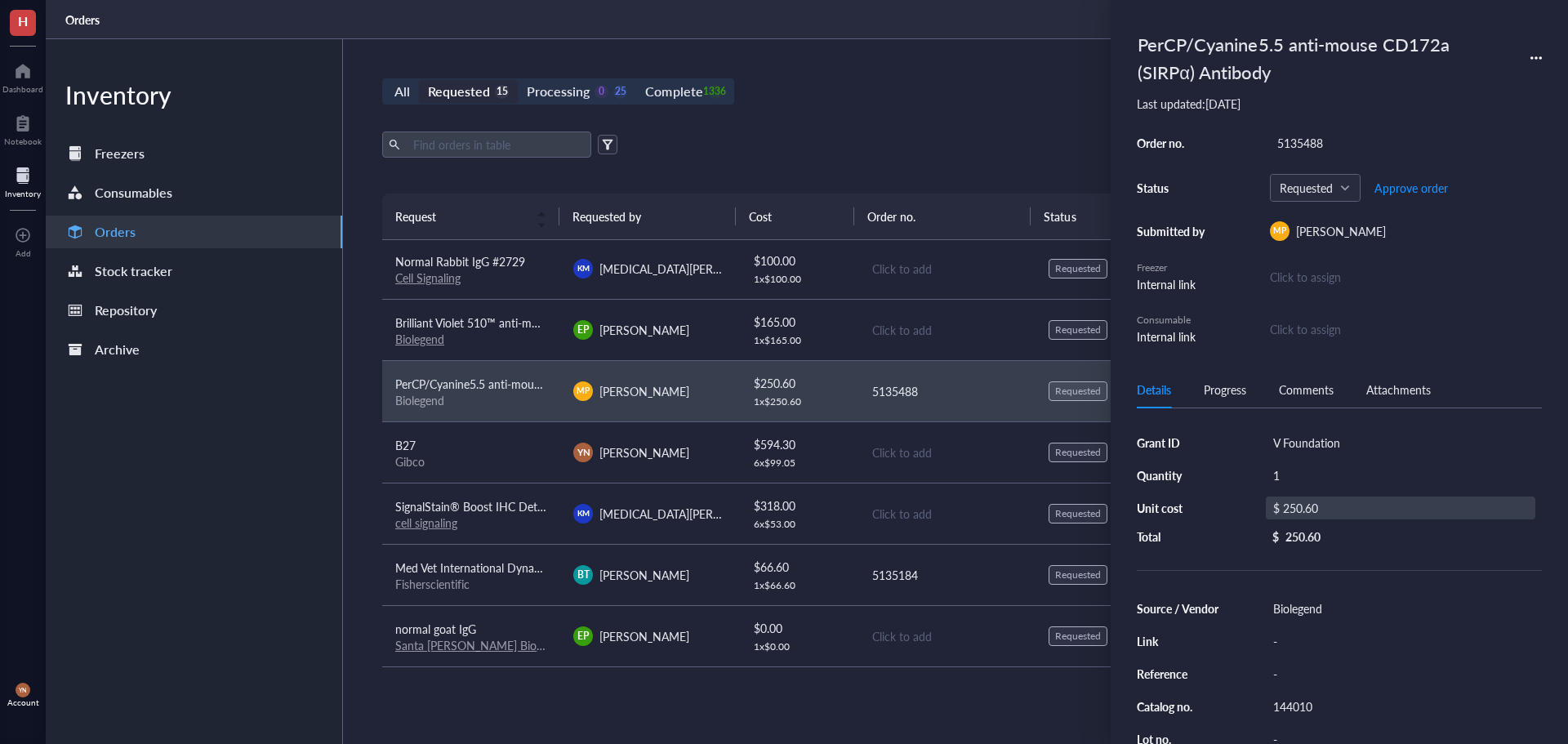
click at [1331, 505] on div "$ 250.60" at bounding box center [1400, 507] width 269 height 23
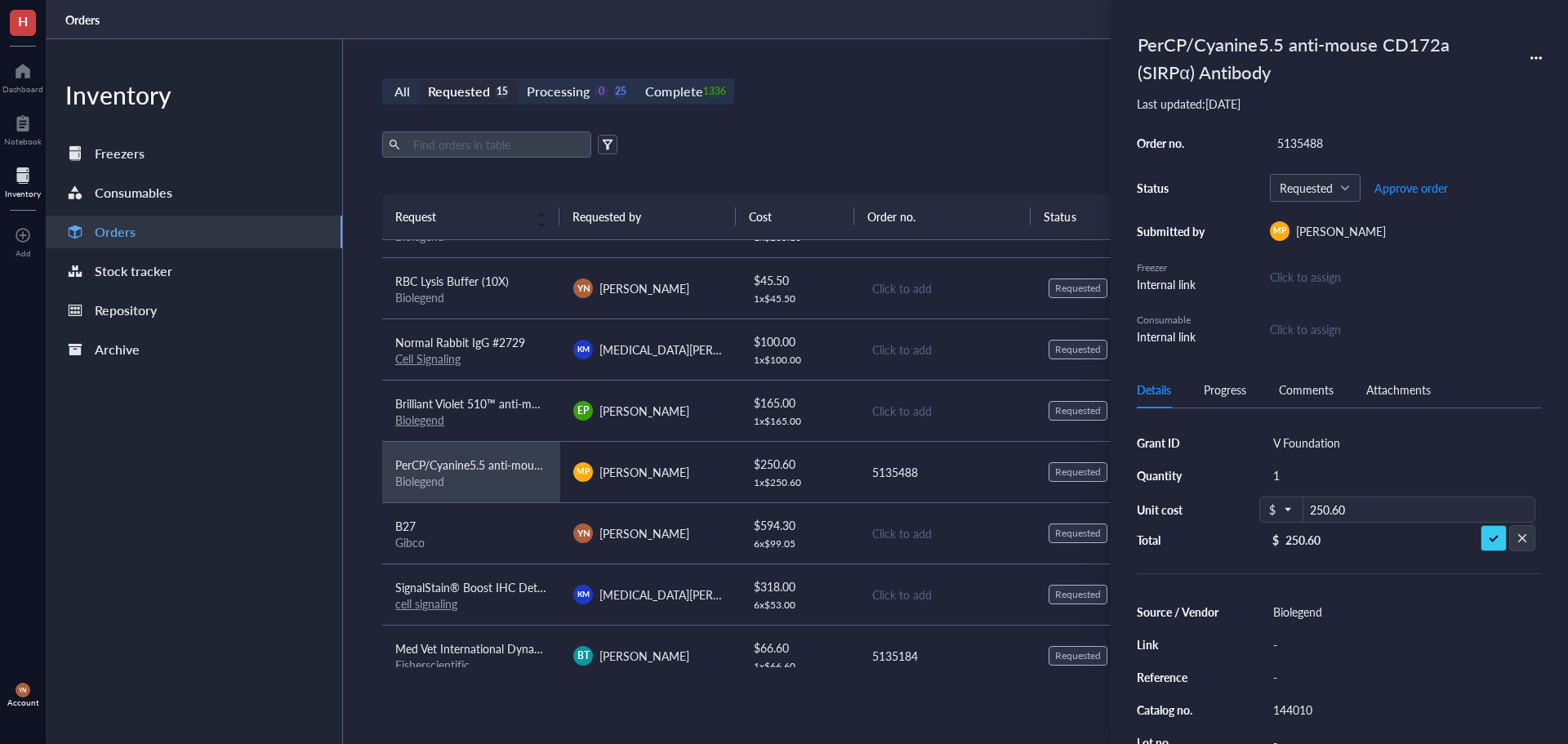
scroll to position [165, 0]
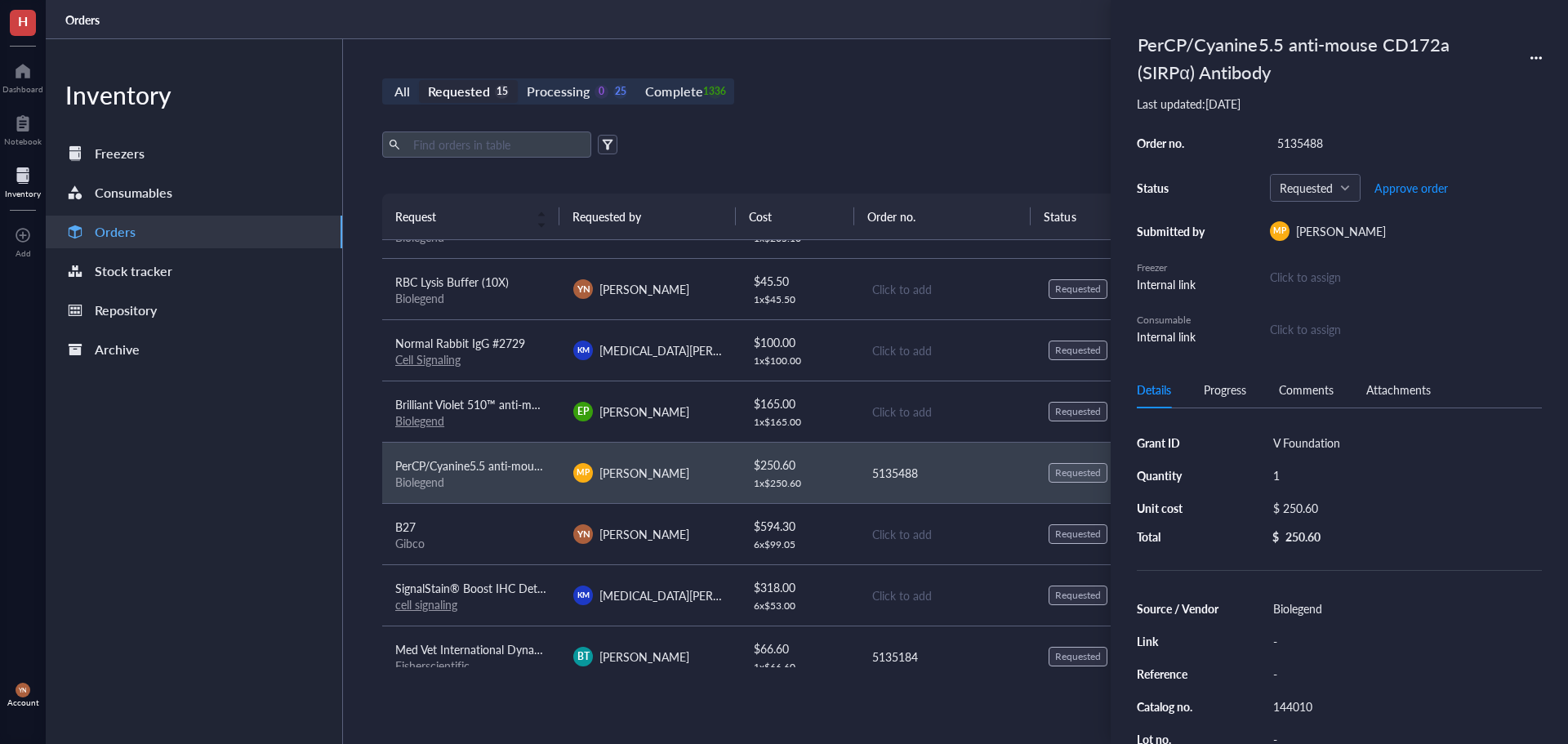
click at [491, 401] on span "Brilliant Violet 510™ anti-mouse CD117 (c-kit) Antibody" at bounding box center [536, 404] width 281 height 17
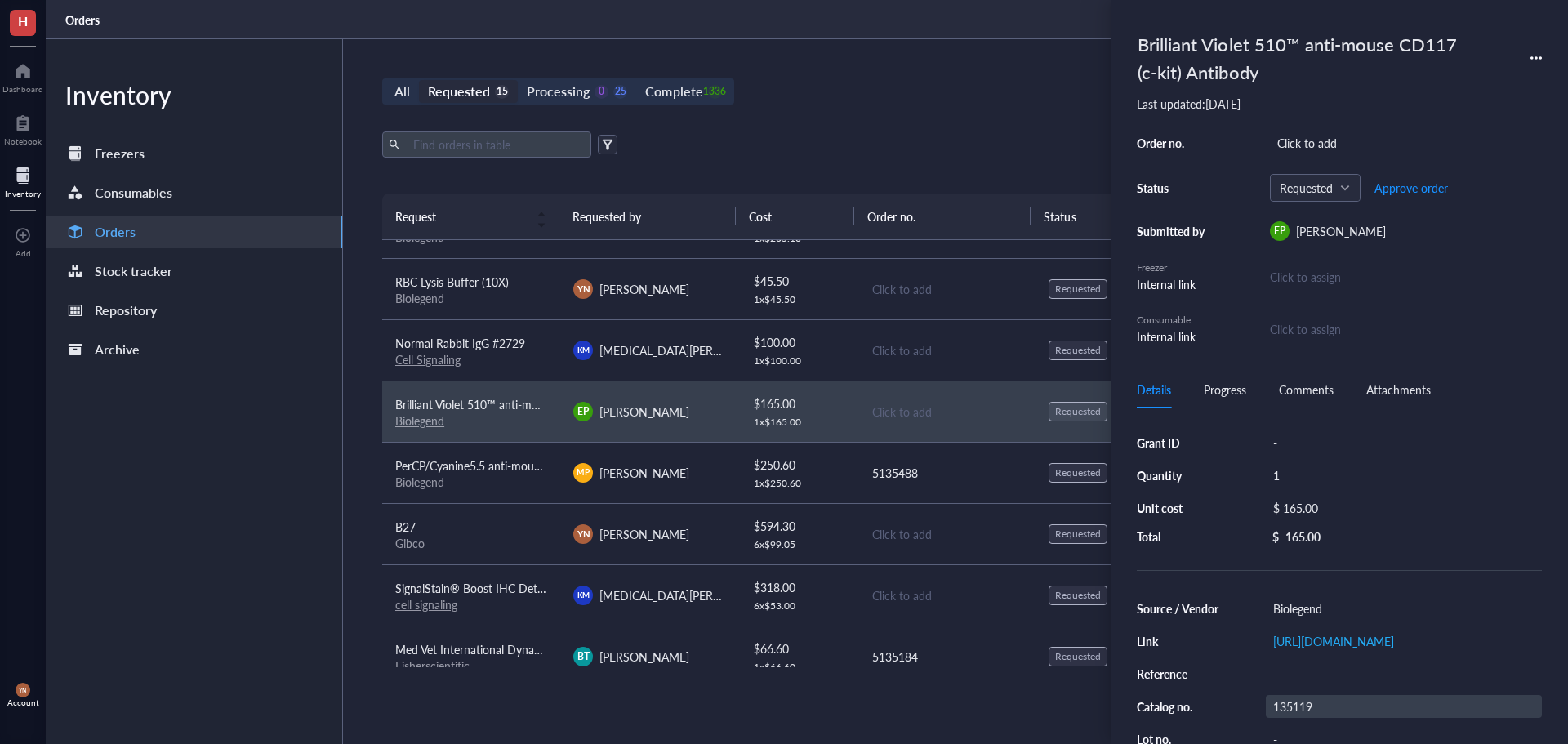
click at [1300, 718] on div "135119" at bounding box center [1404, 706] width 276 height 23
click at [1300, 714] on input "135119" at bounding box center [1292, 703] width 52 height 21
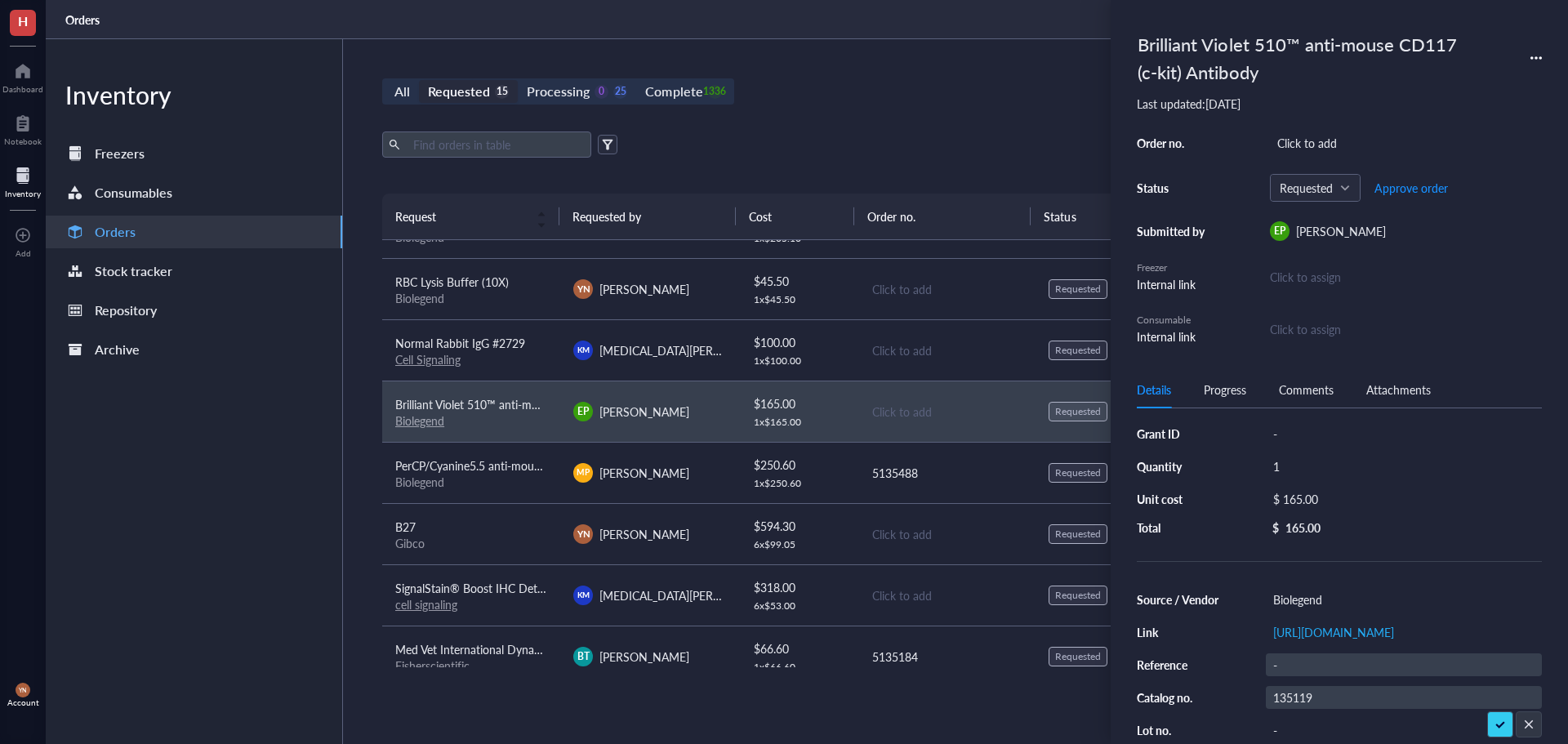
scroll to position [0, 0]
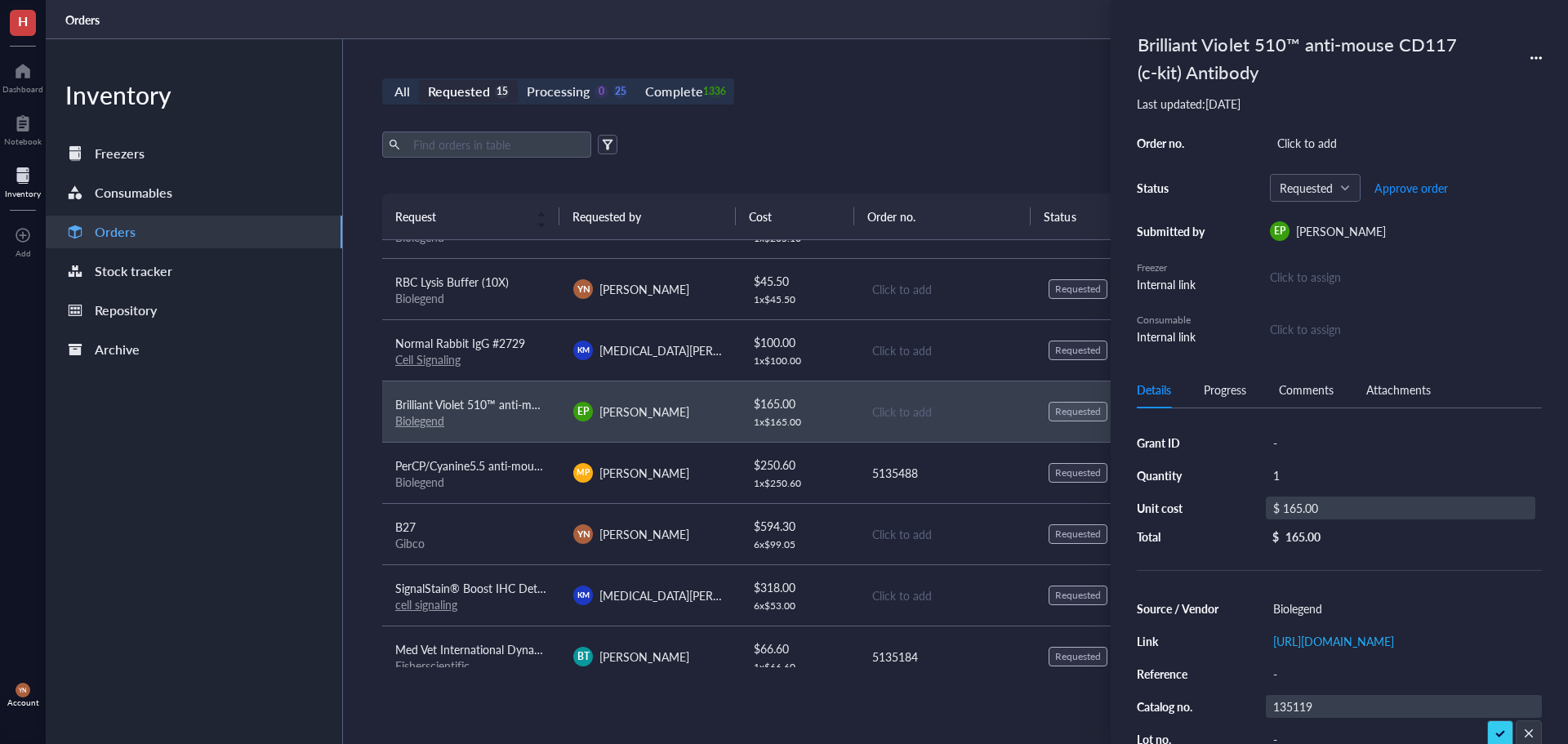
drag, startPoint x: 1327, startPoint y: 493, endPoint x: 1327, endPoint y: 505, distance: 12.0
click at [1327, 493] on div "Grant ID - Quantity 1 Unit cost $ 165.00 Total $ 165.00" at bounding box center [1339, 488] width 405 height 113
click at [1327, 506] on div "$ 165.00" at bounding box center [1400, 507] width 269 height 23
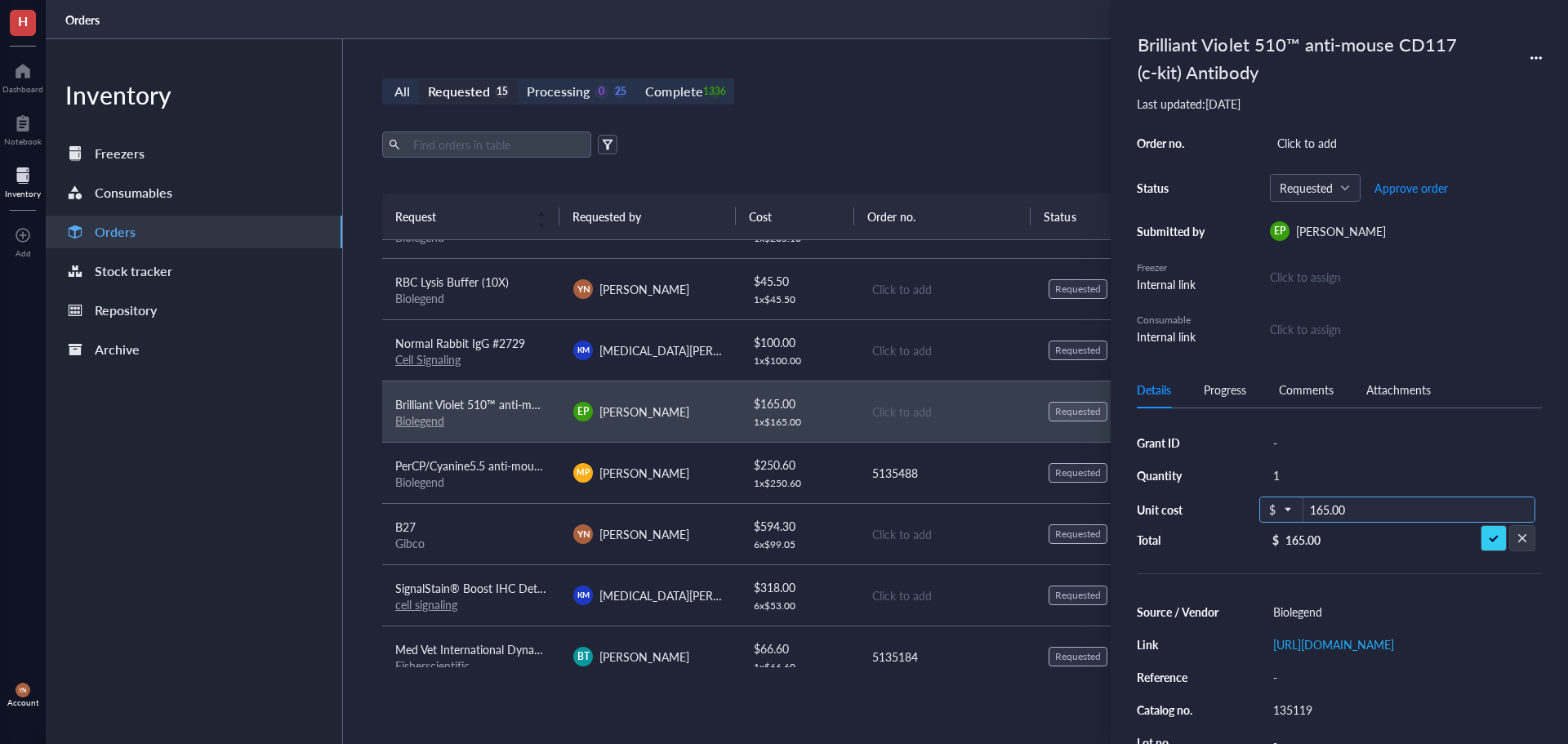
click at [1327, 506] on input "165.00" at bounding box center [1419, 510] width 231 height 26
type input "123.75"
click at [1315, 434] on div "-" at bounding box center [1404, 442] width 276 height 23
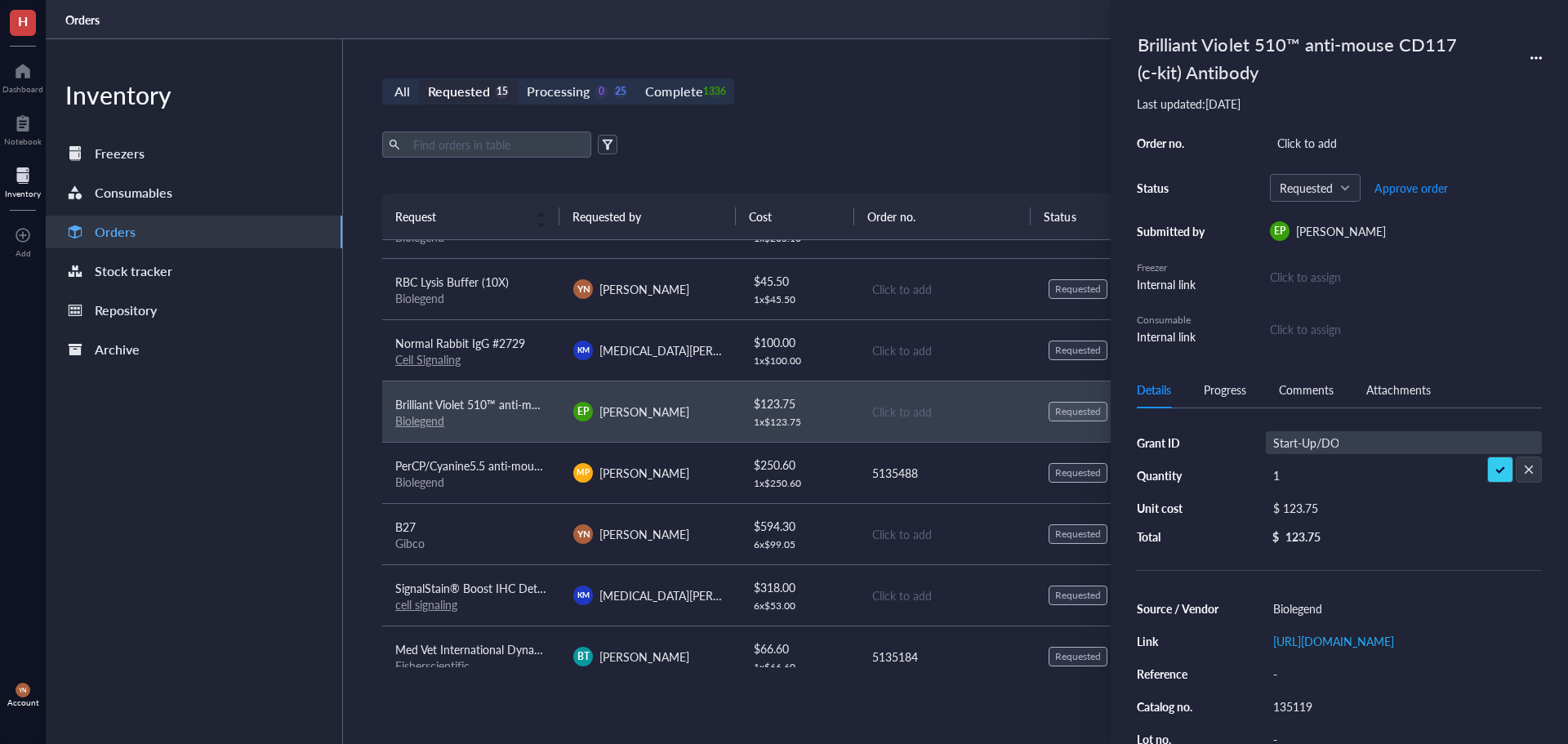
type input "Start-Up/DOD"
click at [1308, 144] on div "Click to add" at bounding box center [1406, 143] width 272 height 23
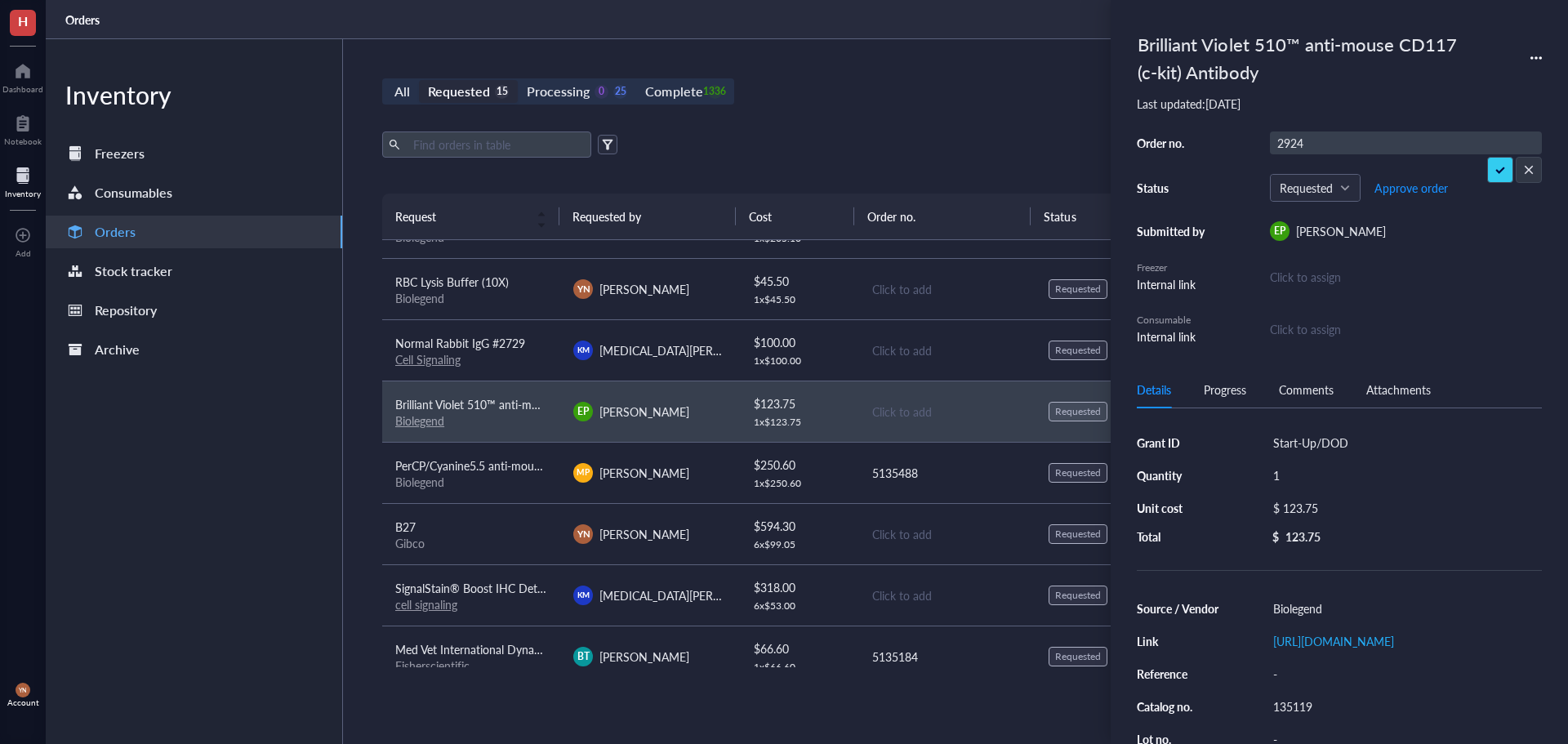
type input "29242"
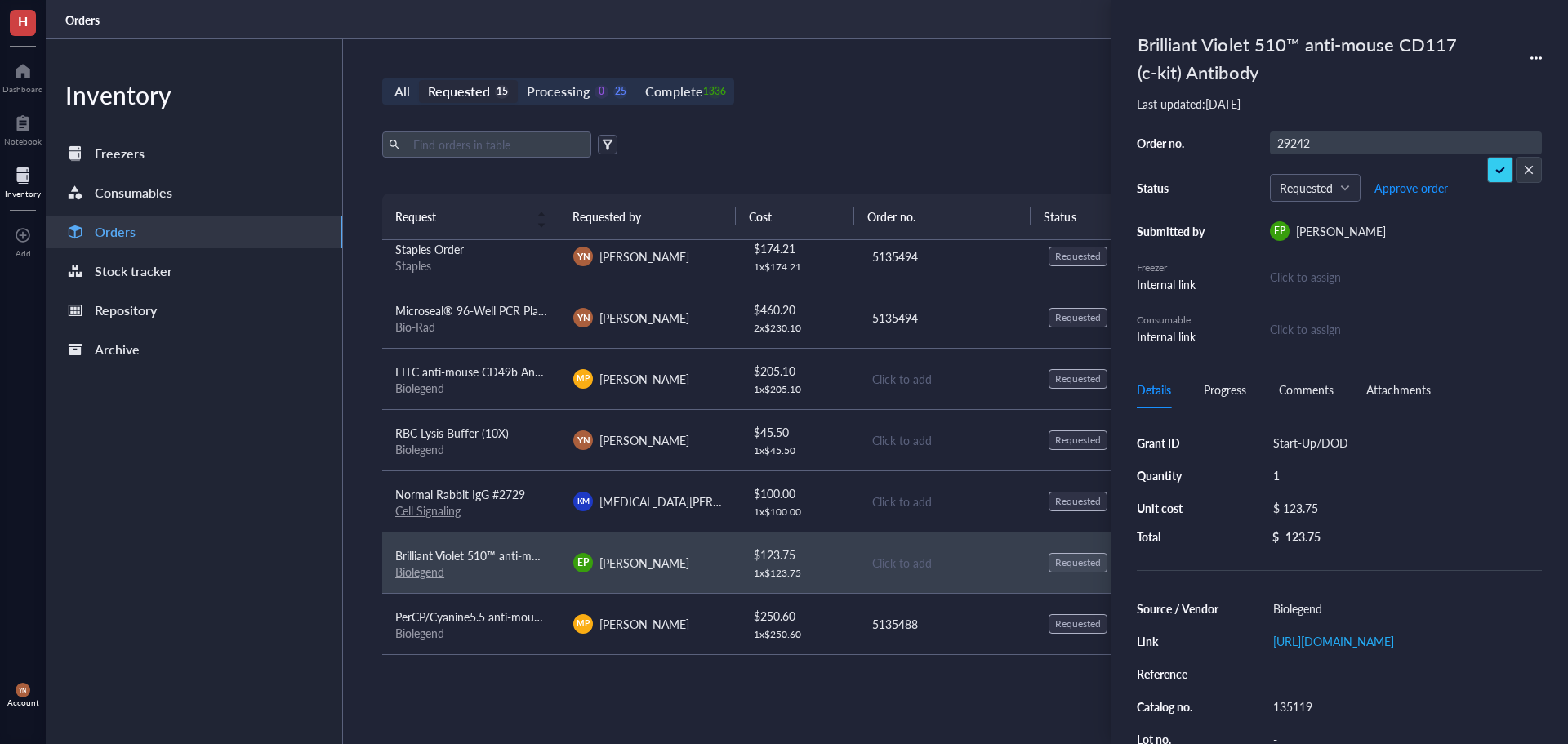
scroll to position [2, 0]
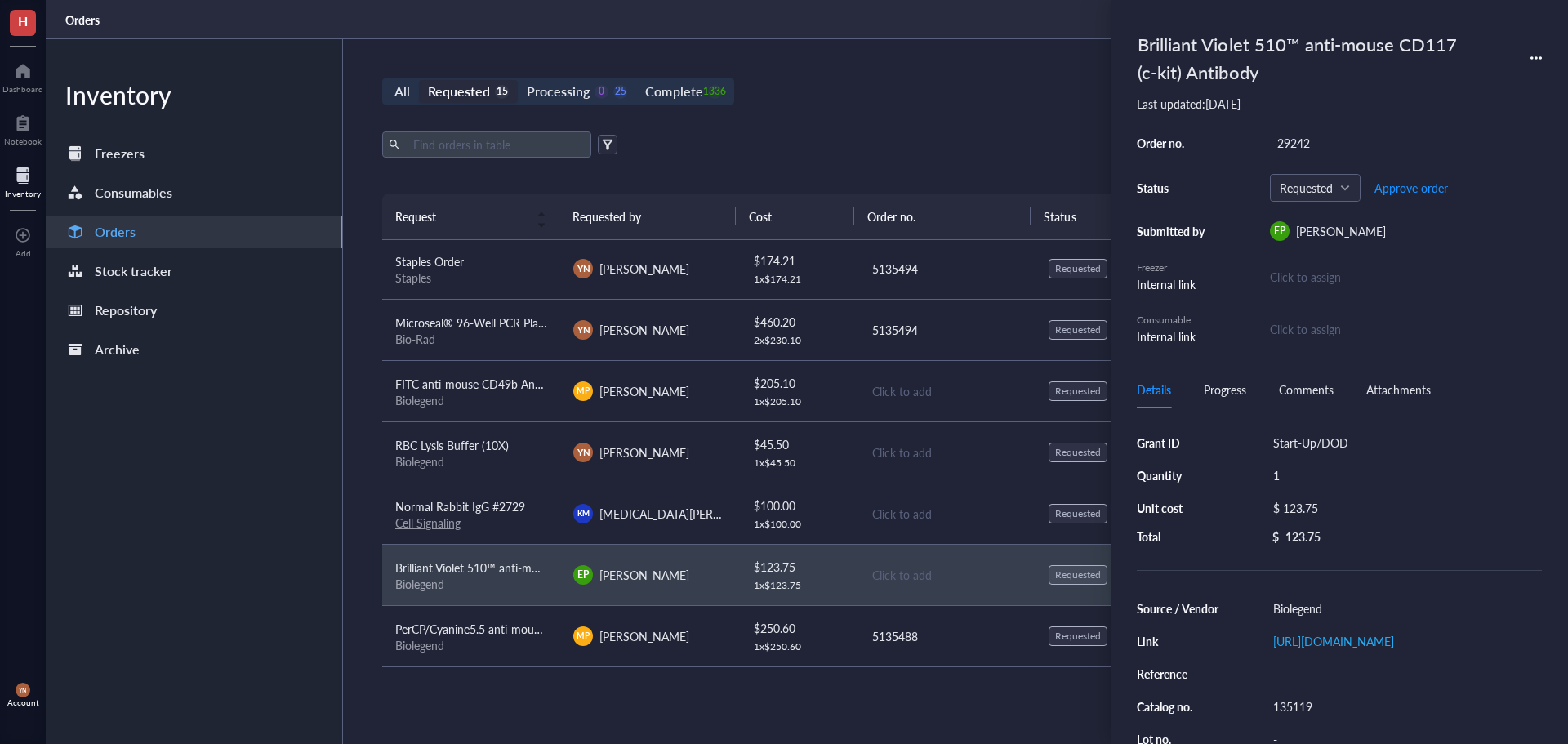
click at [492, 463] on div "Biolegend" at bounding box center [471, 462] width 152 height 15
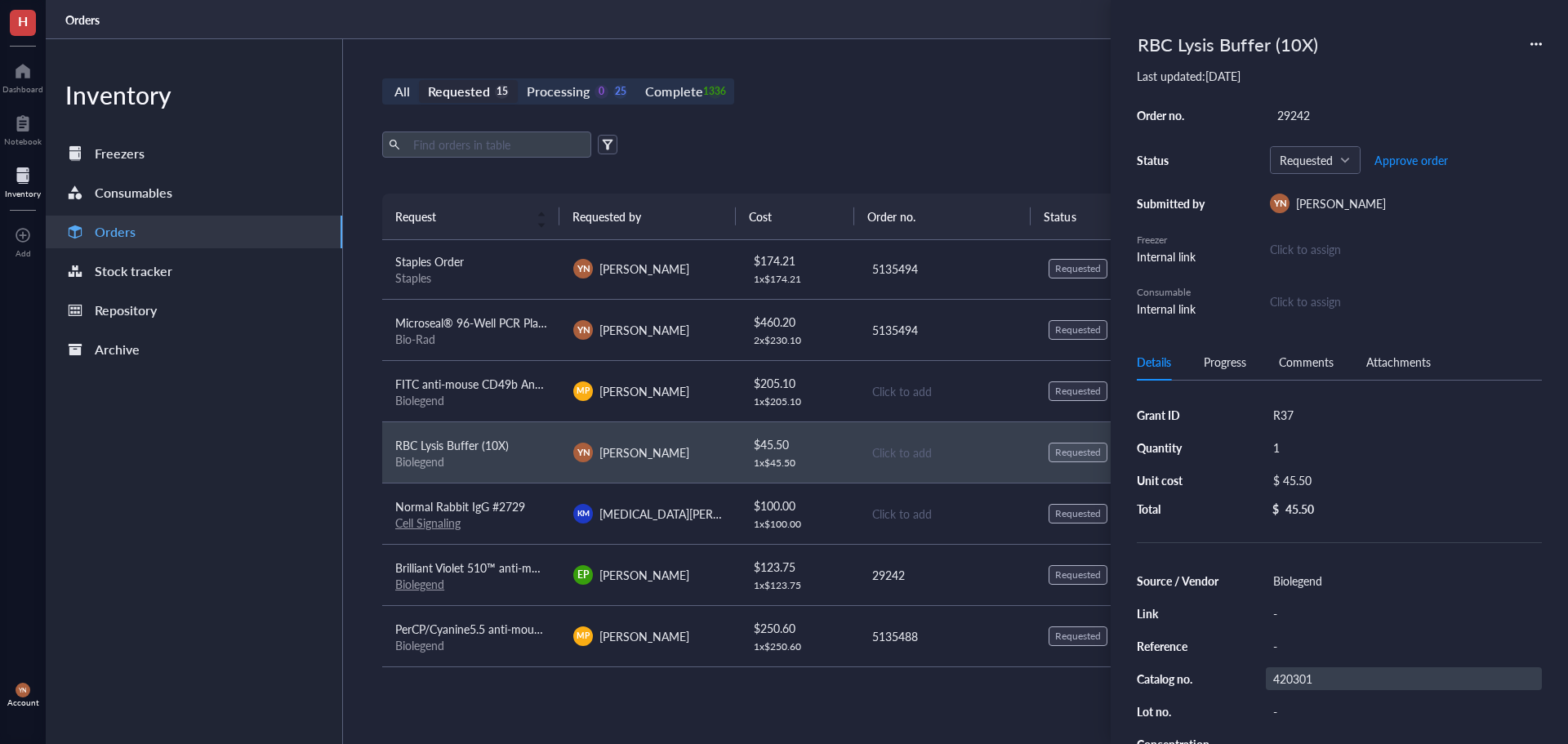
click at [1321, 681] on div "420301" at bounding box center [1404, 678] width 276 height 23
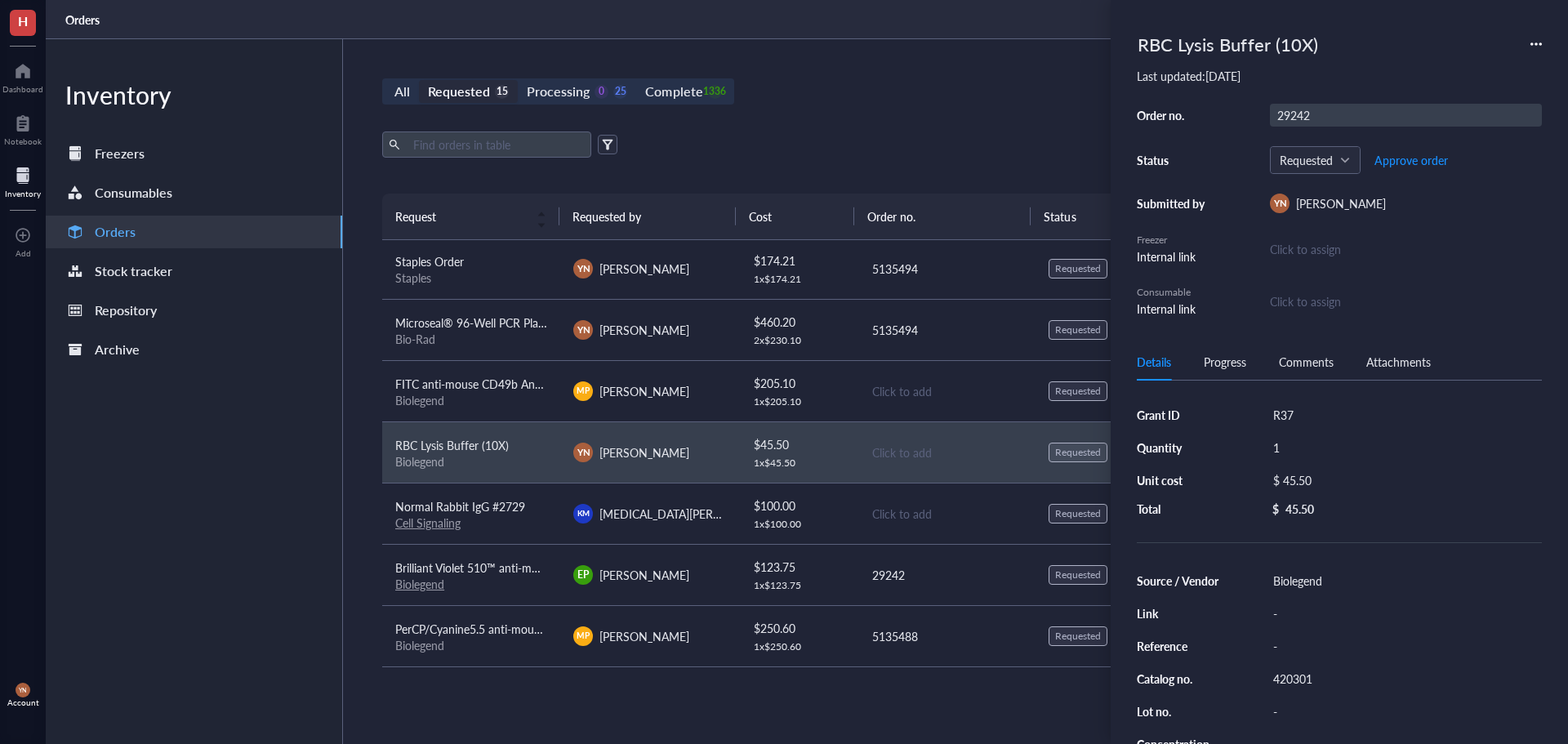
click at [1306, 119] on div "29242" at bounding box center [1406, 115] width 272 height 23
click at [1306, 119] on input "29242" at bounding box center [1295, 115] width 49 height 21
type input "5135494"
click at [497, 391] on span "FITC anti-mouse CD49b Antibody" at bounding box center [480, 384] width 171 height 17
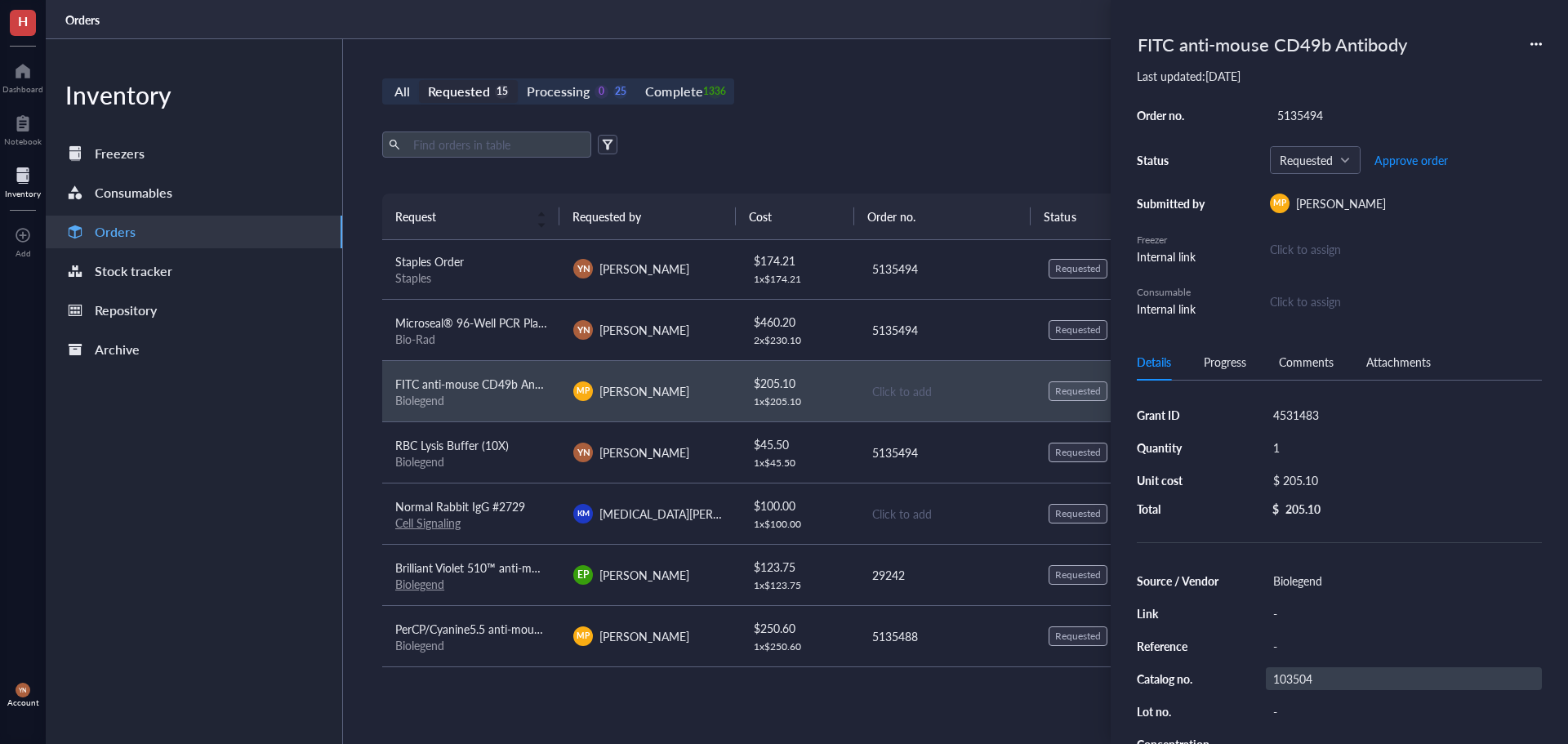
click at [1322, 680] on div "103504" at bounding box center [1404, 678] width 276 height 23
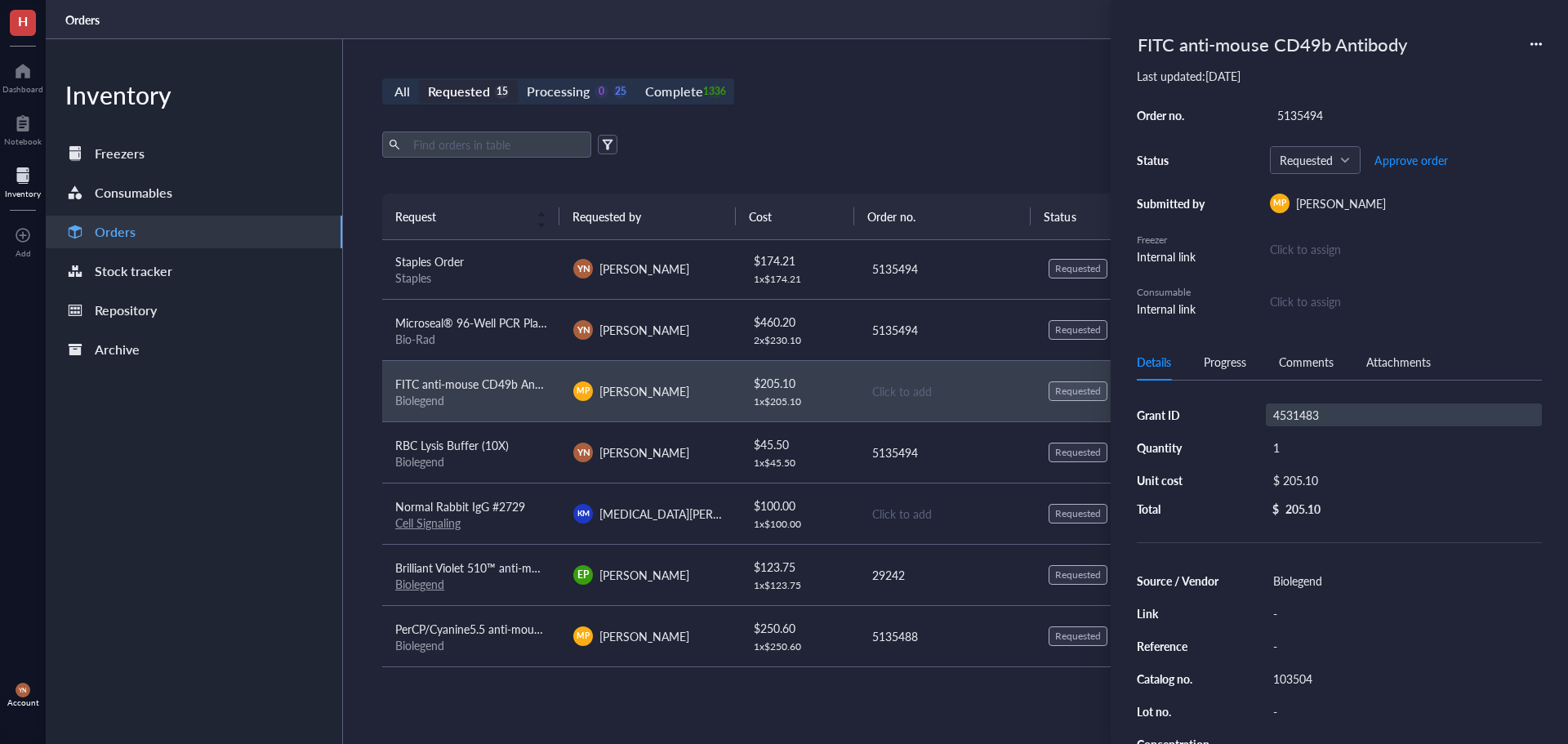
click at [1338, 407] on div "4531483" at bounding box center [1404, 415] width 276 height 23
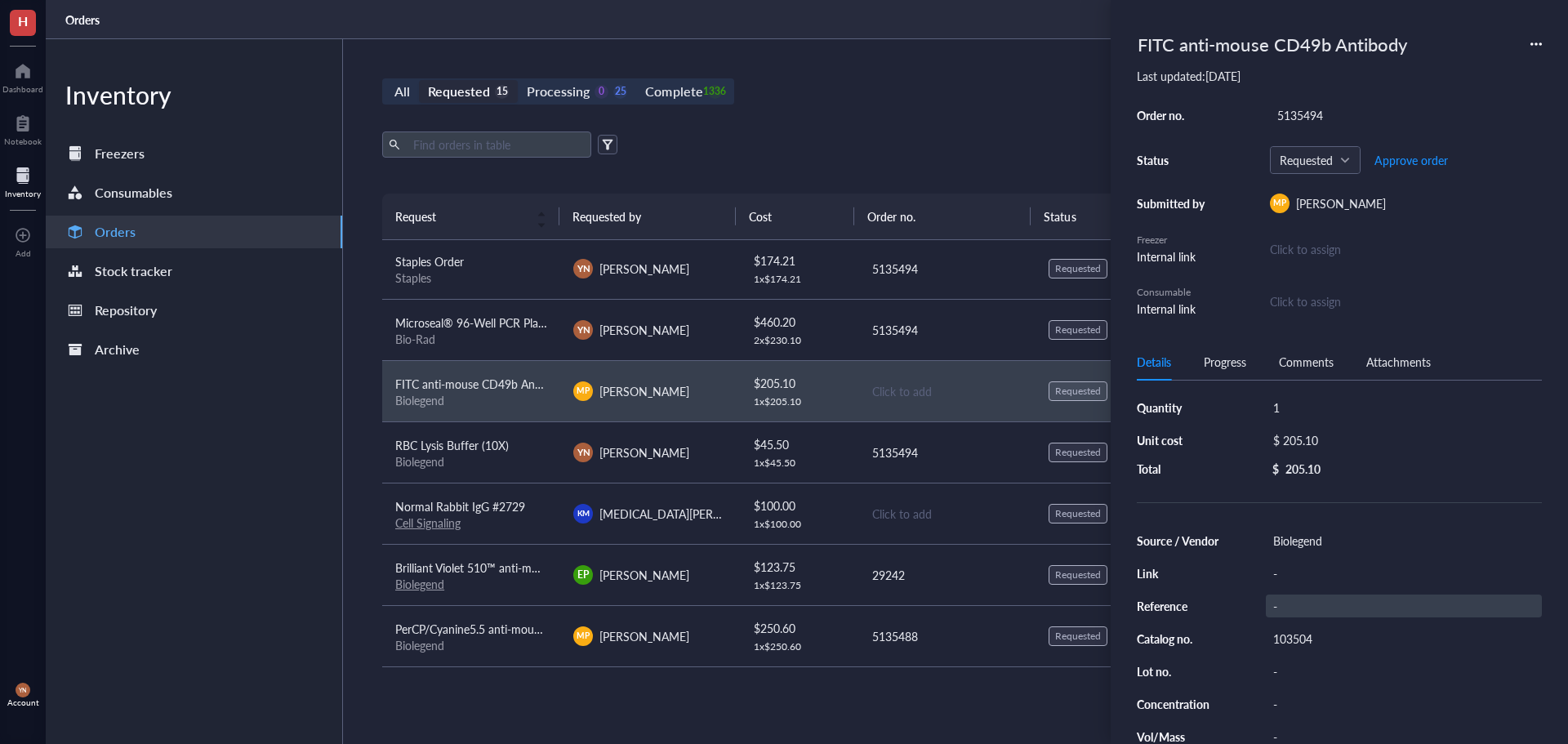
scroll to position [0, 0]
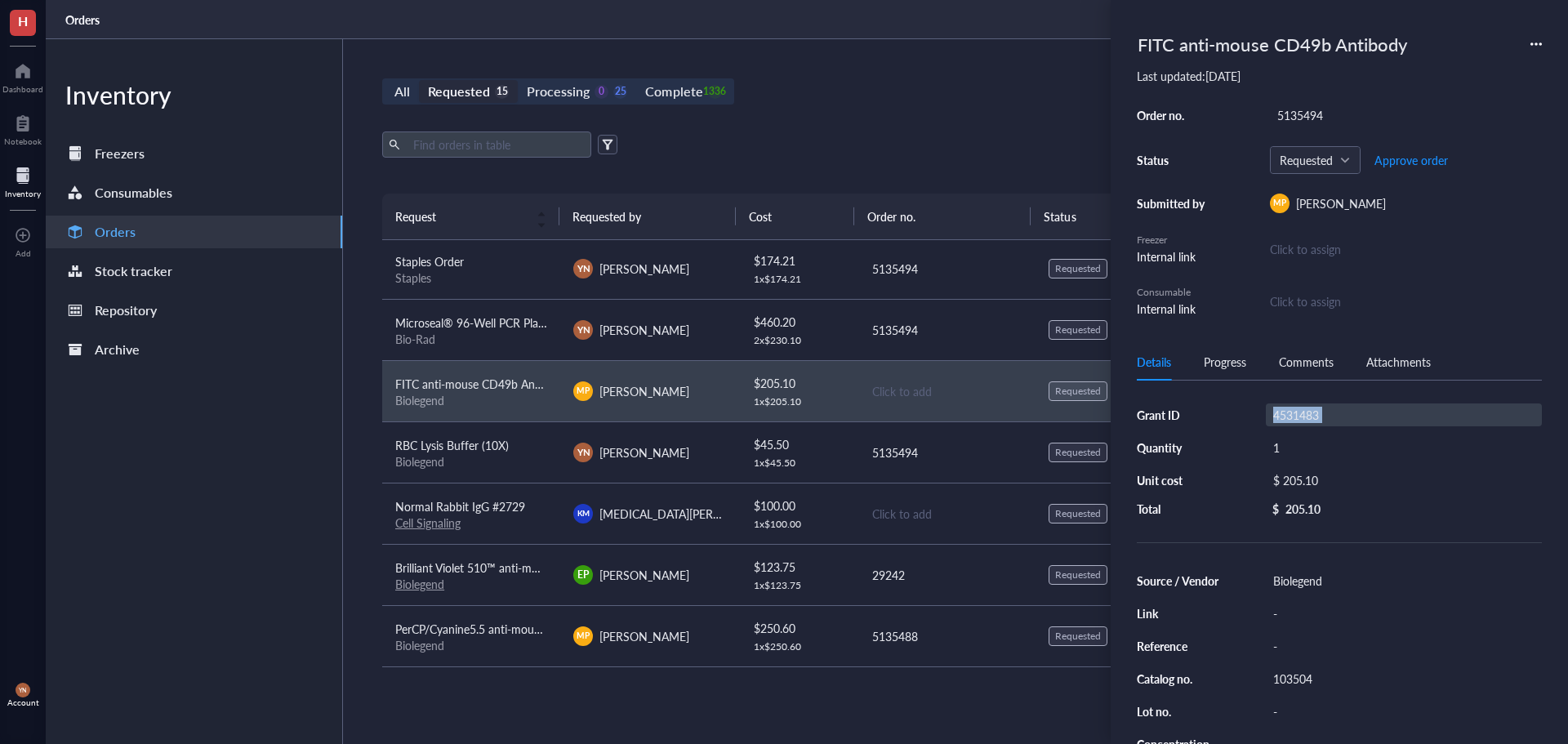
click at [1313, 408] on div "4531483" at bounding box center [1404, 415] width 276 height 23
click at [1307, 412] on input "4531483" at bounding box center [1296, 415] width 59 height 21
type input "V Foundation"
click at [1315, 113] on div "5135494" at bounding box center [1406, 115] width 272 height 23
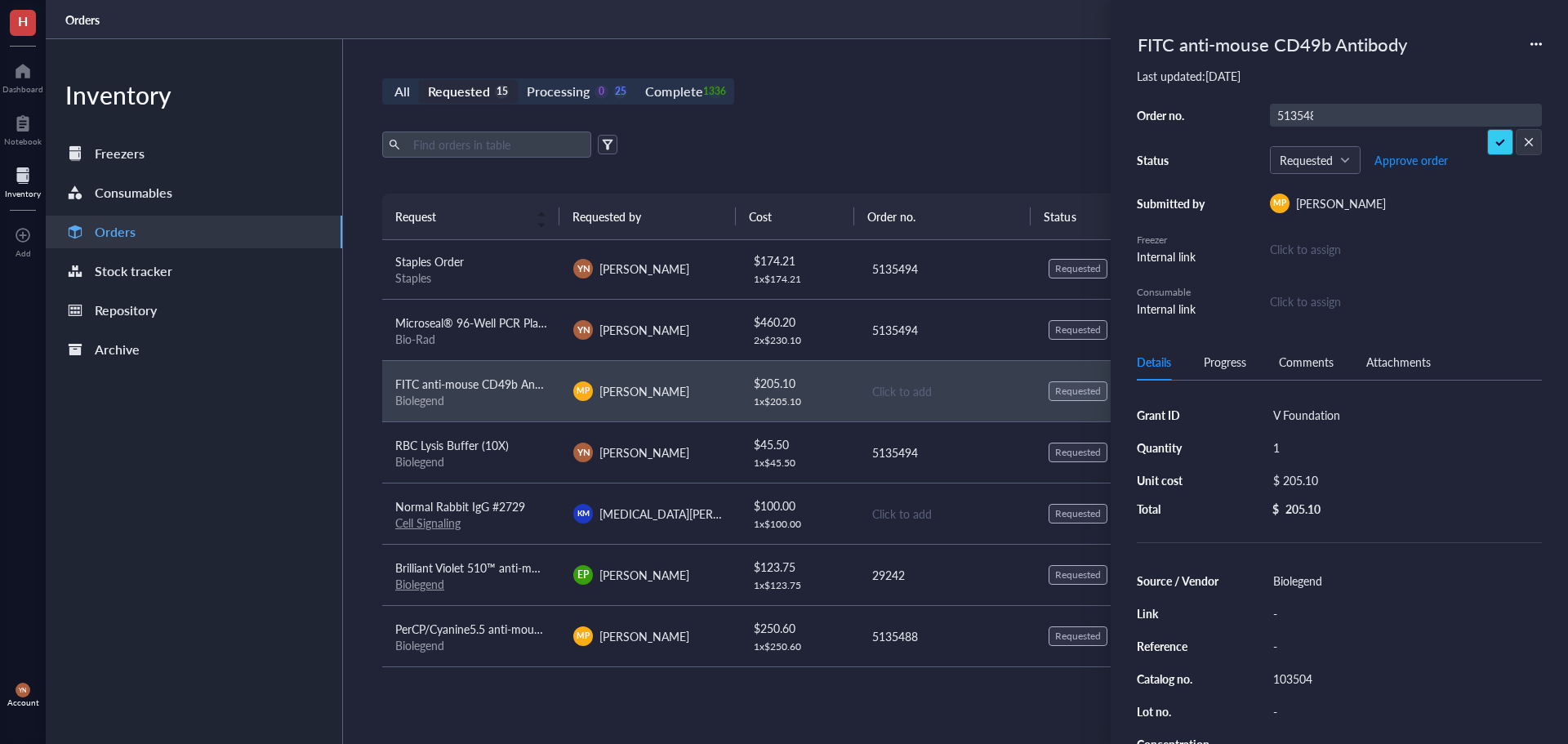
type input "5135488"
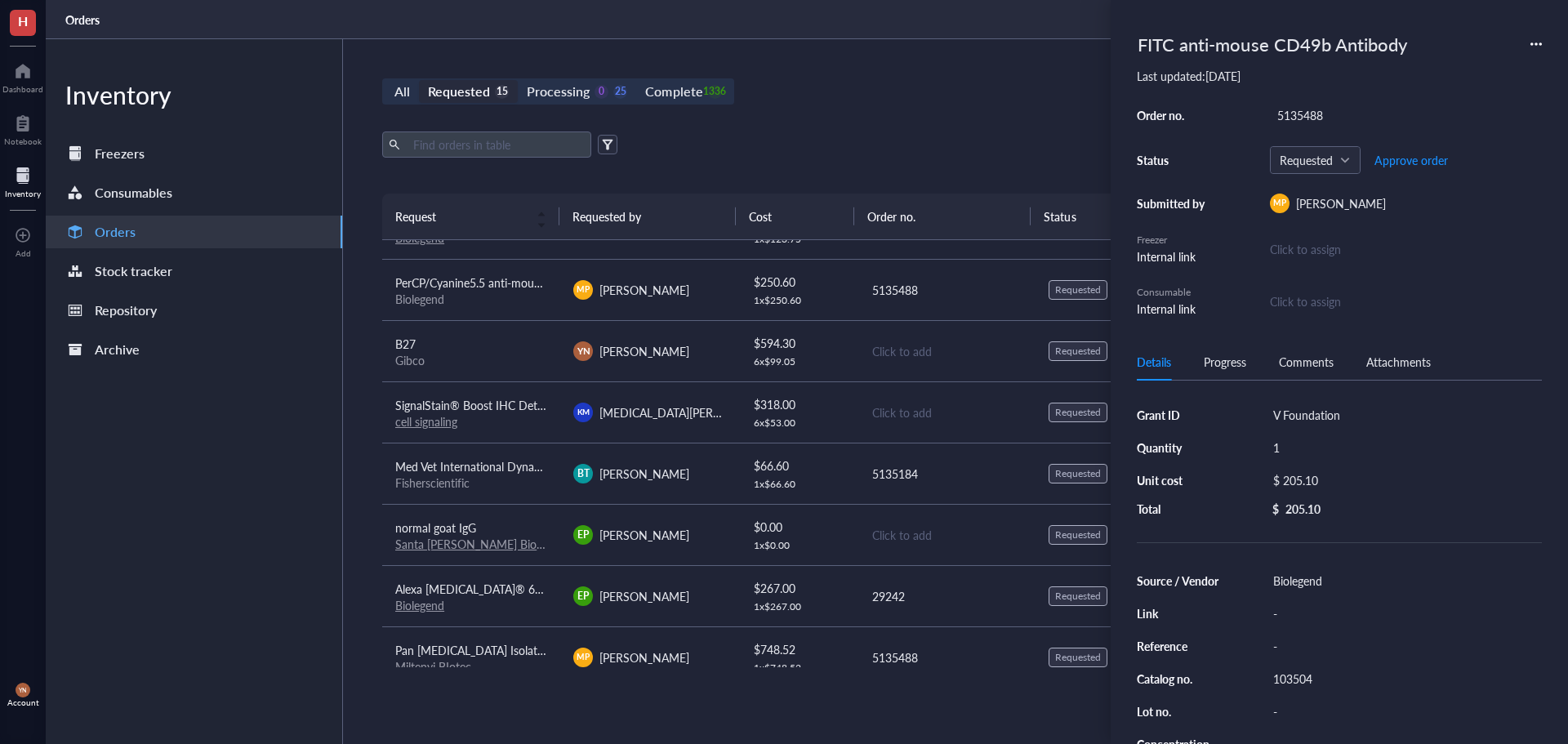
scroll to position [329, 0]
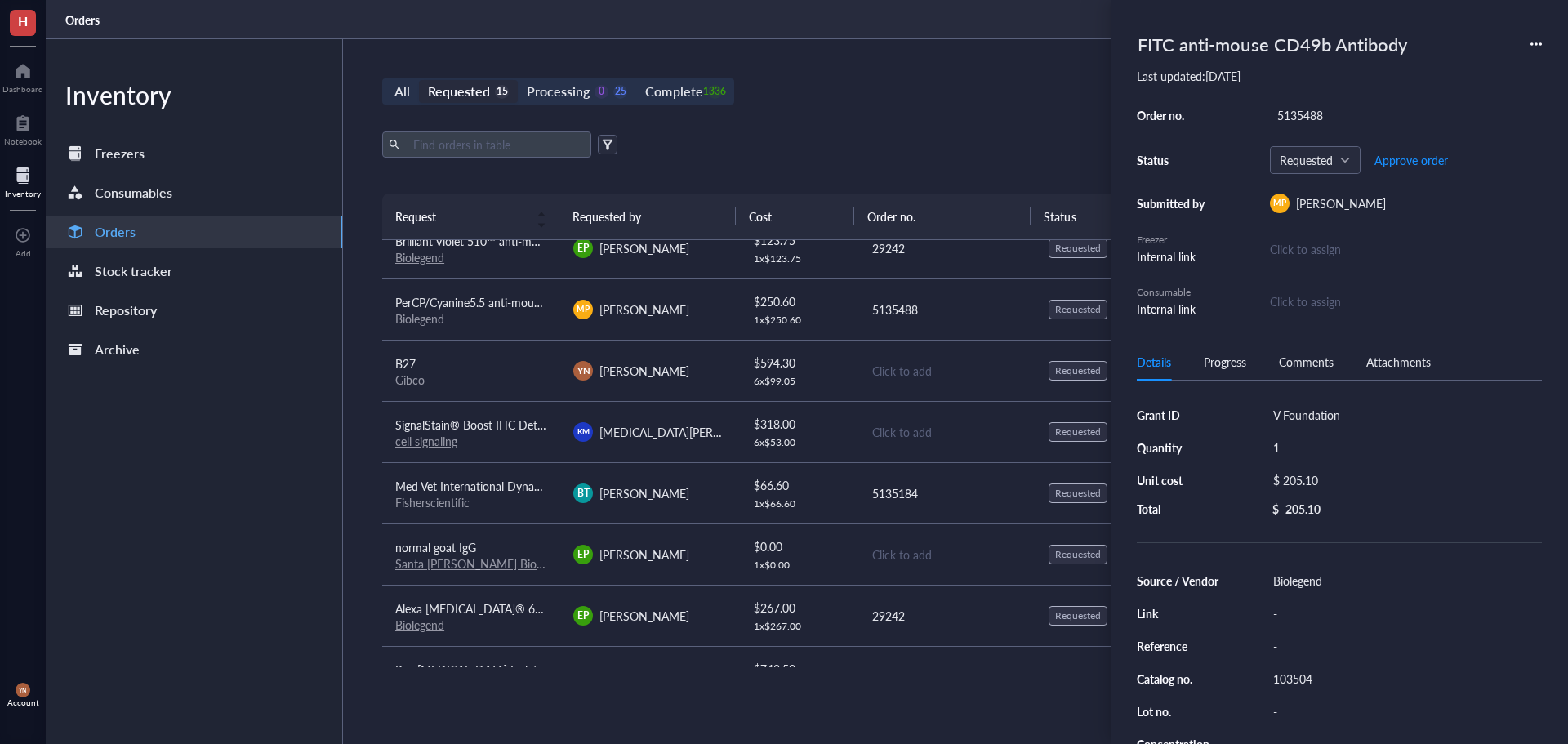
click at [499, 494] on div "Med Vet International Dynarex Braided (Pga) Sutures, Absorbable, Synthetic, Vio…" at bounding box center [471, 485] width 152 height 18
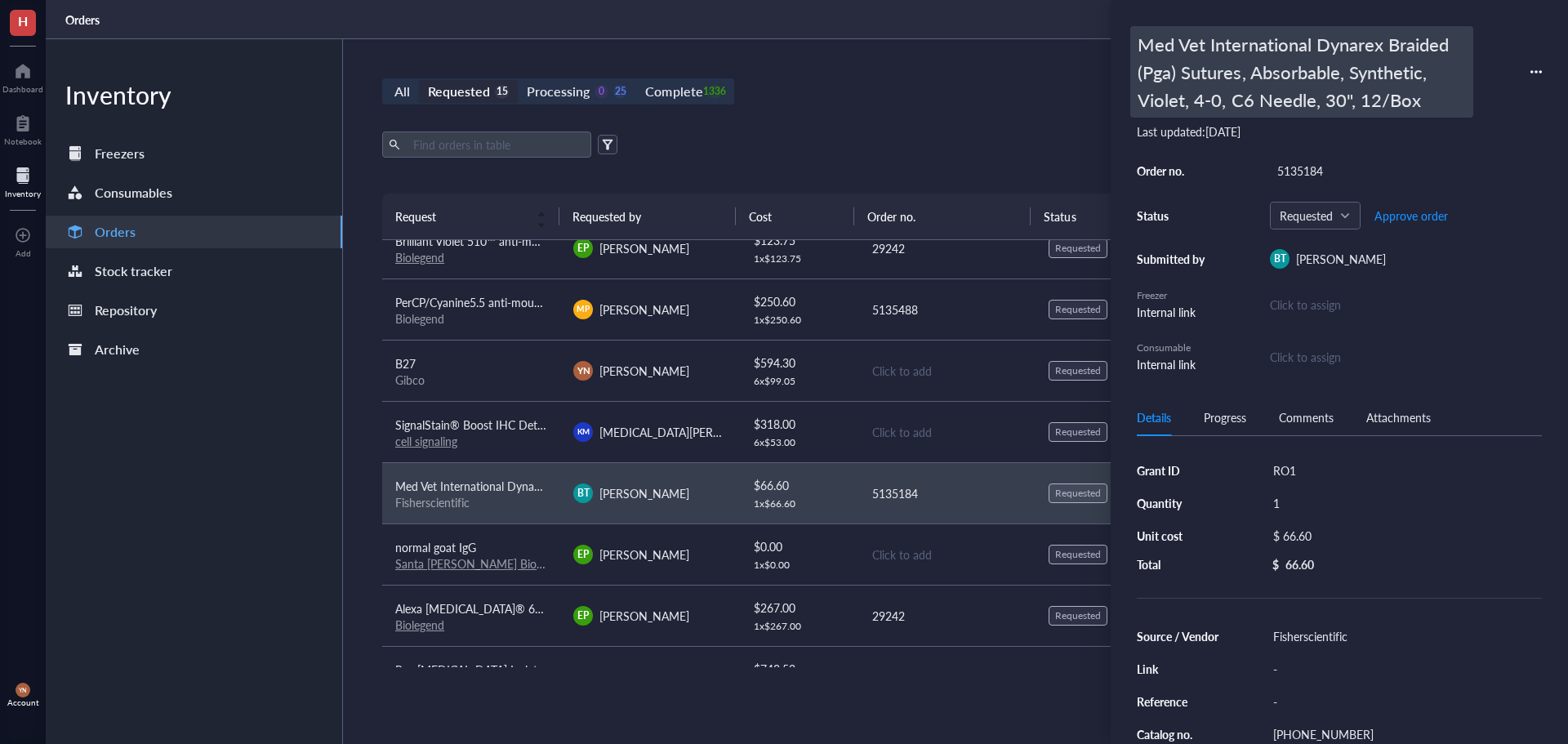
click at [1197, 65] on div "Med Vet International Dynarex Braided (Pga) Sutures, Absorbable, Synthetic, Vio…" at bounding box center [1301, 71] width 343 height 92
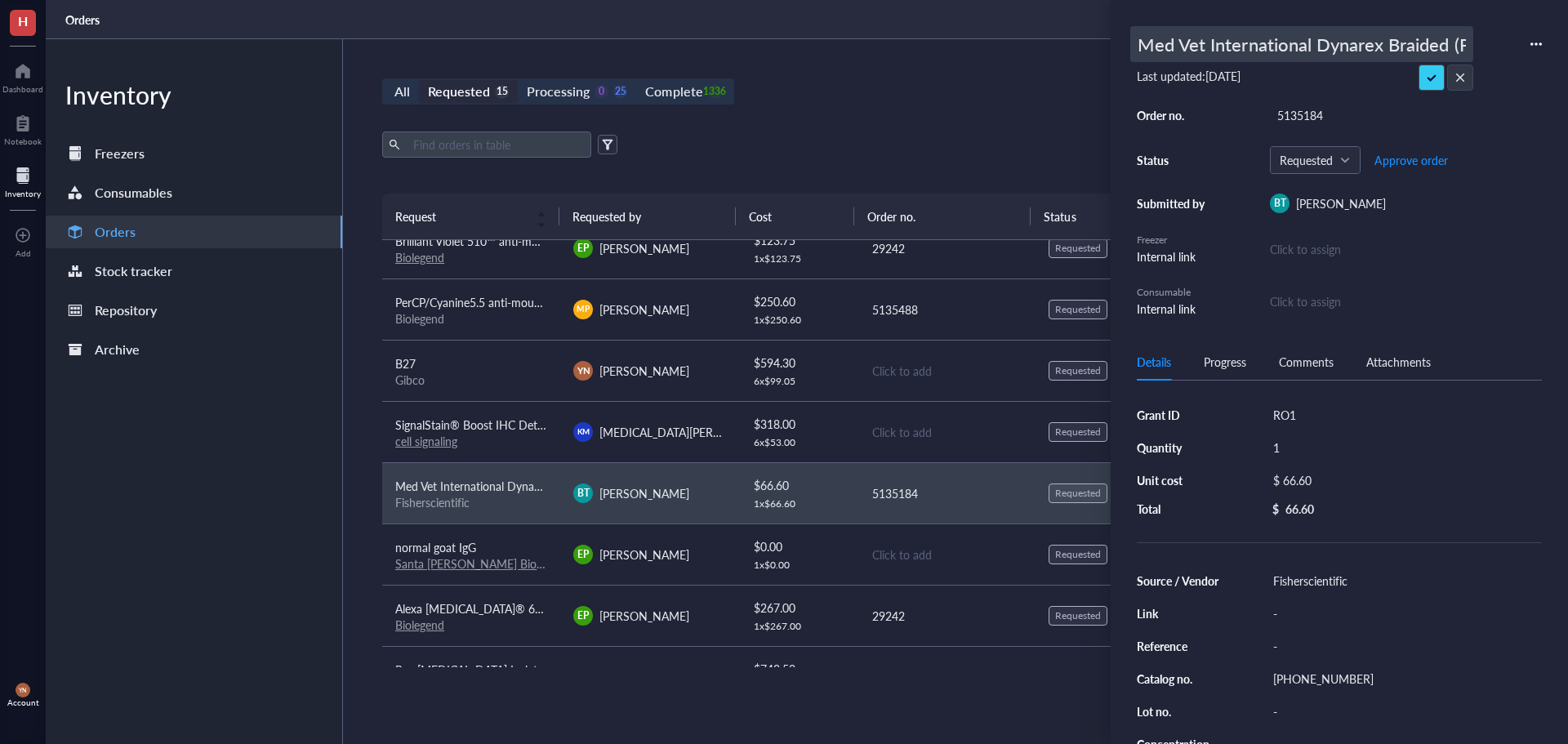
click at [1197, 65] on div "Med Vet International Dynarex Braided (Pga) Sutures, Absorbable, Synthetic, Vio…" at bounding box center [1339, 171] width 405 height 291
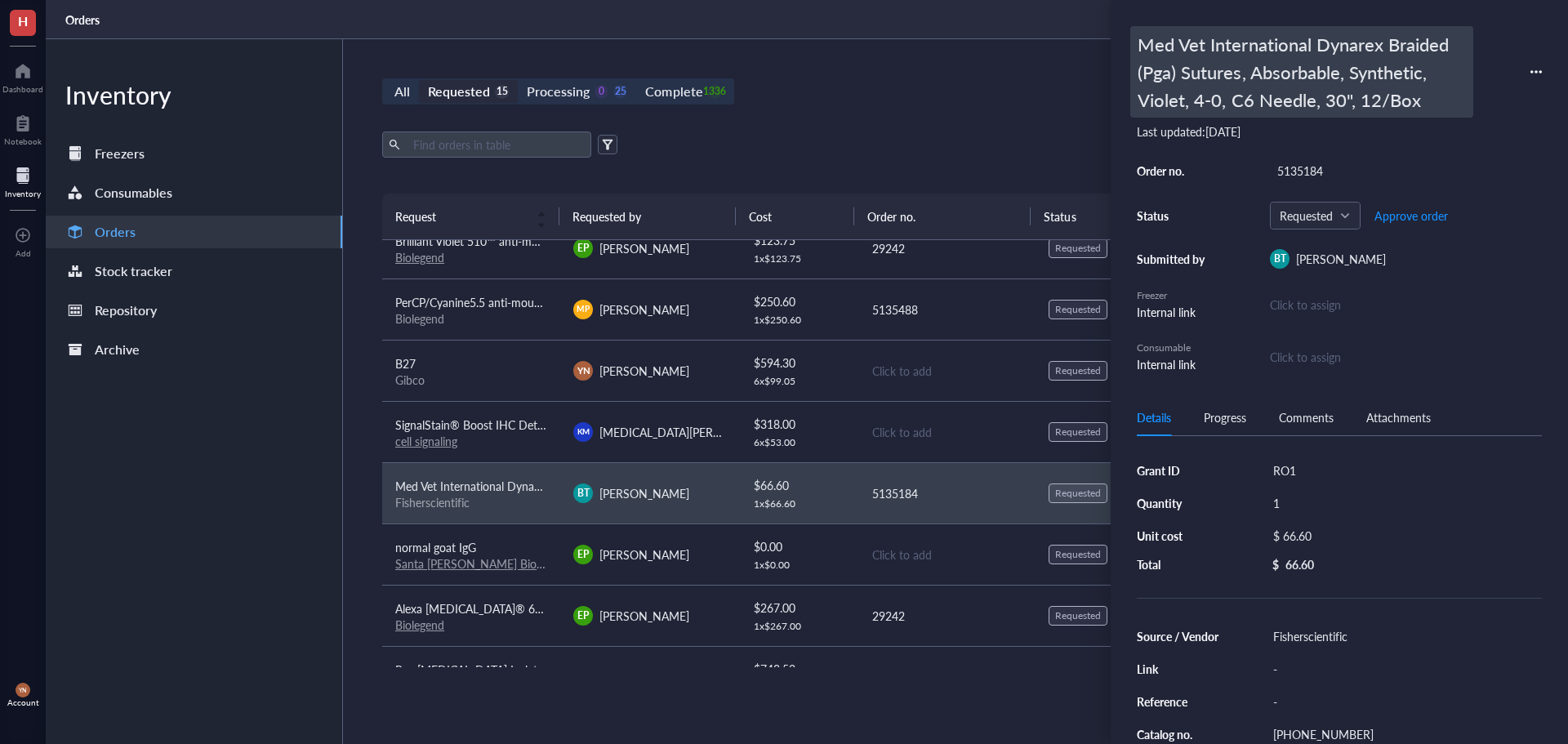
click at [1199, 47] on div "Med Vet International Dynarex Braided (Pga) Sutures, Absorbable, Synthetic, Vio…" at bounding box center [1301, 71] width 343 height 92
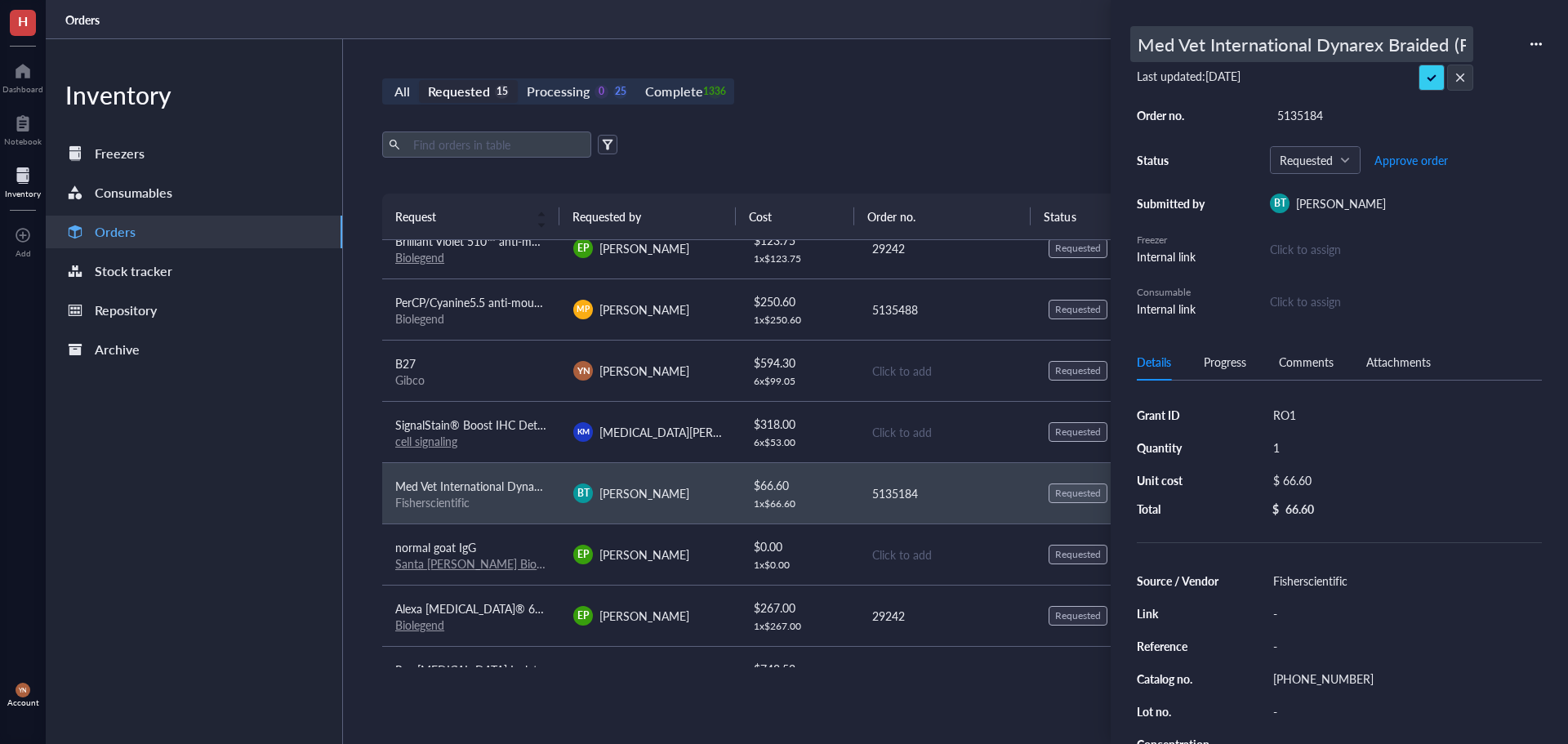
scroll to position [0, 558]
click at [1199, 47] on input "Med Vet International Dynarex Braided (Pga) Sutures, Absorbable, Synthetic, Vio…" at bounding box center [1301, 43] width 342 height 34
click at [1206, 42] on input "Med Vet International Dynarex Braided (Pga) Sutures, Absorbable, Synthetic, Vio…" at bounding box center [1301, 43] width 342 height 34
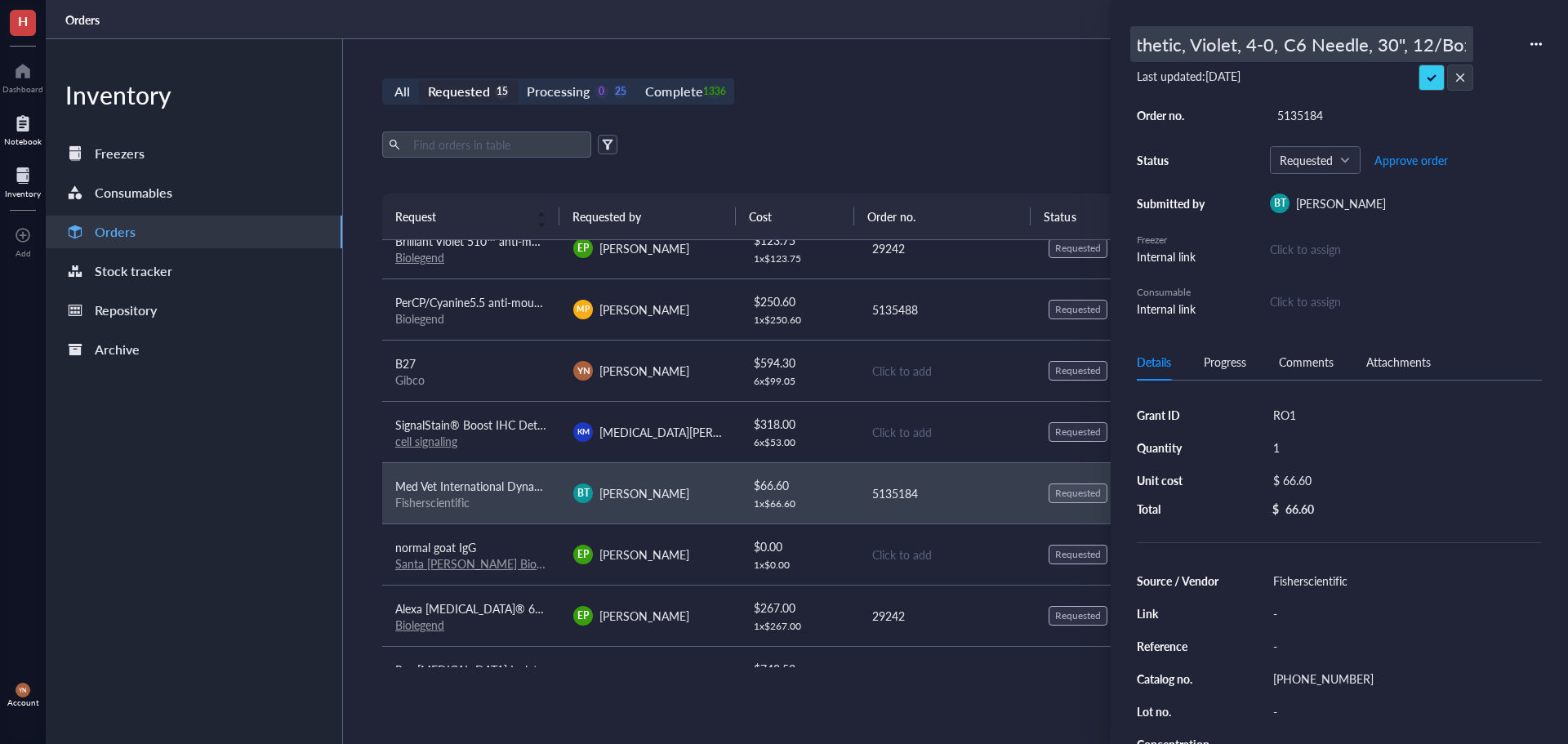
scroll to position [0, 0]
click at [914, 111] on div "All Requested 15 Processing 0 25 Complete 1336 New order Export Open archive Re…" at bounding box center [947, 391] width 1207 height 704
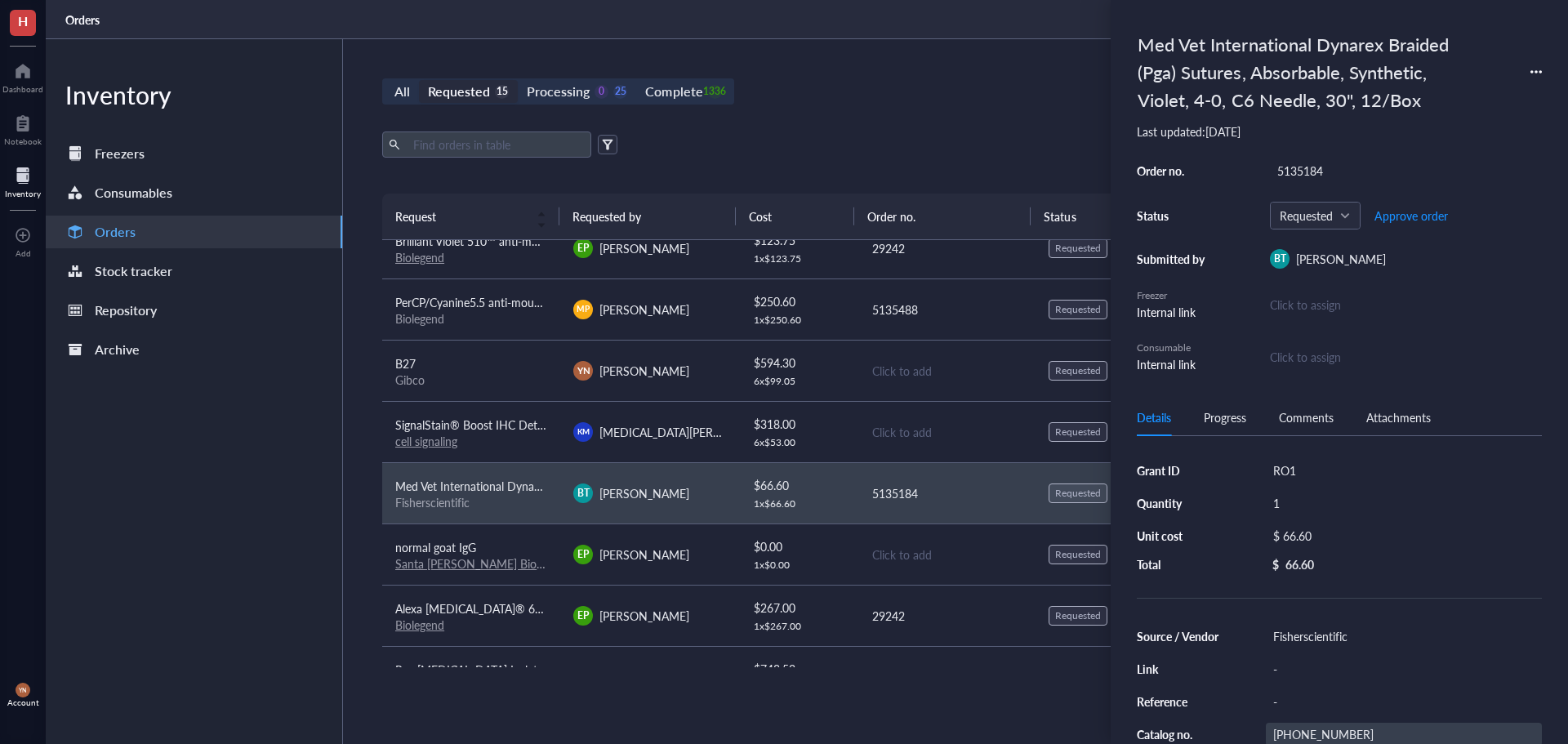
click at [1309, 736] on div "[PHONE_NUMBER]" at bounding box center [1404, 734] width 276 height 23
click at [1309, 736] on input "[PHONE_NUMBER]" at bounding box center [1309, 733] width 85 height 21
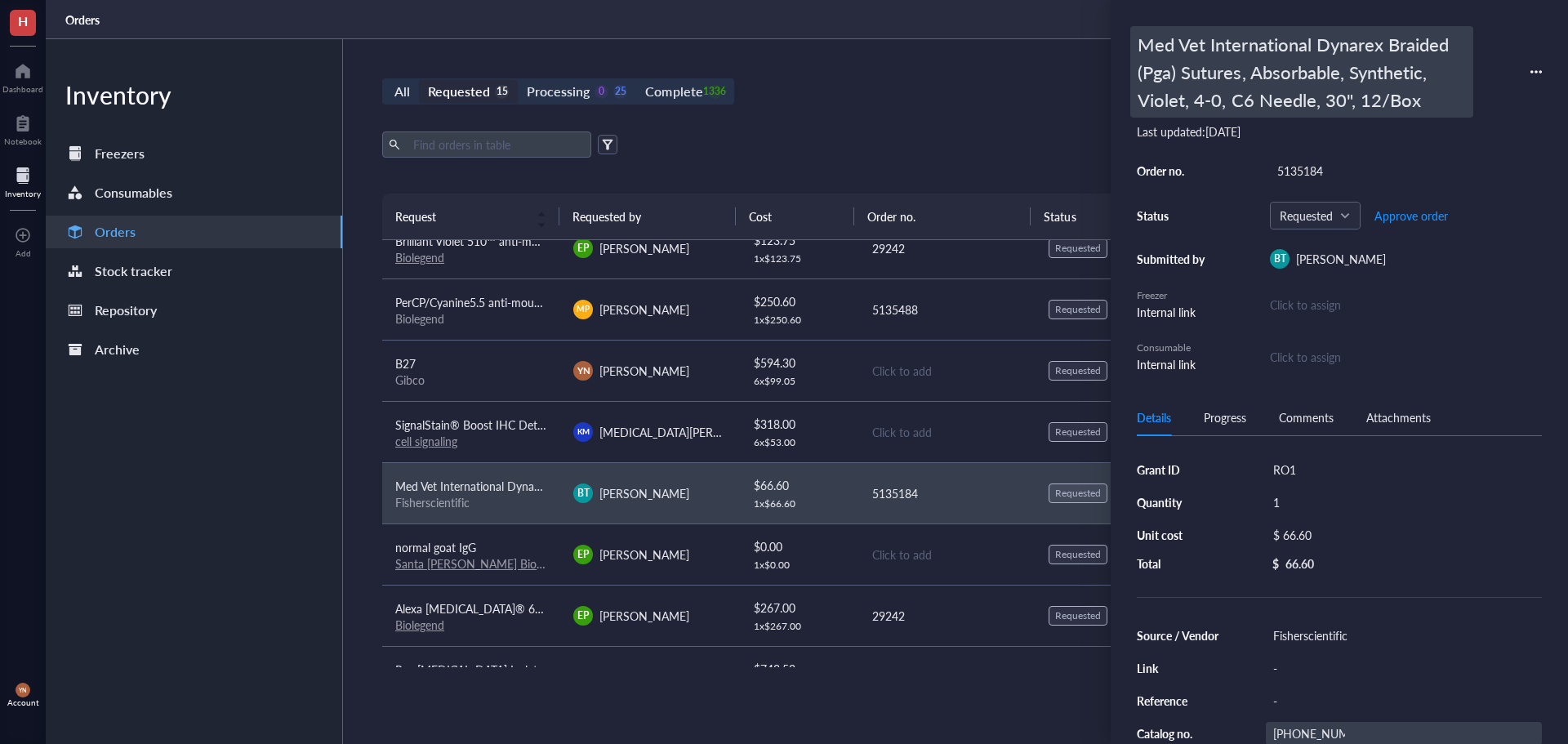
click at [1229, 94] on div "Med Vet International Dynarex Braided (Pga) Sutures, Absorbable, Synthetic, Vio…" at bounding box center [1301, 71] width 343 height 92
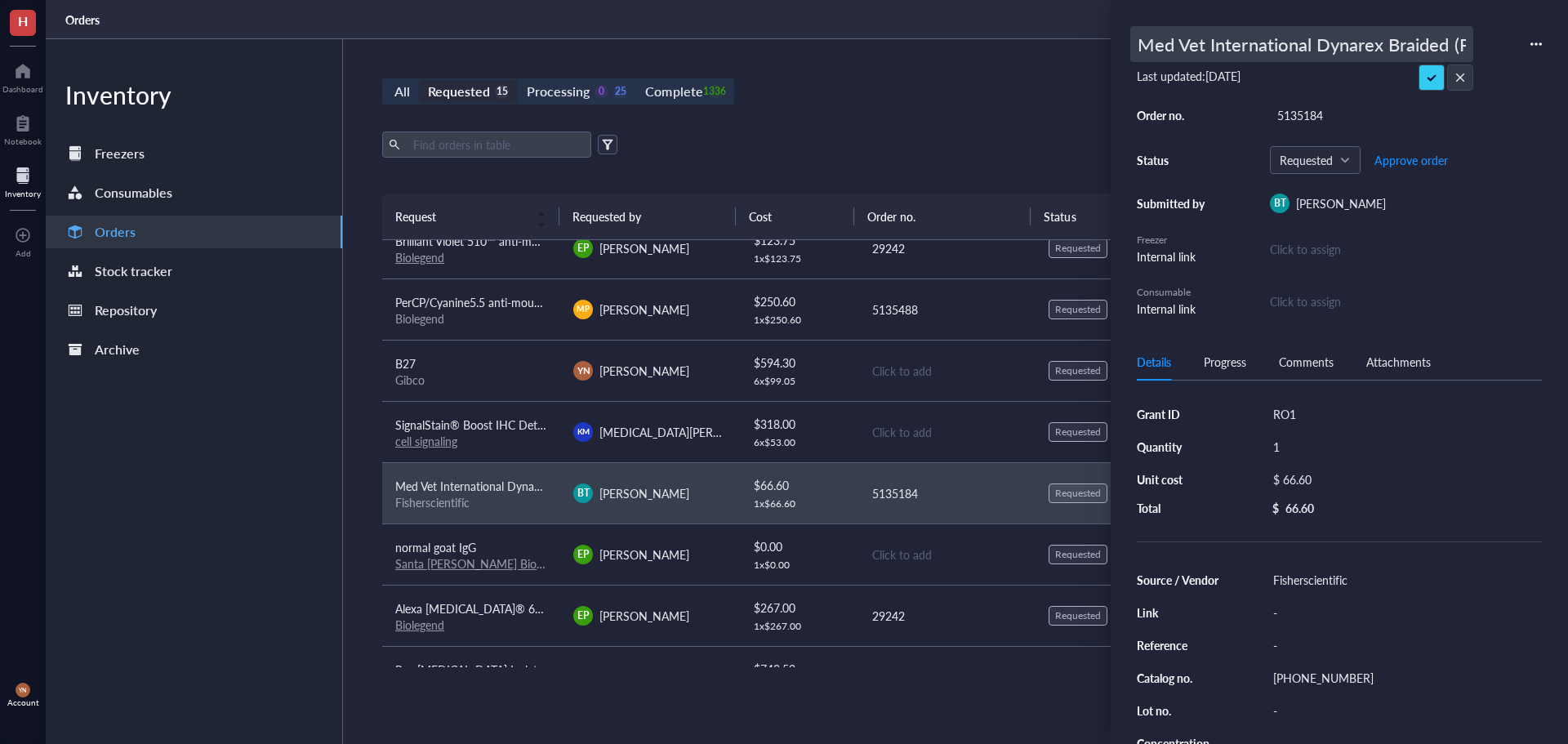
scroll to position [0, 558]
click at [1224, 59] on input "Med Vet International Dynarex Braided (Pga) Sutures, Absorbable, Synthetic, Vio…" at bounding box center [1301, 43] width 342 height 34
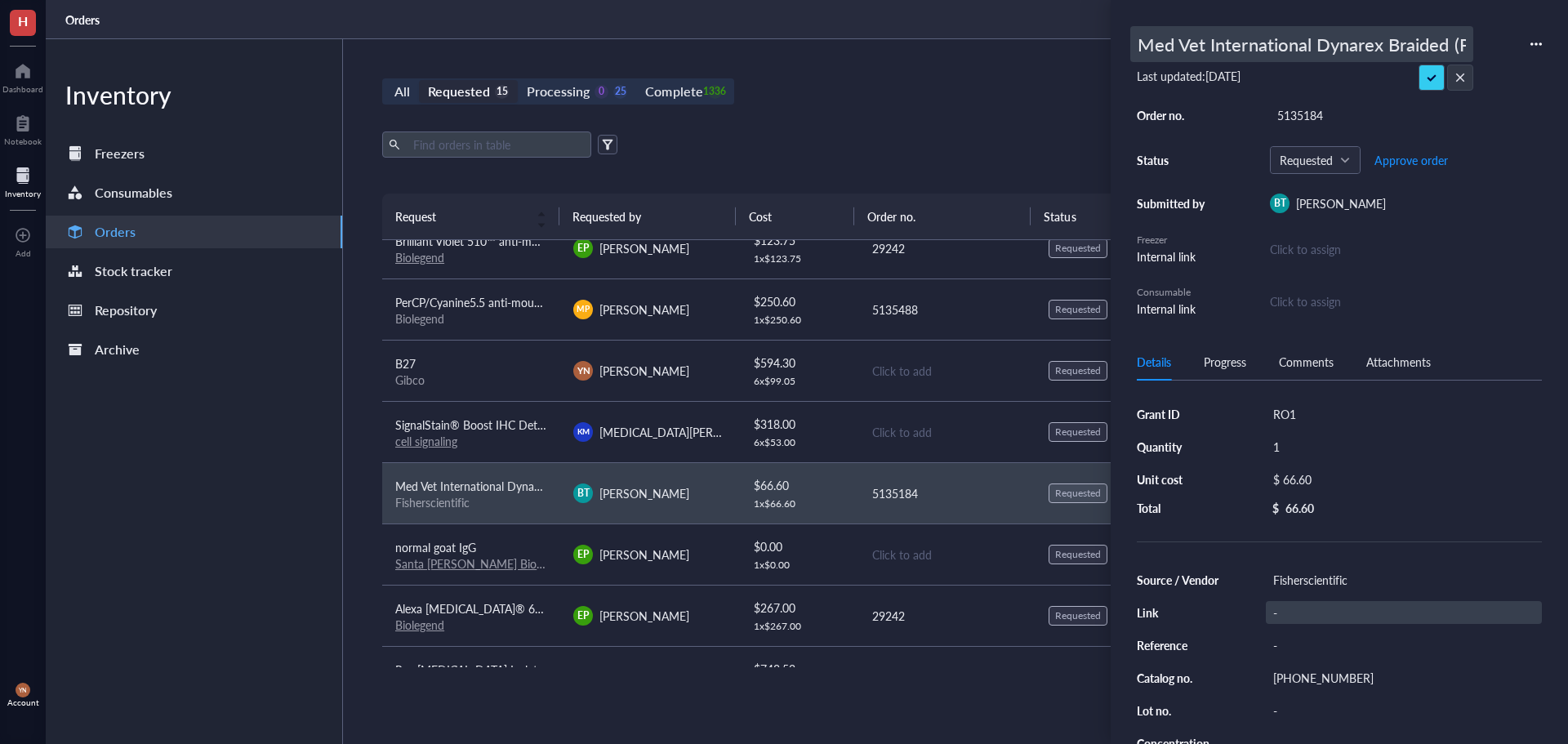
click at [1338, 670] on div "Source / Vendor Fisherscientific Link - Reference - Catalog no. [PHONE_NUMBER] …" at bounding box center [1339, 694] width 405 height 252
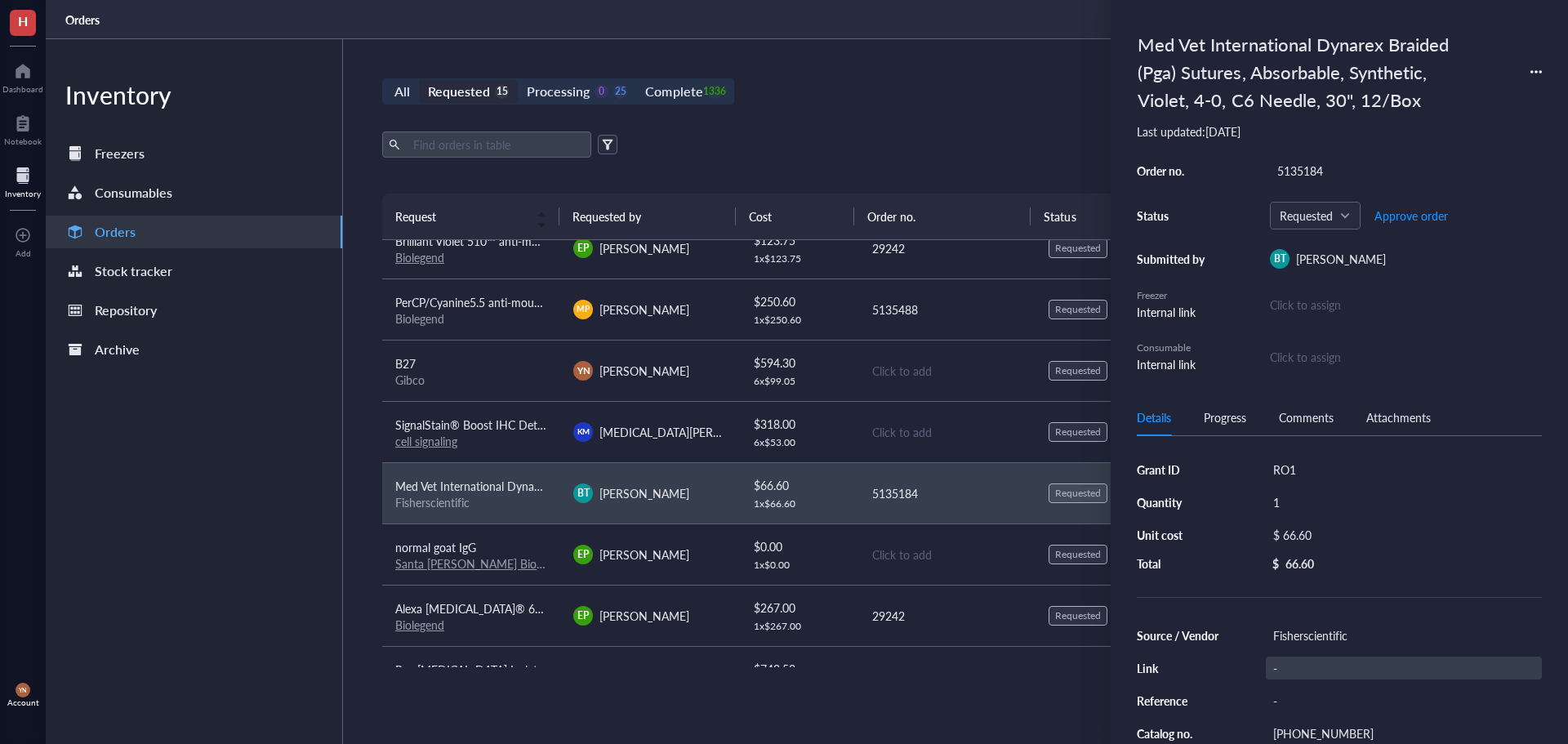
click at [1342, 676] on div "-" at bounding box center [1404, 667] width 276 height 23
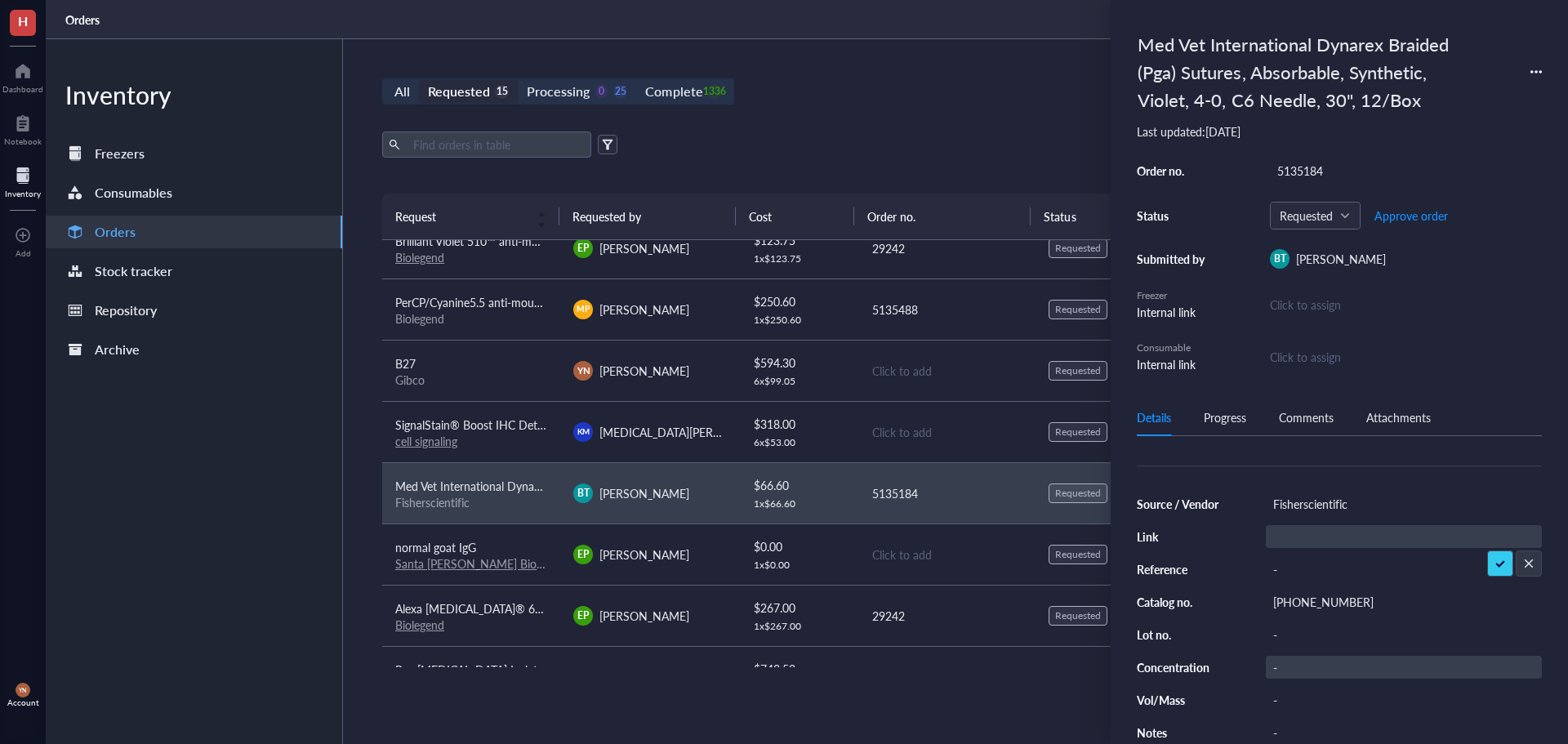
scroll to position [139, 0]
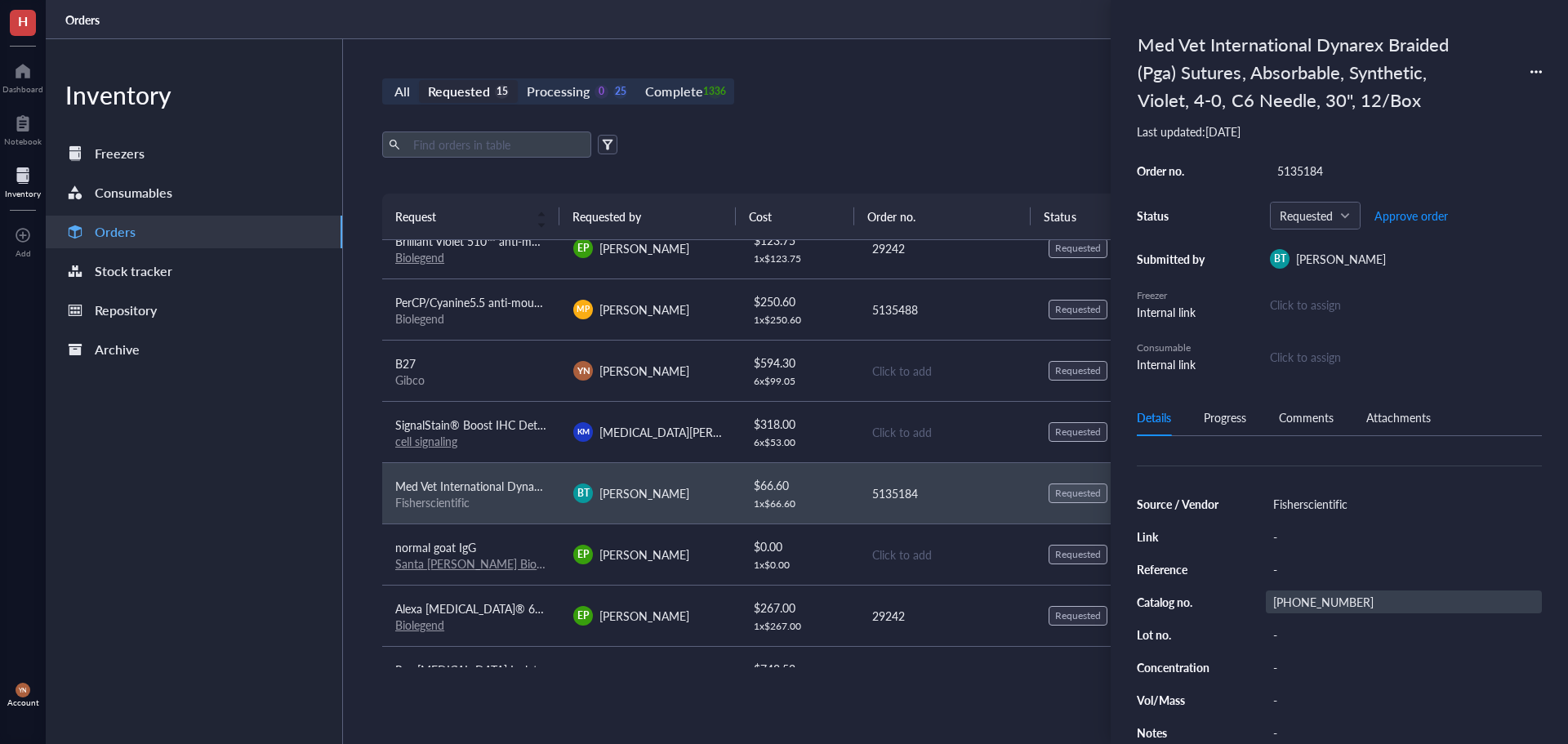
click at [1328, 590] on div "[PHONE_NUMBER]" at bounding box center [1404, 601] width 276 height 23
click at [1328, 591] on input "[PHONE_NUMBER]" at bounding box center [1309, 601] width 85 height 21
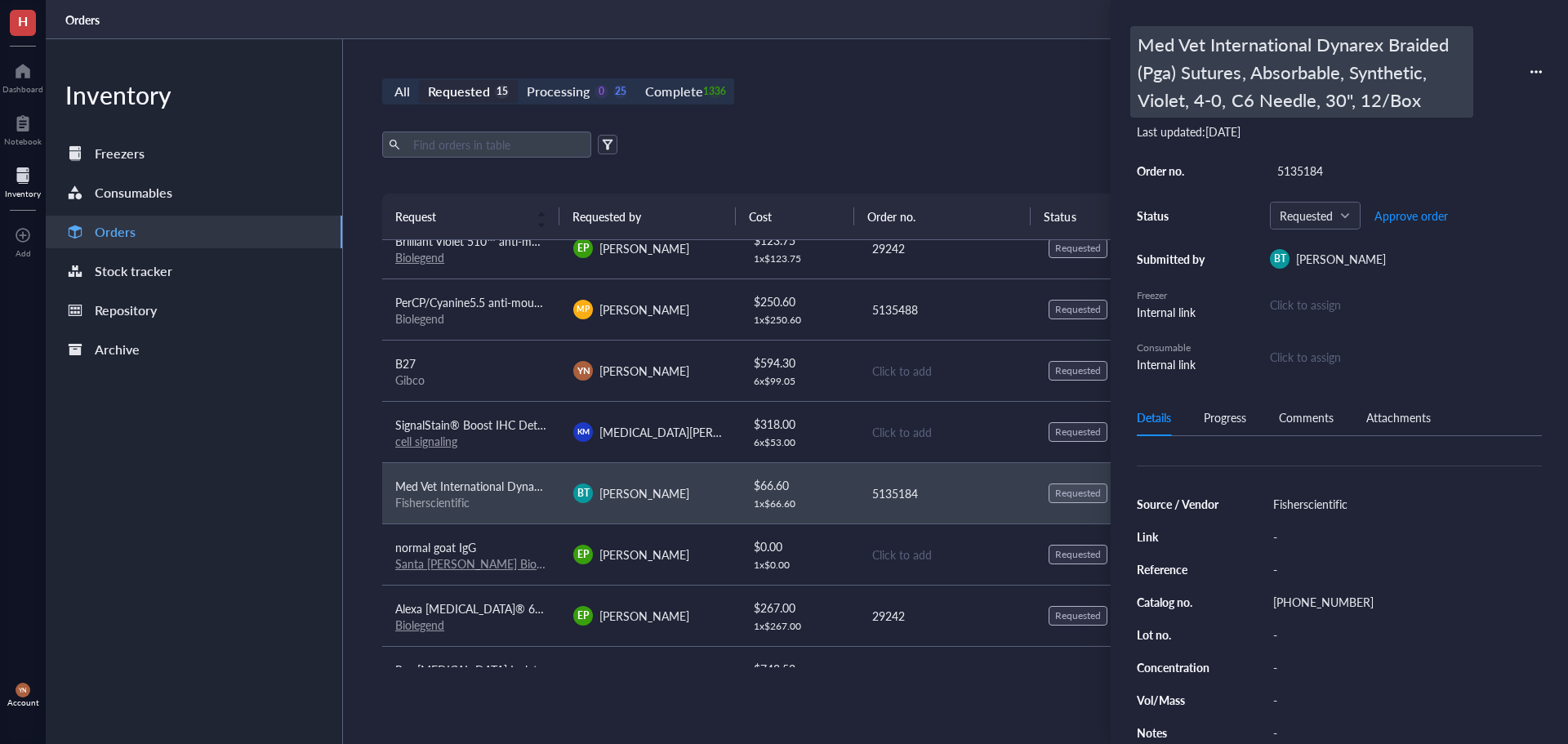
click at [1328, 66] on div "Med Vet International Dynarex Braided (Pga) Sutures, Absorbable, Synthetic, Vio…" at bounding box center [1301, 71] width 343 height 92
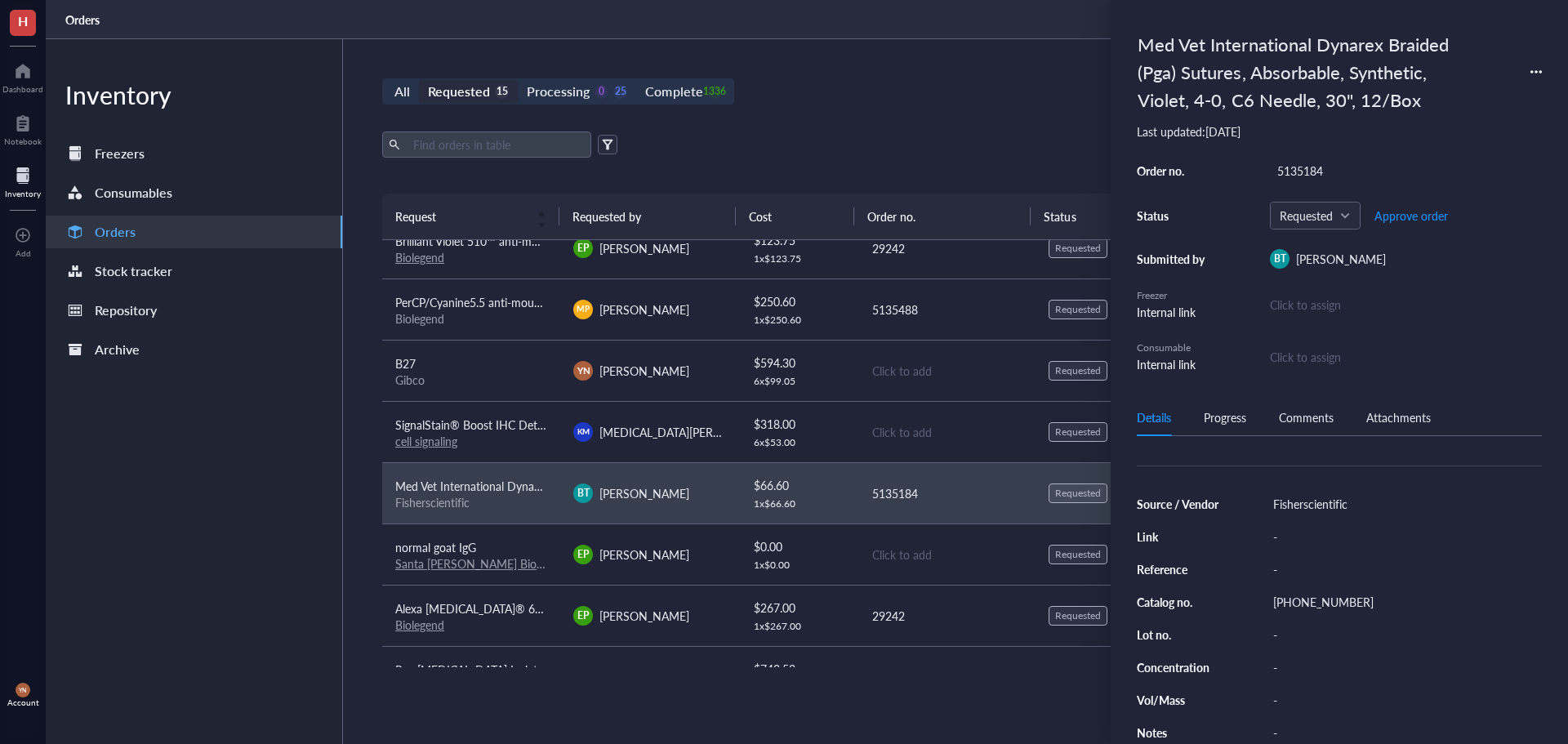
scroll to position [83, 0]
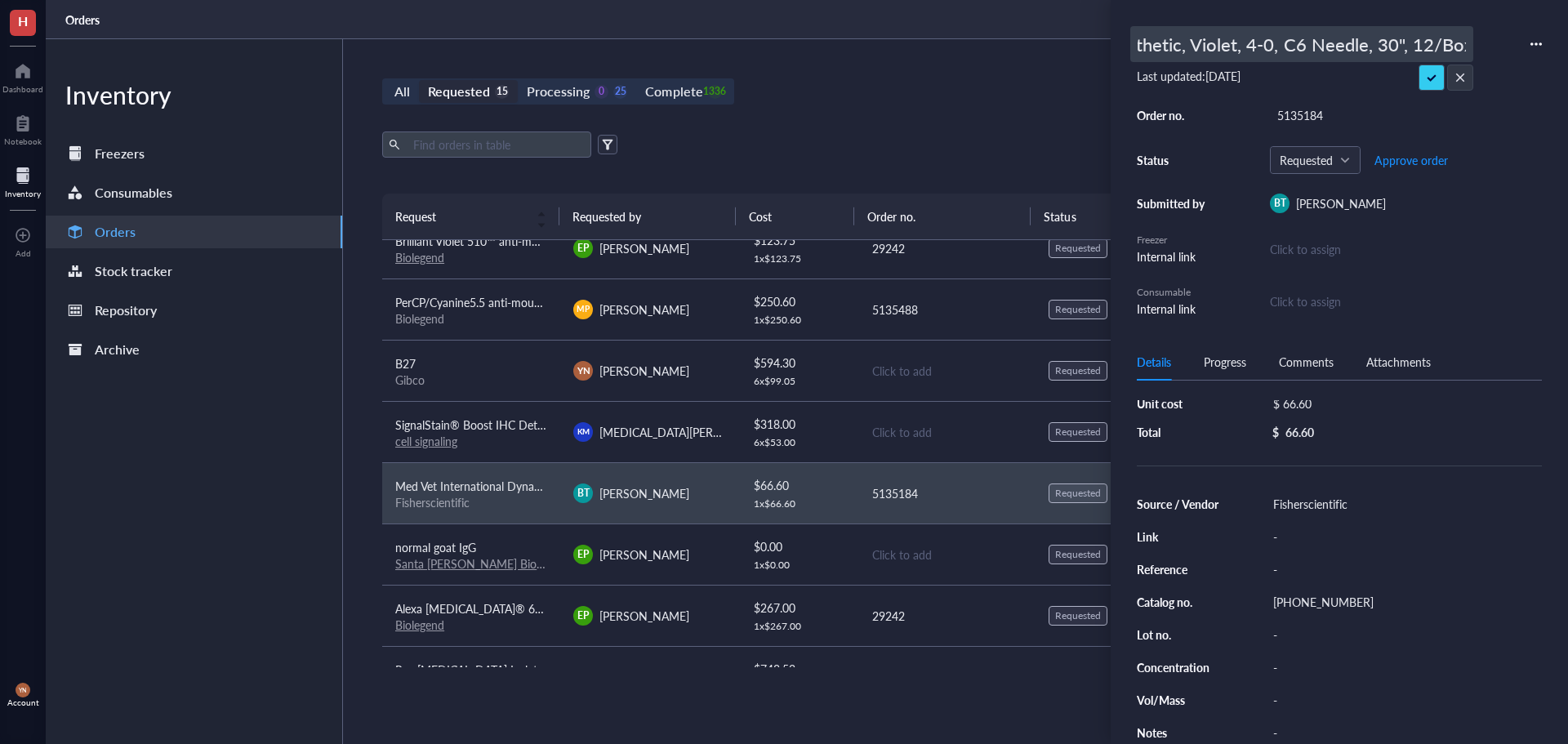
click at [1273, 52] on input "Med Vet International Dynarex Braided (Pga) Sutures, Absorbable, Synthetic, Vio…" at bounding box center [1301, 43] width 342 height 34
type input "Suture 4-0 27" PGA Braided DS-18 Undyed 12/Bx"
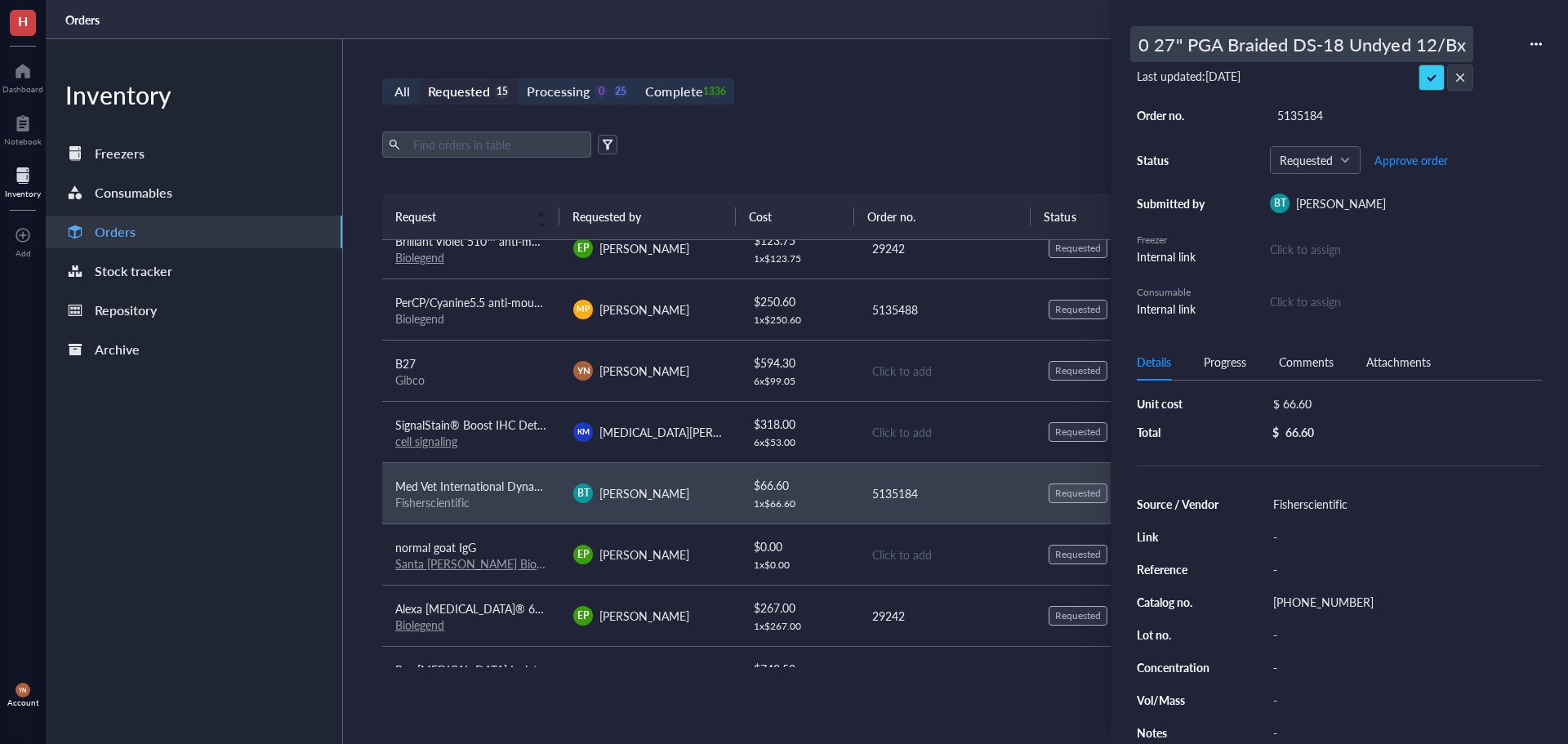
scroll to position [0, 71]
click at [1384, 495] on div "Fisherscientific" at bounding box center [1404, 503] width 276 height 23
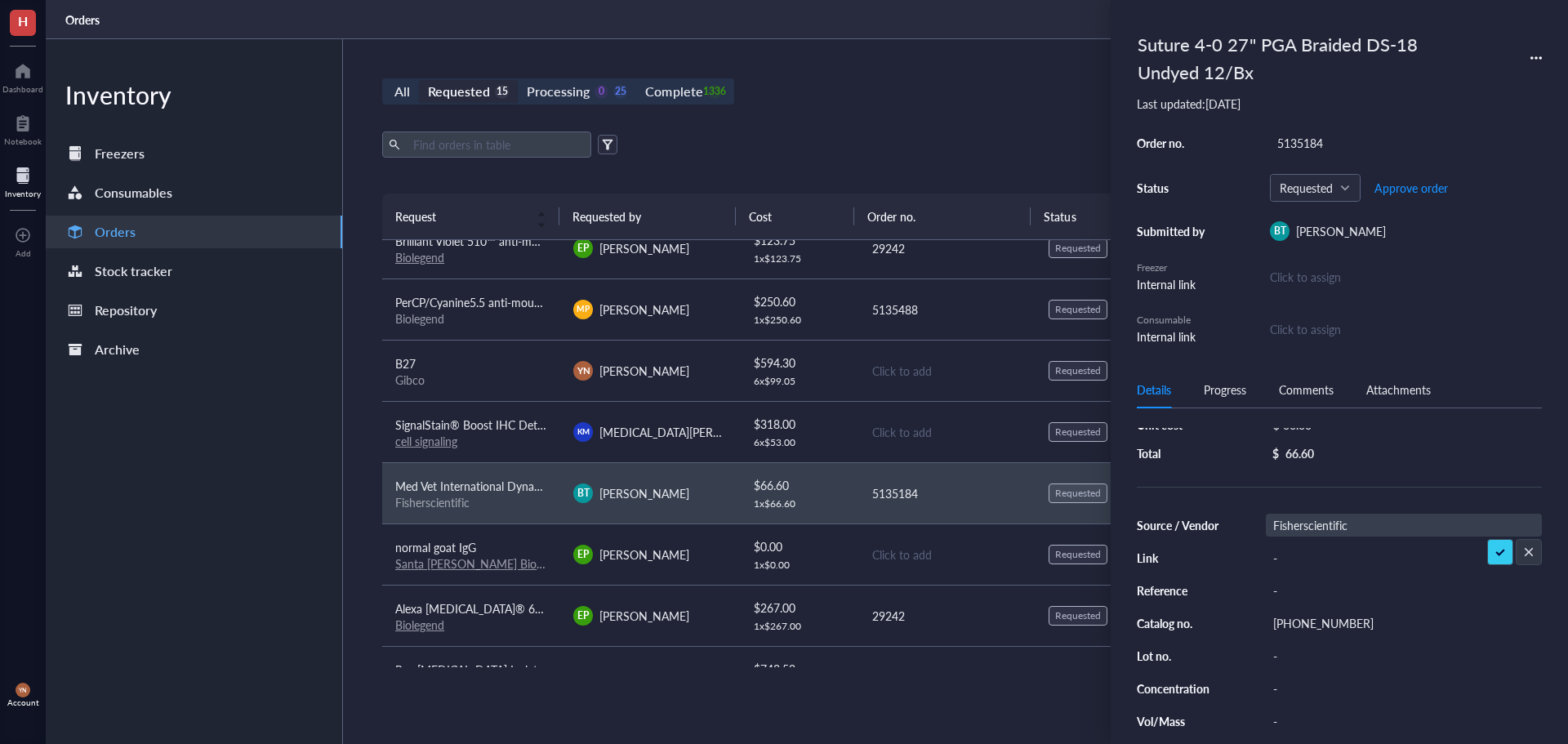
scroll to position [111, 0]
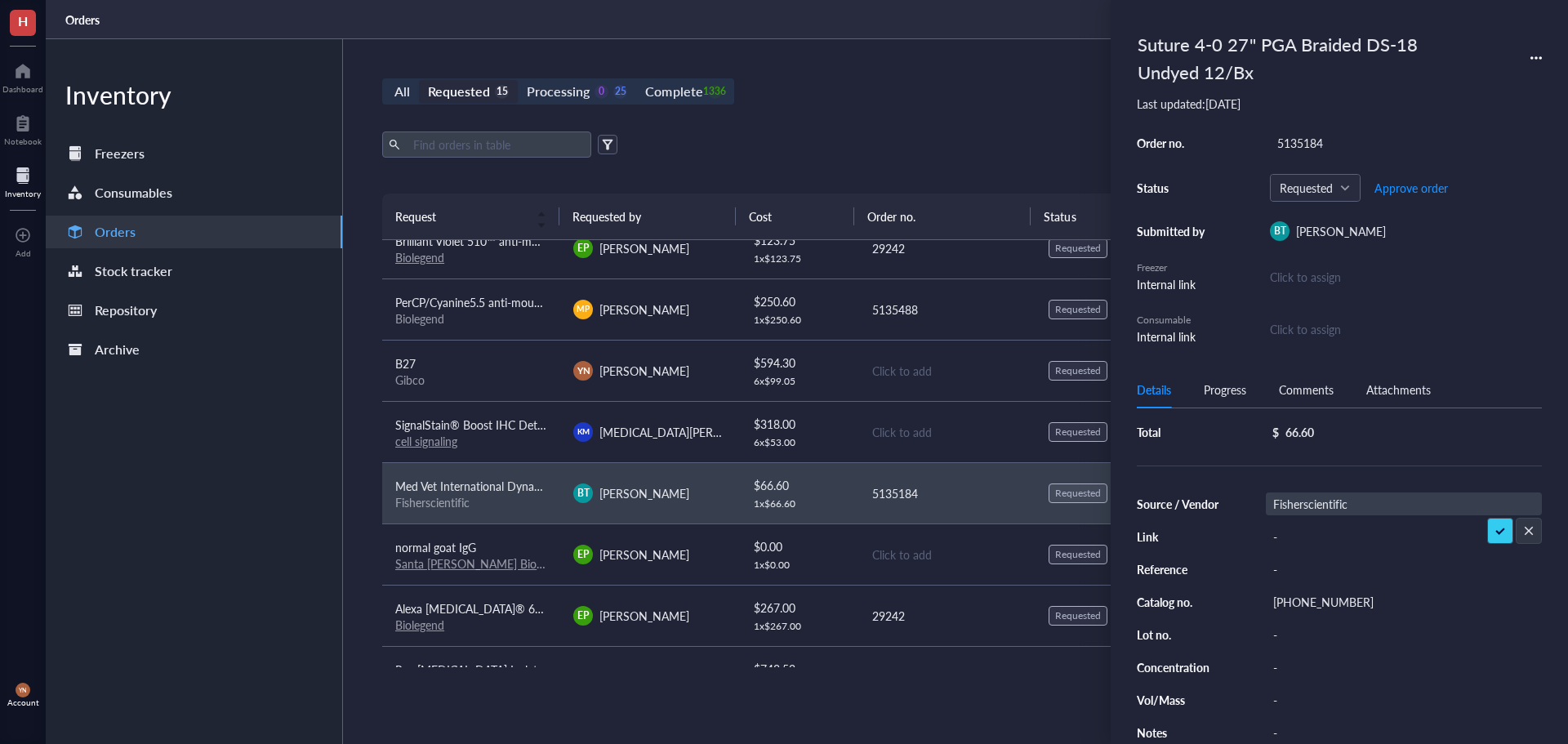
click at [1328, 506] on input "Fisherscientific" at bounding box center [1325, 503] width 118 height 21
click at [1322, 502] on input "Fisherscientific" at bounding box center [1325, 503] width 118 height 21
type input "[PERSON_NAME]"
click at [1322, 599] on div "[PHONE_NUMBER]" at bounding box center [1404, 601] width 276 height 23
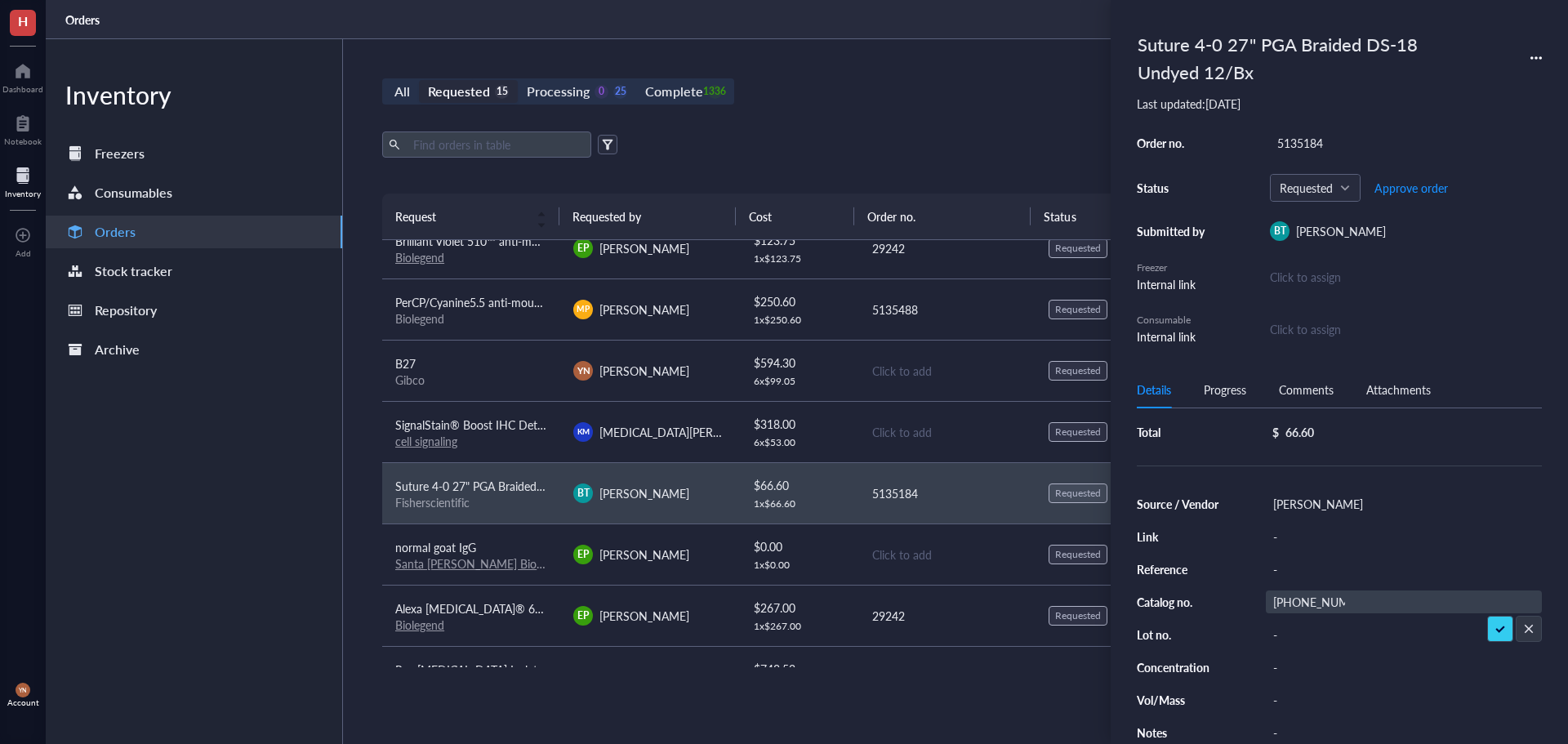
click at [1322, 599] on input "[PHONE_NUMBER]" at bounding box center [1309, 601] width 85 height 21
type input "1463977"
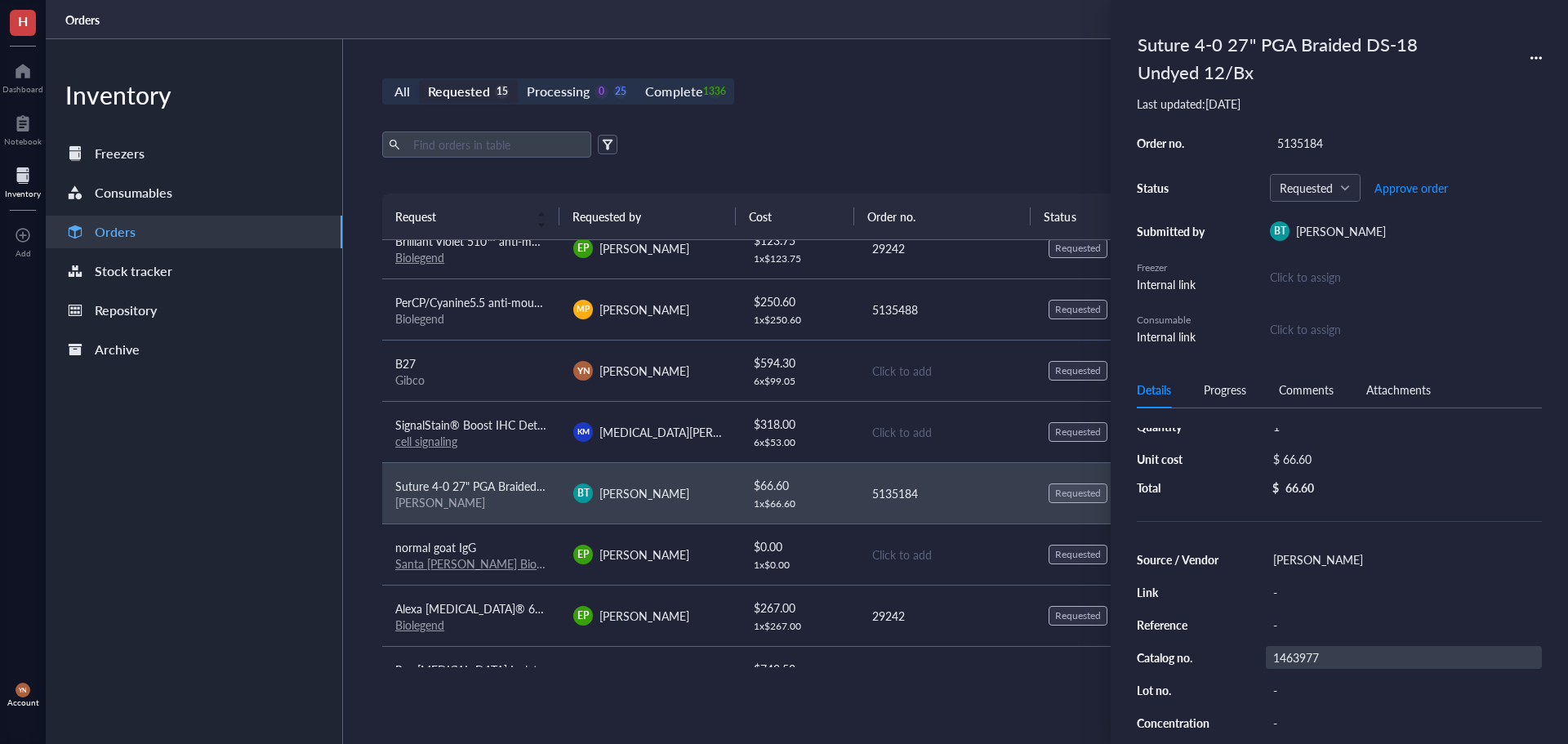
scroll to position [0, 0]
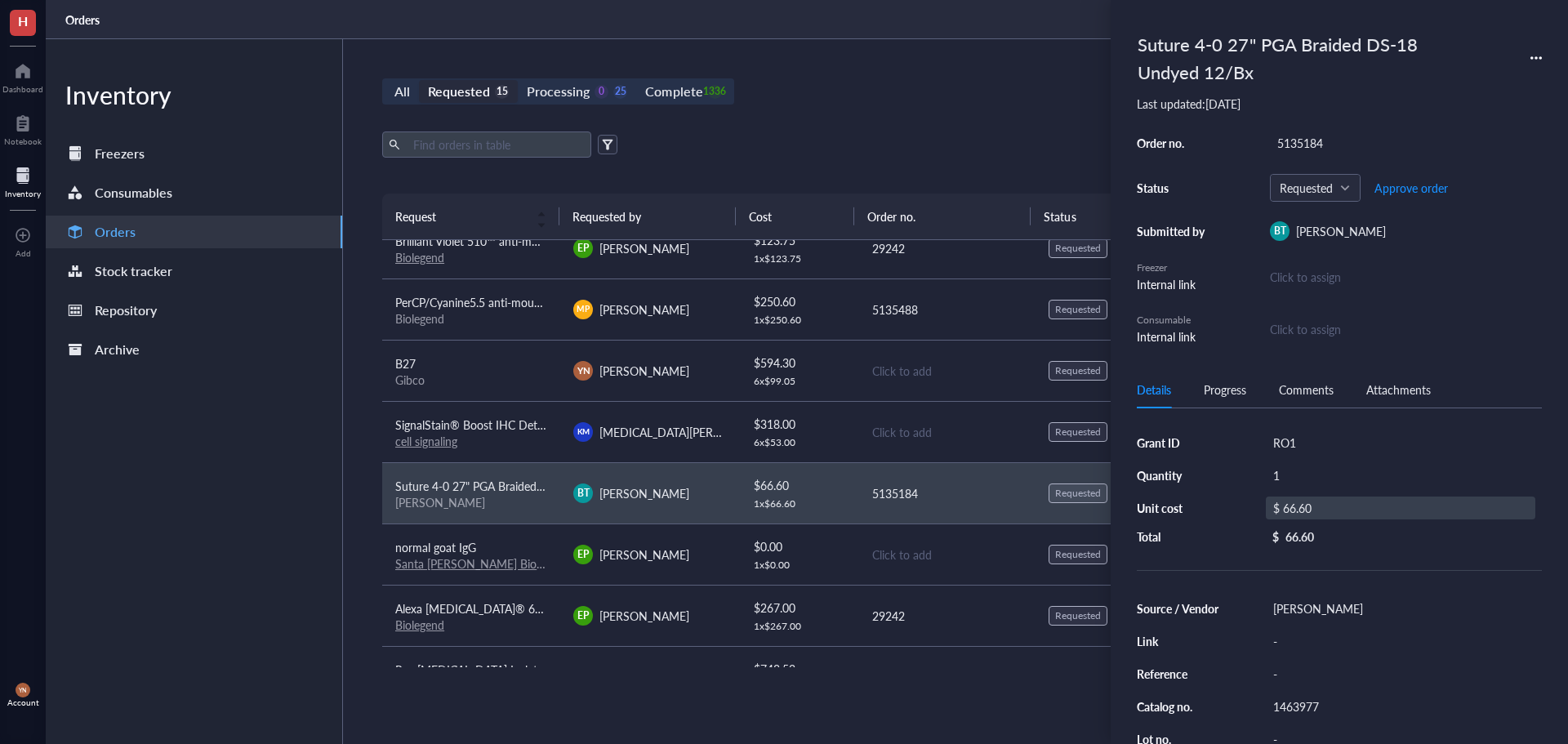
click at [1315, 503] on div "$ 66.60" at bounding box center [1400, 507] width 269 height 23
click at [1344, 502] on input "66.60" at bounding box center [1419, 510] width 231 height 26
type input "40.01"
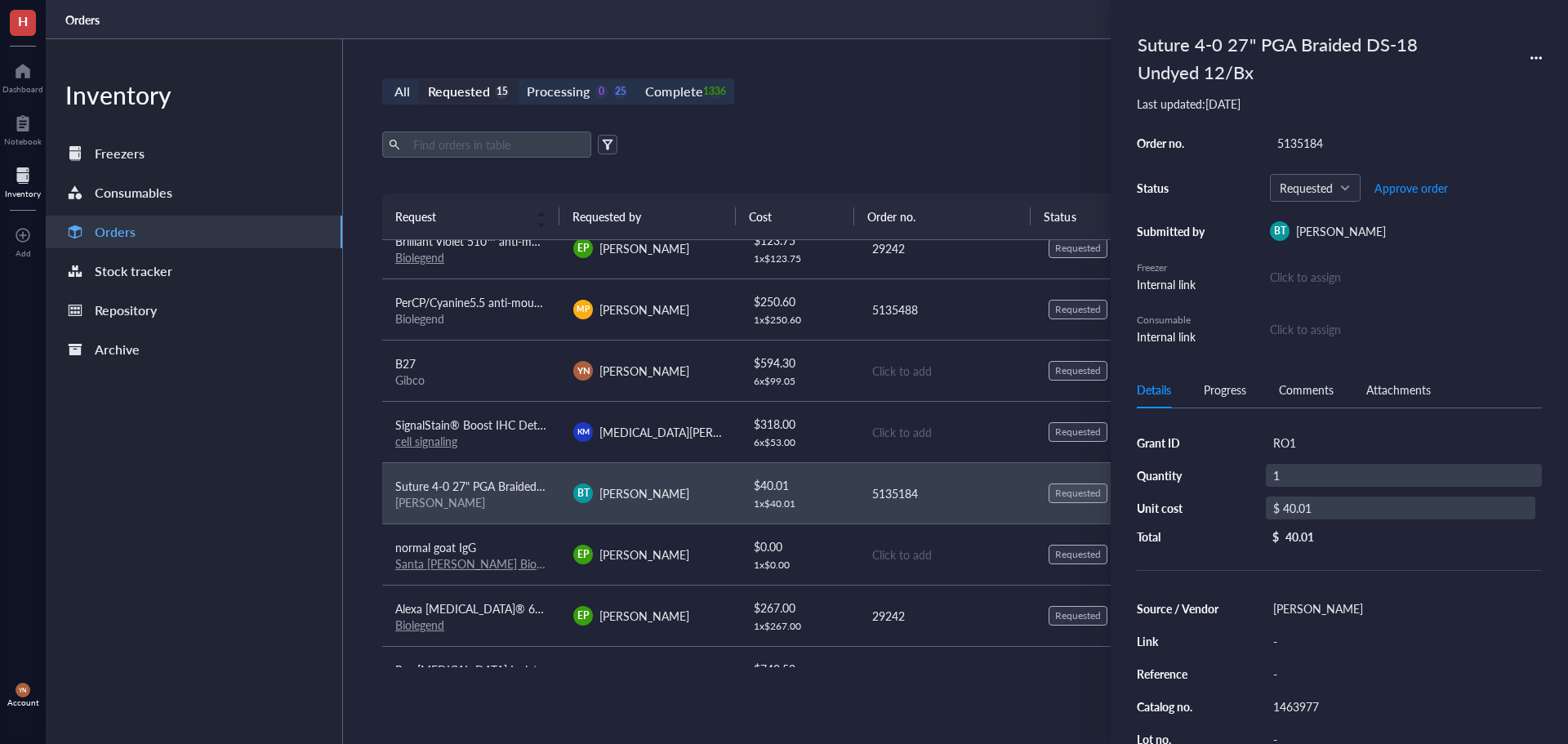
click at [1291, 469] on div "1" at bounding box center [1404, 475] width 276 height 23
click at [1291, 469] on input "1" at bounding box center [1290, 475] width 49 height 21
type input "2"
click at [1551, 207] on div "Suture 4-0 27" PGA Braided DS-18 Undyed 12/Bx Last updated: [DATE] Order no. 51…" at bounding box center [1339, 372] width 457 height 744
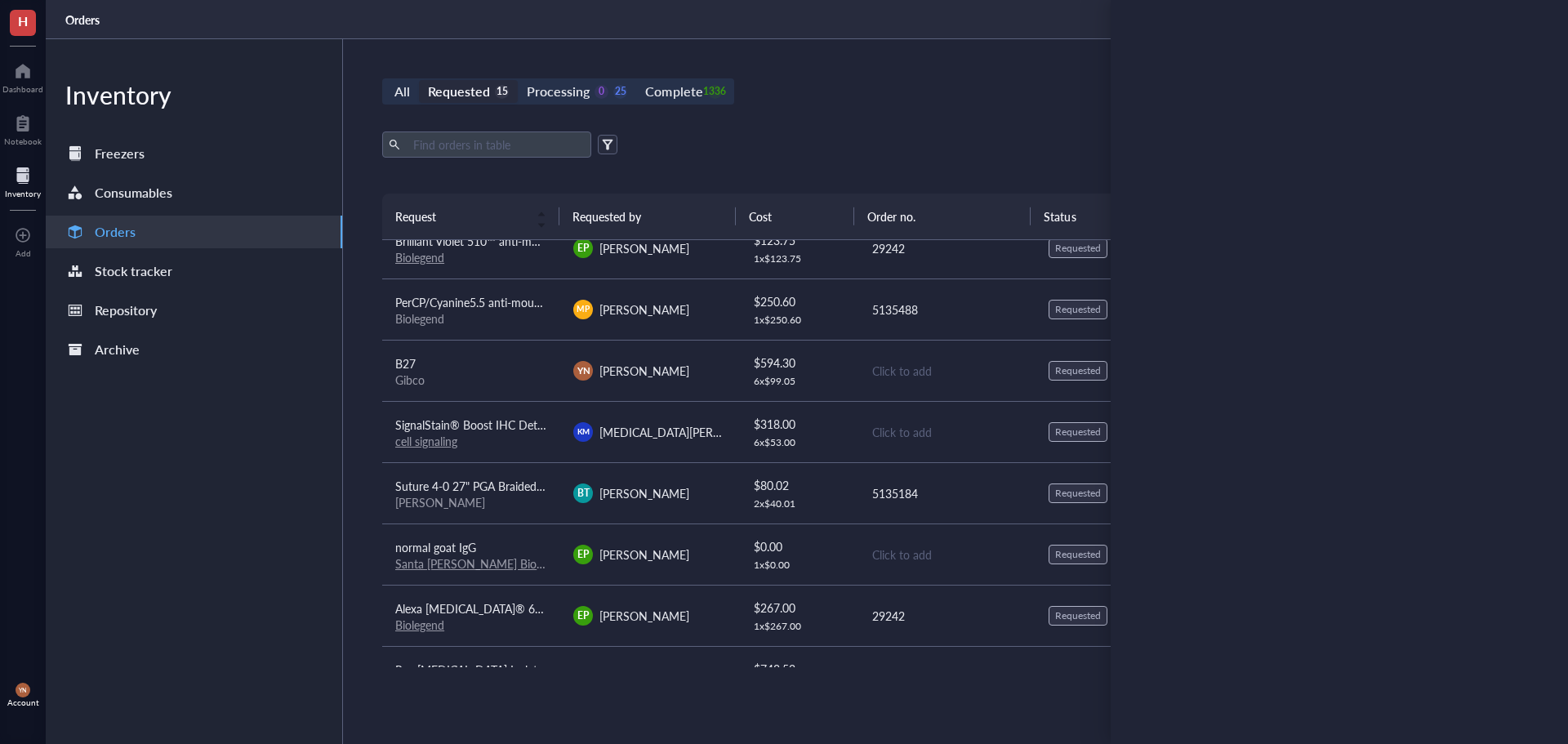
click at [1015, 88] on div "All Requested 15 Processing 0 25 Complete 1336 New order" at bounding box center [946, 92] width 1128 height 26
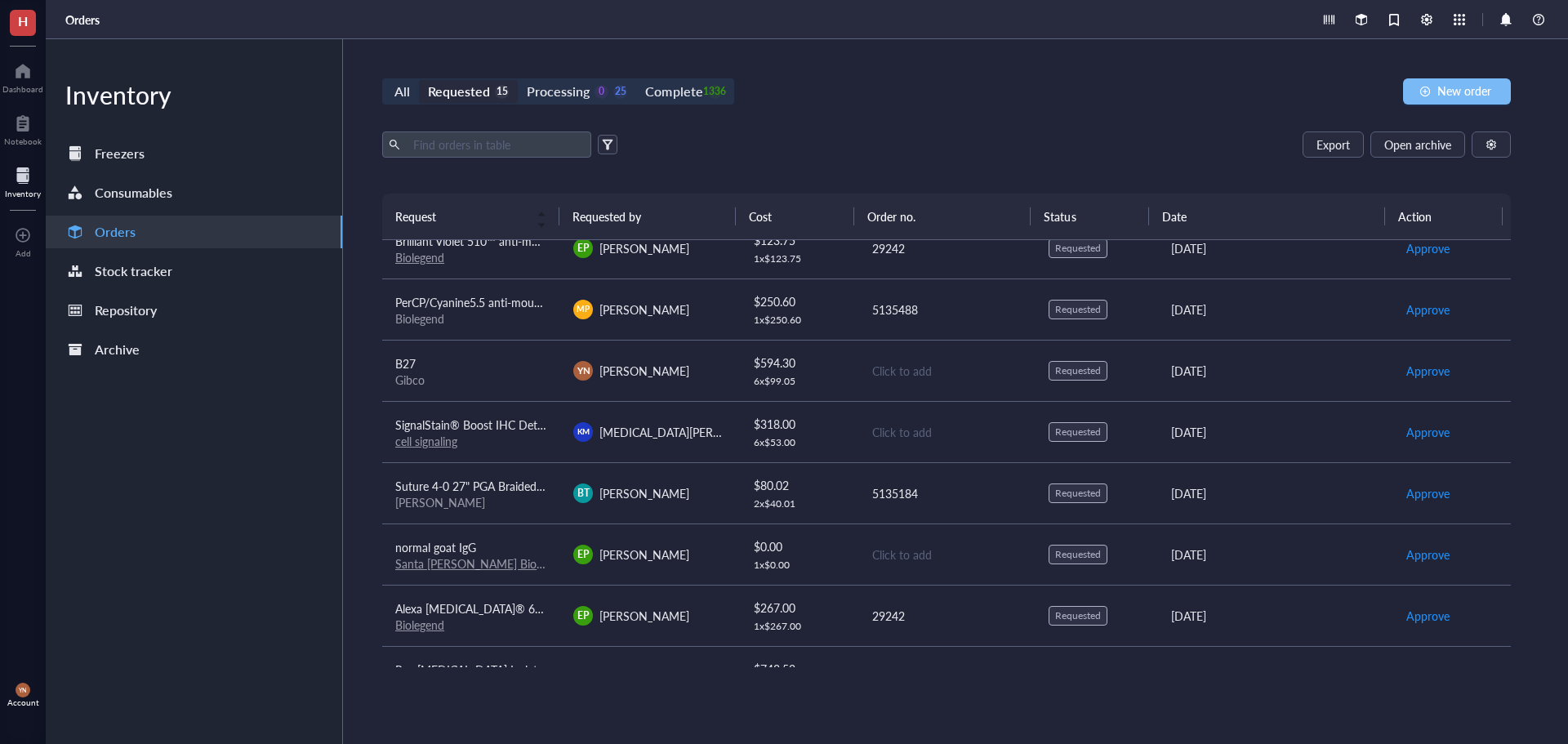
click at [1442, 92] on span "New order" at bounding box center [1464, 91] width 54 height 13
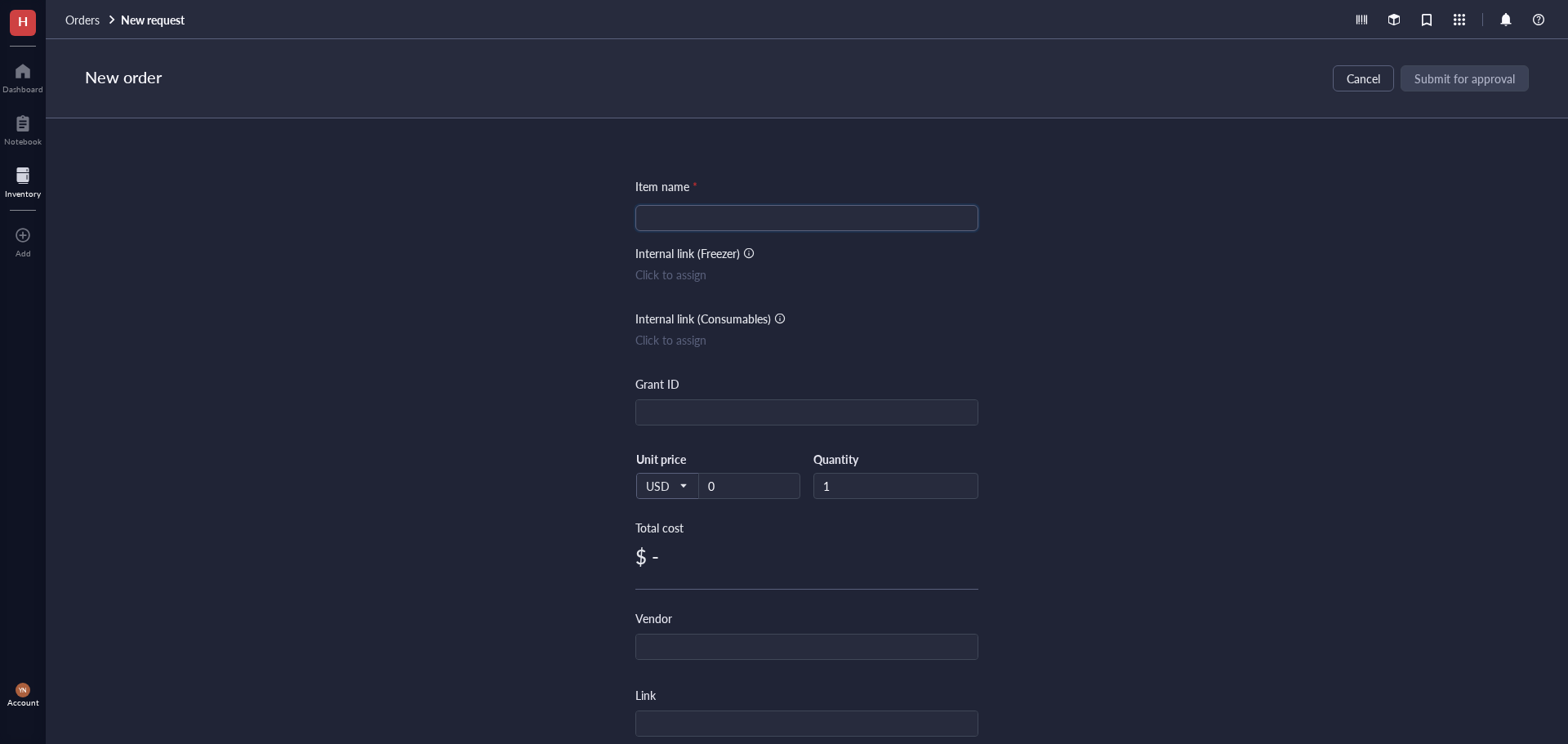
click at [680, 223] on input "search" at bounding box center [806, 217] width 323 height 24
paste input "Med Vet International Oasis PGA Suture, Size 4-0, with NFS-1 Needle, 12/Box, Ve…"
type input "Med Vet International Oasis PGA Suture, Size 4-0, with NFS-1 Needle, 12/Box, Ve…"
click at [355, 395] on div "Item name * Med Vet International Oasis PGA Suture, Size 4-0, with NFS-1 Needle…" at bounding box center [806, 431] width 1523 height 626
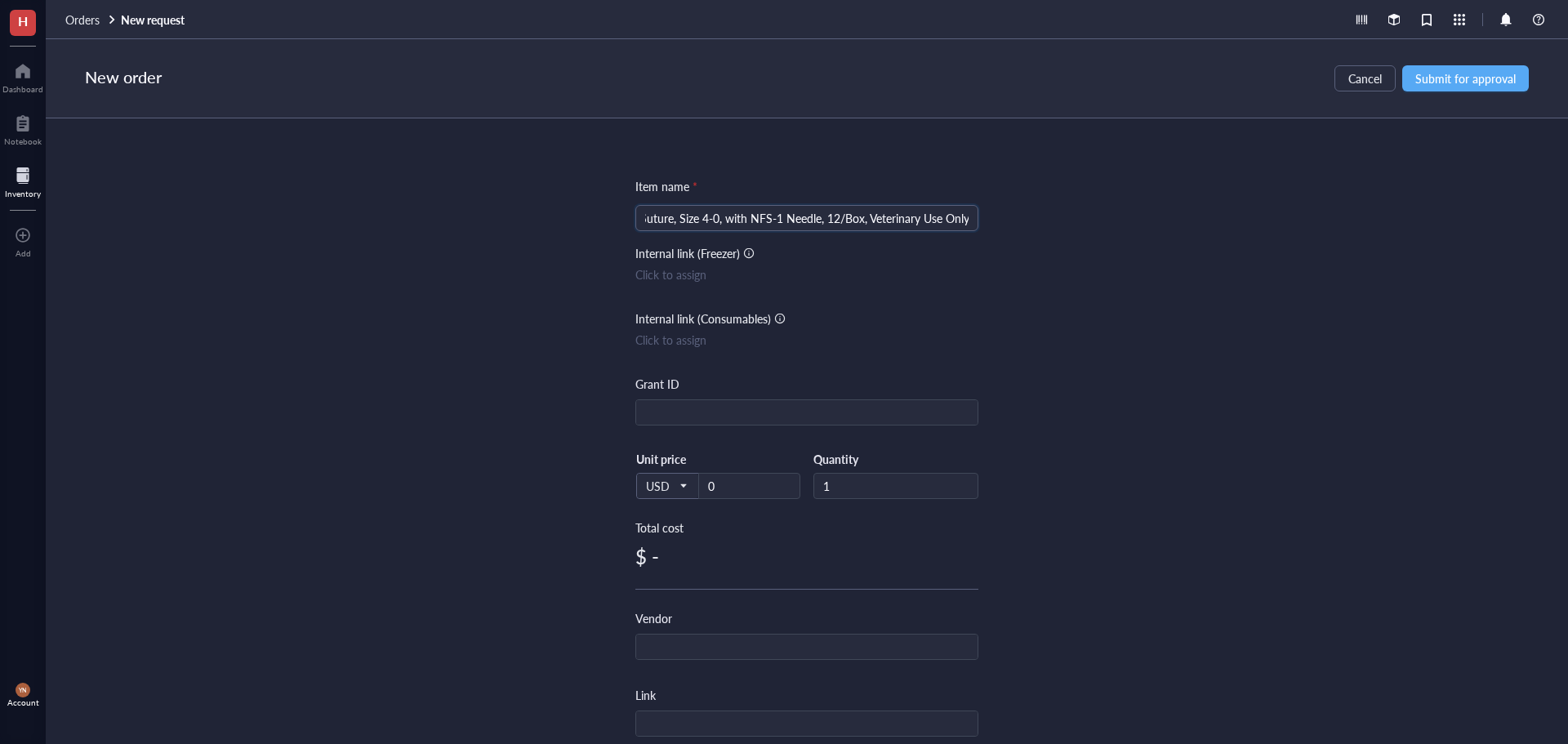
scroll to position [0, 0]
click at [732, 409] on input "text" at bounding box center [806, 413] width 342 height 26
type input "RO1"
click at [730, 490] on input "0" at bounding box center [749, 486] width 101 height 24
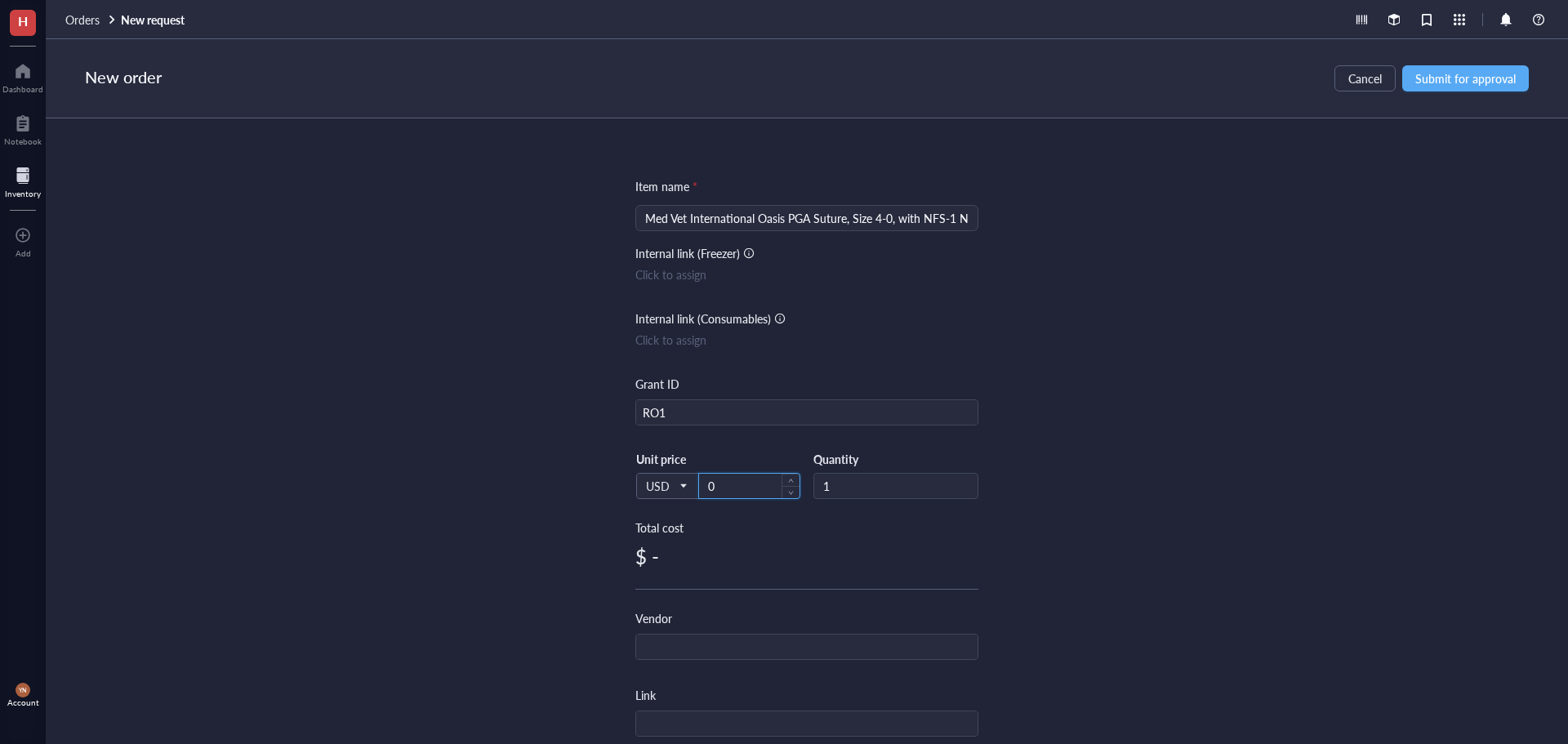
drag, startPoint x: 730, startPoint y: 490, endPoint x: 711, endPoint y: 489, distance: 19.0
click at [711, 489] on input "0" at bounding box center [749, 486] width 101 height 24
type input "56.67"
click at [1269, 465] on div "Item name * Med Vet International Oasis PGA Suture, Size 4-0, with NFS-1 Needle…" at bounding box center [806, 431] width 1523 height 626
click at [688, 639] on input "text" at bounding box center [806, 648] width 342 height 26
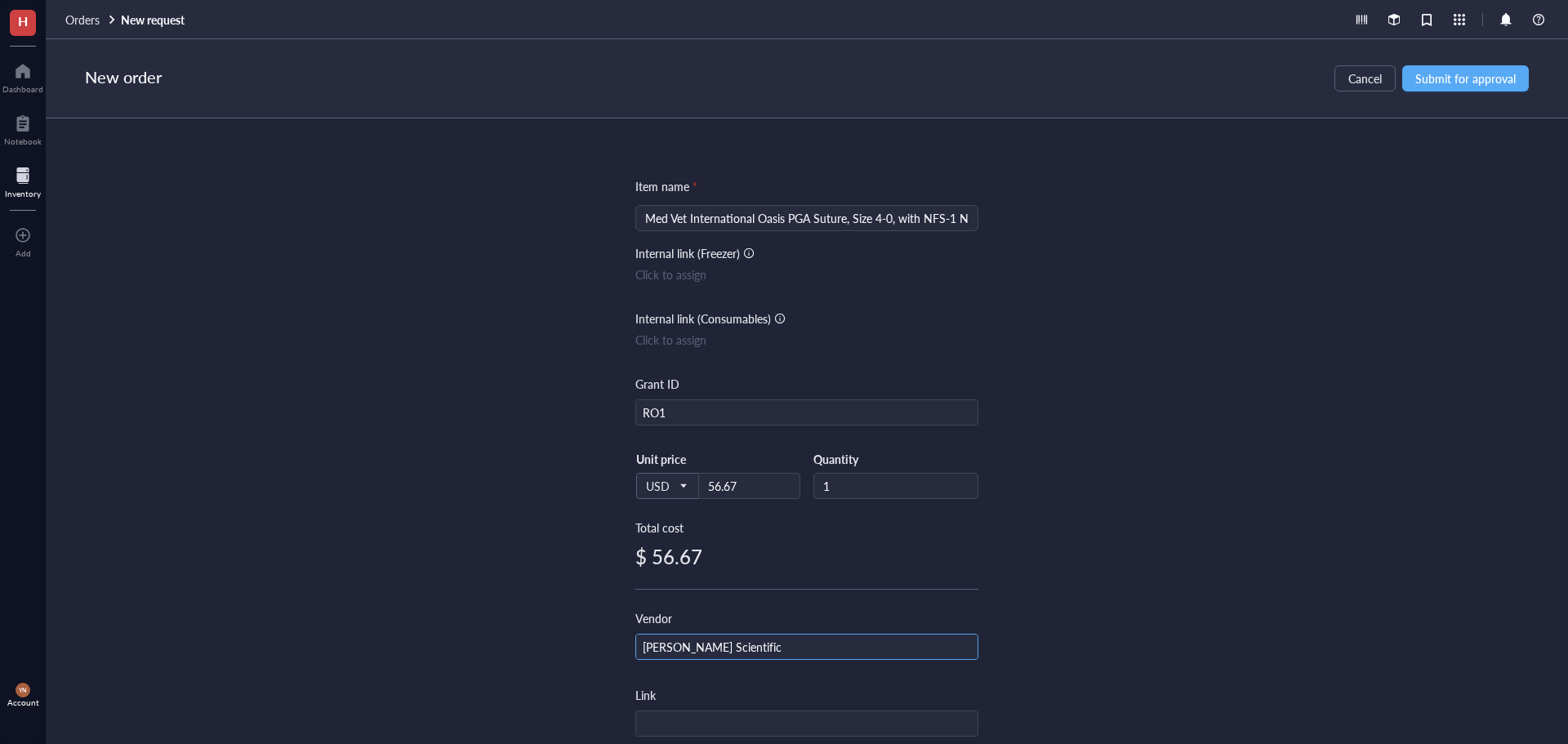
type input "[PERSON_NAME] Scientific"
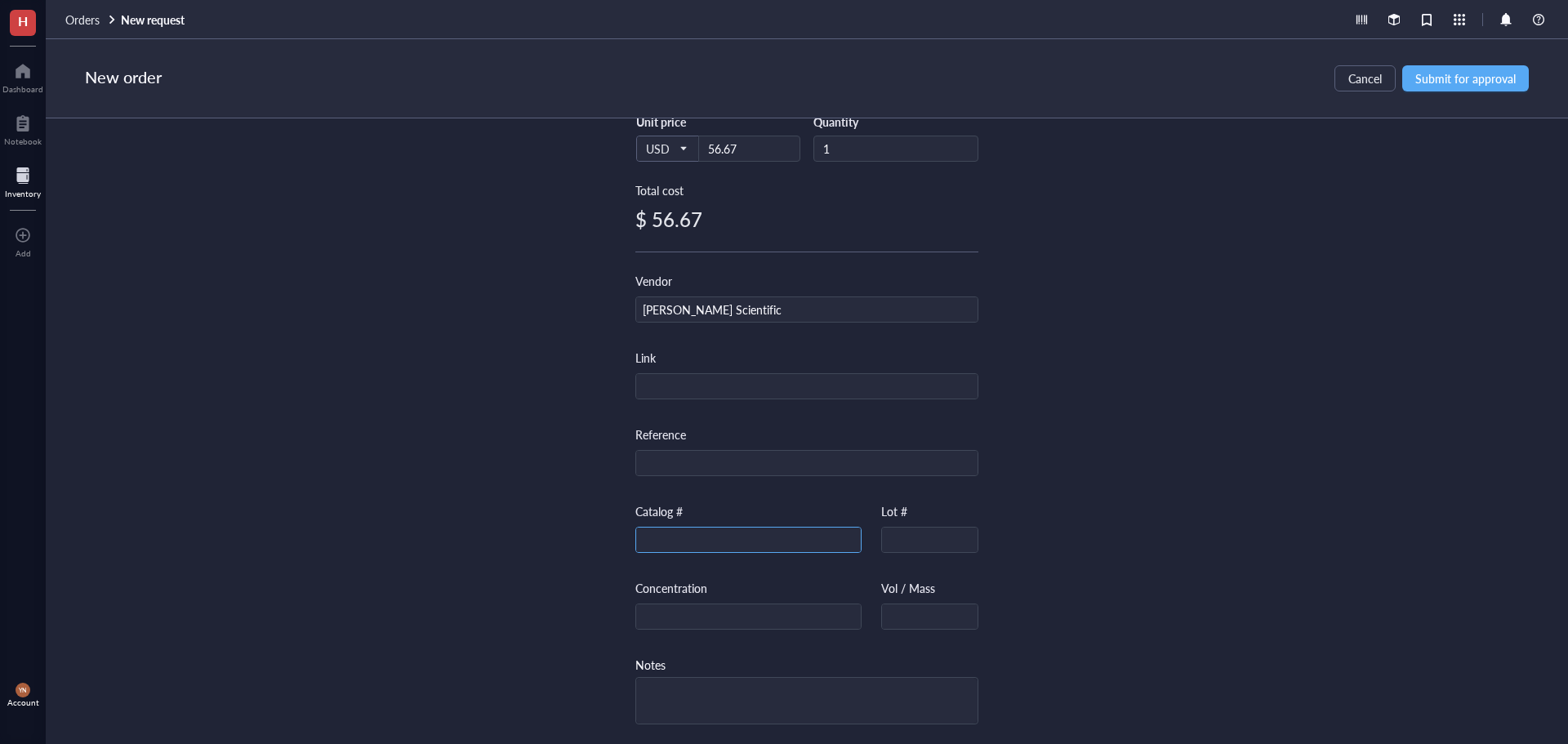
drag, startPoint x: 663, startPoint y: 538, endPoint x: 692, endPoint y: 532, distance: 29.6
click at [663, 538] on input "text" at bounding box center [748, 540] width 225 height 26
paste input "[PHONE_NUMBER]"
type input "[PHONE_NUMBER]"
click at [1180, 421] on div "Item name * Med Vet International Oasis PGA Suture, Size 4-0, with NFS-1 Needle…" at bounding box center [806, 431] width 1523 height 626
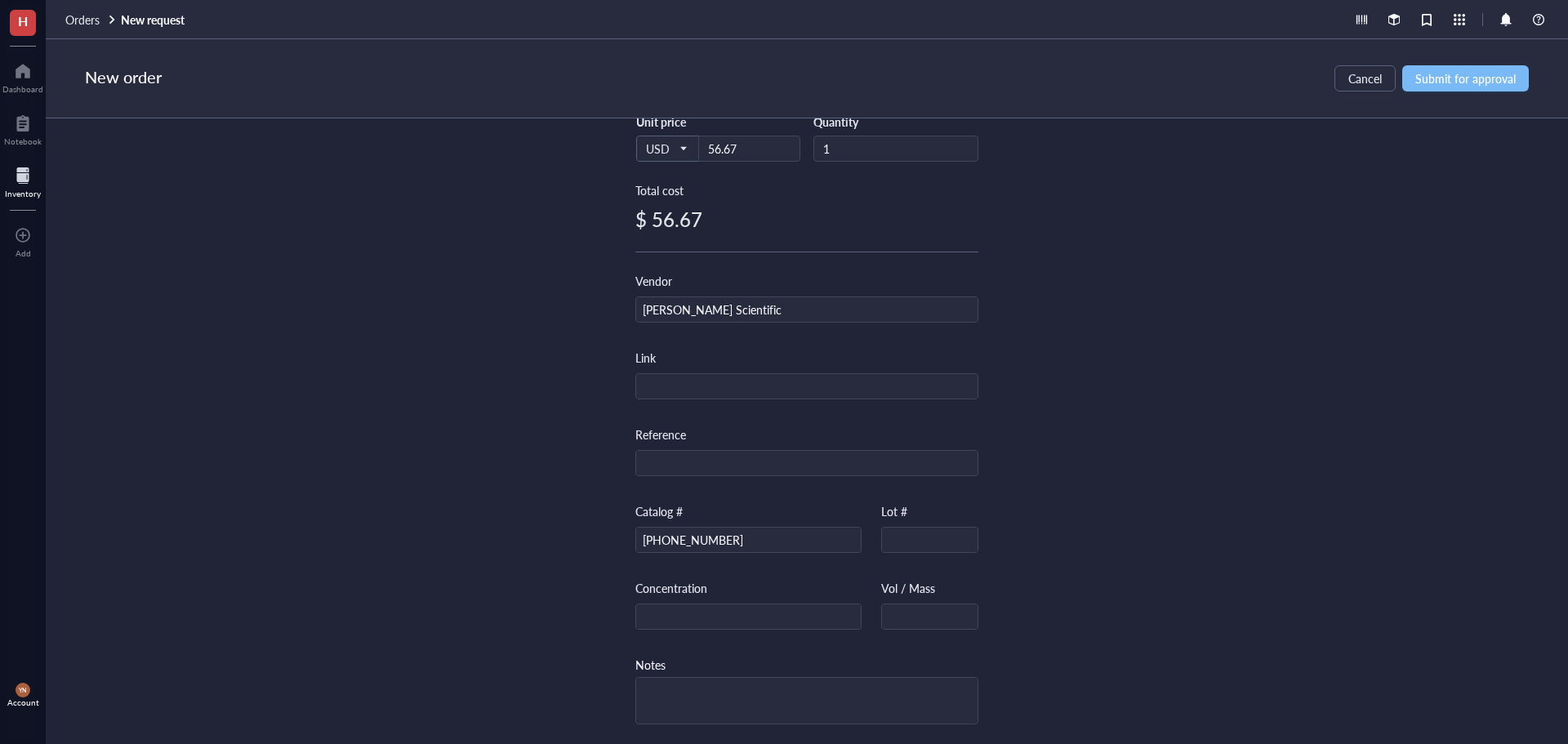
click at [1457, 82] on span "Submit for approval" at bounding box center [1465, 79] width 101 height 13
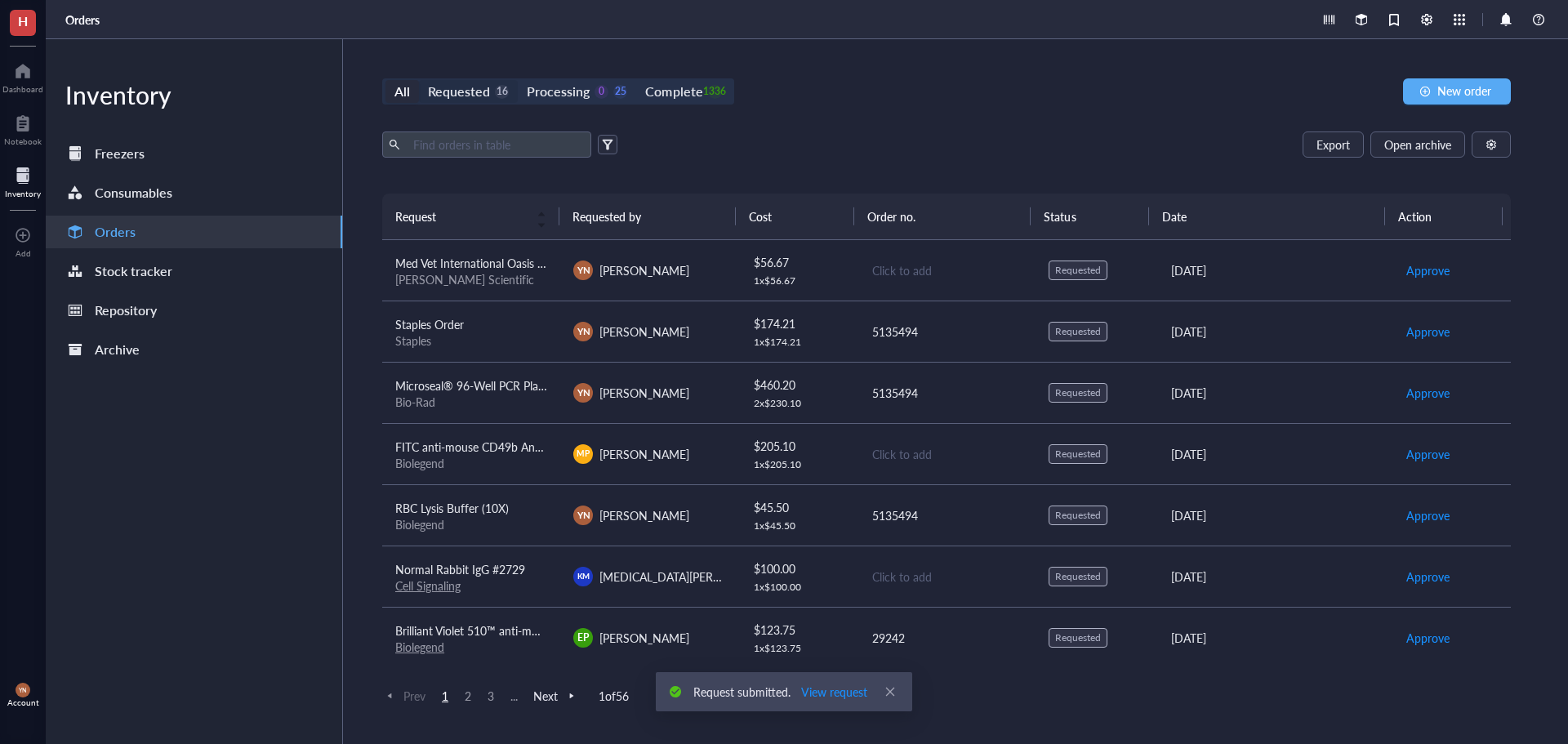
click at [482, 94] on div "Requested" at bounding box center [458, 91] width 62 height 23
click at [419, 80] on input "Requested 16" at bounding box center [419, 80] width 0 height 0
click at [491, 274] on div "[PERSON_NAME] Scientific" at bounding box center [471, 279] width 152 height 15
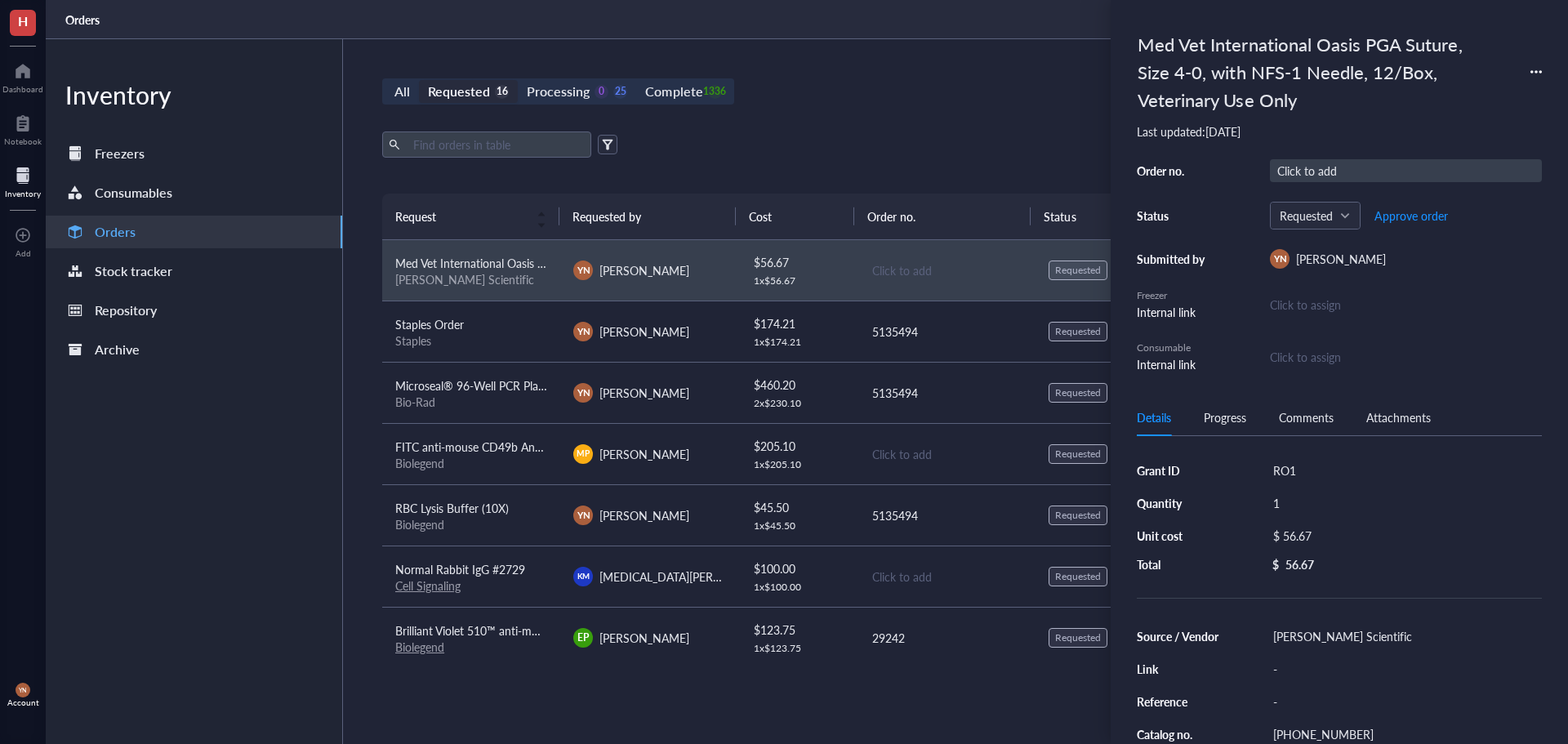
click at [1336, 166] on div "Click to add" at bounding box center [1406, 170] width 272 height 23
type input "5135184"
click at [894, 131] on div "Export Open archive" at bounding box center [946, 144] width 1128 height 26
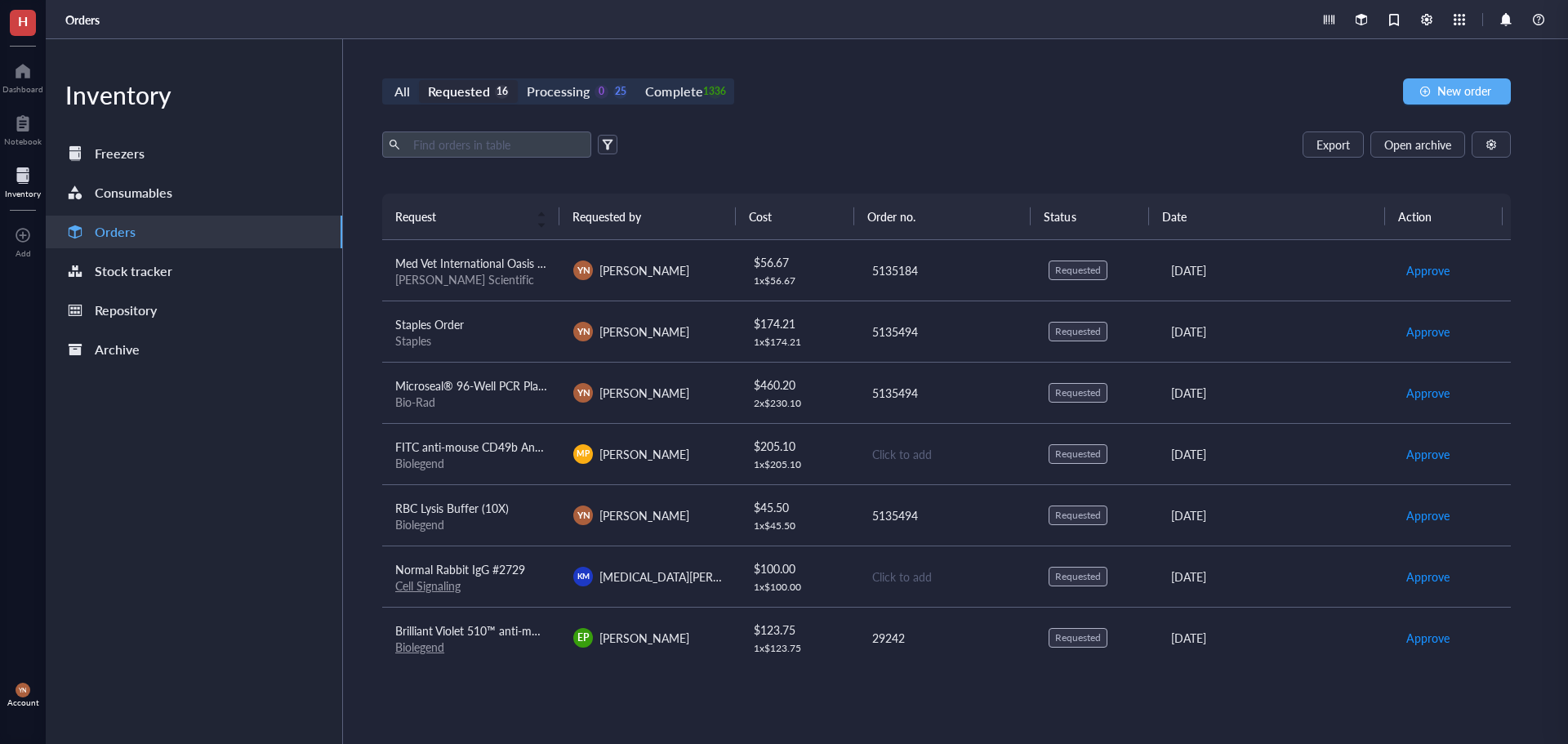
click at [822, 135] on div "Export Open archive" at bounding box center [946, 144] width 1128 height 26
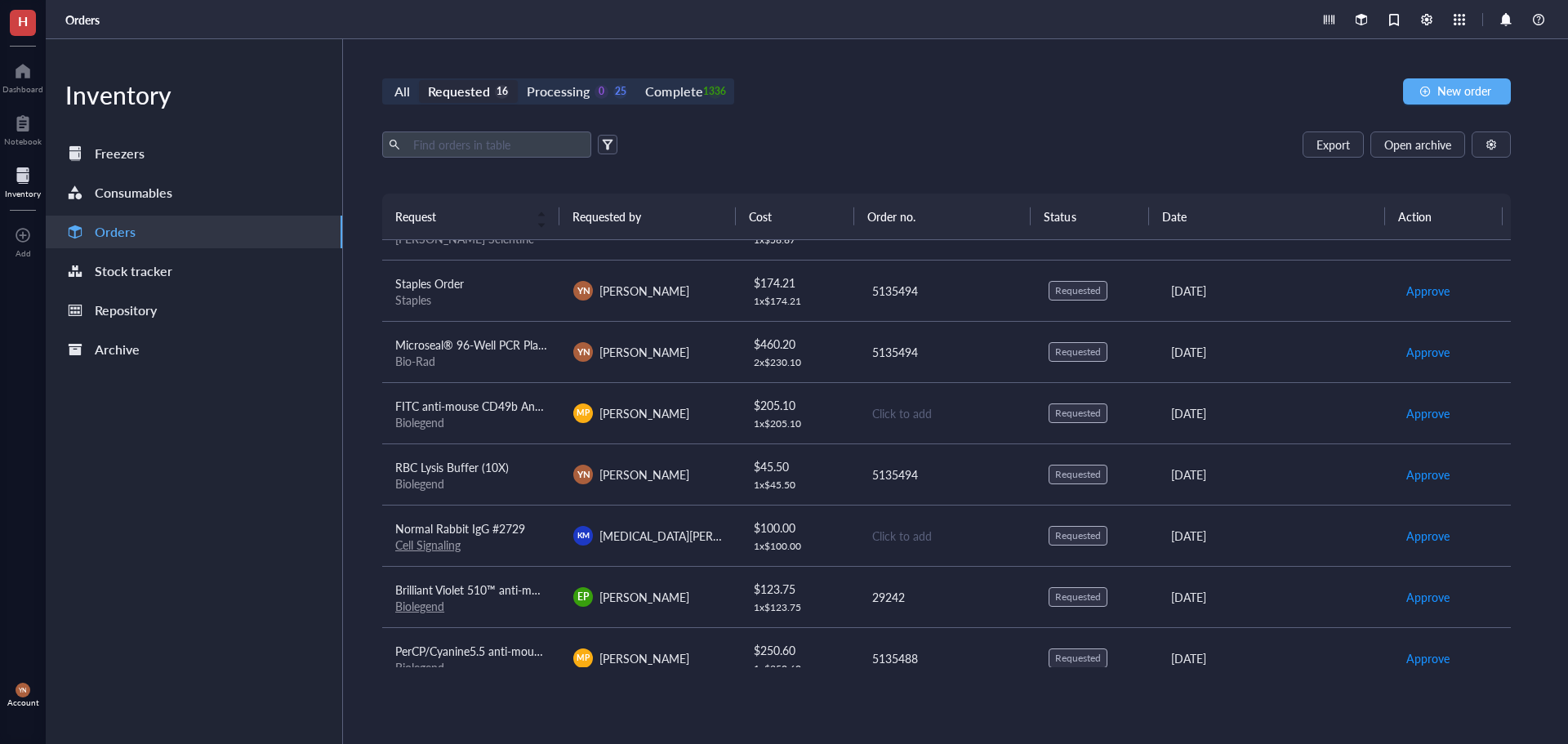
scroll to position [81, 0]
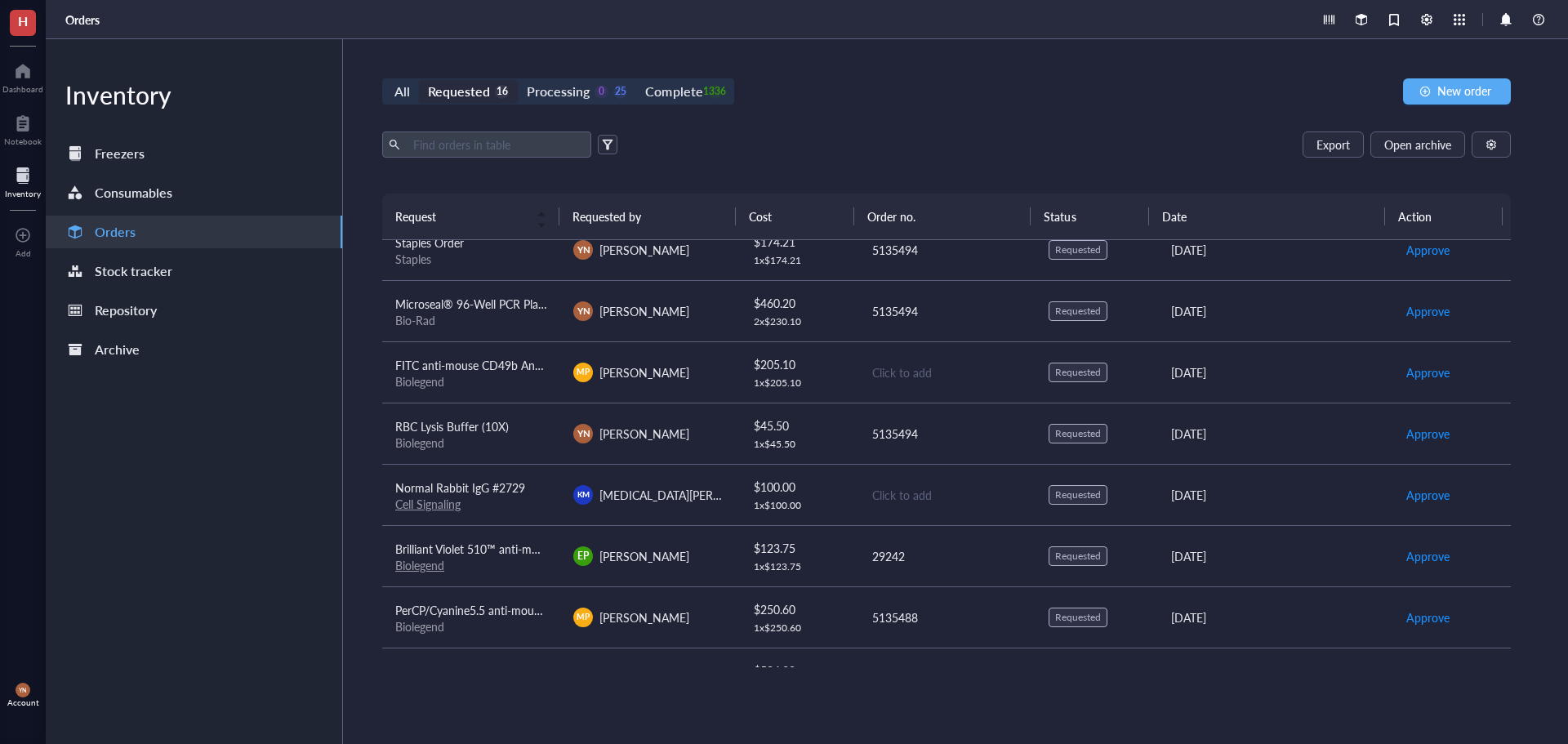
click at [468, 366] on span "FITC anti-mouse CD49b Antibody" at bounding box center [480, 366] width 171 height 17
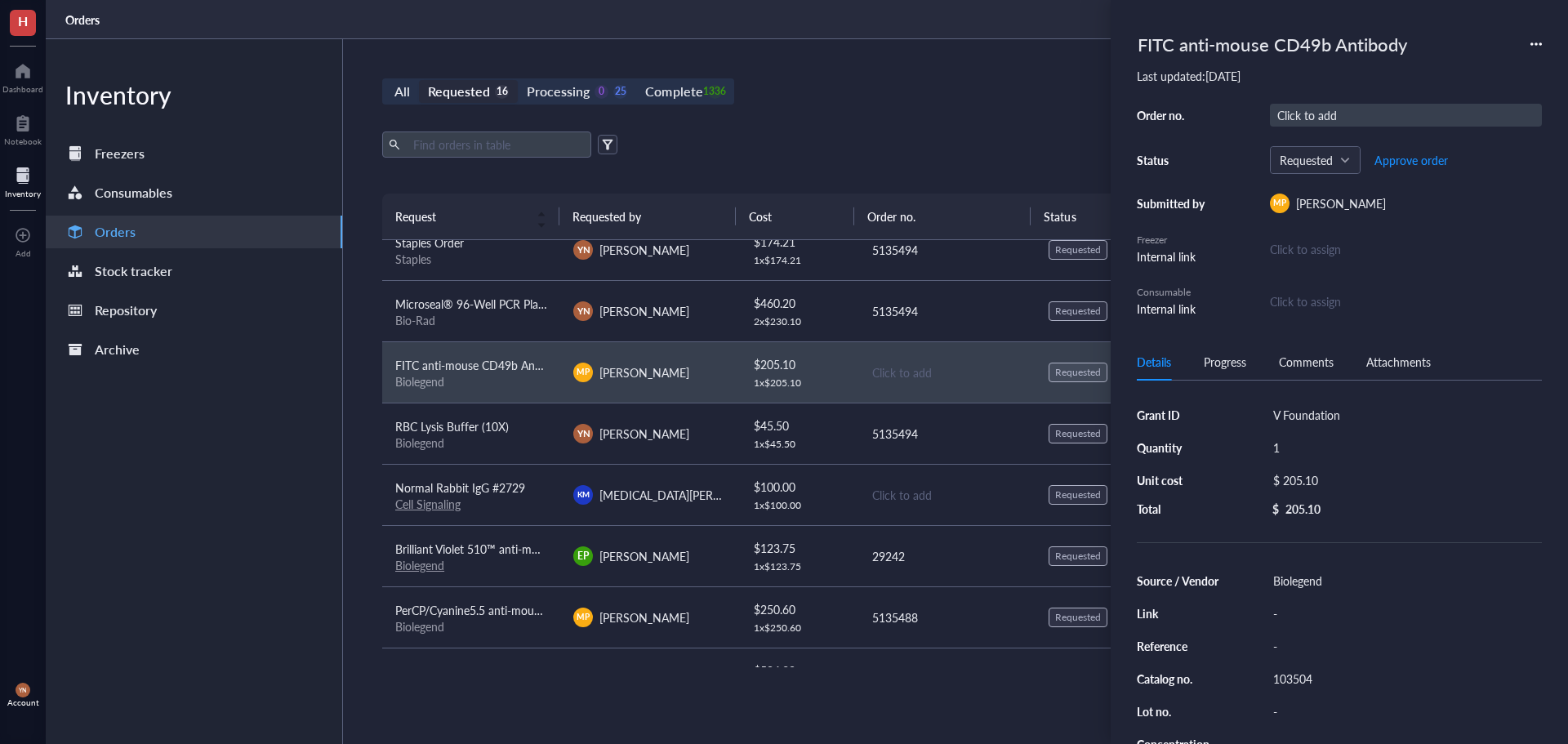
click at [1336, 113] on div "Click to add" at bounding box center [1406, 115] width 272 height 23
type input "5135488"
click at [870, 89] on div "All Requested 16 Processing 0 25 Complete 1336 New order" at bounding box center [946, 92] width 1128 height 26
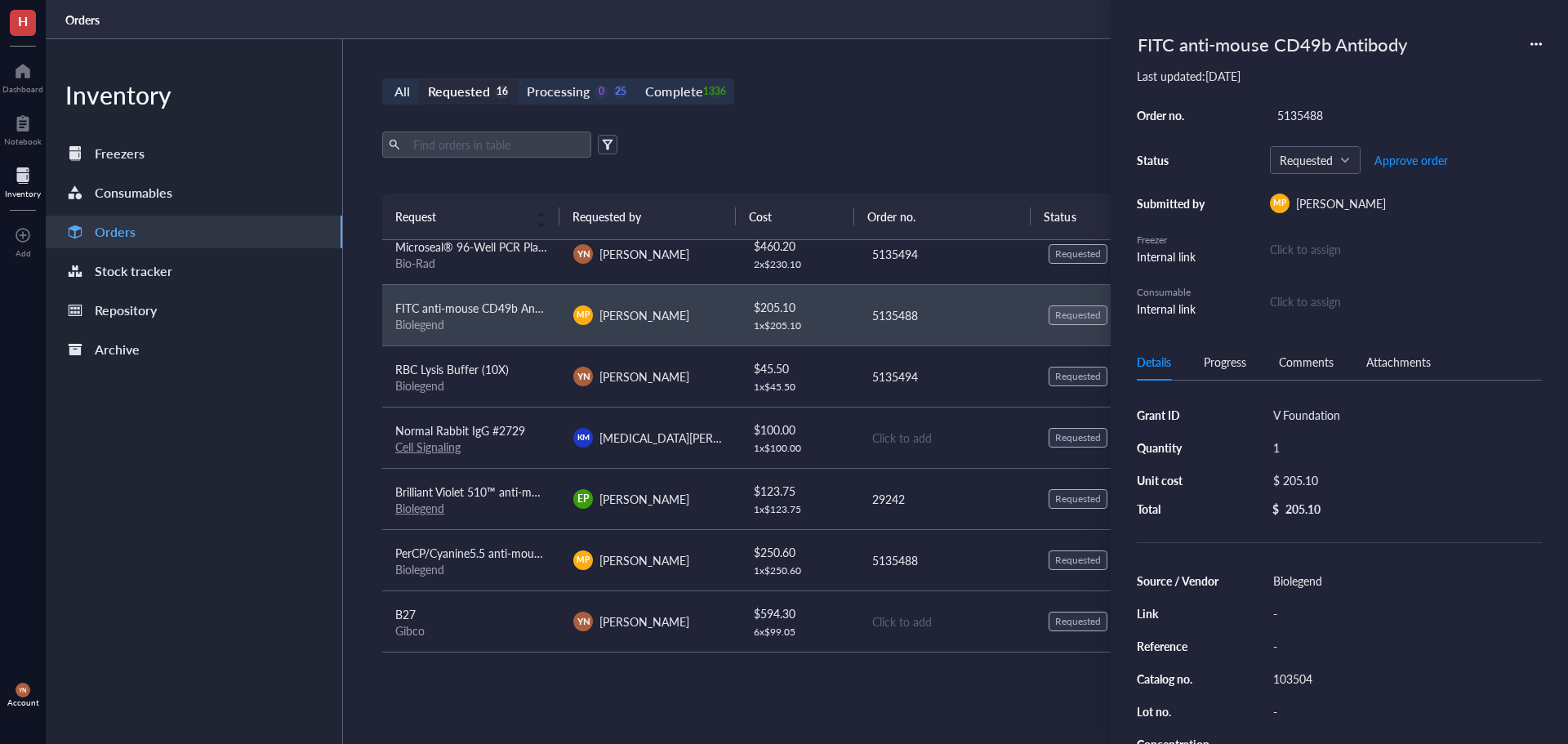
scroll to position [163, 0]
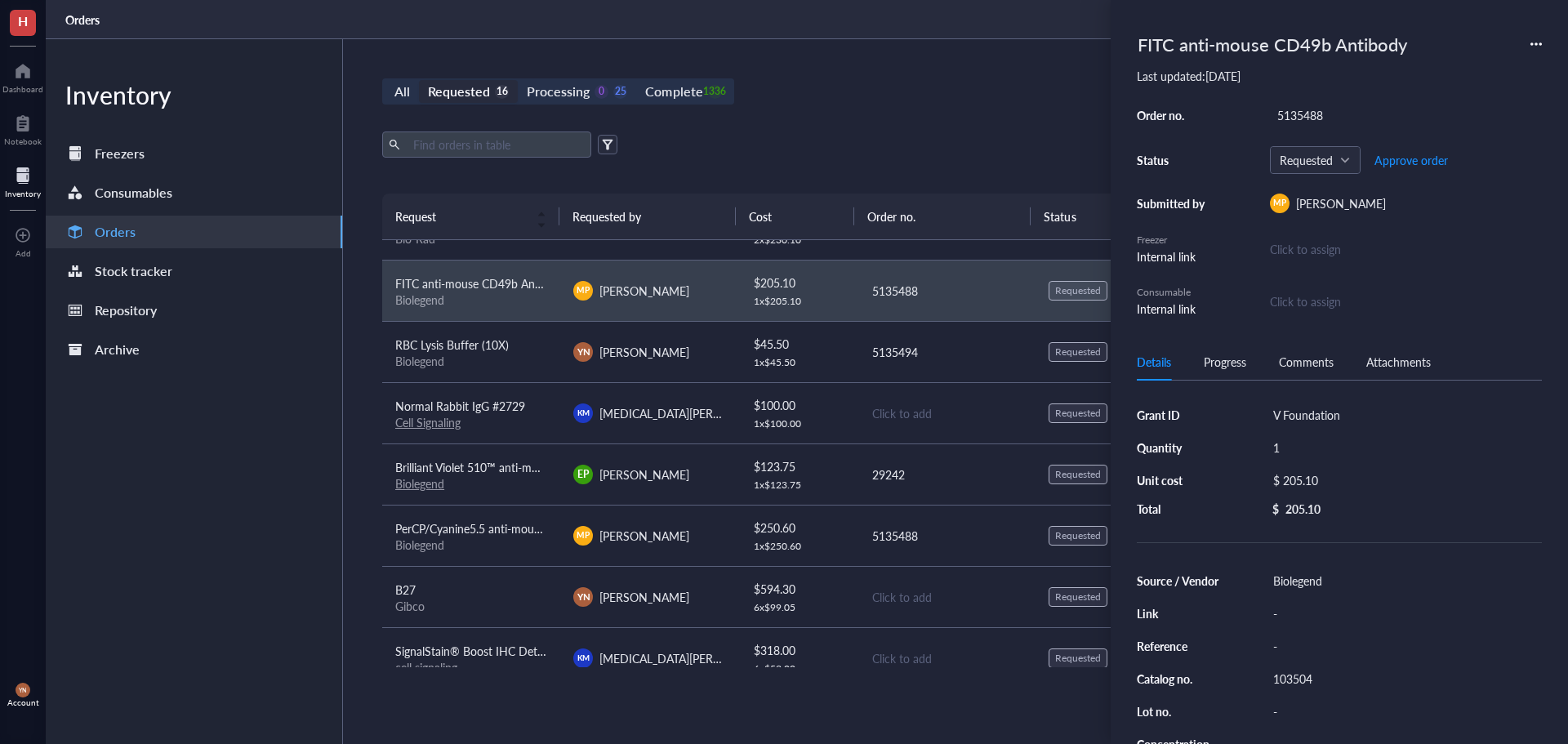
drag, startPoint x: 930, startPoint y: 121, endPoint x: 879, endPoint y: 218, distance: 109.6
click at [930, 121] on div "All Requested 16 Processing 0 25 Complete 1336 New order Export Open archive Re…" at bounding box center [947, 391] width 1207 height 704
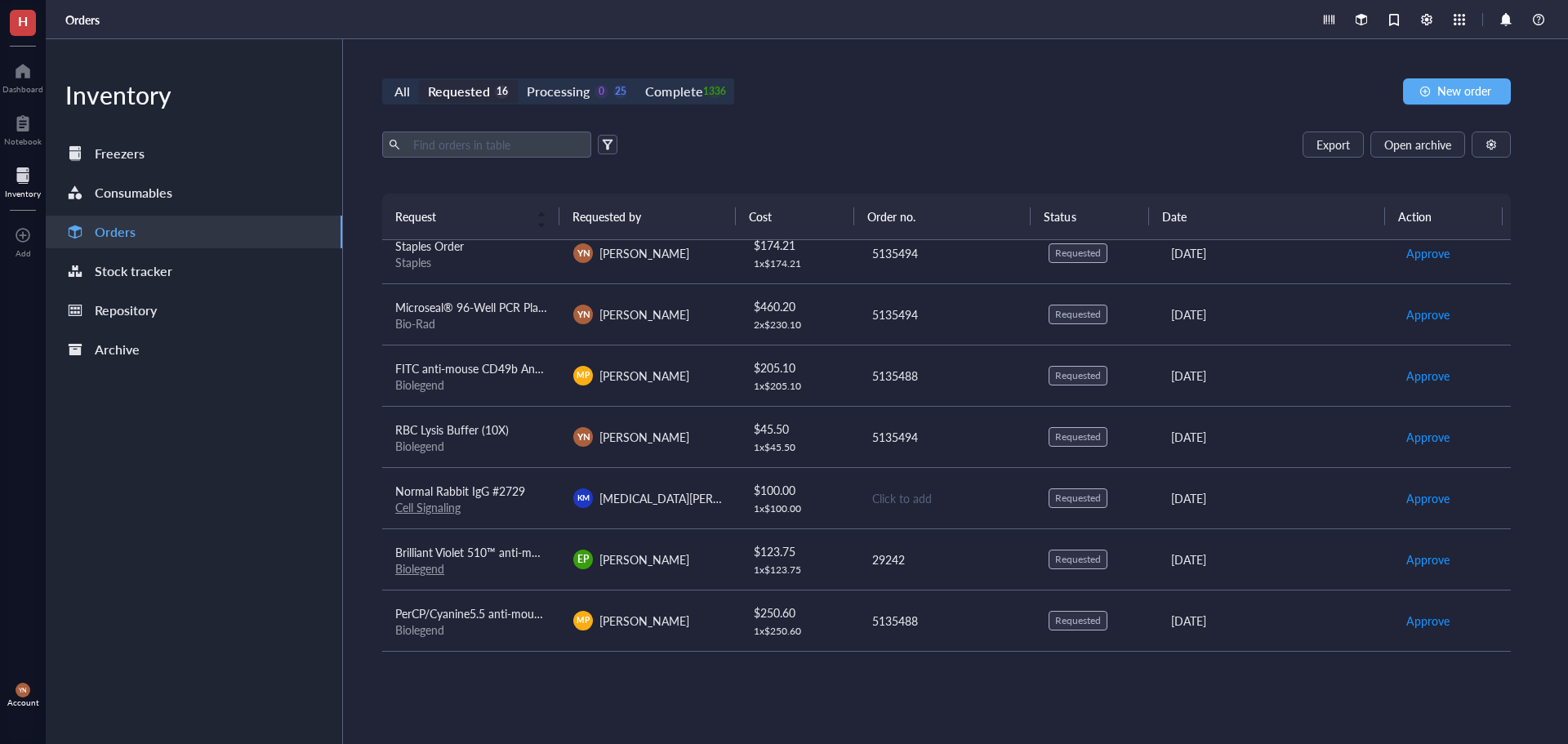
scroll to position [0, 0]
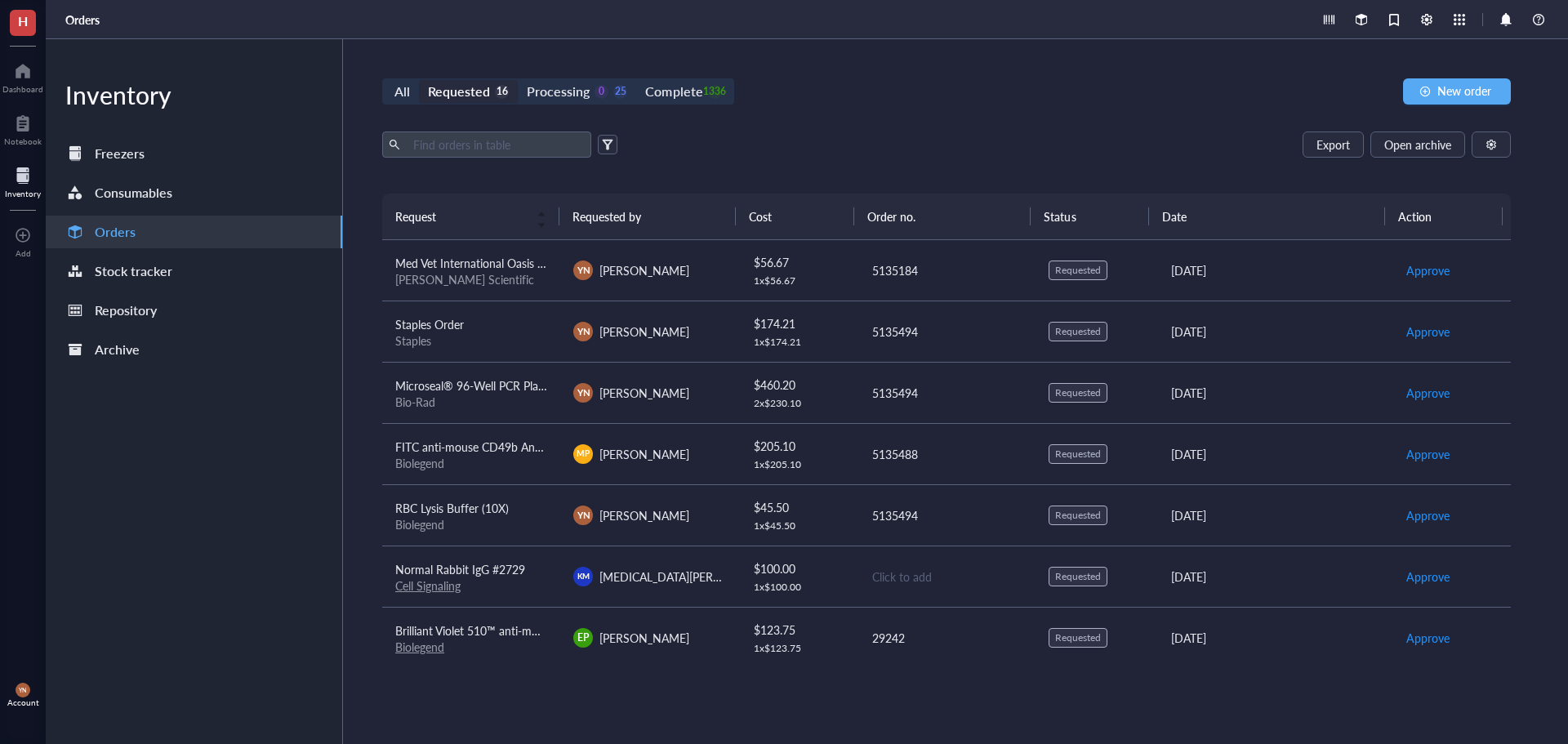
click at [504, 267] on span "Med Vet International Oasis PGA Suture, Size 4-0, with NFS-1 Needle, 12/Box, Ve…" at bounding box center [643, 263] width 497 height 17
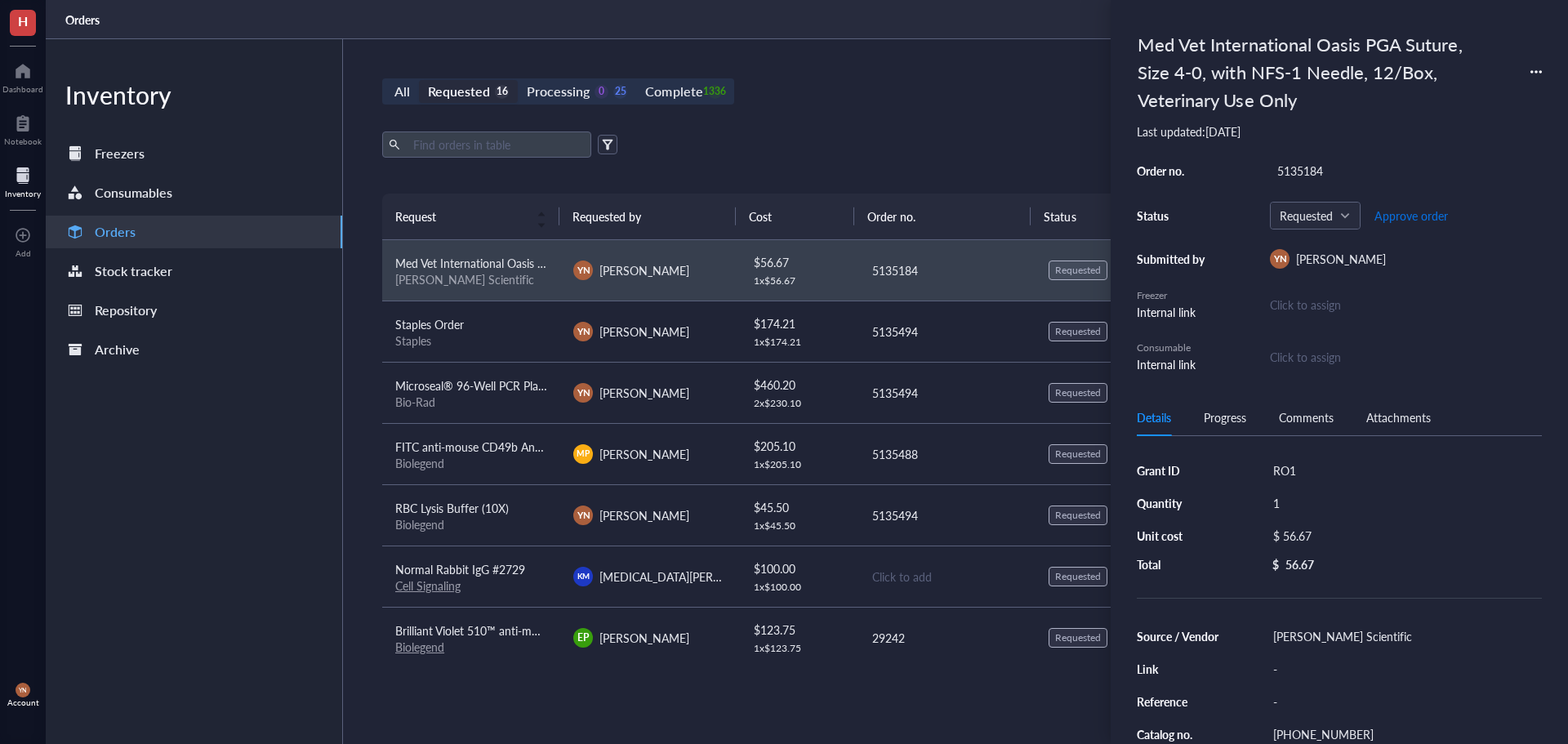
click at [1418, 218] on span "Approve order" at bounding box center [1411, 216] width 73 height 13
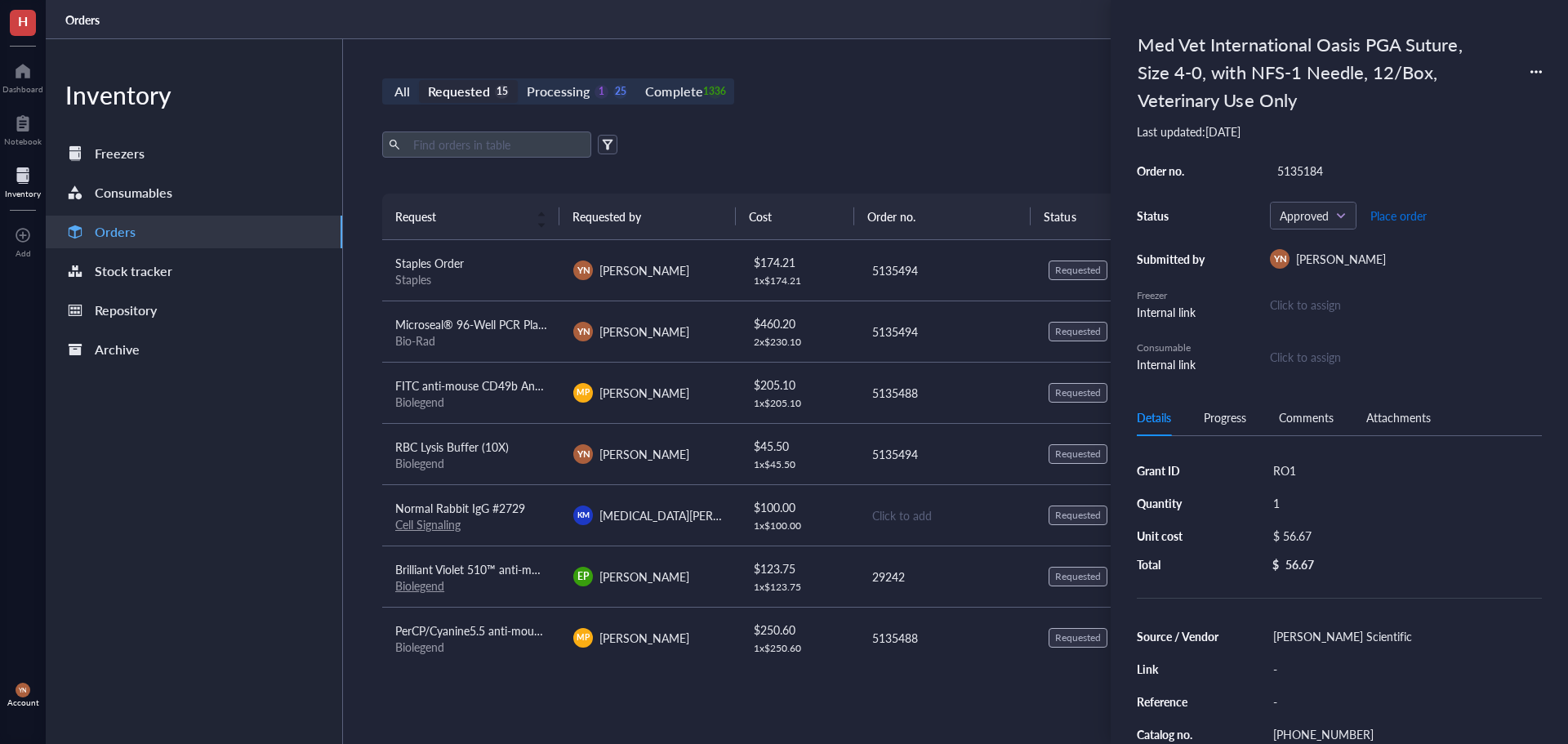
click at [1408, 217] on span "Place order" at bounding box center [1398, 216] width 56 height 13
click at [530, 260] on div "Staples Order" at bounding box center [471, 262] width 152 height 18
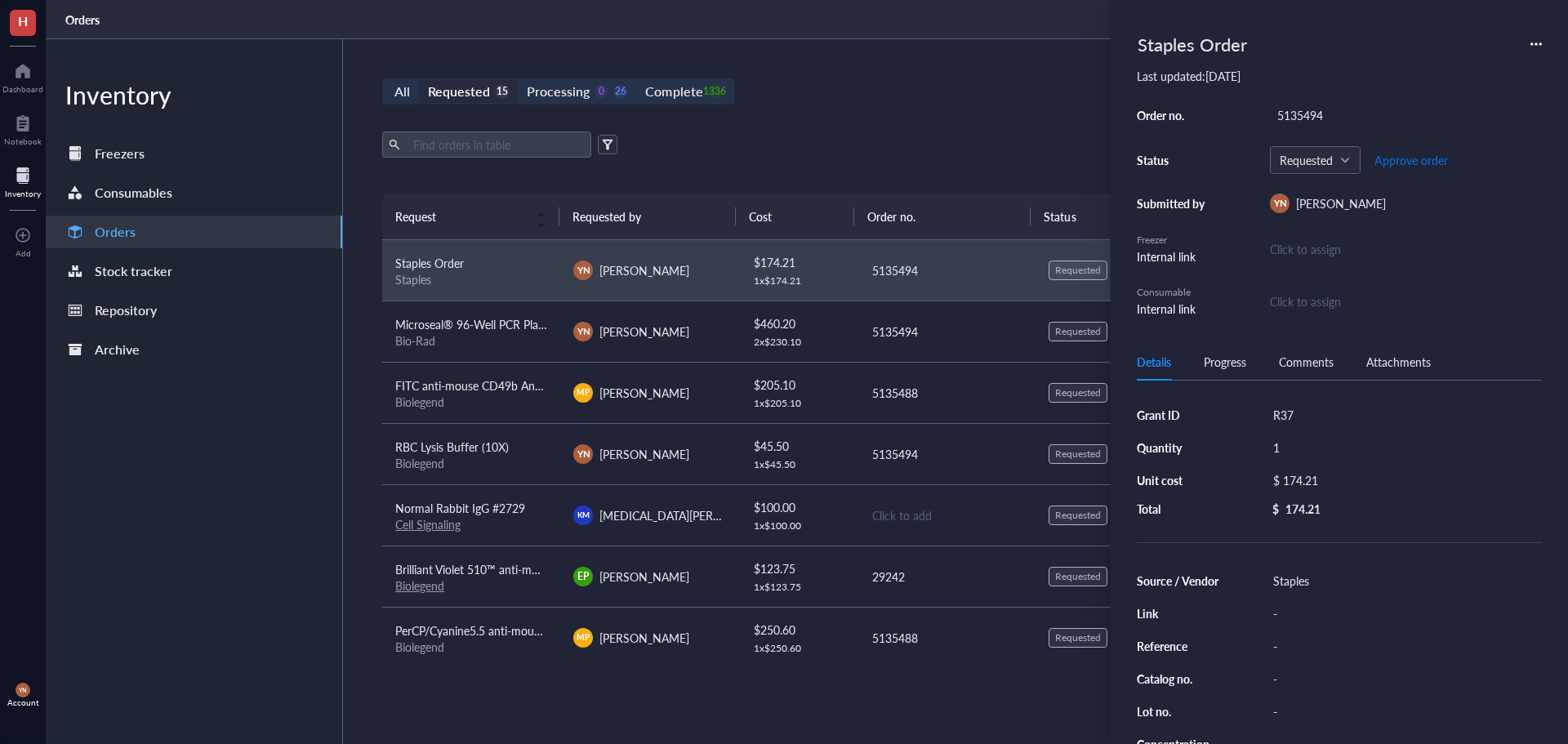
click at [1398, 149] on button "Approve order" at bounding box center [1411, 160] width 75 height 26
click at [1405, 159] on span "Place order" at bounding box center [1398, 160] width 56 height 13
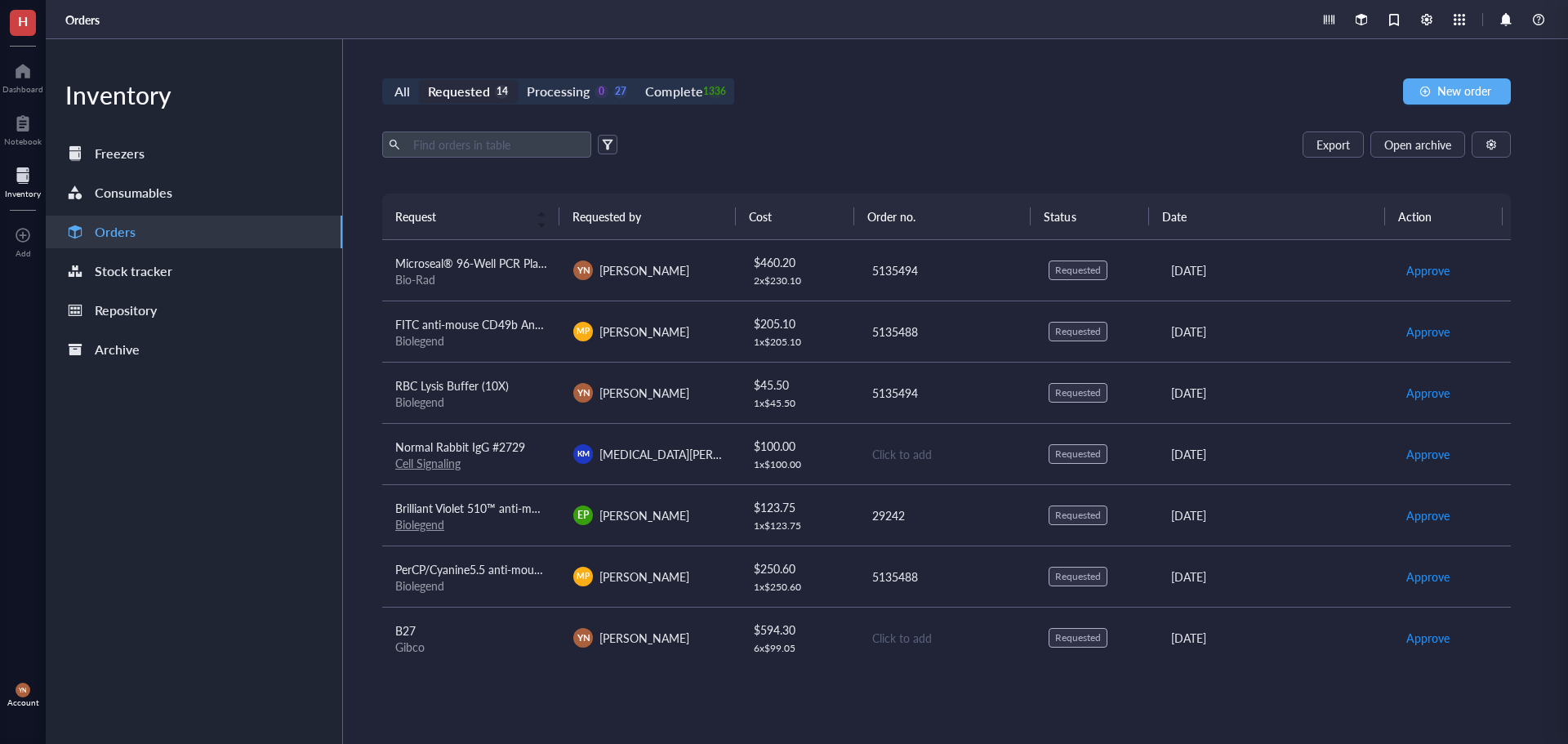
click at [506, 259] on span "Microseal® 96-Well PCR Plates, low profile, skirted, clear #MSP9601" at bounding box center [567, 263] width 345 height 17
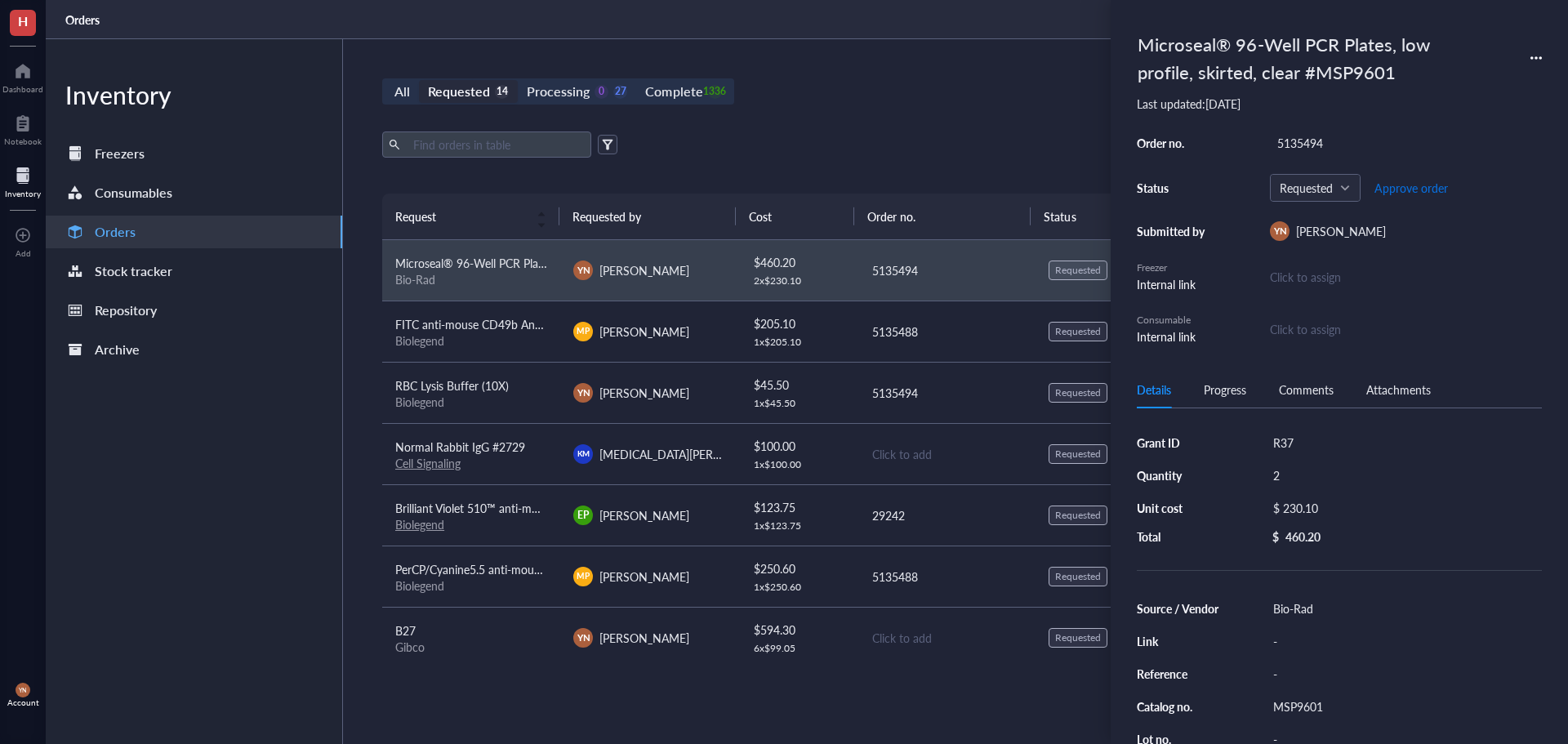
click at [1385, 186] on span "Approve order" at bounding box center [1411, 188] width 73 height 13
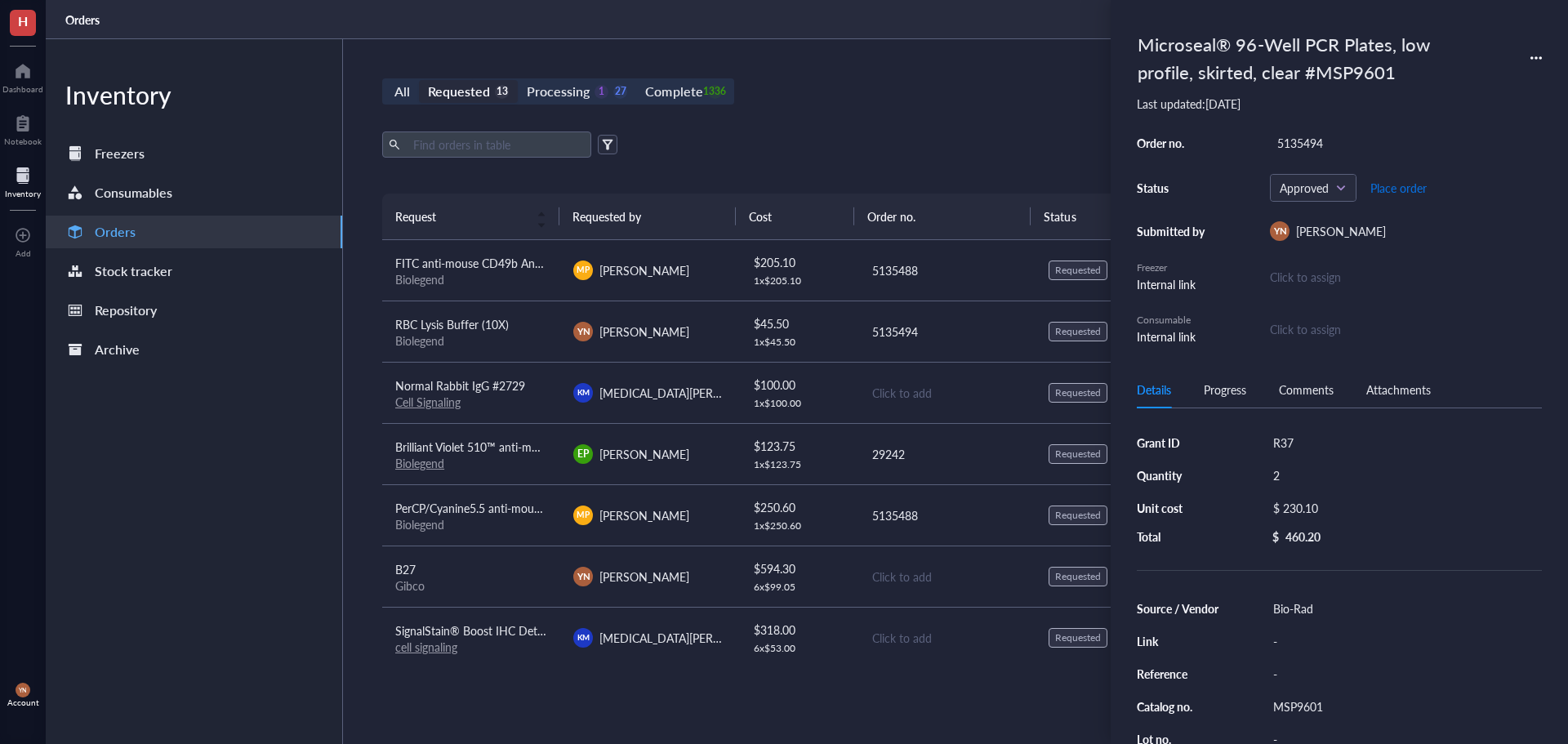
click at [1388, 187] on span "Place order" at bounding box center [1398, 188] width 56 height 13
click at [483, 277] on div "Biolegend" at bounding box center [471, 279] width 152 height 15
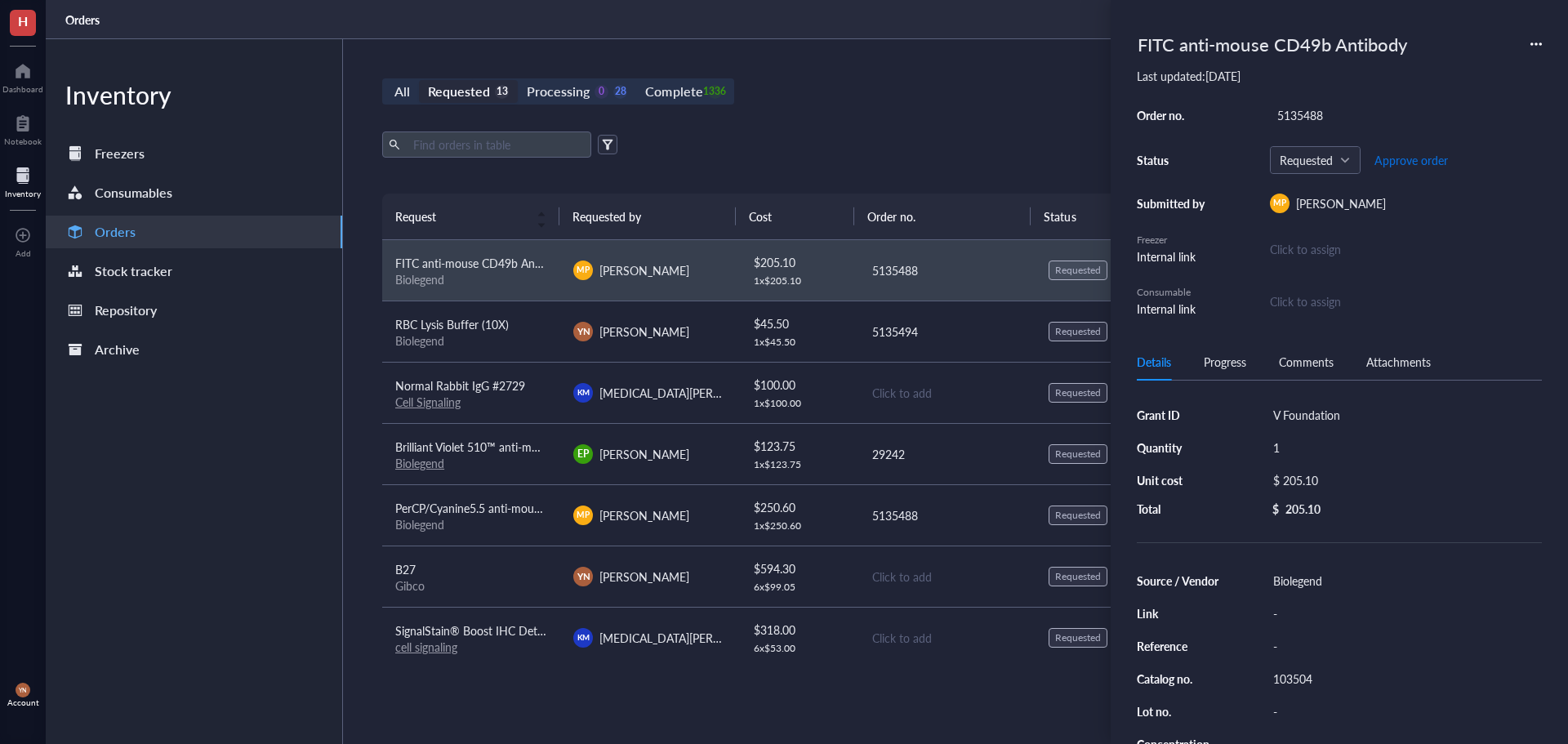
click at [1425, 163] on span "Approve order" at bounding box center [1411, 160] width 73 height 13
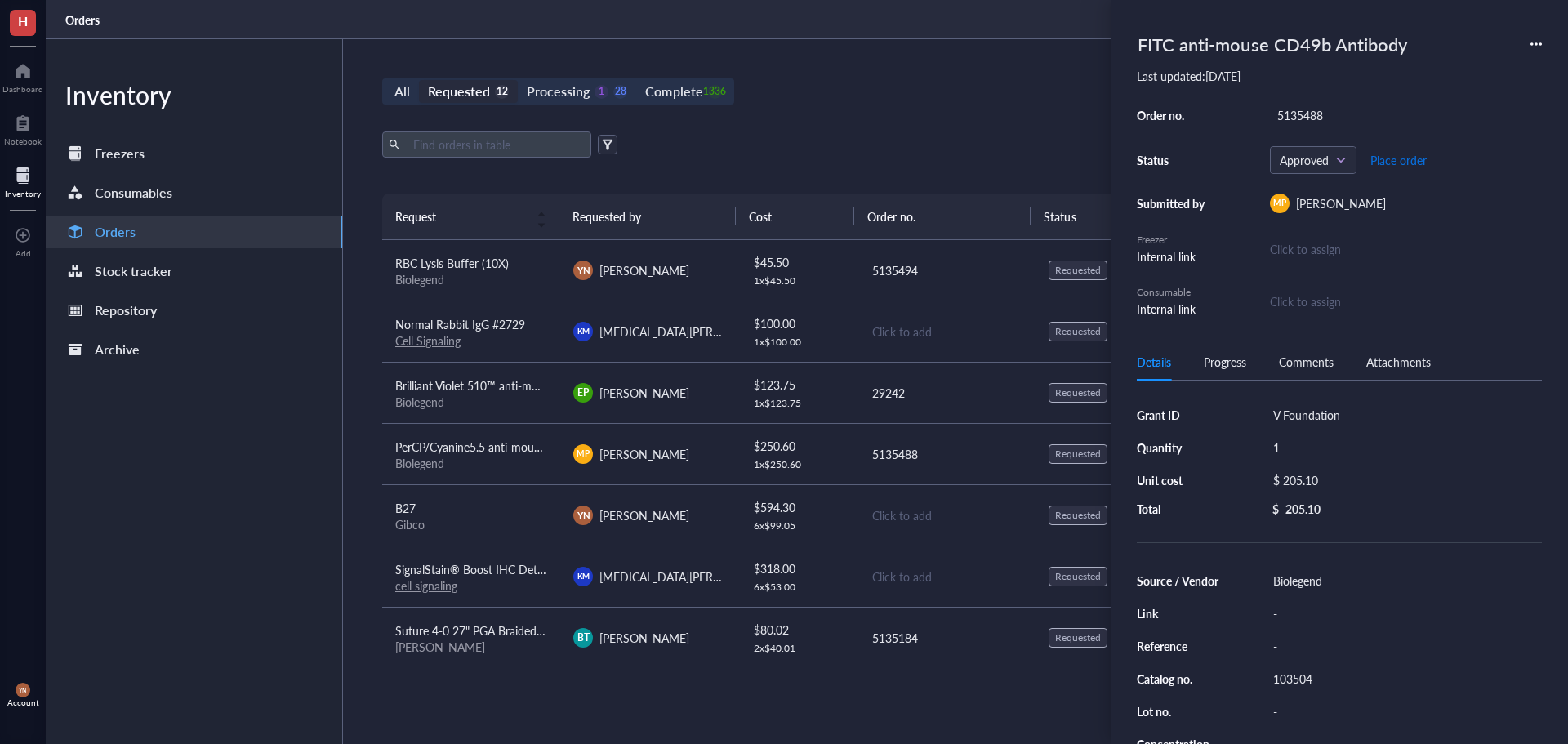
click at [1414, 160] on span "Place order" at bounding box center [1398, 160] width 56 height 13
click at [489, 276] on div "Biolegend" at bounding box center [471, 279] width 152 height 15
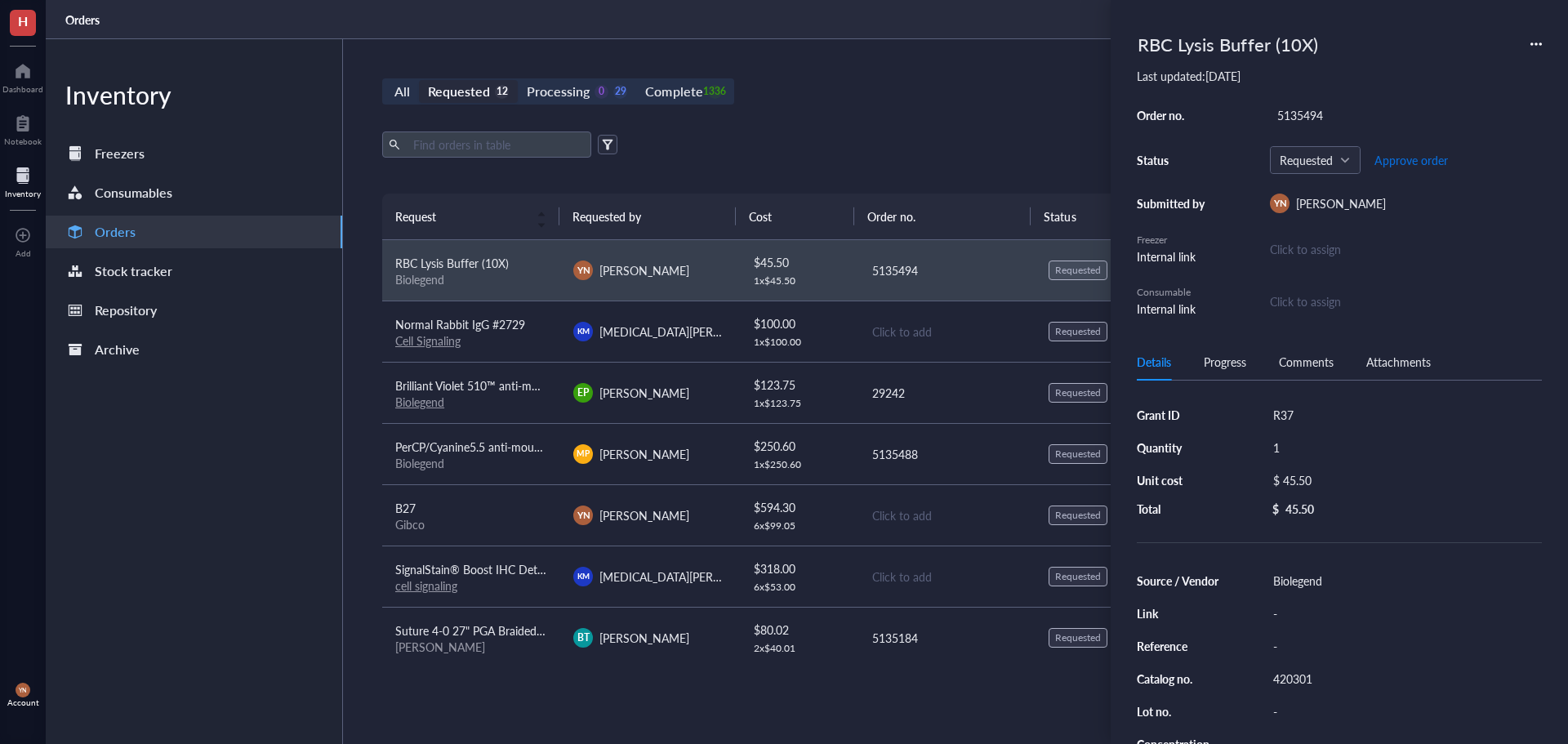
click at [1410, 163] on span "Approve order" at bounding box center [1411, 160] width 73 height 13
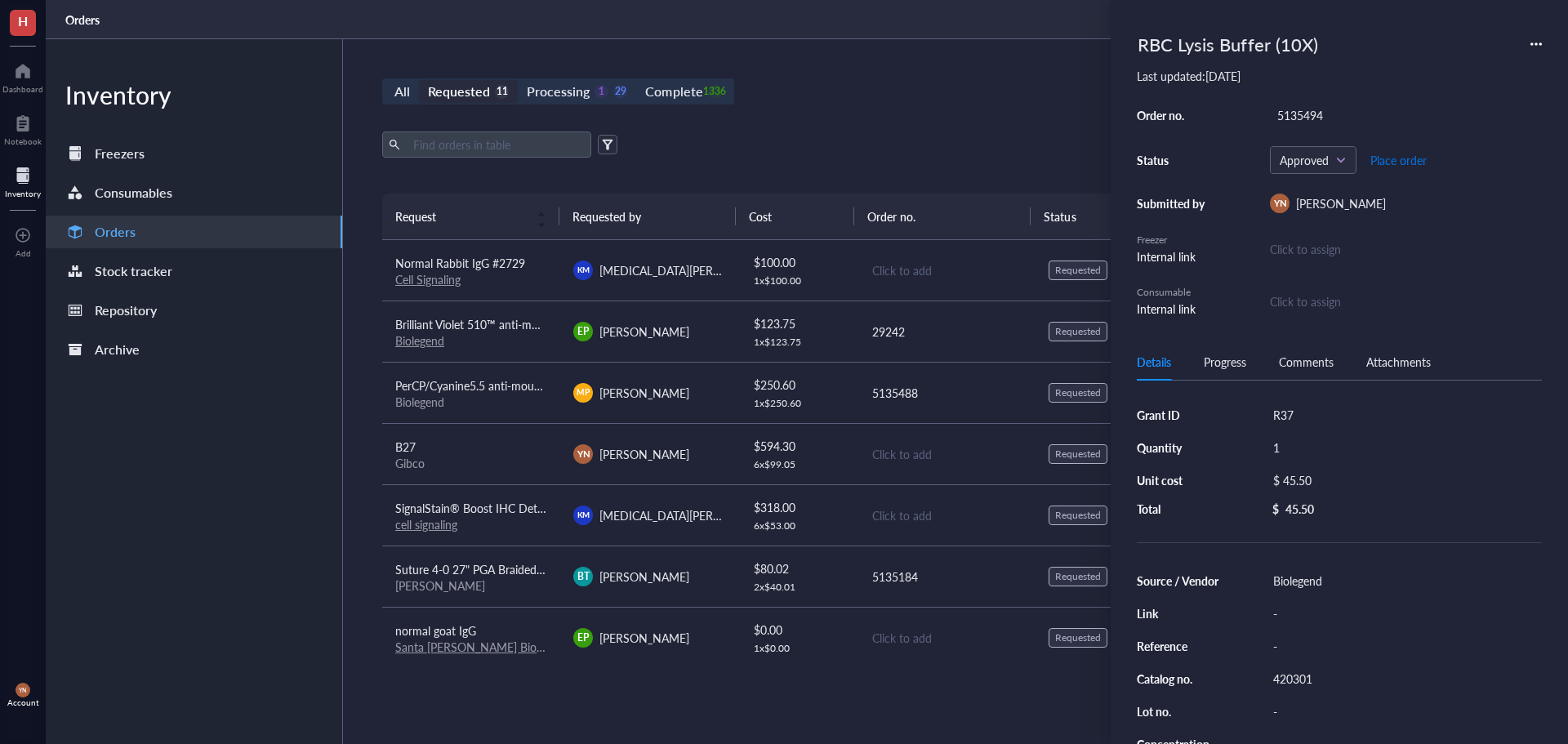
click at [1410, 163] on span "Place order" at bounding box center [1398, 160] width 56 height 13
click at [474, 260] on span "Normal Rabbit IgG #2729" at bounding box center [460, 263] width 130 height 17
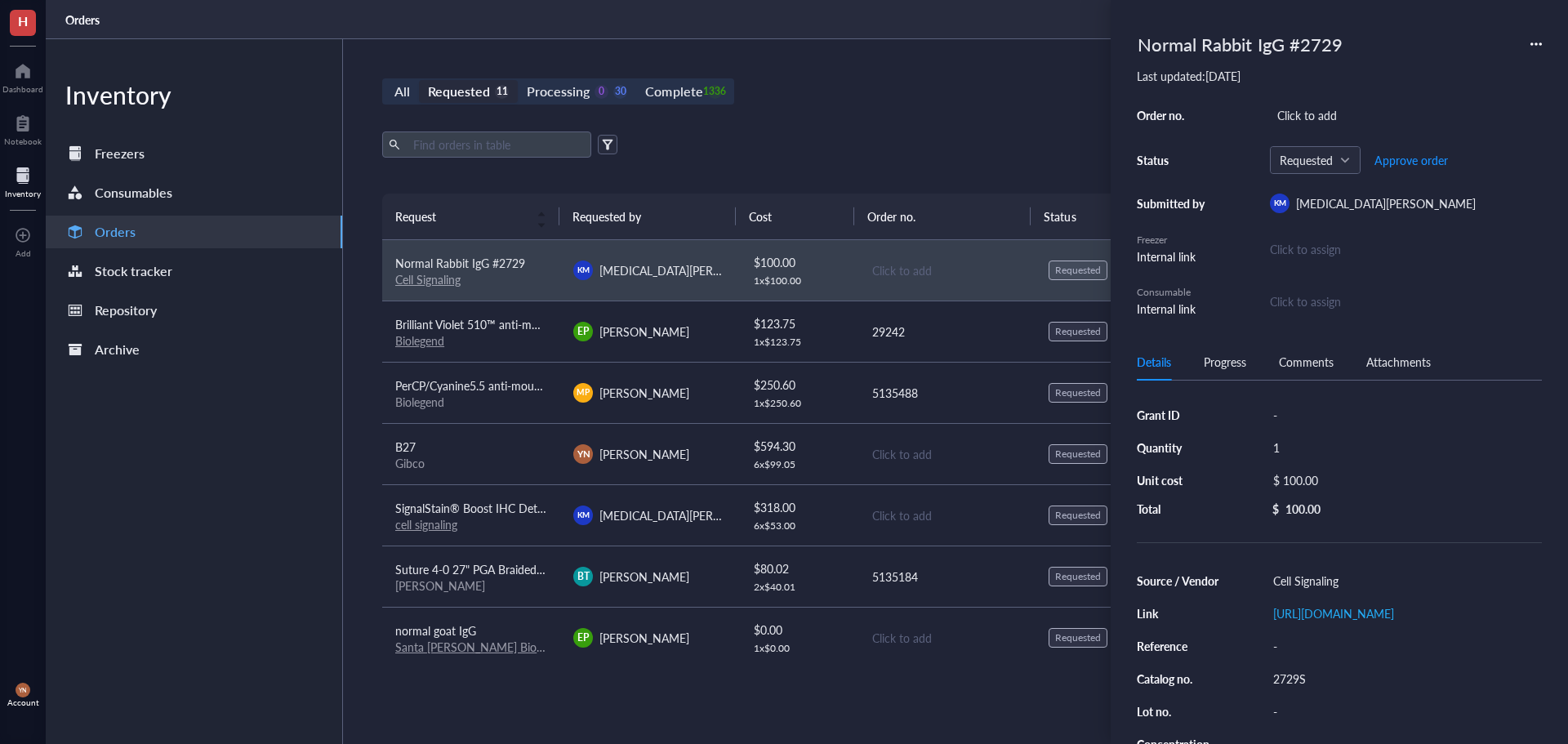
click at [493, 332] on div "Brilliant Violet 510™ anti-mouse CD117 (c-kit) Antibody" at bounding box center [471, 324] width 152 height 18
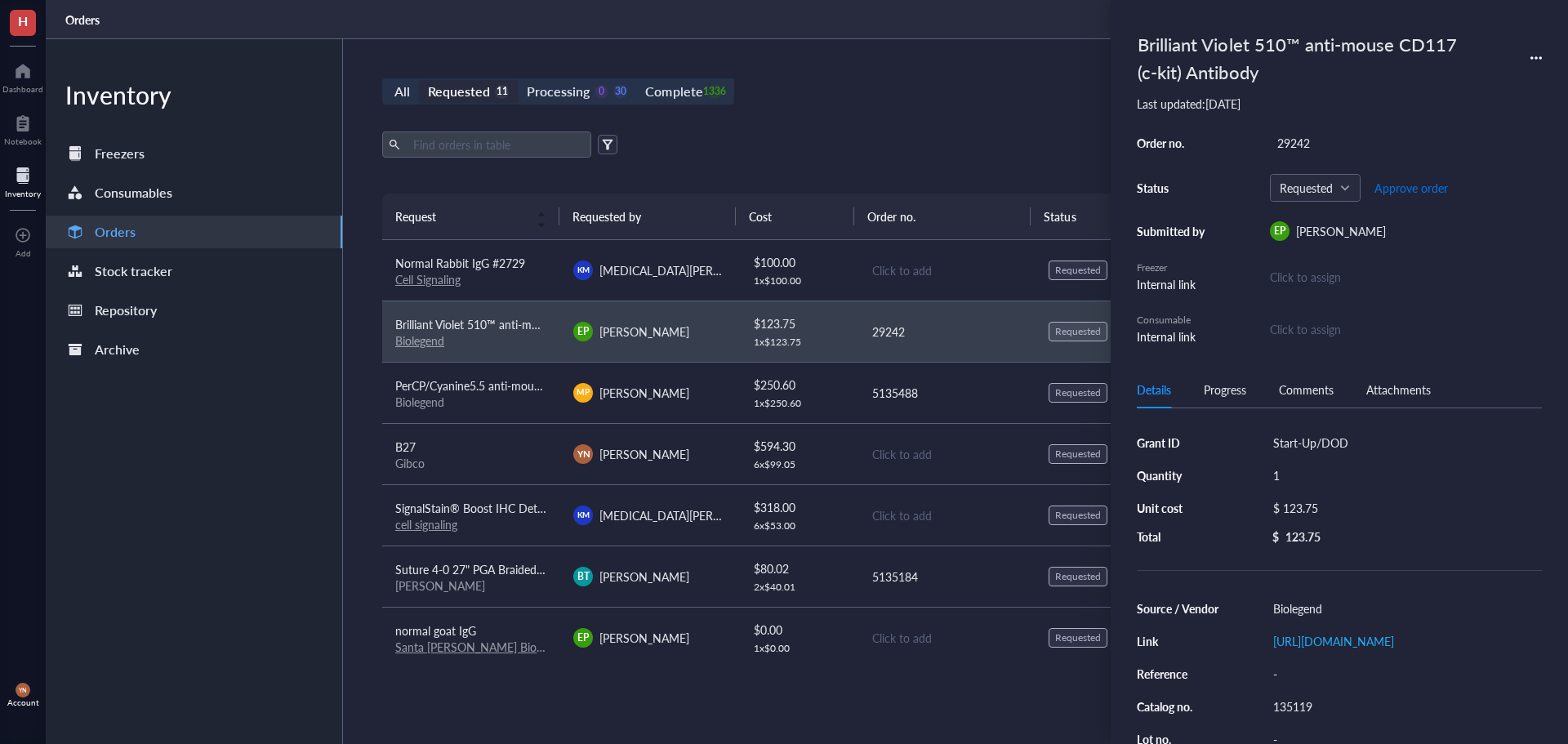
drag, startPoint x: 1412, startPoint y: 176, endPoint x: 1412, endPoint y: 185, distance: 9.0
click at [1412, 179] on button "Approve order" at bounding box center [1411, 188] width 75 height 26
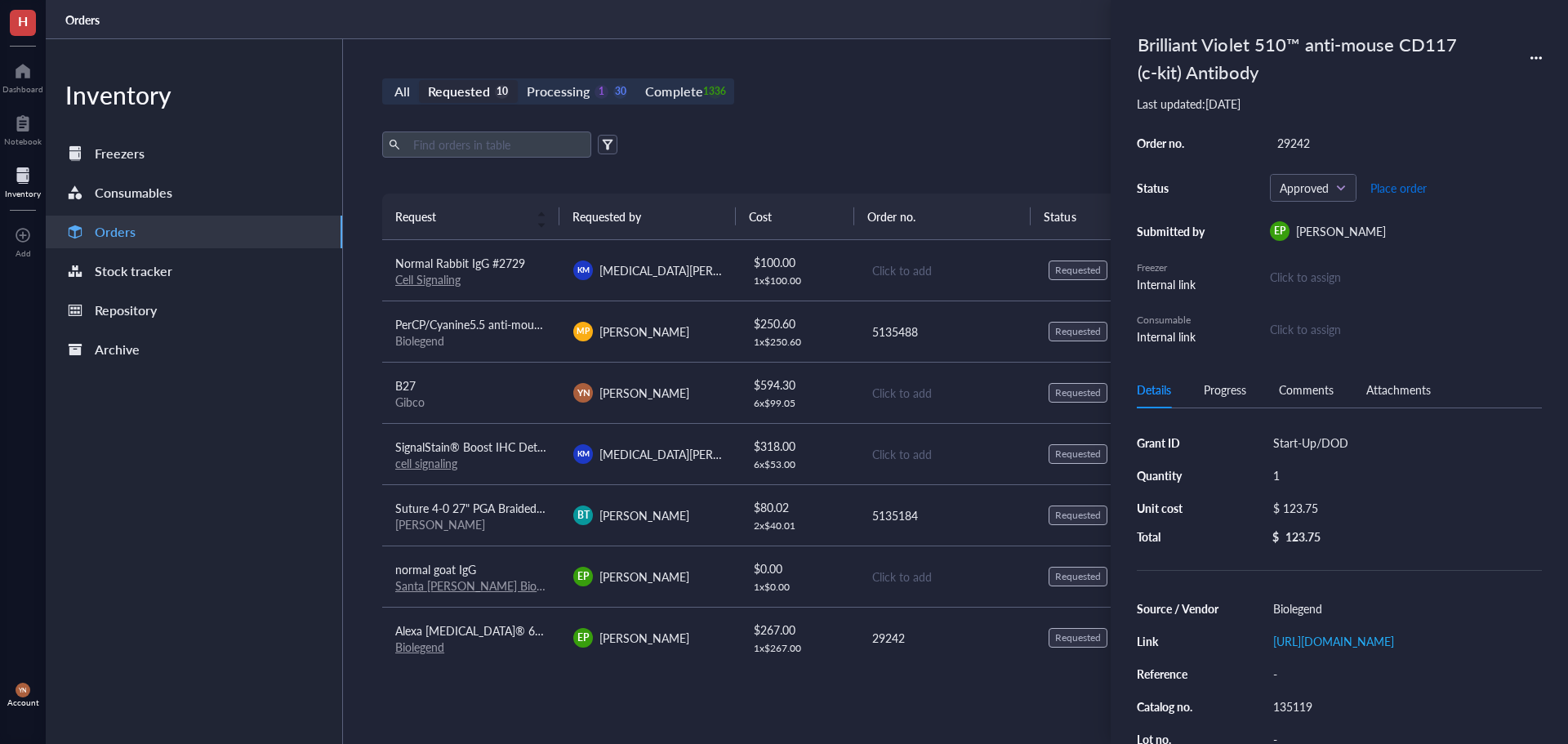
click at [1412, 186] on span "Place order" at bounding box center [1398, 188] width 56 height 13
click at [480, 326] on span "PerCP/Cyanine5.5 anti-mouse CD172a (SIRPα) Antibody" at bounding box center [537, 324] width 284 height 17
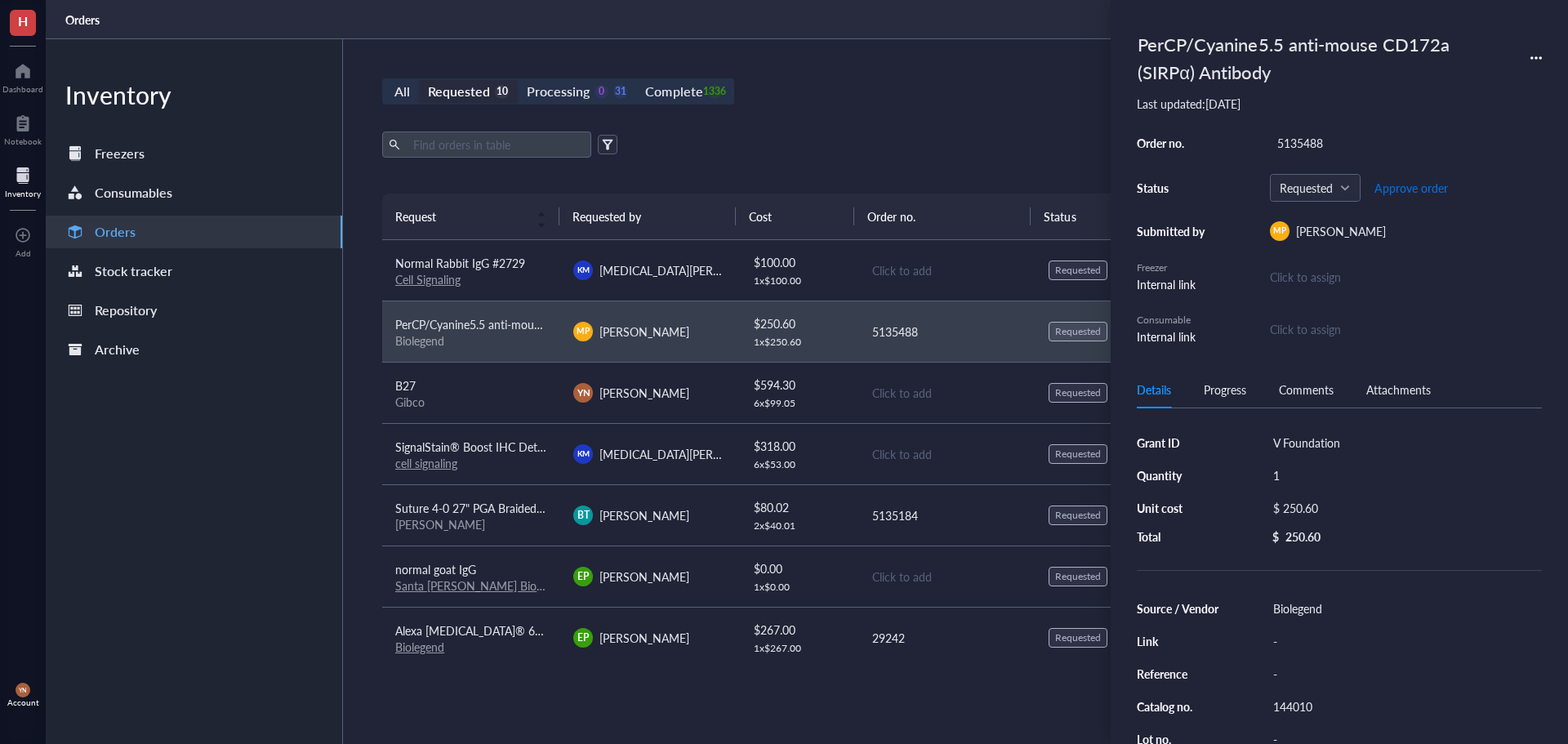
click at [1418, 192] on span "Approve order" at bounding box center [1411, 188] width 73 height 13
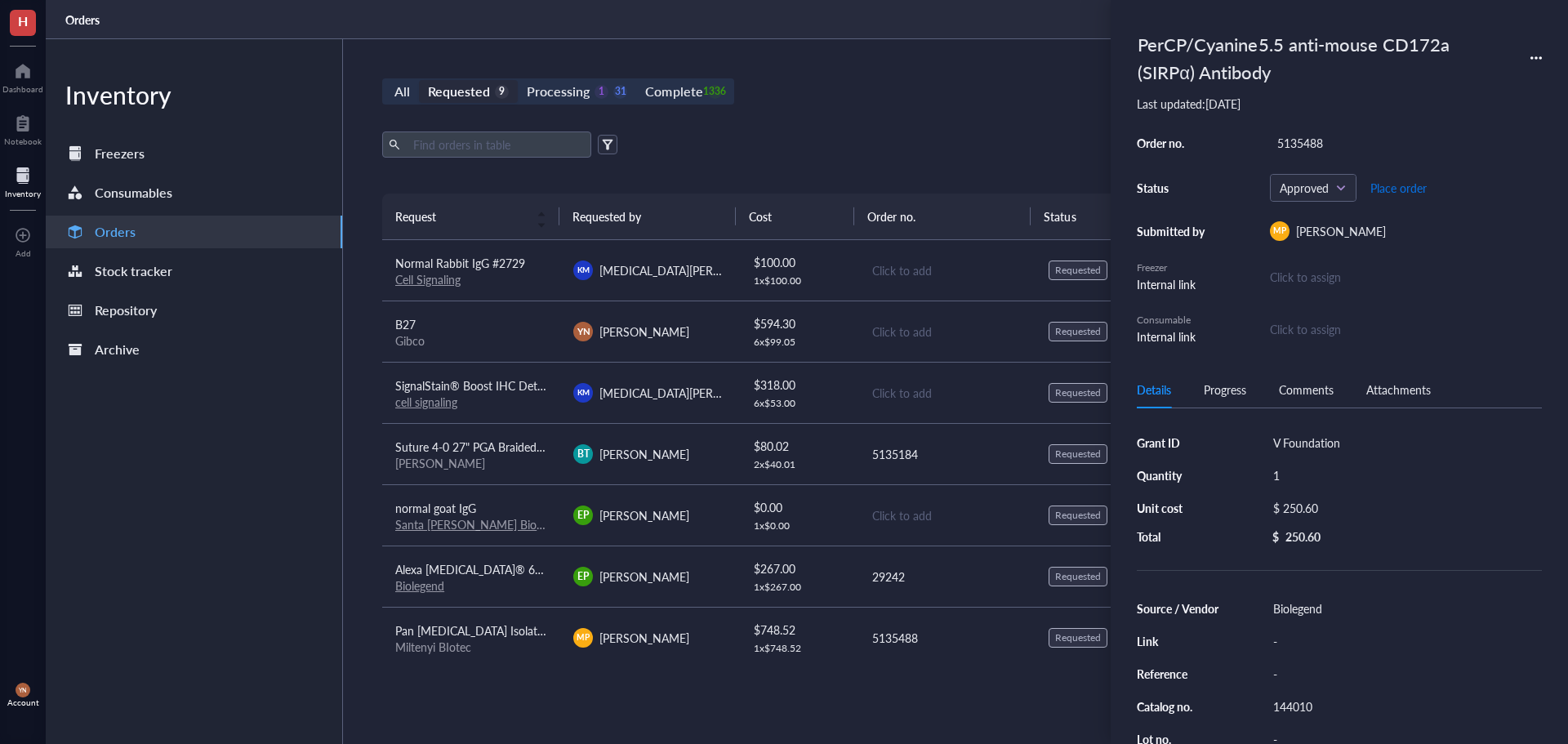
click at [1412, 191] on span "Place order" at bounding box center [1398, 188] width 56 height 13
click at [492, 452] on span "Suture 4-0 27" PGA Braided DS-18 Undyed 12/Bx" at bounding box center [522, 447] width 254 height 17
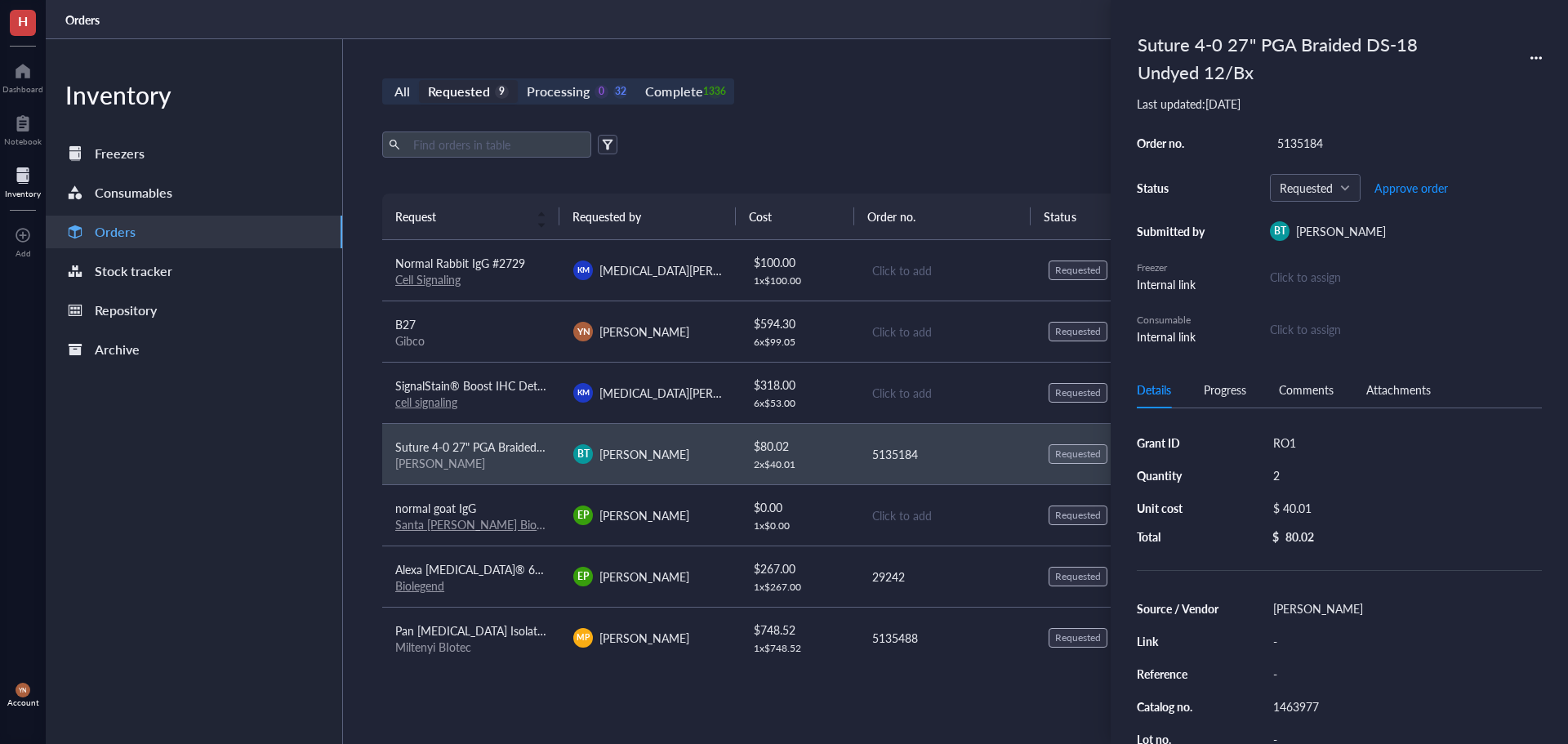
click at [1449, 188] on div "Requested Approve order" at bounding box center [1406, 188] width 272 height 28
click at [1437, 190] on span "Approve order" at bounding box center [1411, 188] width 73 height 13
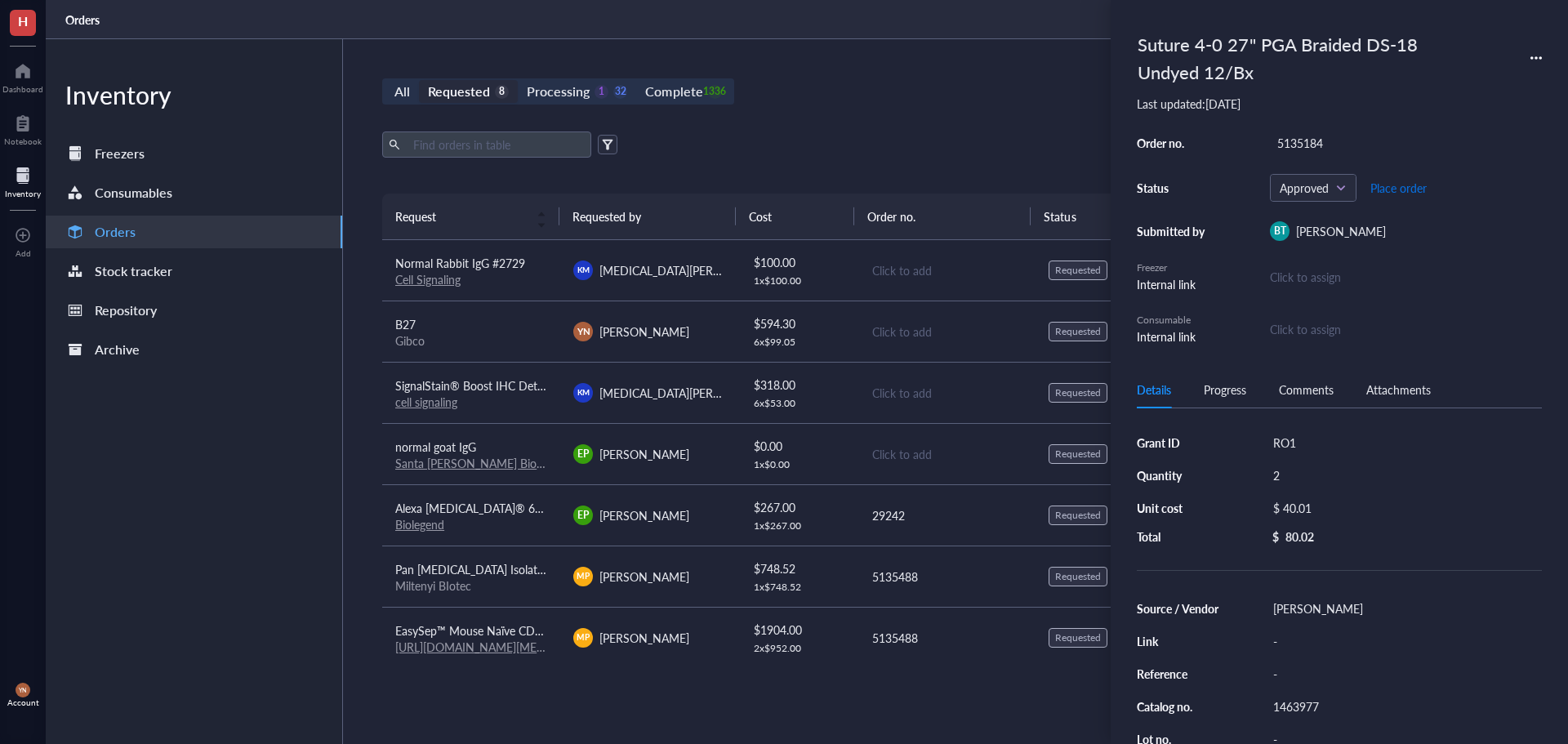
click at [1421, 187] on span "Place order" at bounding box center [1398, 188] width 56 height 13
click at [476, 505] on span "Alexa [MEDICAL_DATA]® 647 anti-mouse CD182 (CXCR2) Antibody" at bounding box center [568, 508] width 347 height 17
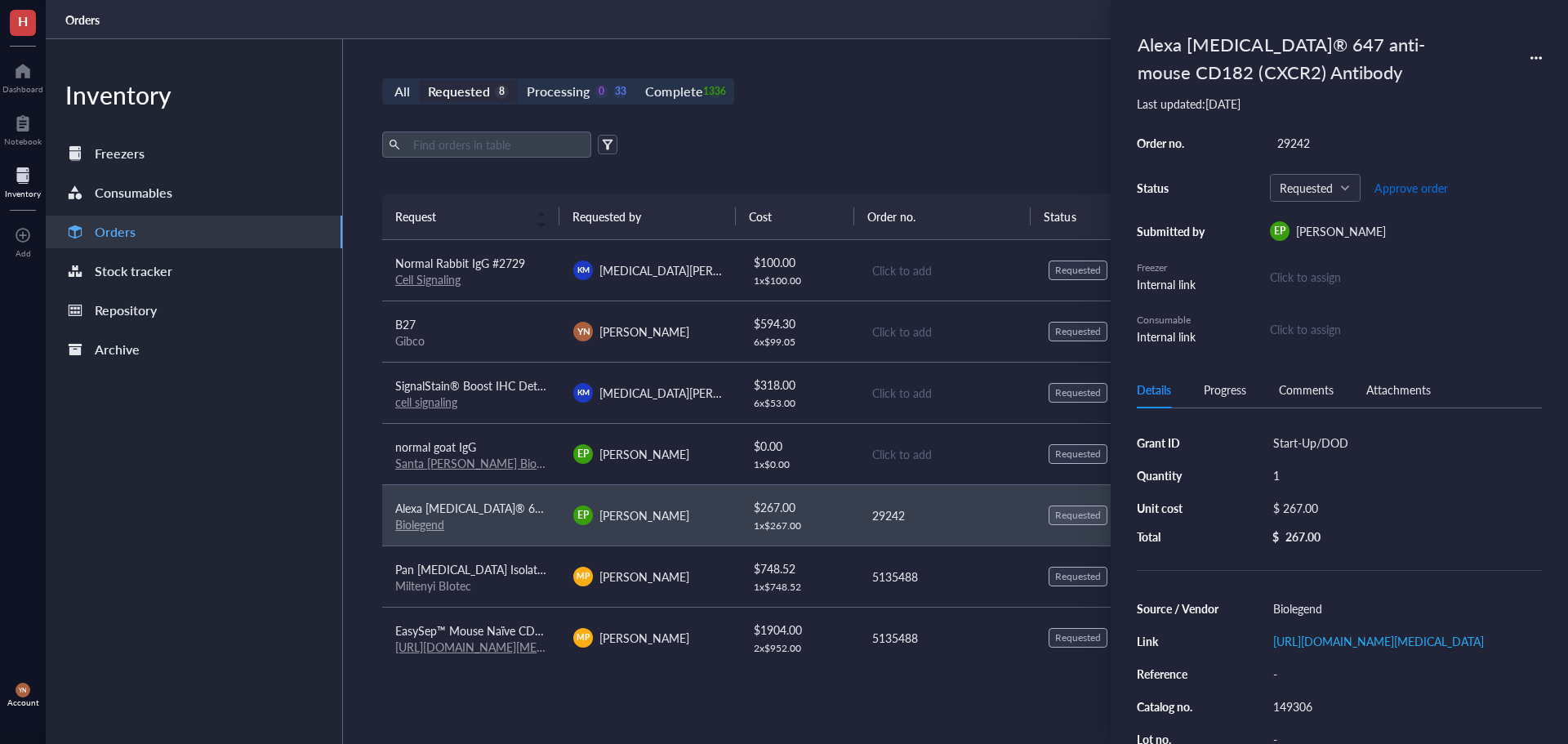
click at [1410, 186] on span "Approve order" at bounding box center [1411, 188] width 73 height 13
click at [1410, 186] on span "Place order" at bounding box center [1398, 188] width 56 height 13
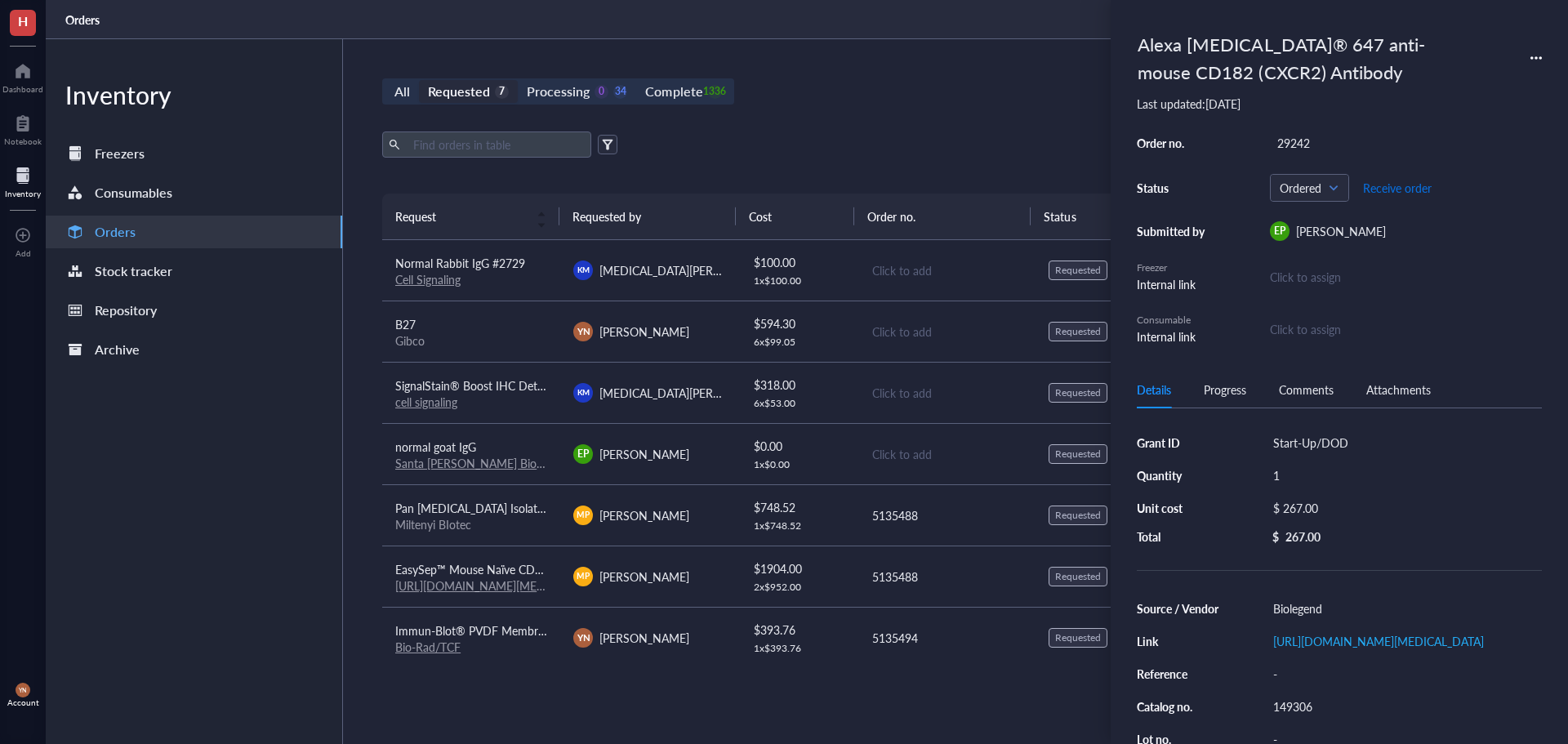
scroll to position [2, 0]
click at [842, 87] on div "All Requested 7 Processing 0 34 Complete 1336 New order" at bounding box center [946, 92] width 1128 height 26
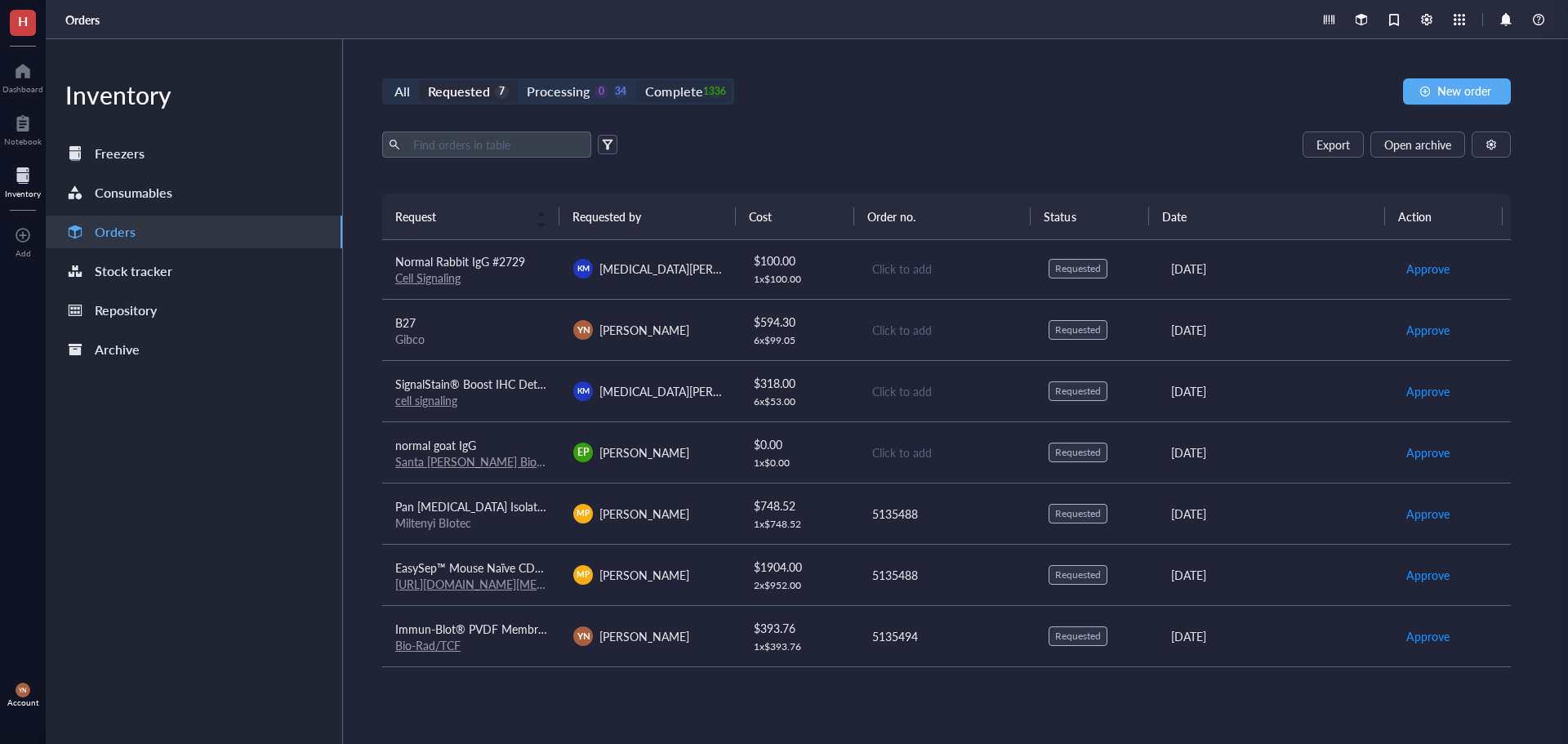
click at [671, 83] on div "Complete" at bounding box center [674, 91] width 57 height 23
click at [636, 80] on input "Complete 1336" at bounding box center [636, 80] width 0 height 0
click at [487, 146] on input "text" at bounding box center [495, 144] width 178 height 24
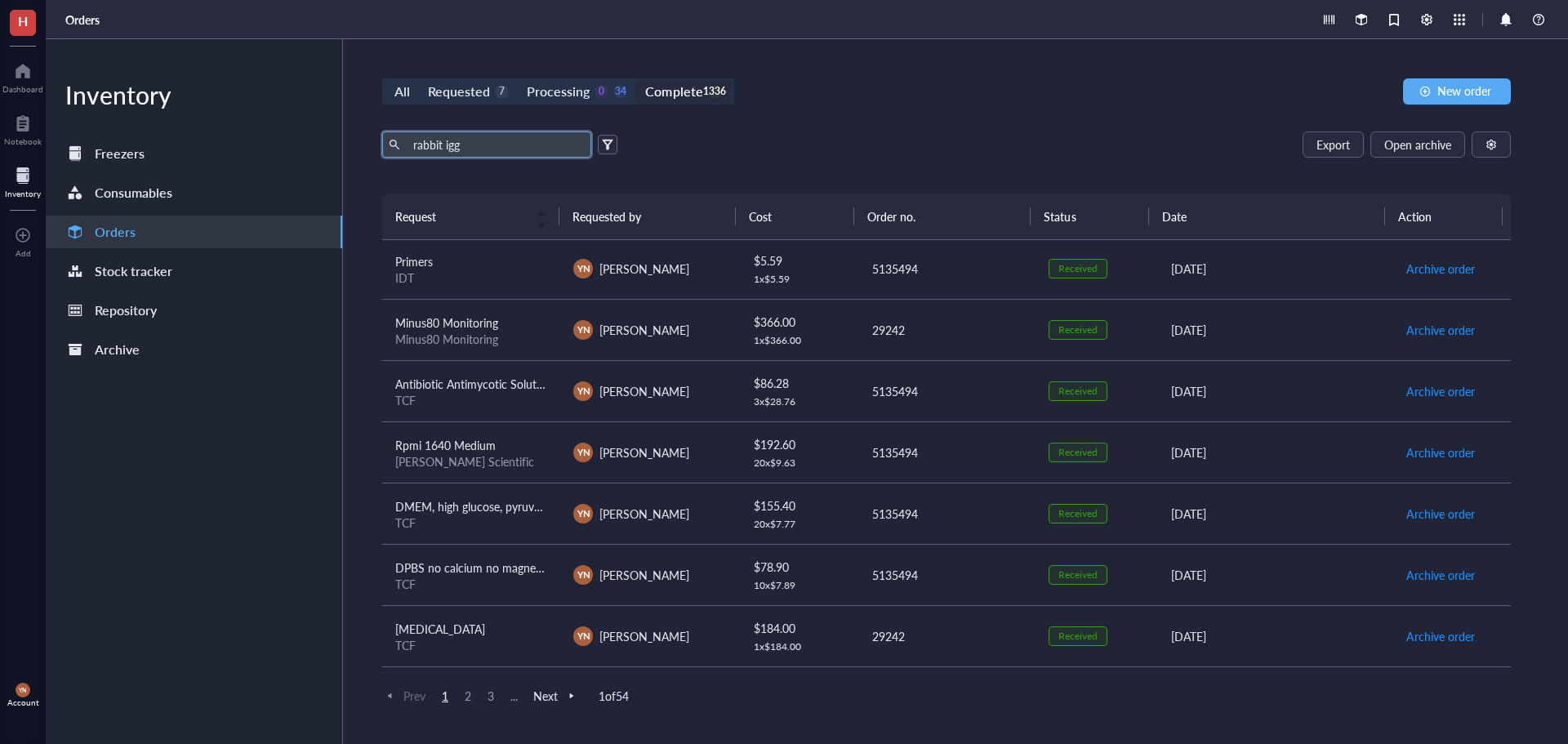
type input "rabbit igg"
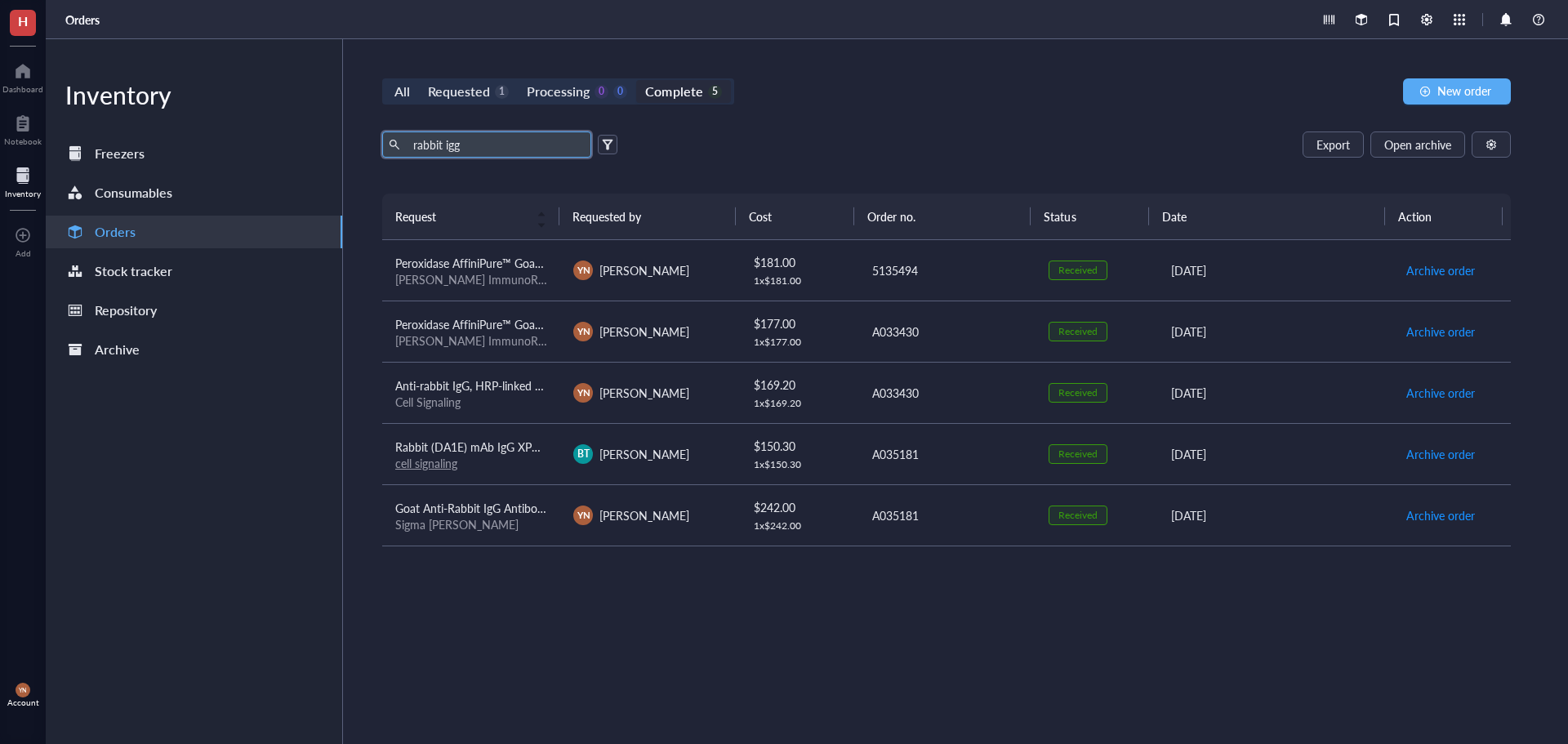
click at [502, 385] on span "Anti-rabbit IgG, HRP-linked Antibody #7074" at bounding box center [505, 386] width 221 height 17
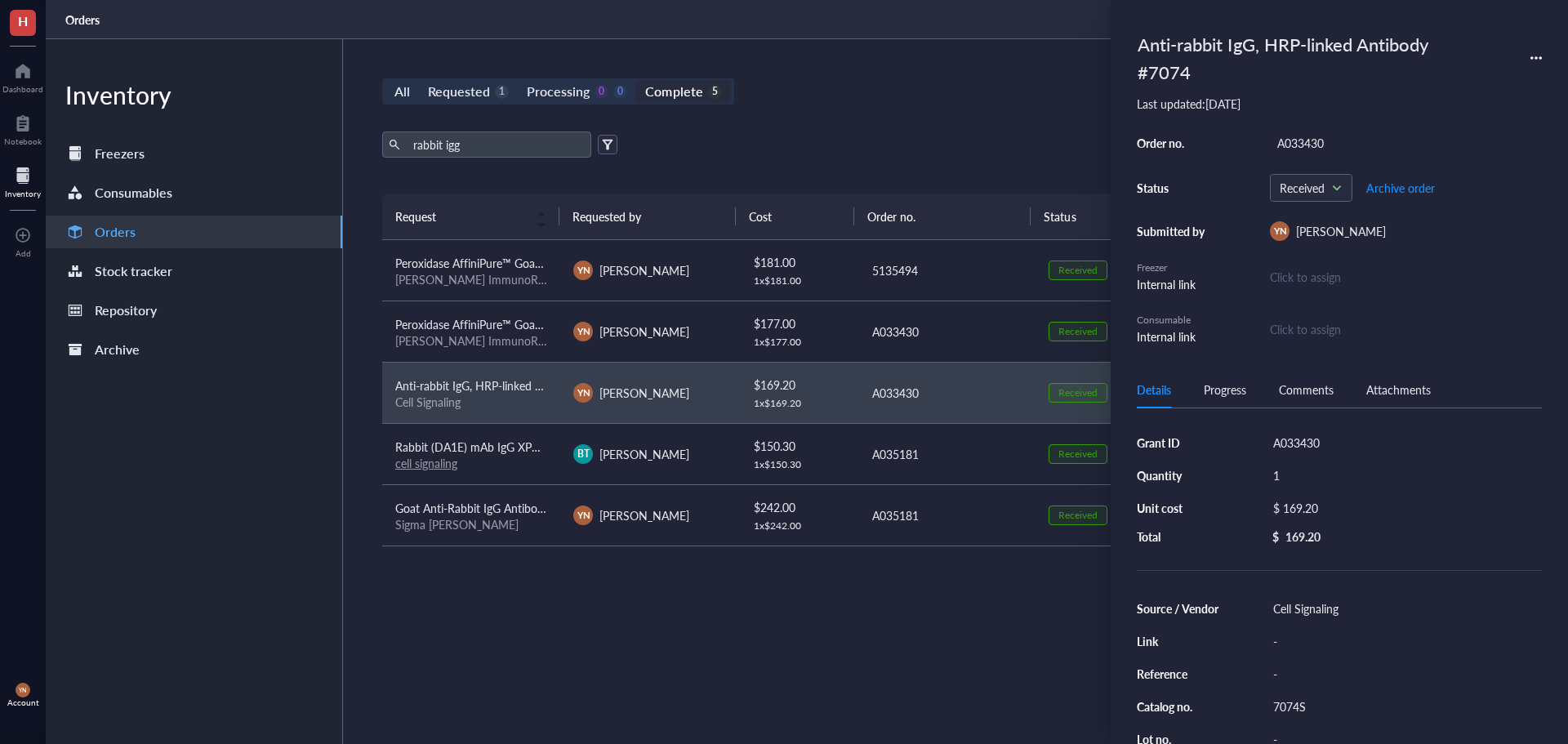
click at [511, 513] on span "Goat Anti-Rabbit IgG Antibody, HRP-conjugate" at bounding box center [513, 508] width 235 height 17
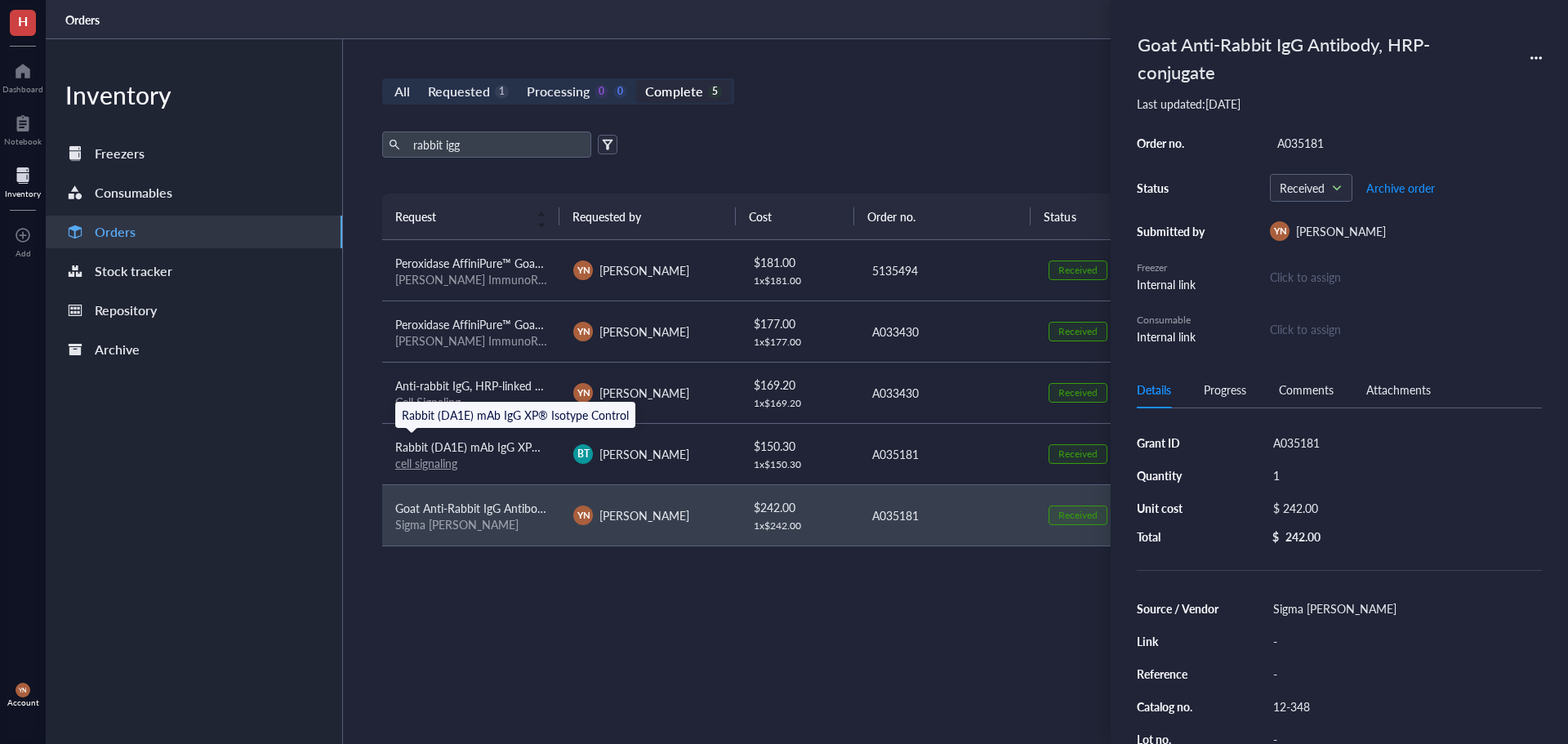
click at [503, 447] on span "Rabbit (DA1E) mAb IgG XP® Isotype Control" at bounding box center [508, 447] width 227 height 17
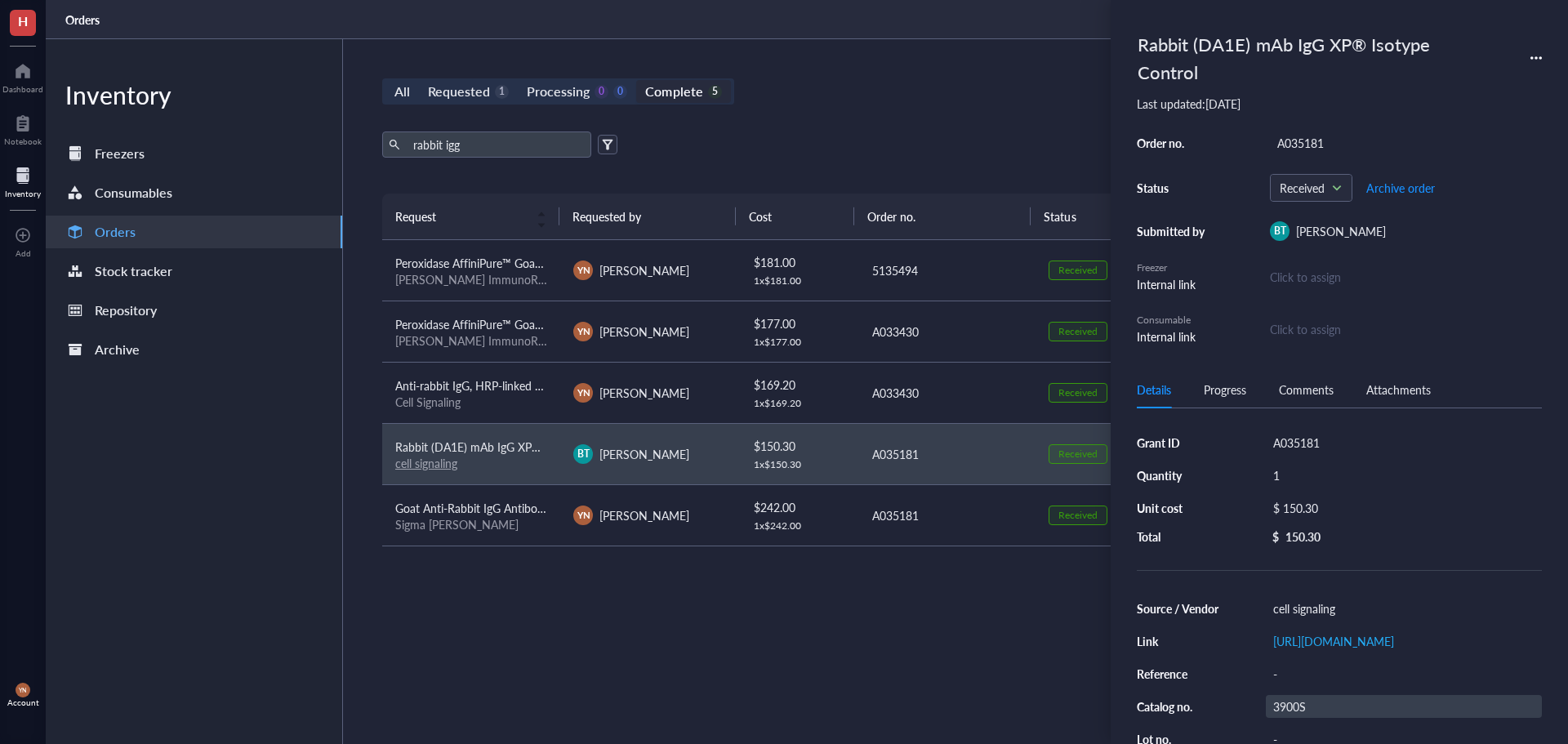
click at [1291, 718] on div "3900S" at bounding box center [1404, 706] width 276 height 23
click at [1309, 650] on div "[URL][DOMAIN_NAME]" at bounding box center [1404, 639] width 276 height 23
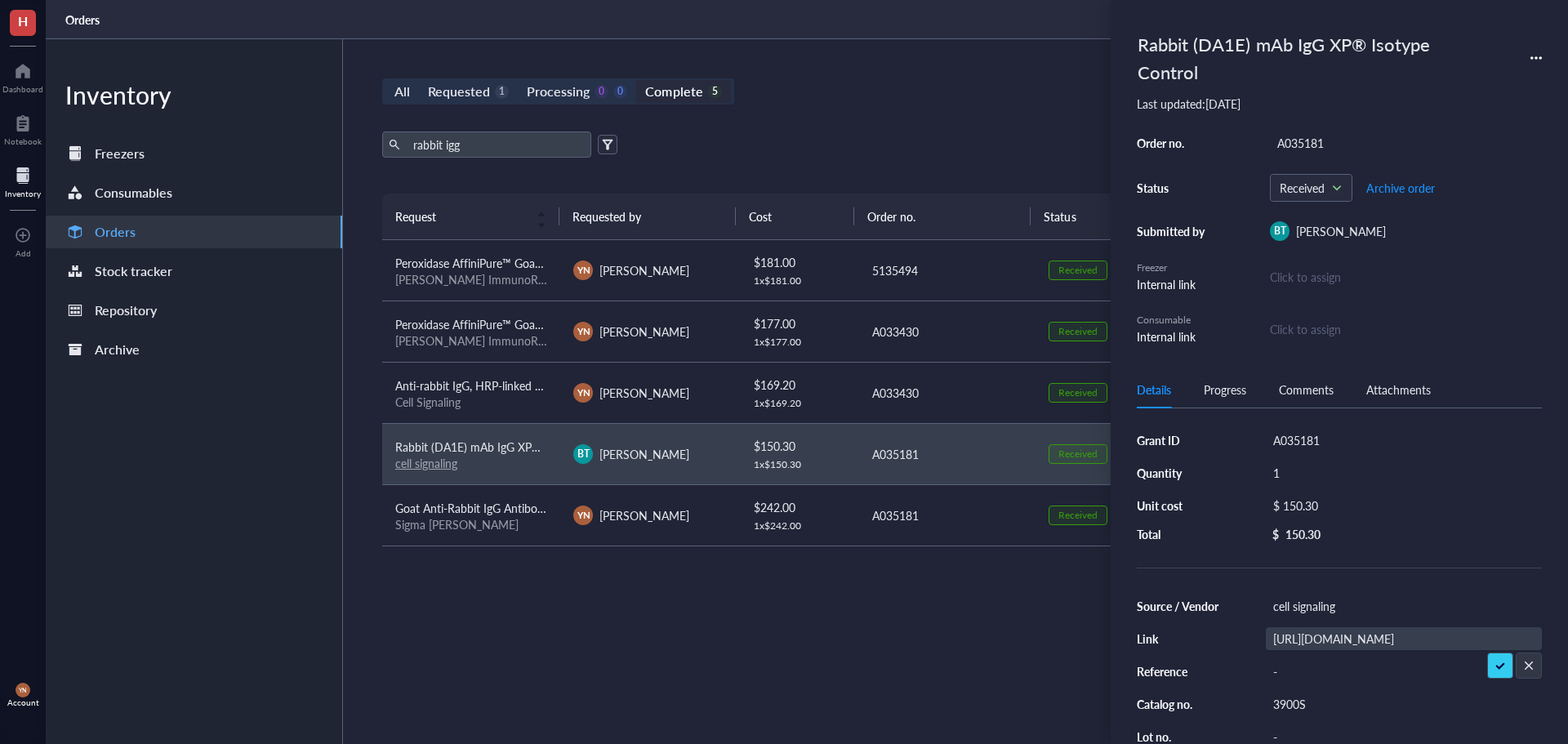
scroll to position [0, 266]
click at [1313, 630] on input "[URL][DOMAIN_NAME]" at bounding box center [1403, 638] width 274 height 21
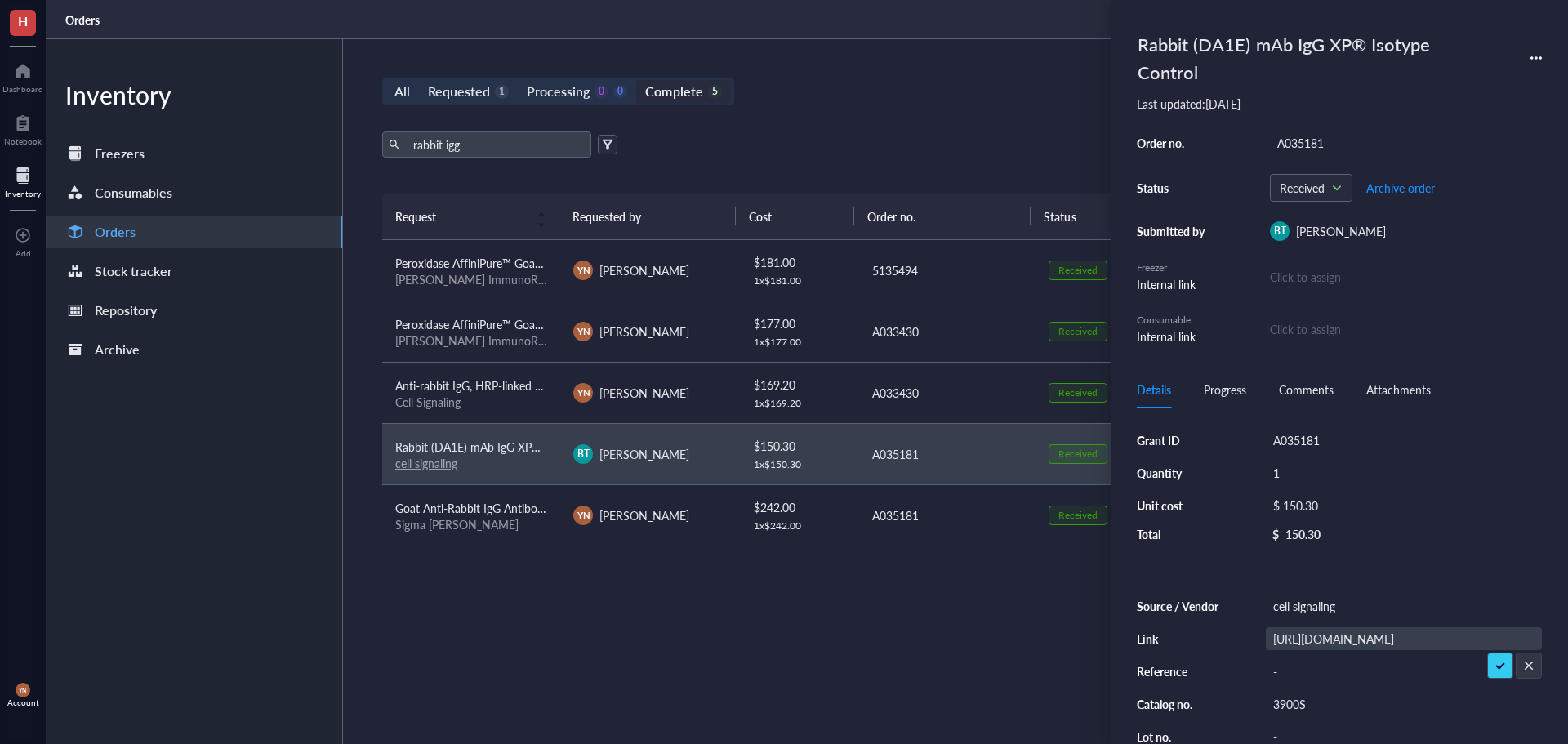
click at [739, 669] on div "Request Requested by Cost Order no. Status Date Action Peroxidase AffiniPure™ G…" at bounding box center [946, 440] width 1128 height 492
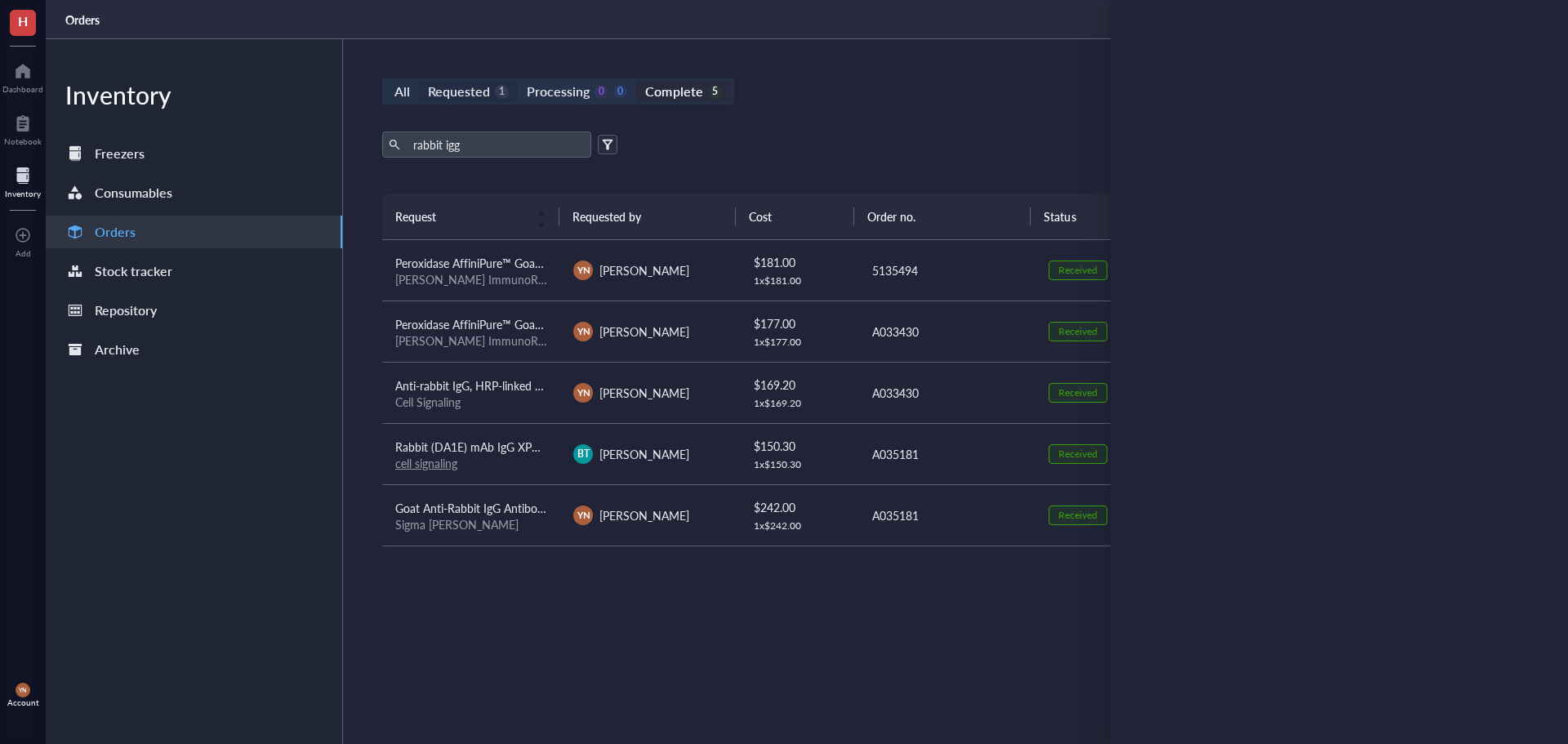
click at [466, 84] on div "Requested" at bounding box center [458, 91] width 62 height 23
click at [419, 80] on input "Requested 1" at bounding box center [419, 80] width 0 height 0
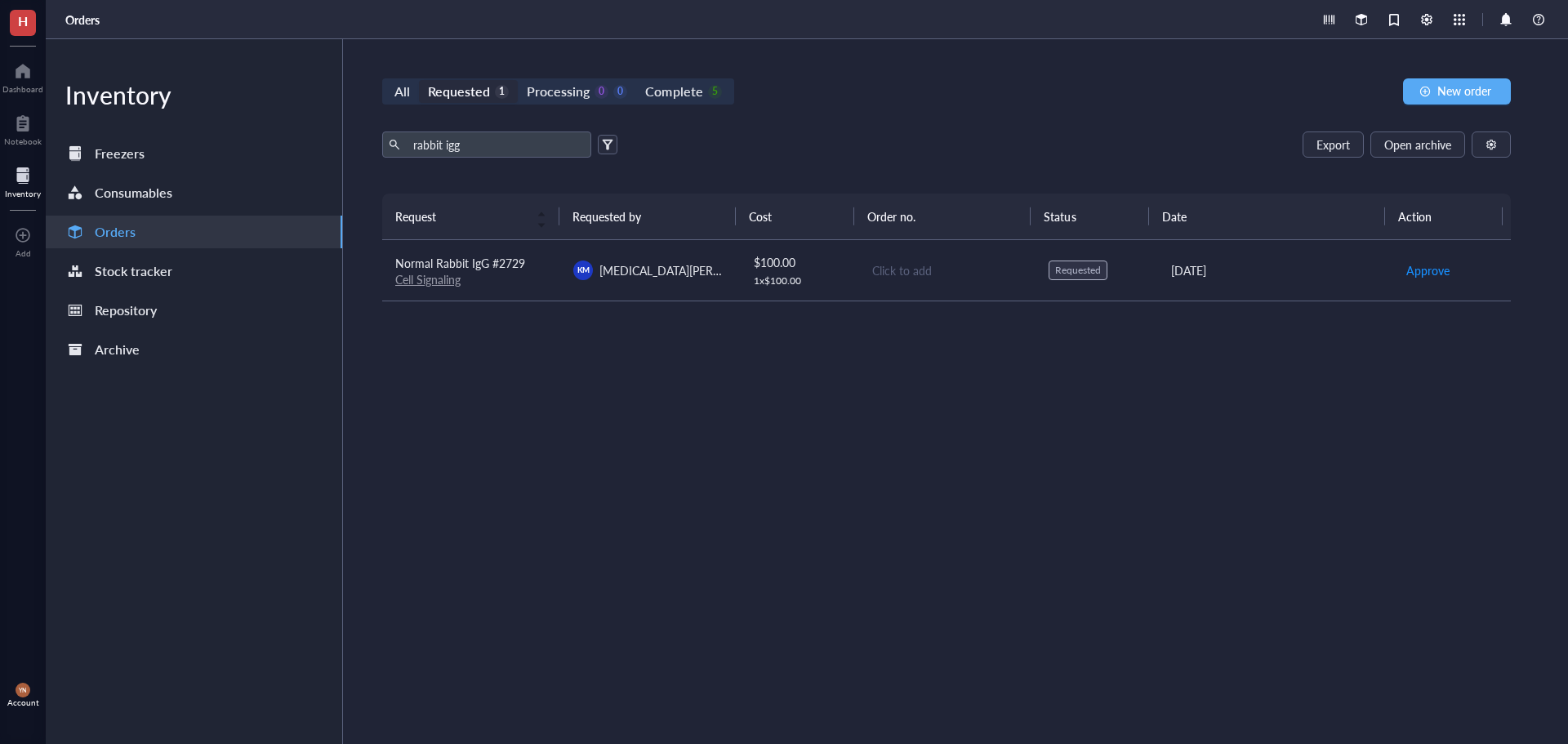
click at [501, 288] on td "Normal Rabbit IgG #2729 Cell Signaling" at bounding box center [471, 270] width 178 height 61
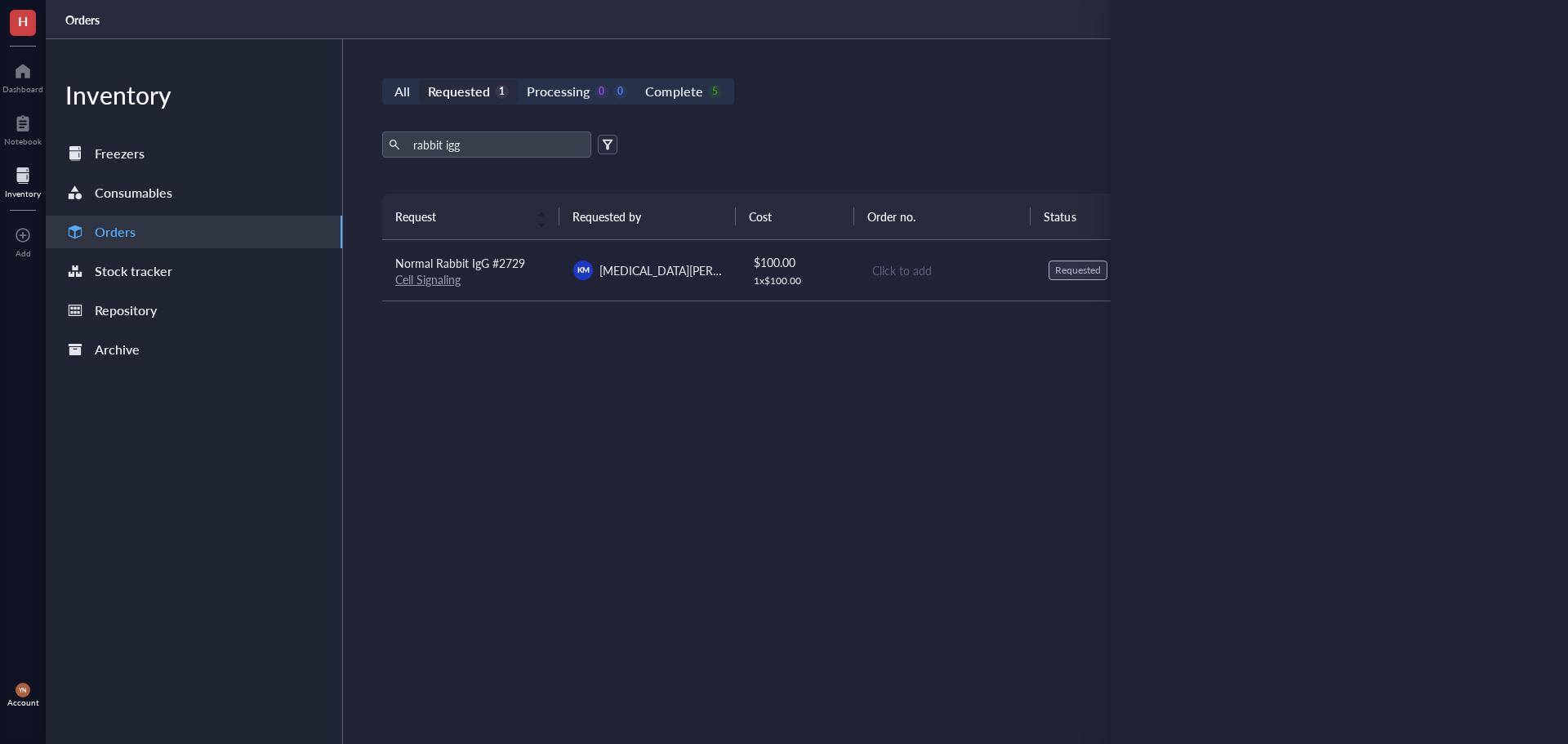
click at [676, 419] on div "Request Requested by Cost Order no. Status Date Action Normal Rabbit IgG #2729 …" at bounding box center [946, 429] width 1128 height 473
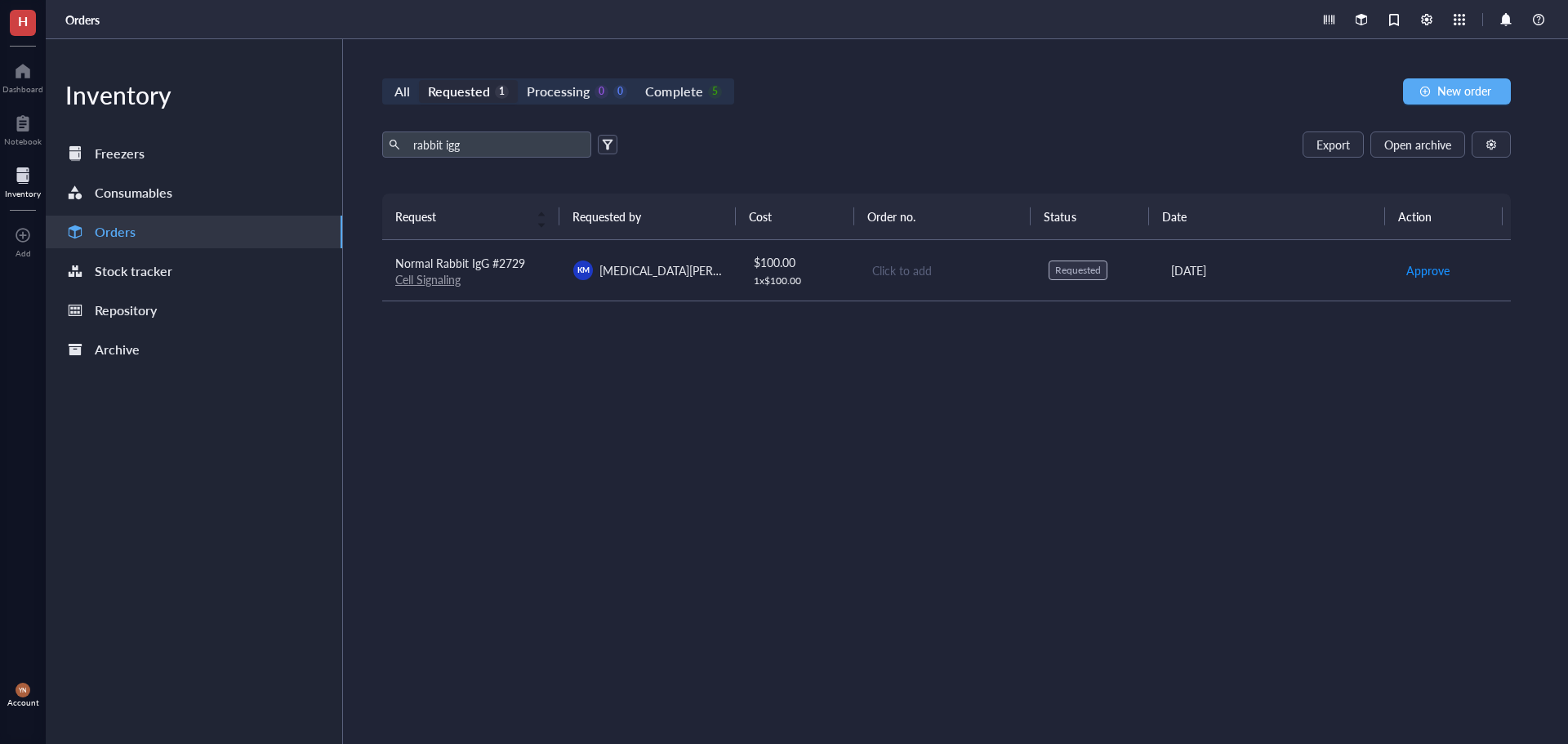
click at [877, 150] on div "rabbit igg Export Open archive" at bounding box center [946, 144] width 1128 height 26
drag, startPoint x: 496, startPoint y: 148, endPoint x: 184, endPoint y: 135, distance: 312.3
click at [184, 135] on div "Inventory Freezers Consumables Orders Stock tracker Repository Archive All Requ…" at bounding box center [806, 391] width 1523 height 704
type input "="
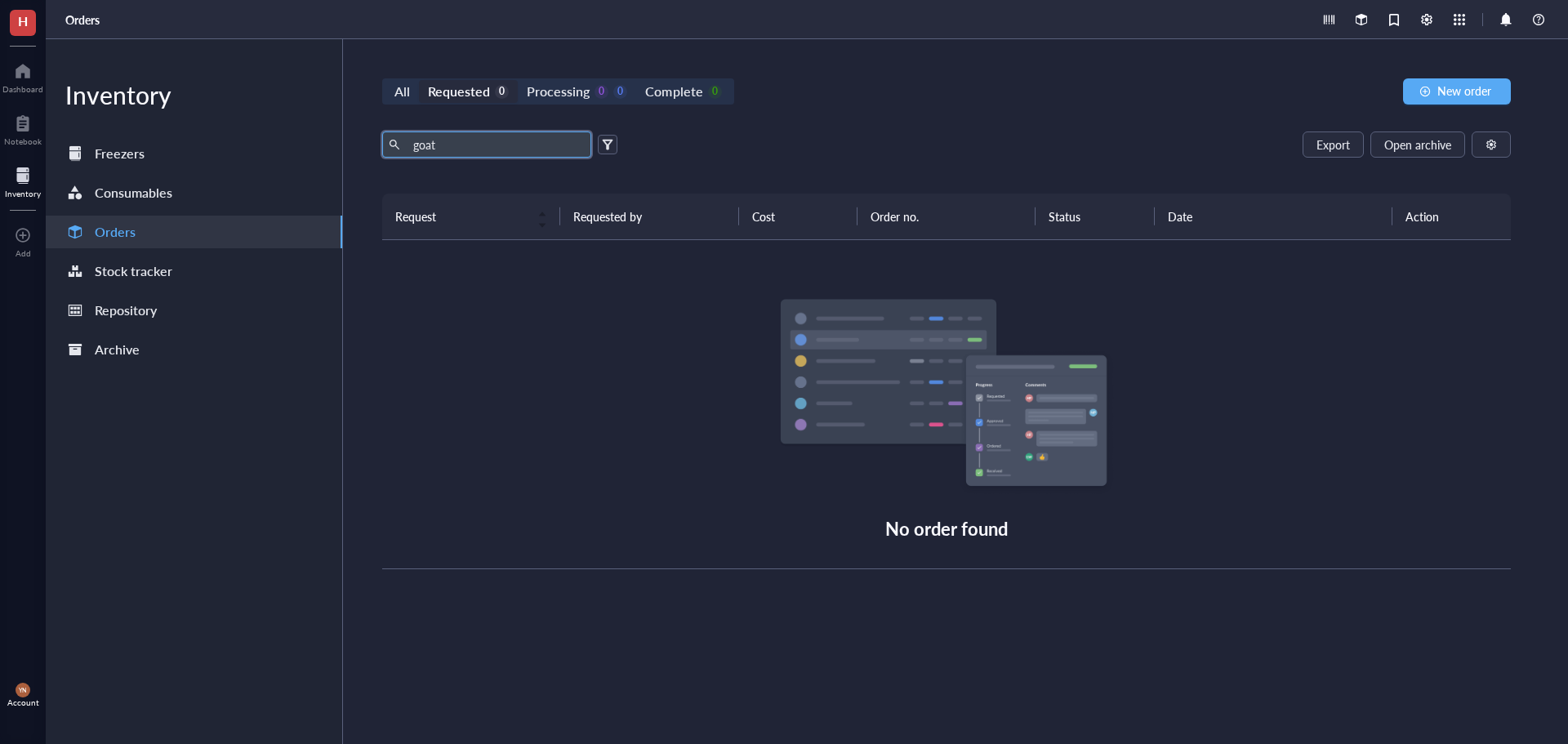
type input "goat"
click at [902, 142] on div "goat Export Open archive" at bounding box center [946, 144] width 1128 height 26
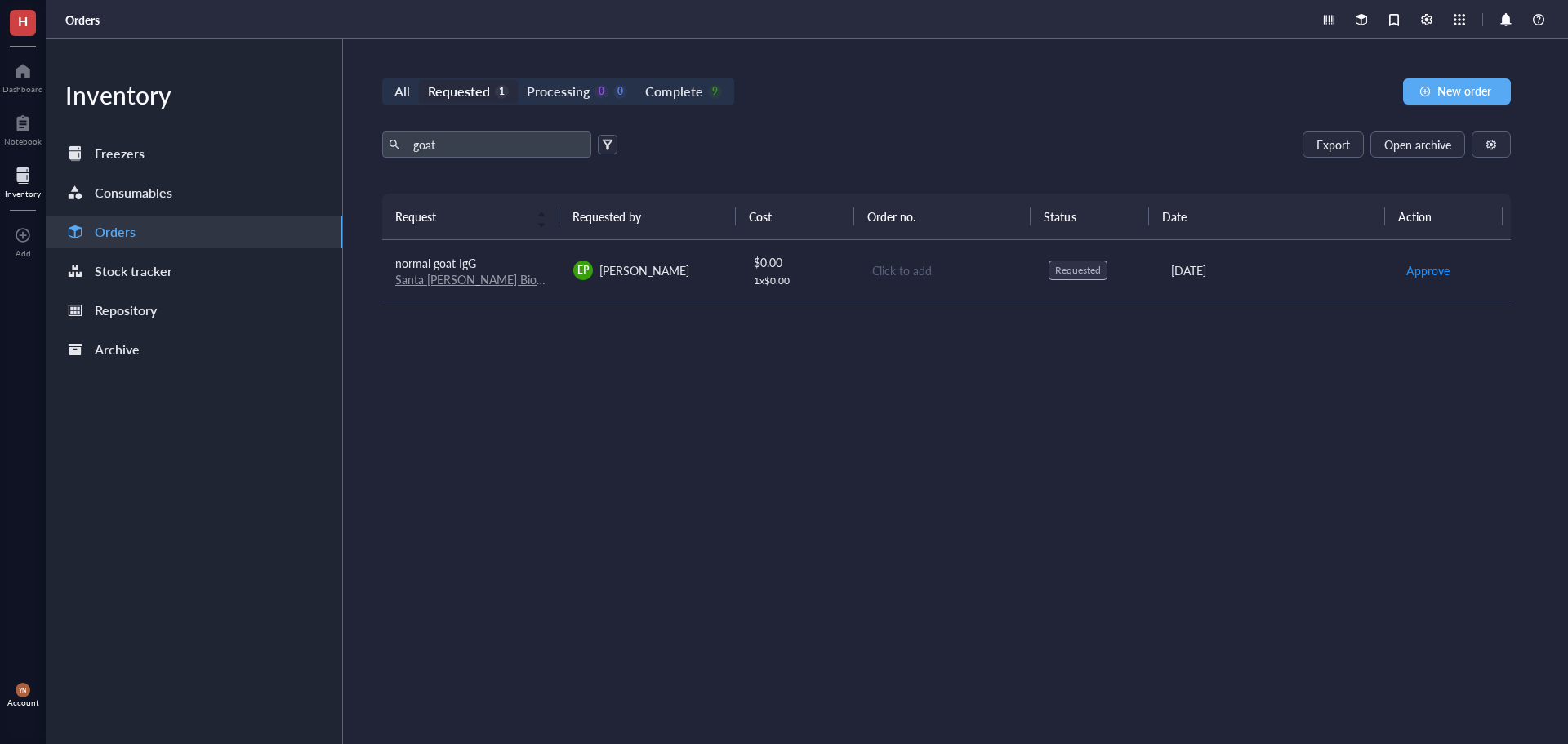
click at [566, 259] on td "EP [PERSON_NAME]" at bounding box center [649, 270] width 178 height 61
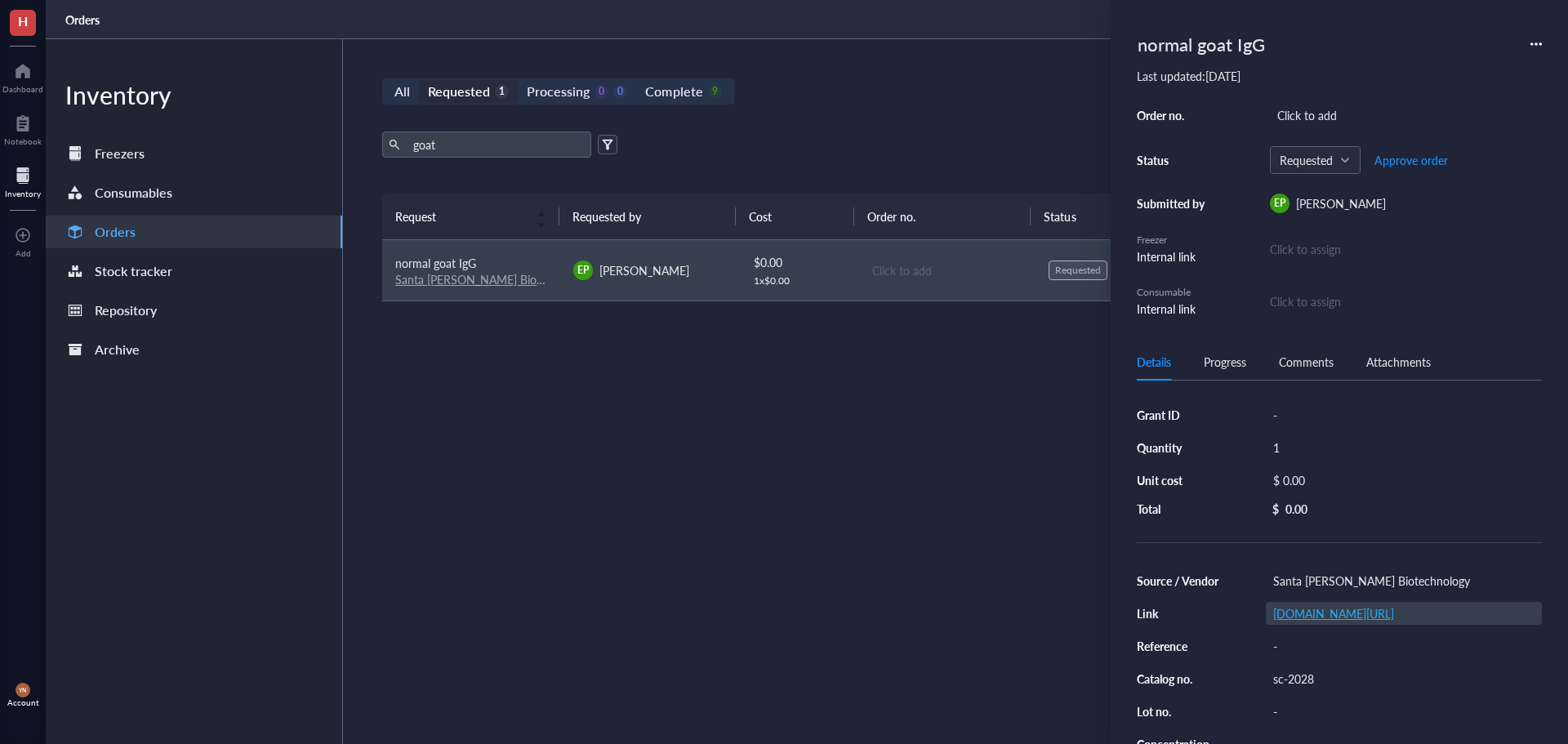
click at [1314, 607] on link "[DOMAIN_NAME][URL]" at bounding box center [1333, 614] width 121 height 17
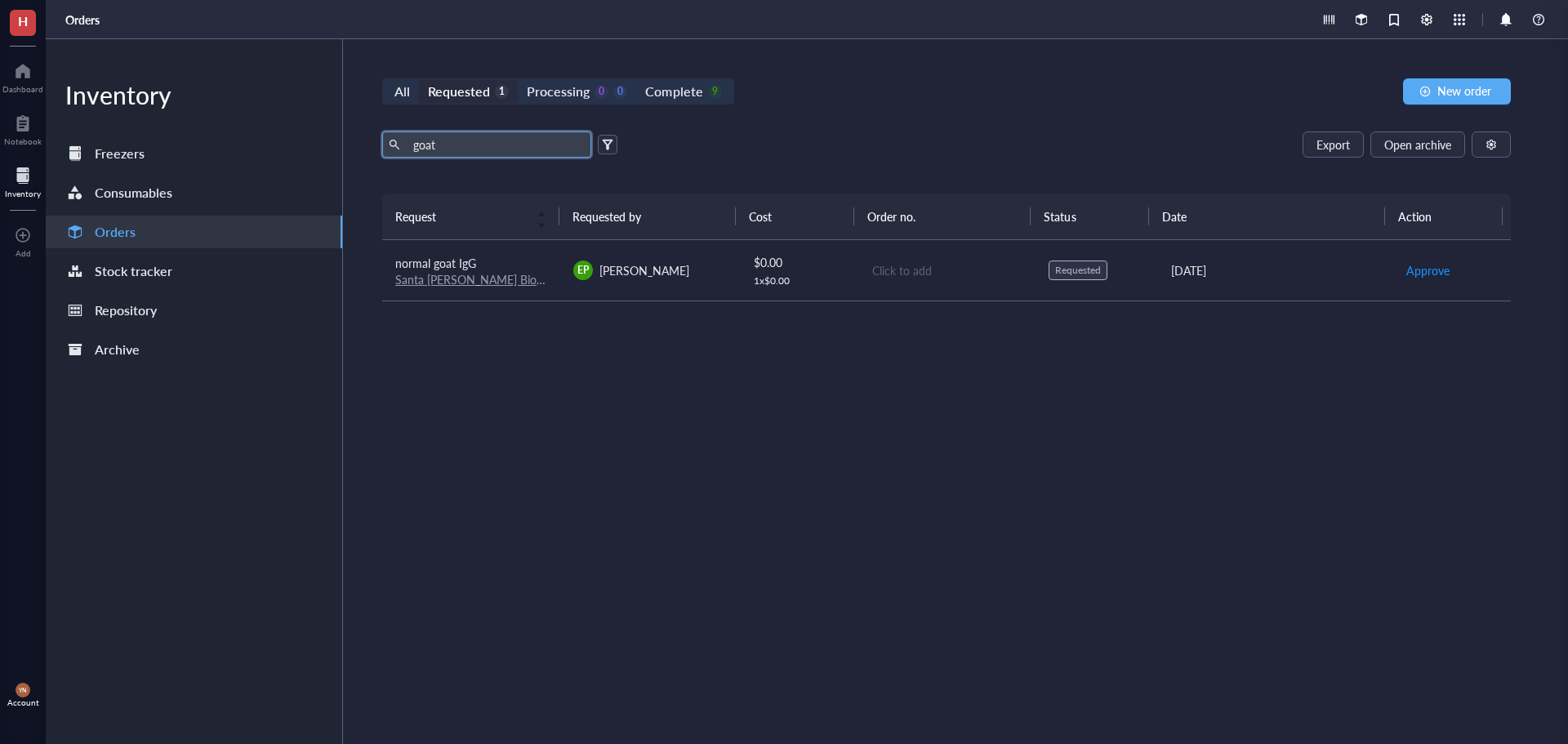
drag, startPoint x: 440, startPoint y: 148, endPoint x: 364, endPoint y: 137, distance: 76.8
click at [364, 137] on div "All Requested 1 Processing 0 0 Complete 9 New order goat Export Open archive Re…" at bounding box center [947, 391] width 1207 height 704
click at [830, 143] on div "Export Open archive" at bounding box center [946, 144] width 1128 height 26
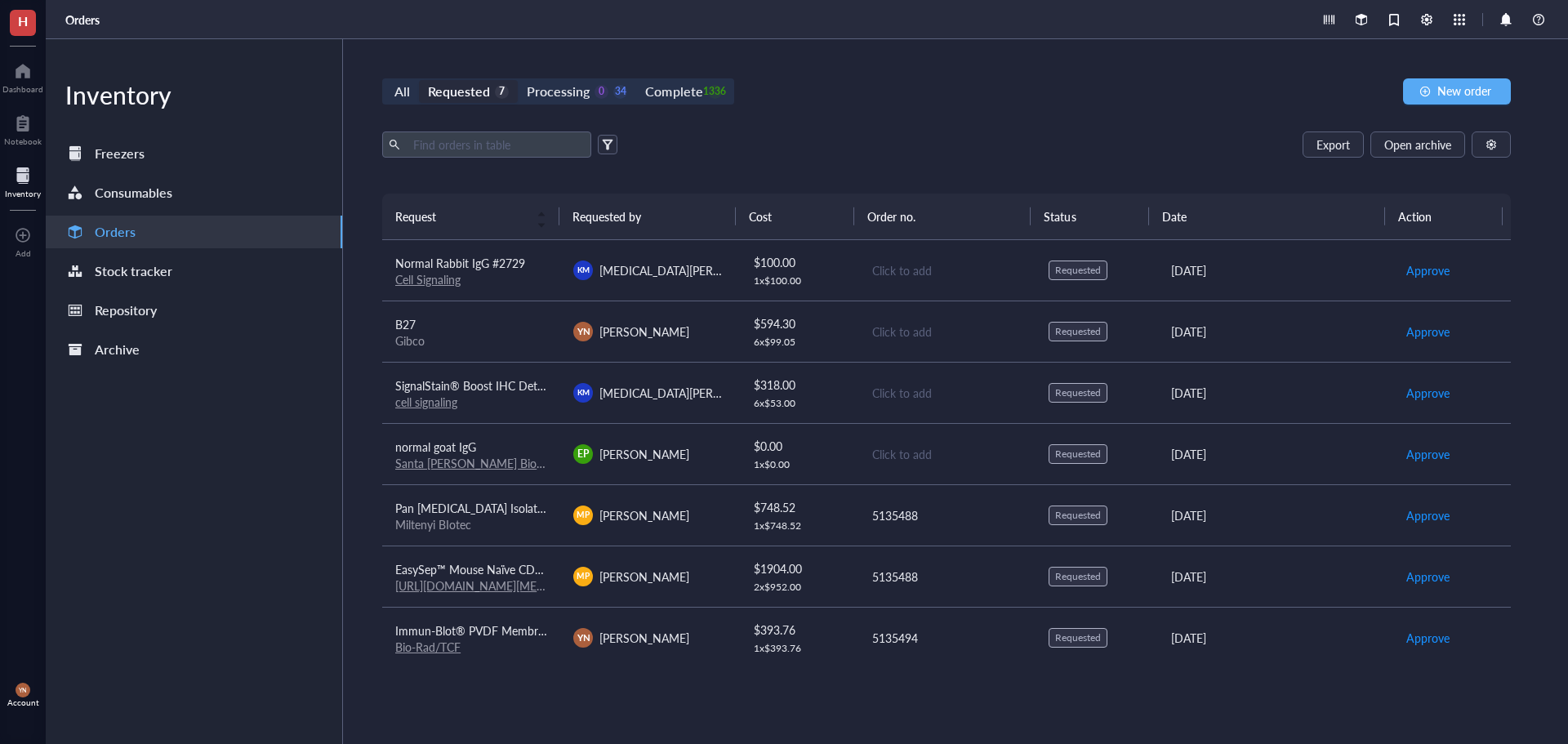
click at [511, 279] on div "Cell Signaling" at bounding box center [471, 279] width 152 height 15
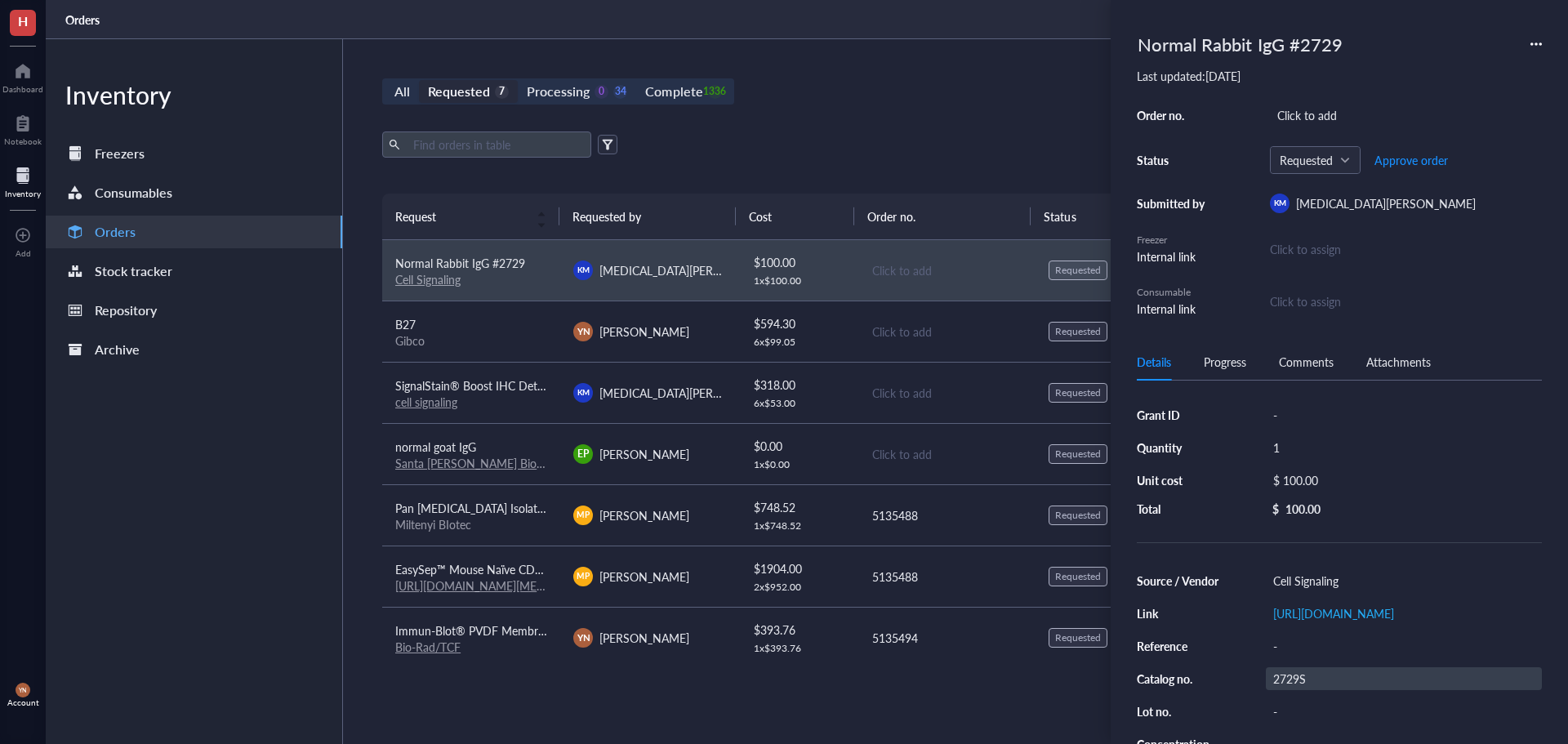
click at [1304, 690] on div "2729S" at bounding box center [1404, 678] width 276 height 23
click at [774, 161] on div "Export Open archive Requester Requested on Source / Vendor Last updated" at bounding box center [946, 162] width 1128 height 62
click at [832, 141] on div "Export Open archive" at bounding box center [946, 144] width 1128 height 26
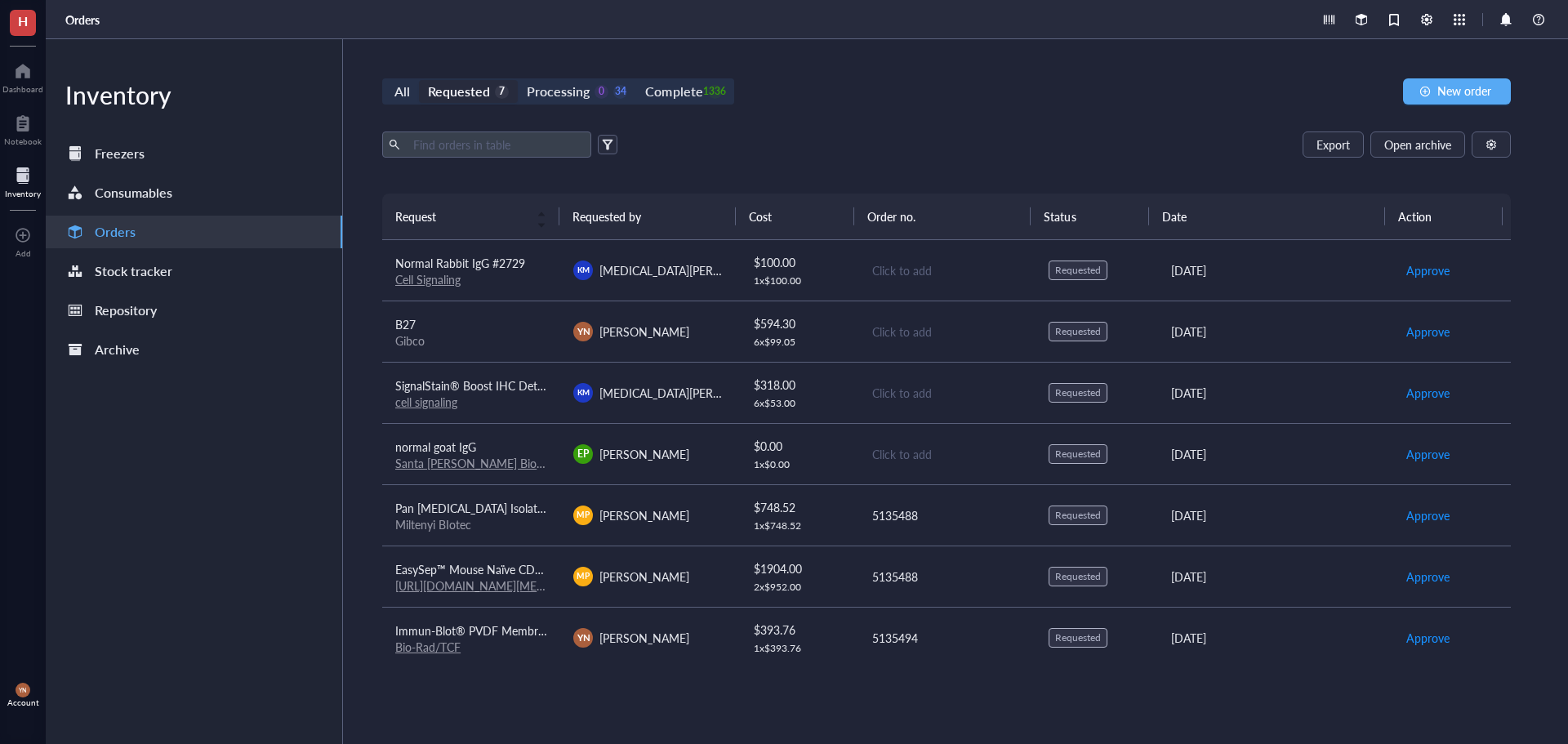
click at [524, 444] on div "normal goat IgG" at bounding box center [471, 446] width 152 height 18
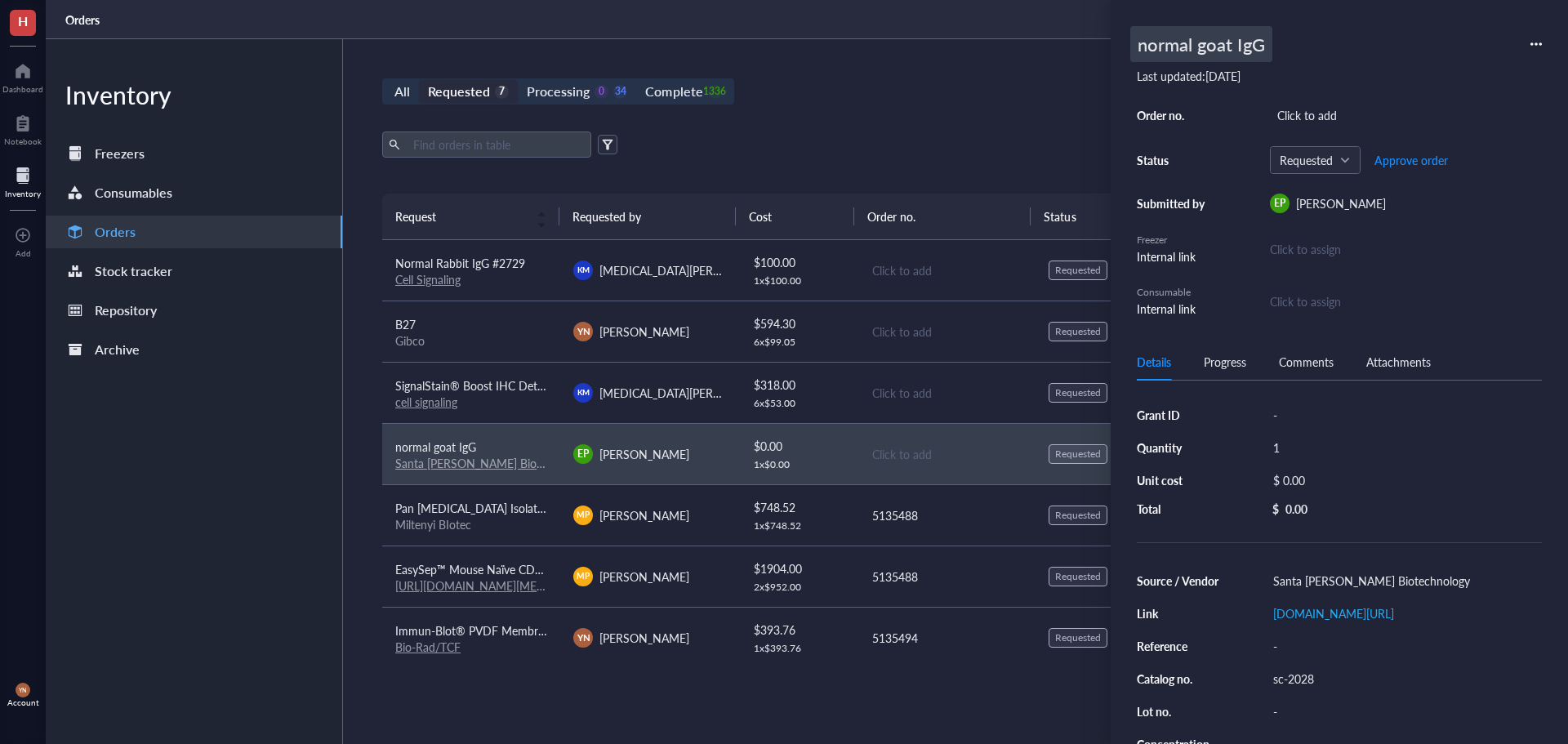
click at [1196, 43] on div "normal goat IgG" at bounding box center [1201, 43] width 143 height 36
click at [1196, 43] on input "normal goat IgG" at bounding box center [1221, 43] width 180 height 34
type input "Normal Goat IgG Control"
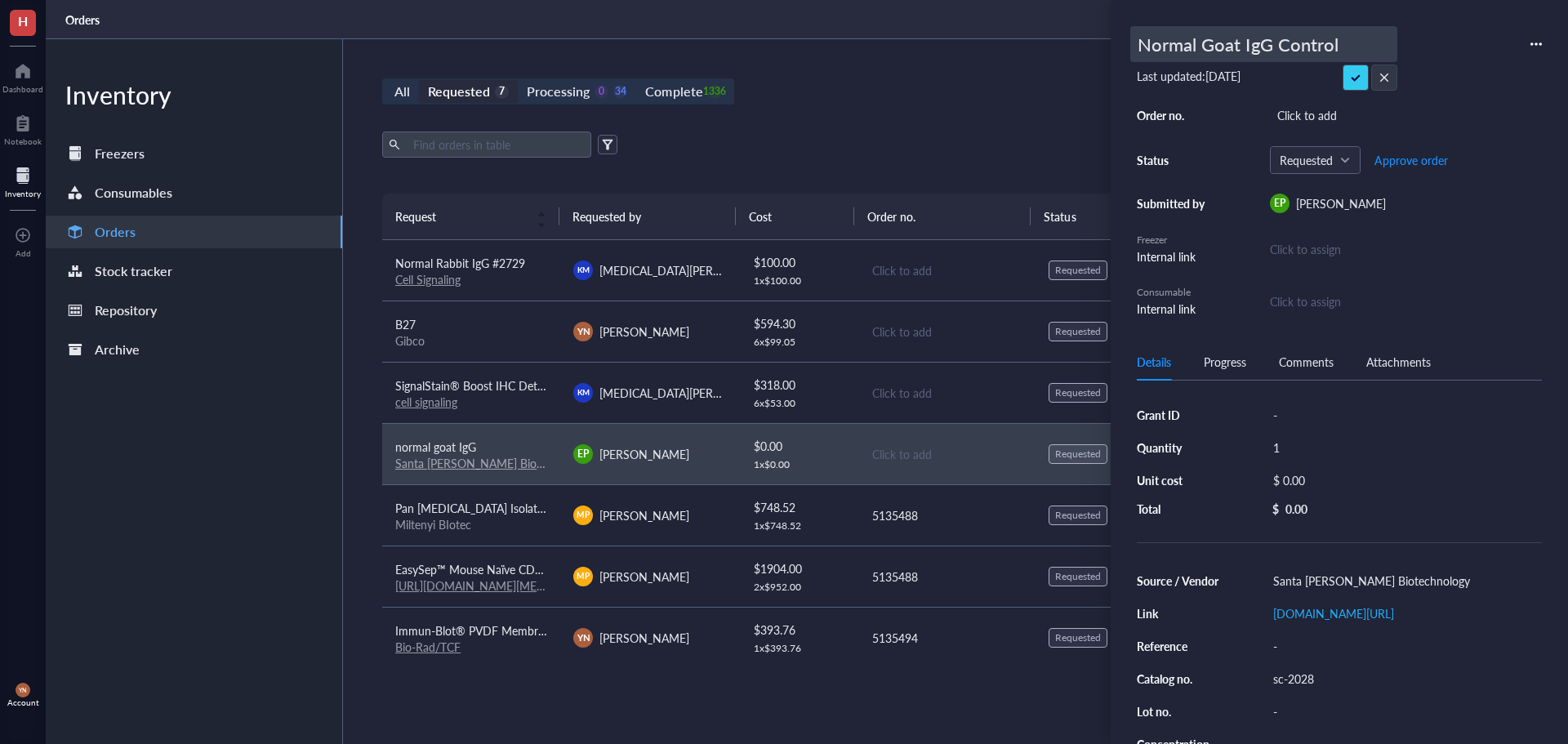
click at [890, 121] on div "All Requested 7 Processing 0 34 Complete 1336 New order Export Open archive Req…" at bounding box center [947, 391] width 1207 height 704
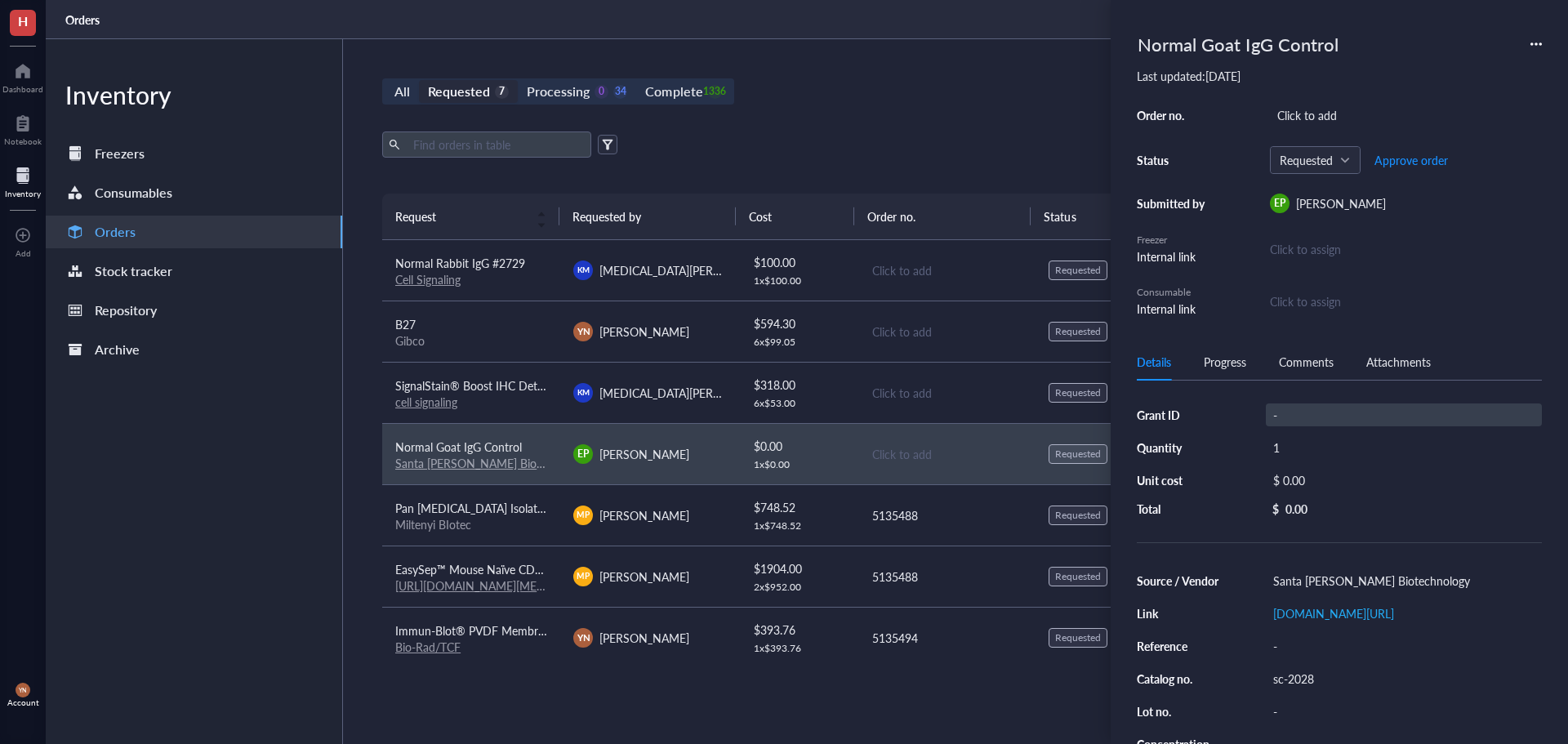
click at [1329, 410] on div "-" at bounding box center [1404, 415] width 276 height 23
type input "R"
type input "S"
type input "RO1"
click at [949, 102] on div "All Requested 7 Processing 0 34 Complete 1336 New order" at bounding box center [946, 92] width 1128 height 26
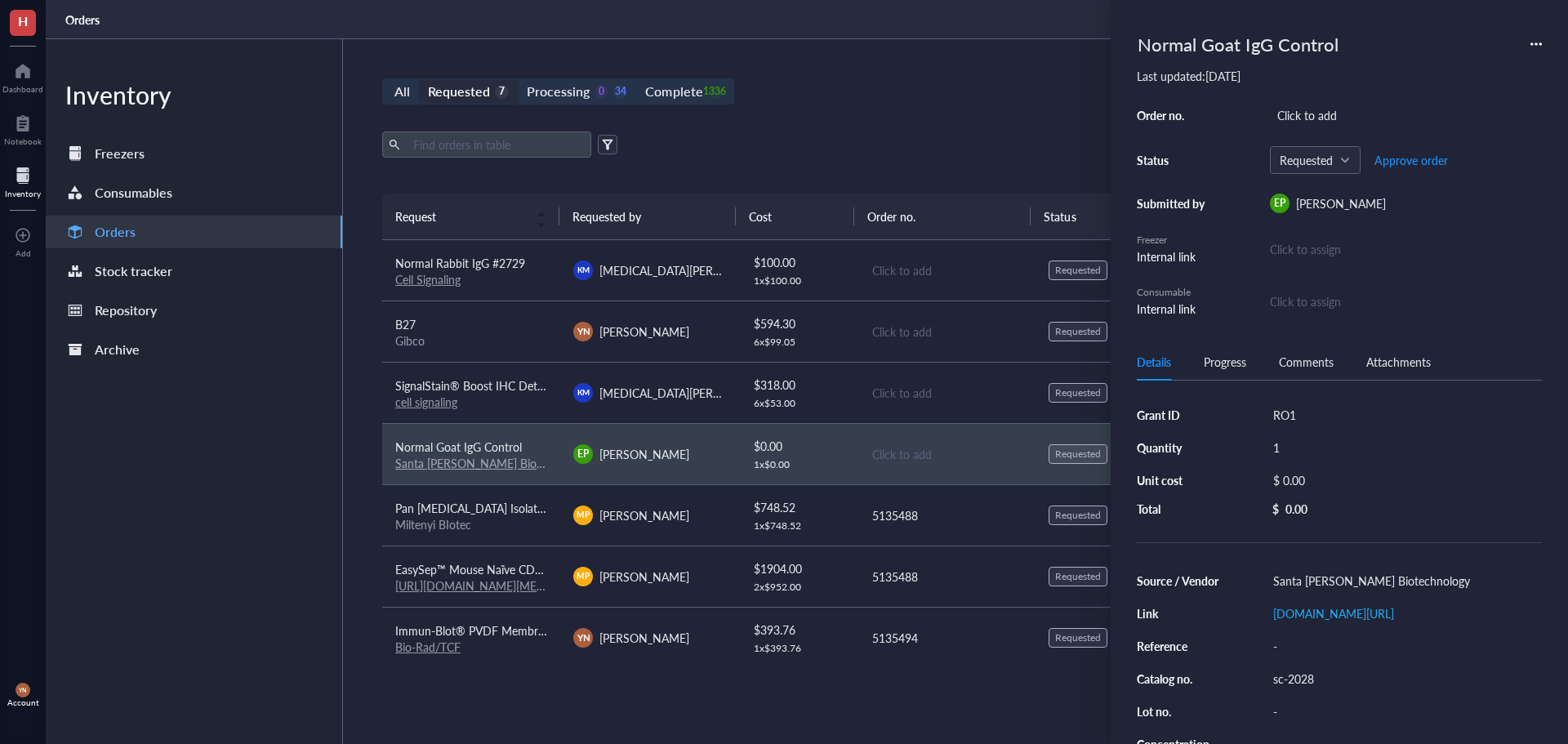
scroll to position [2, 0]
click at [484, 512] on span "Pan [MEDICAL_DATA] Isolation Kit" at bounding box center [482, 506] width 175 height 17
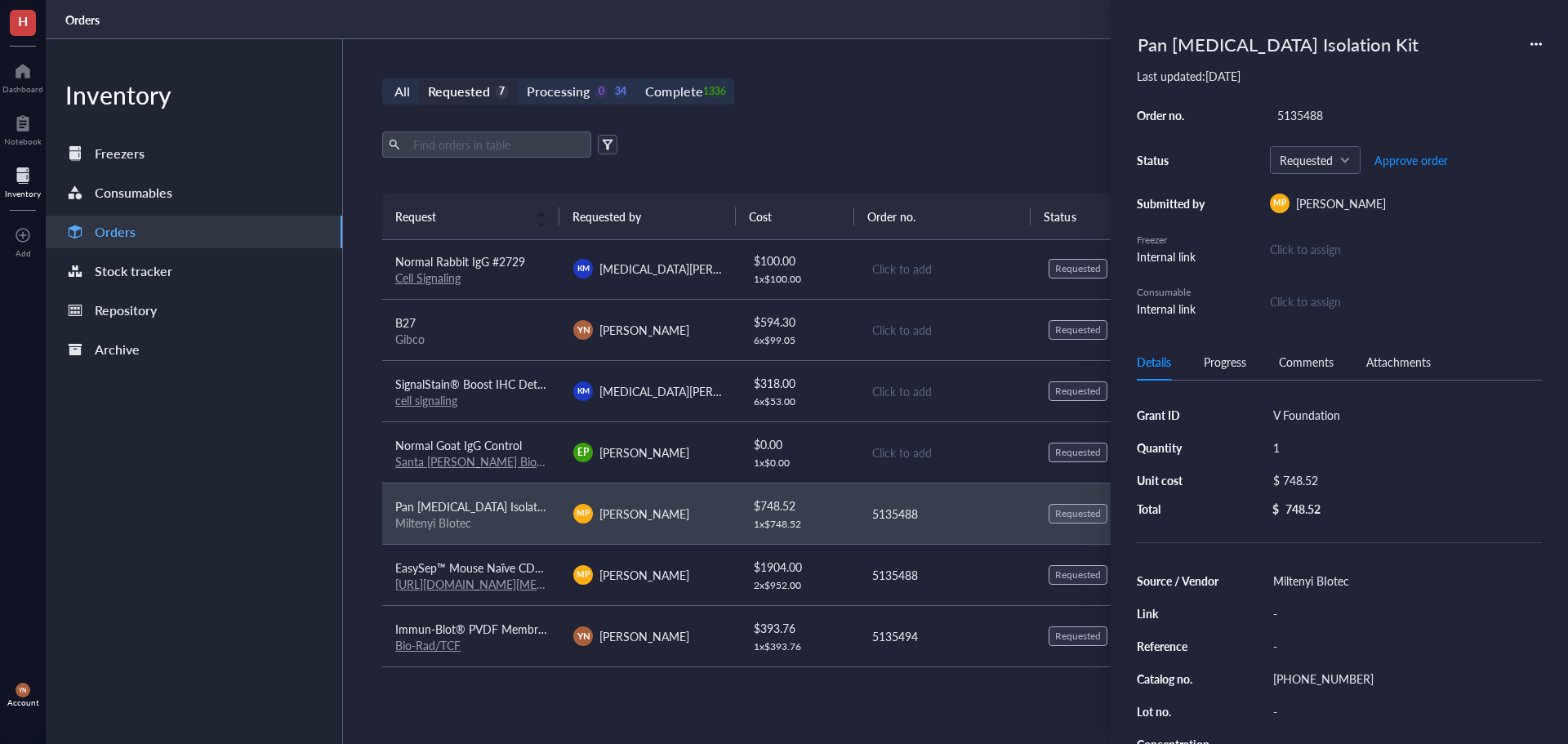
click at [812, 112] on div "All Requested 7 Processing 0 34 Complete 1336 New order Export Open archive Req…" at bounding box center [947, 391] width 1207 height 704
